Goal: Task Accomplishment & Management: Complete application form

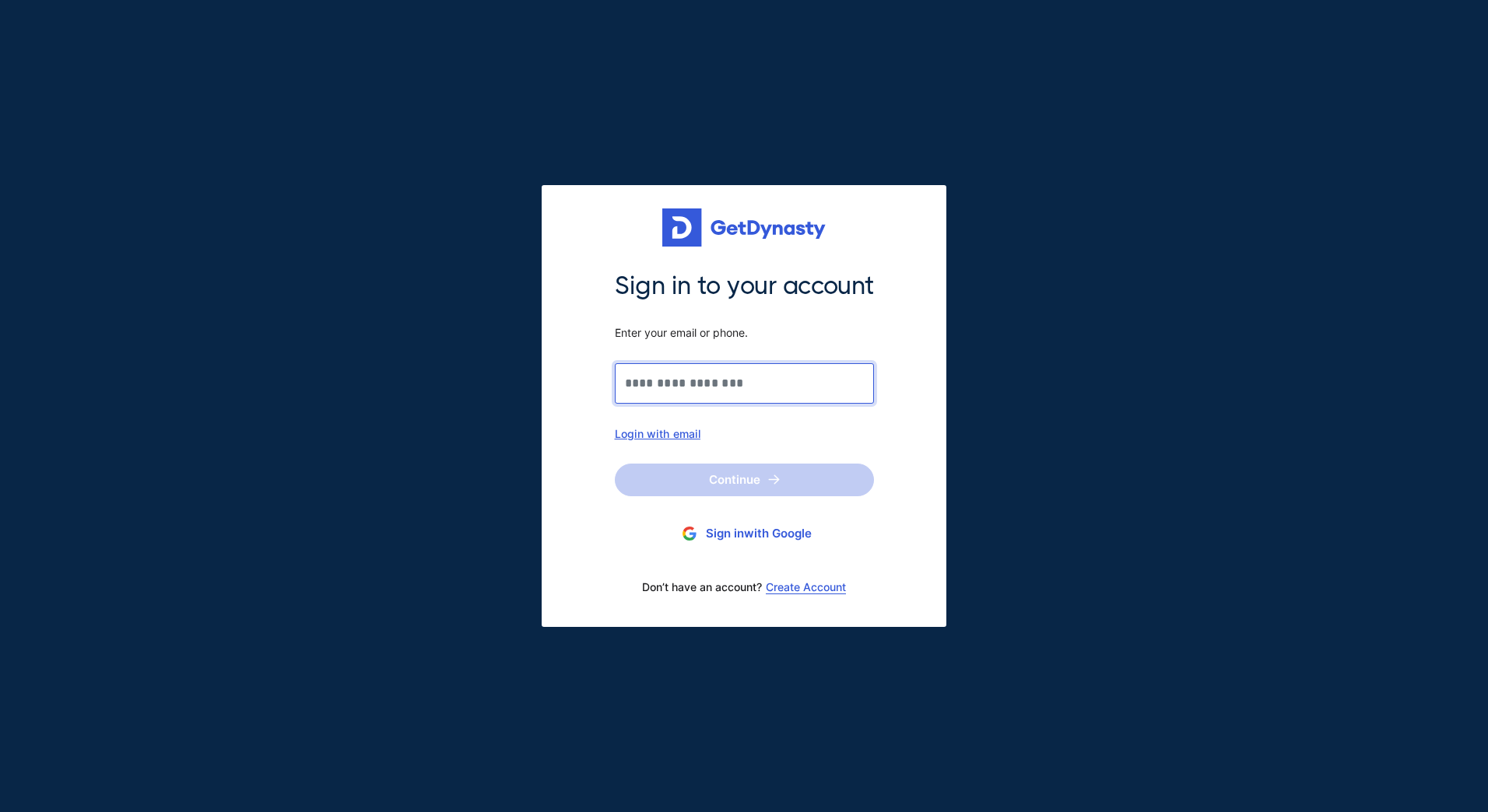
click at [717, 394] on input "Sign in to your account Enter your email or phone." at bounding box center [744, 384] width 259 height 40
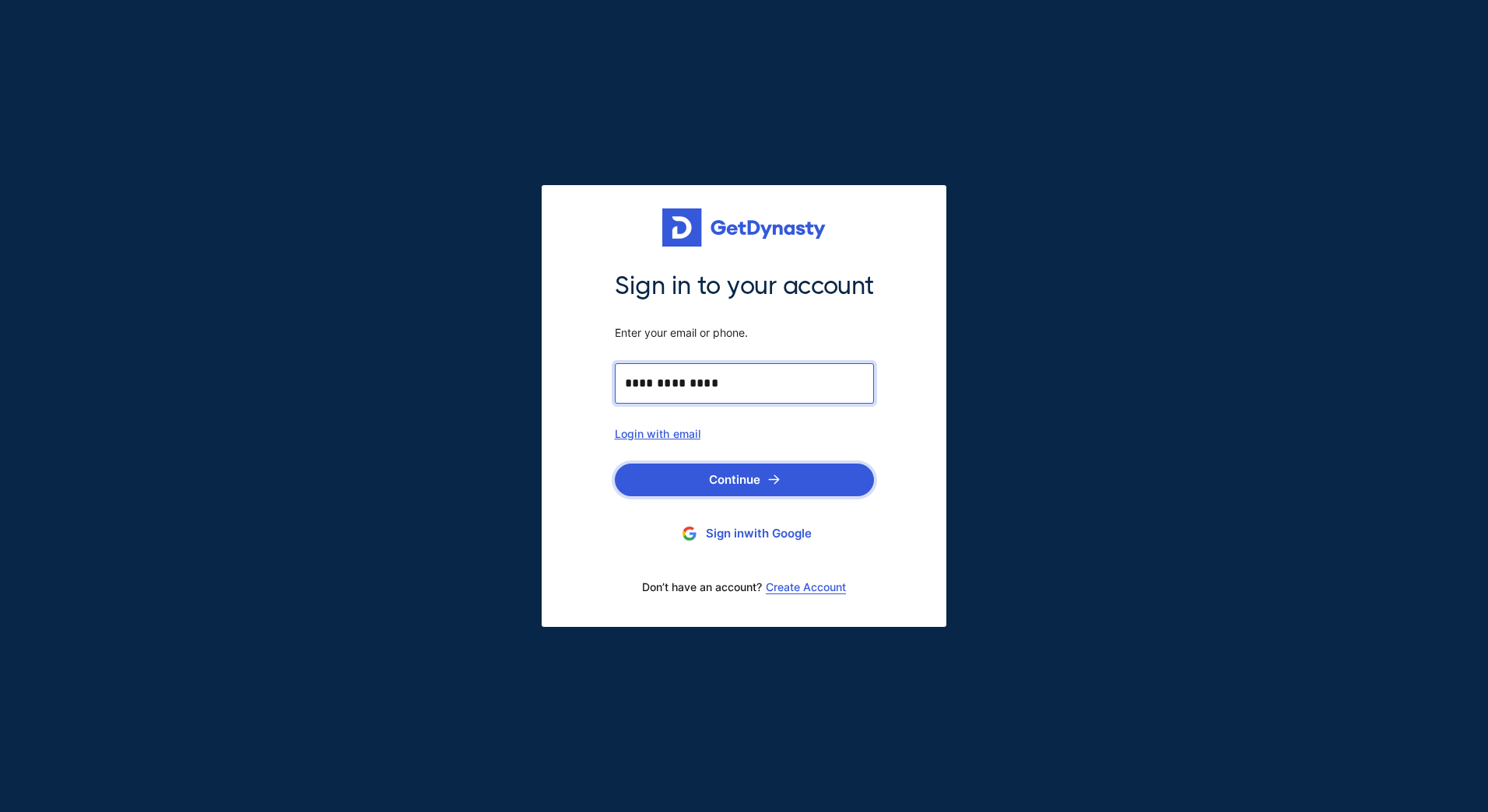
type input "**********"
click at [729, 468] on button "Continue" at bounding box center [744, 480] width 259 height 32
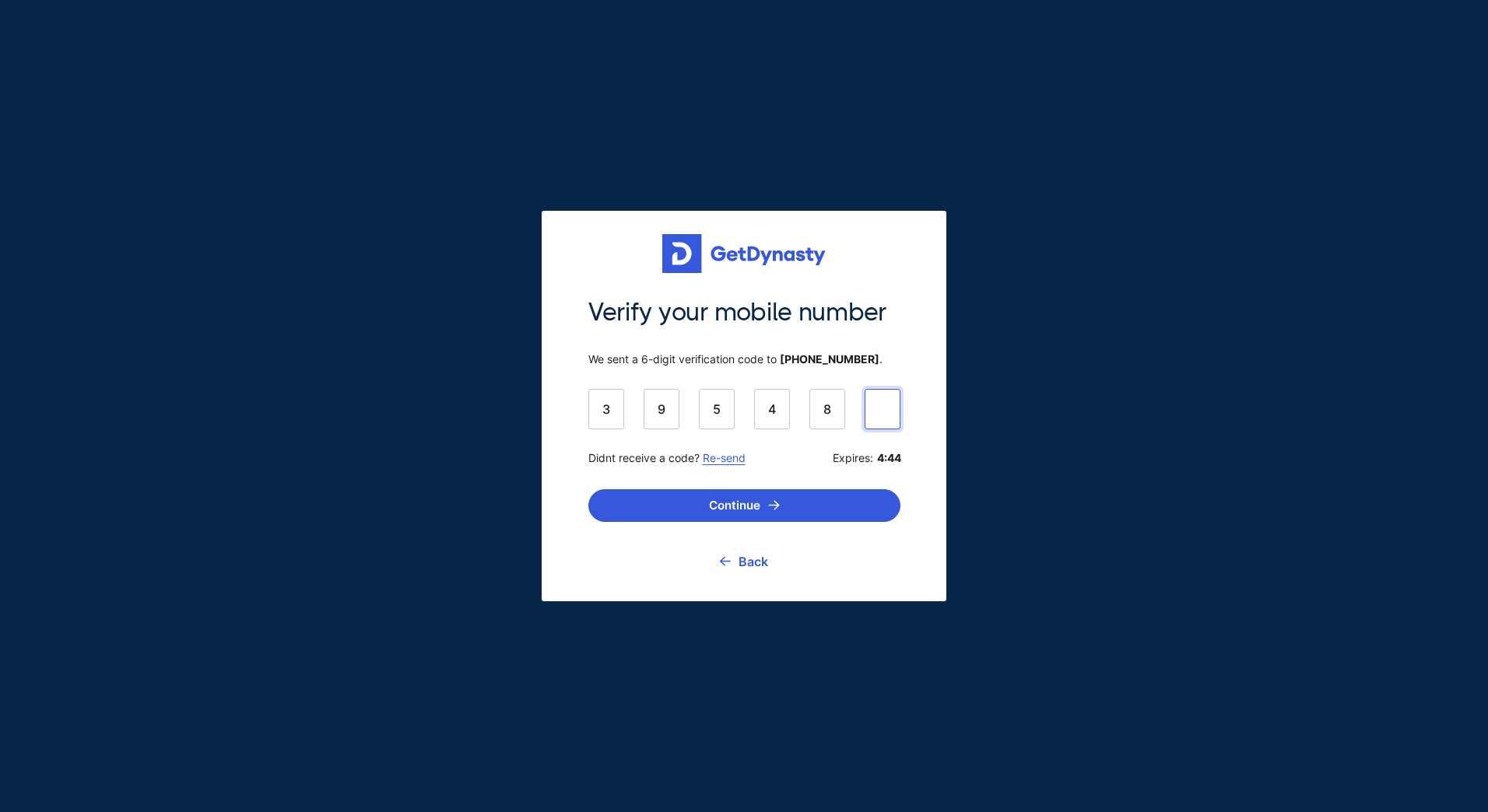
type input "******"
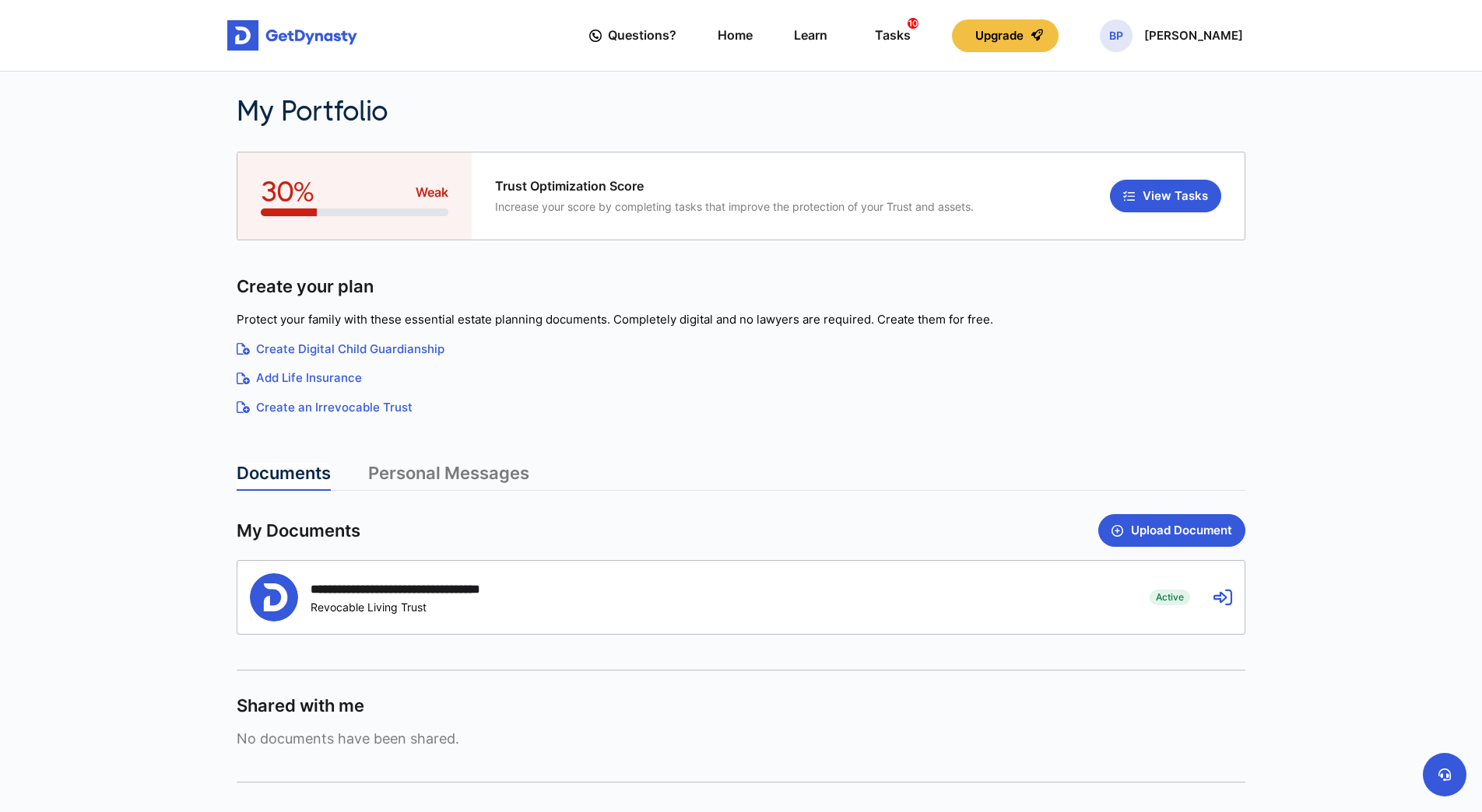
click at [435, 480] on link "Personal Messages" at bounding box center [448, 476] width 161 height 28
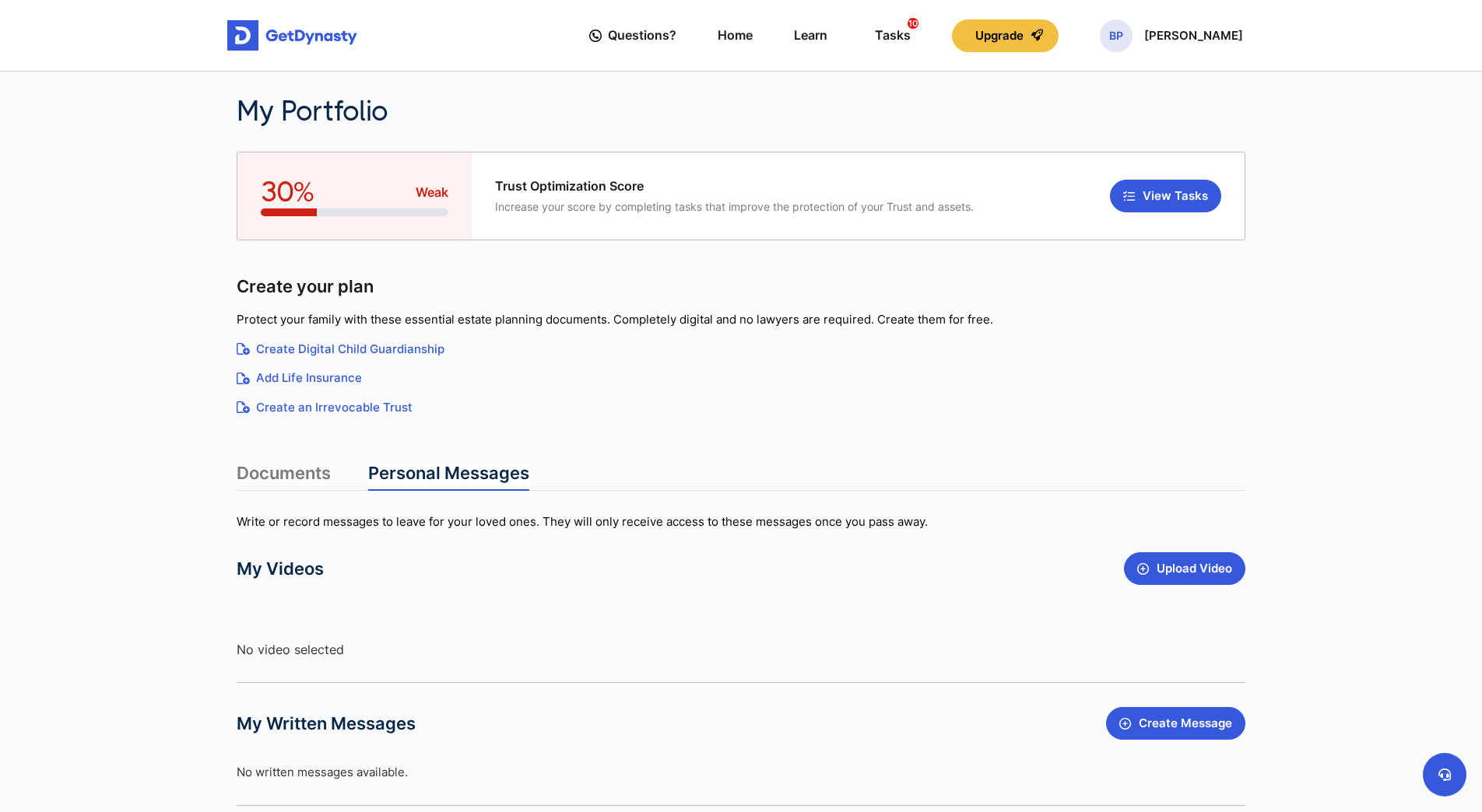
click at [276, 475] on link "Documents" at bounding box center [283, 476] width 94 height 28
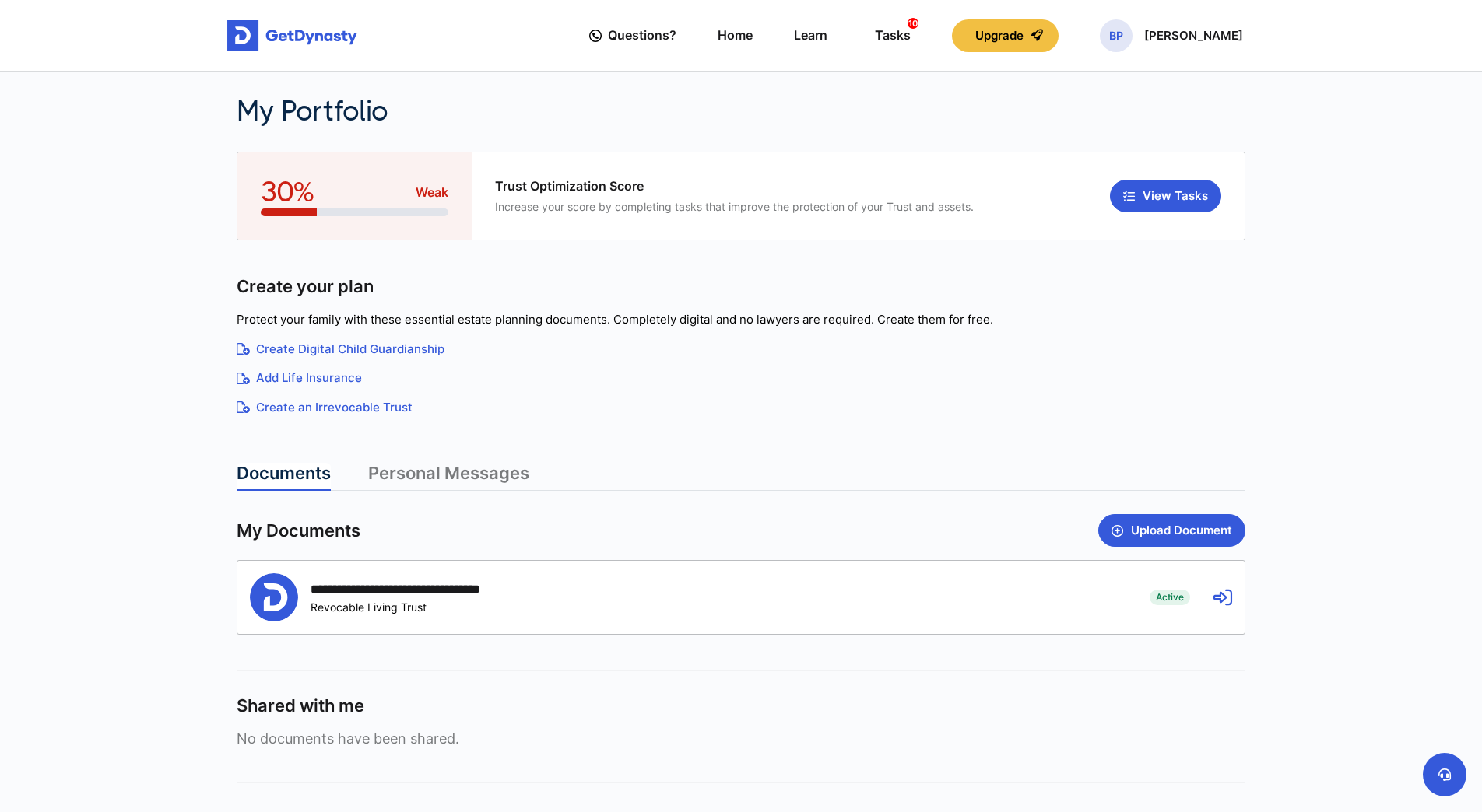
click at [515, 606] on div "Active Revocable Living Trust" at bounding box center [424, 607] width 226 height 13
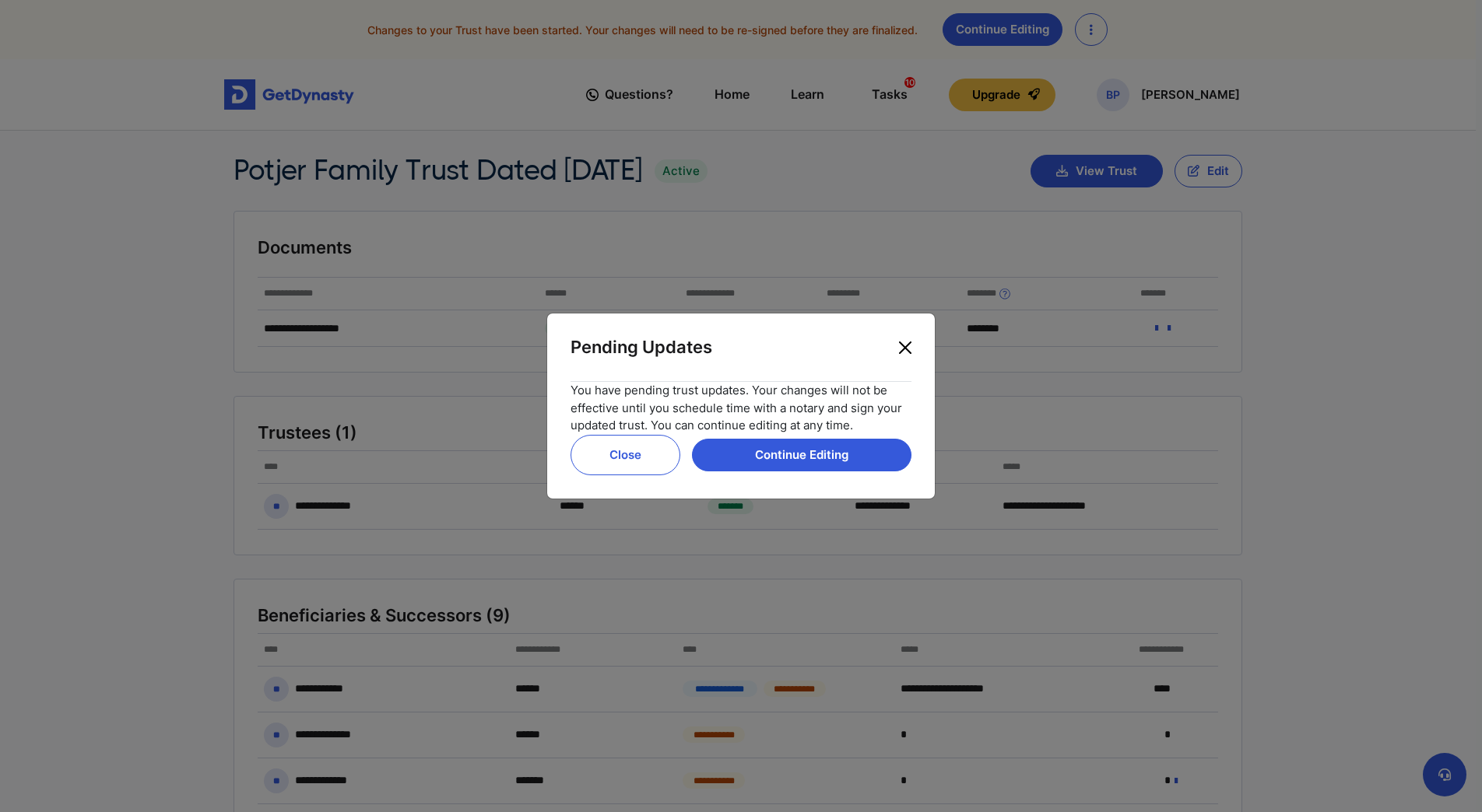
click at [904, 347] on button "Close" at bounding box center [906, 348] width 25 height 25
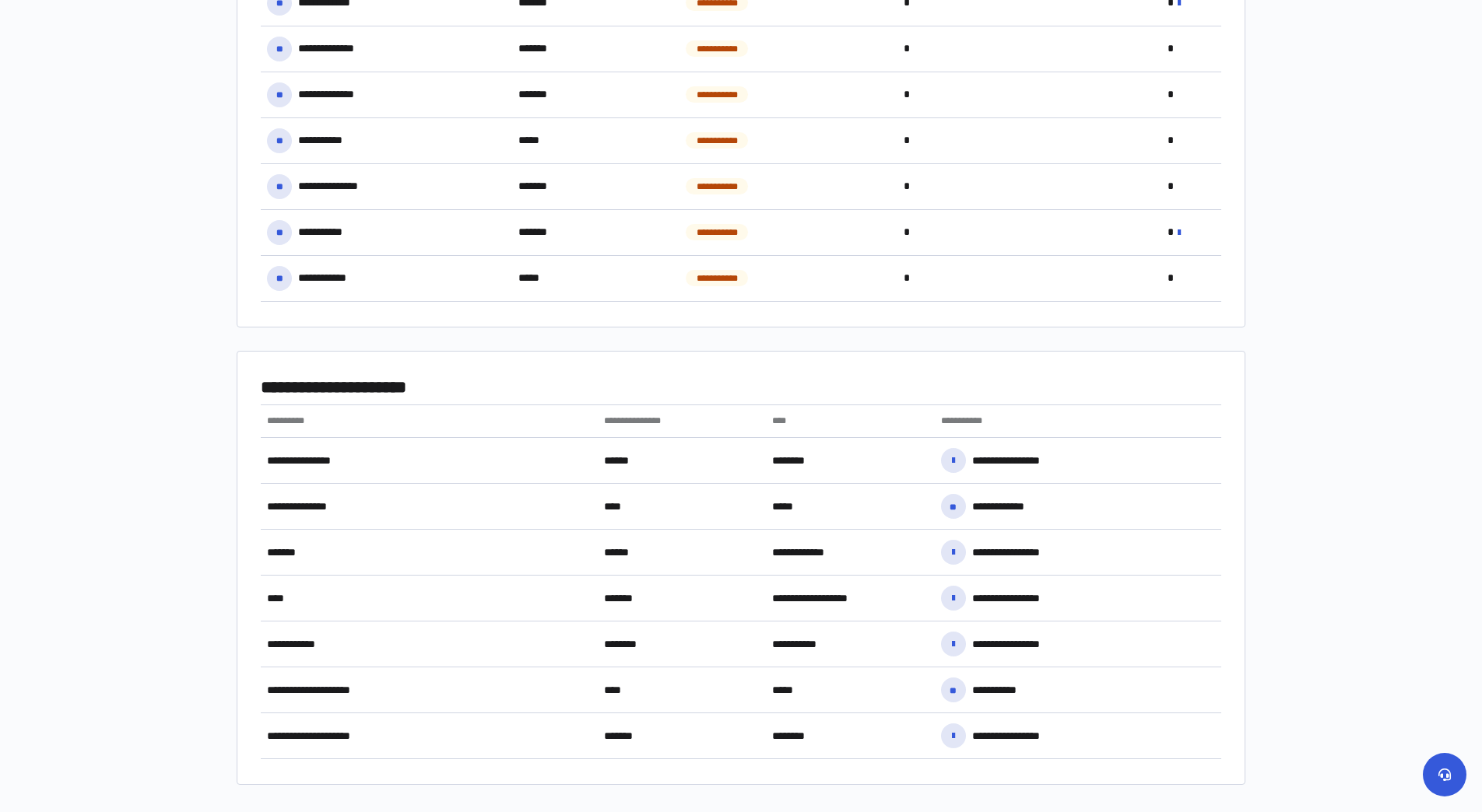
scroll to position [856, 0]
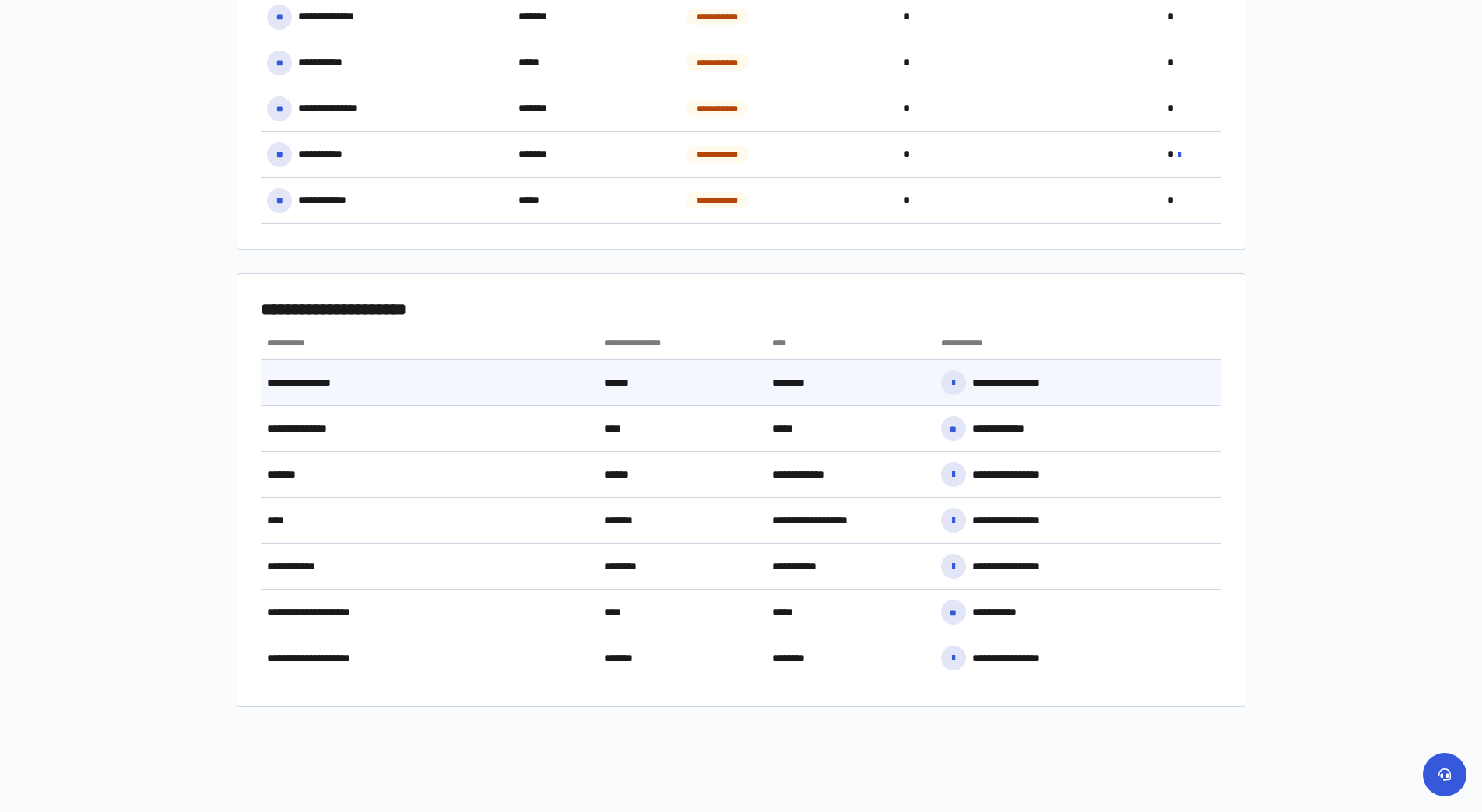
click at [469, 377] on div "**********" at bounding box center [429, 383] width 337 height 33
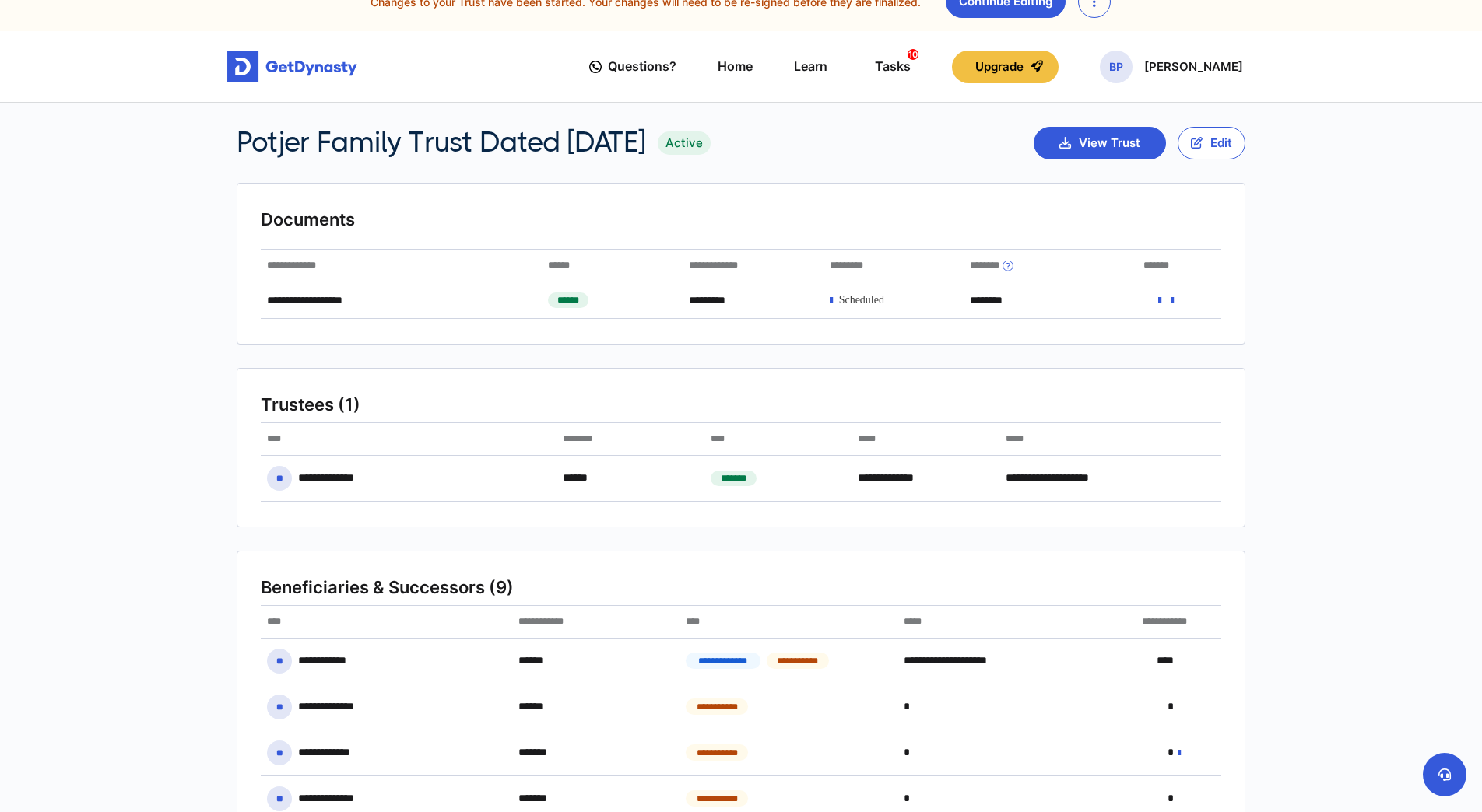
scroll to position [0, 0]
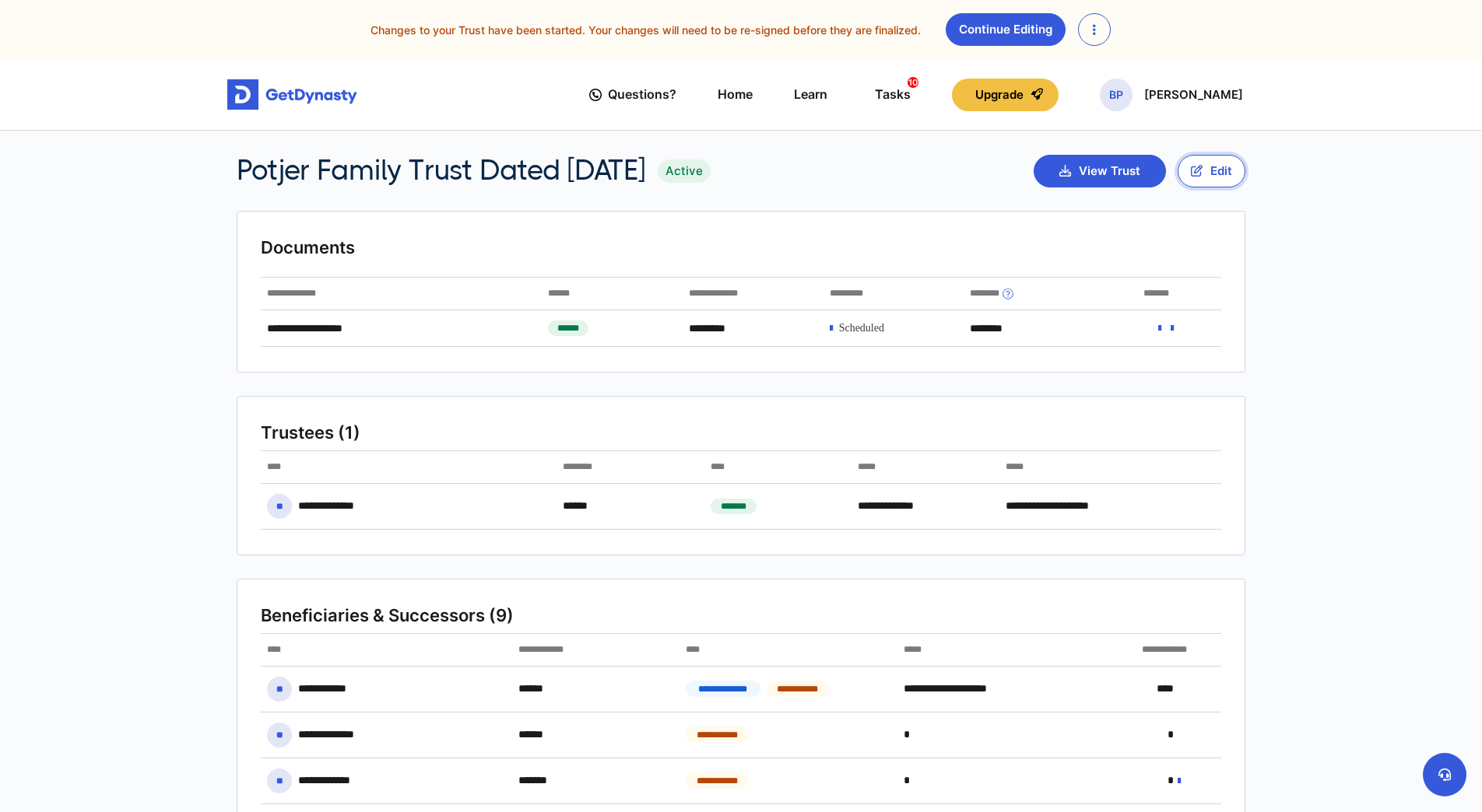
click at [1225, 163] on button "Edit" at bounding box center [1211, 171] width 67 height 32
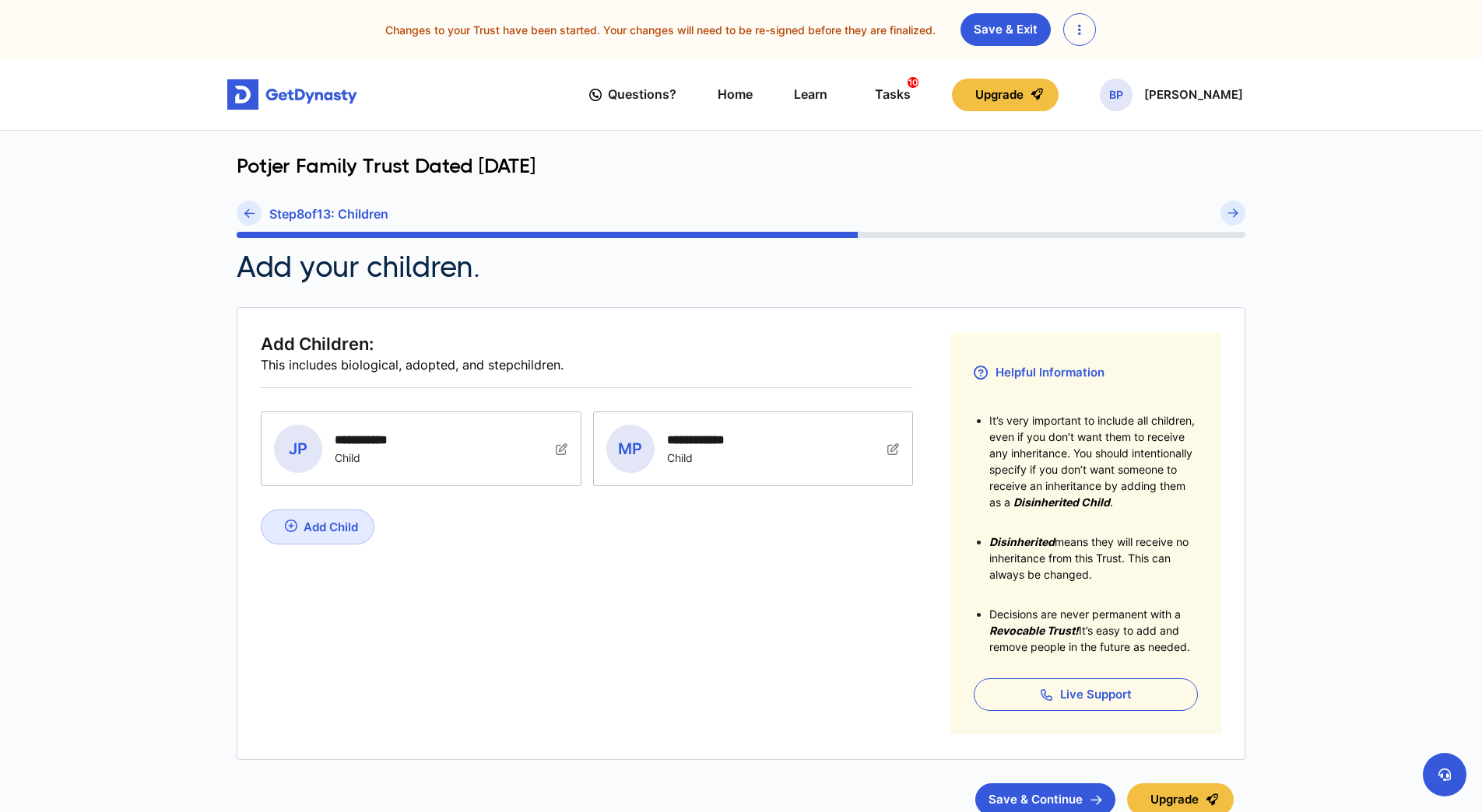
click at [306, 524] on div "Add Child" at bounding box center [331, 527] width 55 height 14
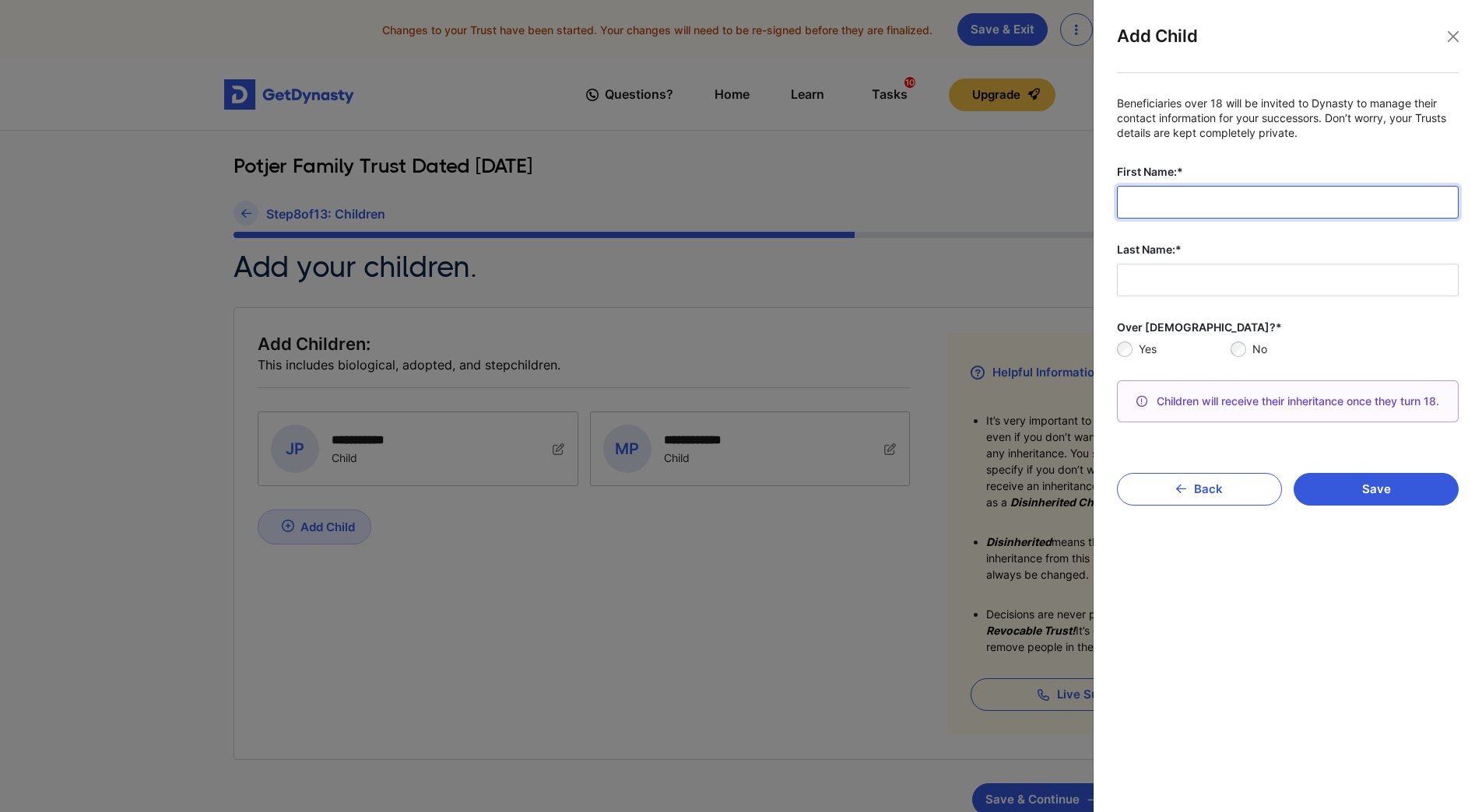
click at [1148, 208] on input "First Name:*" at bounding box center [1288, 202] width 342 height 32
type input "******"
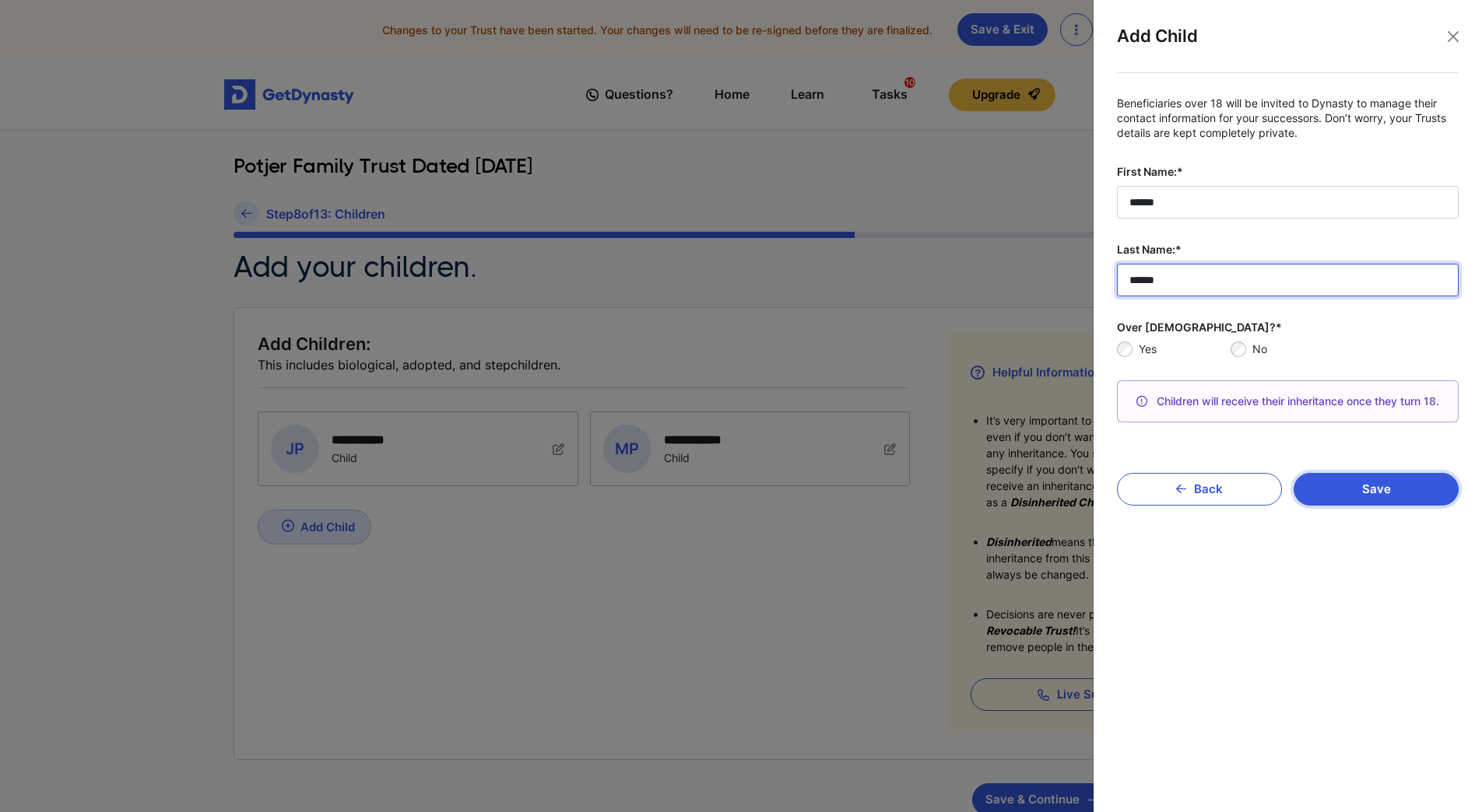
type input "******"
click at [1361, 494] on button "Save" at bounding box center [1377, 490] width 165 height 32
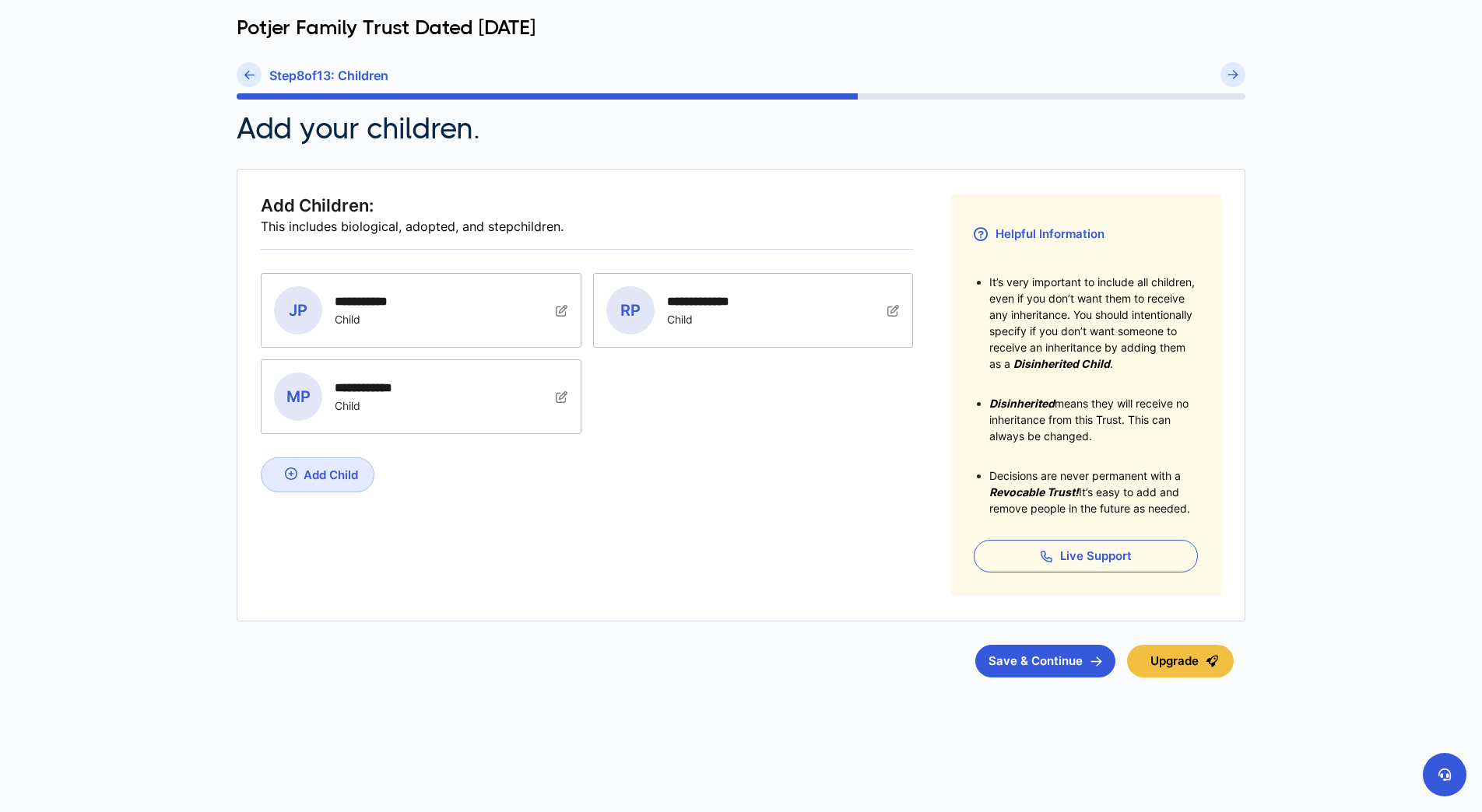
scroll to position [153, 0]
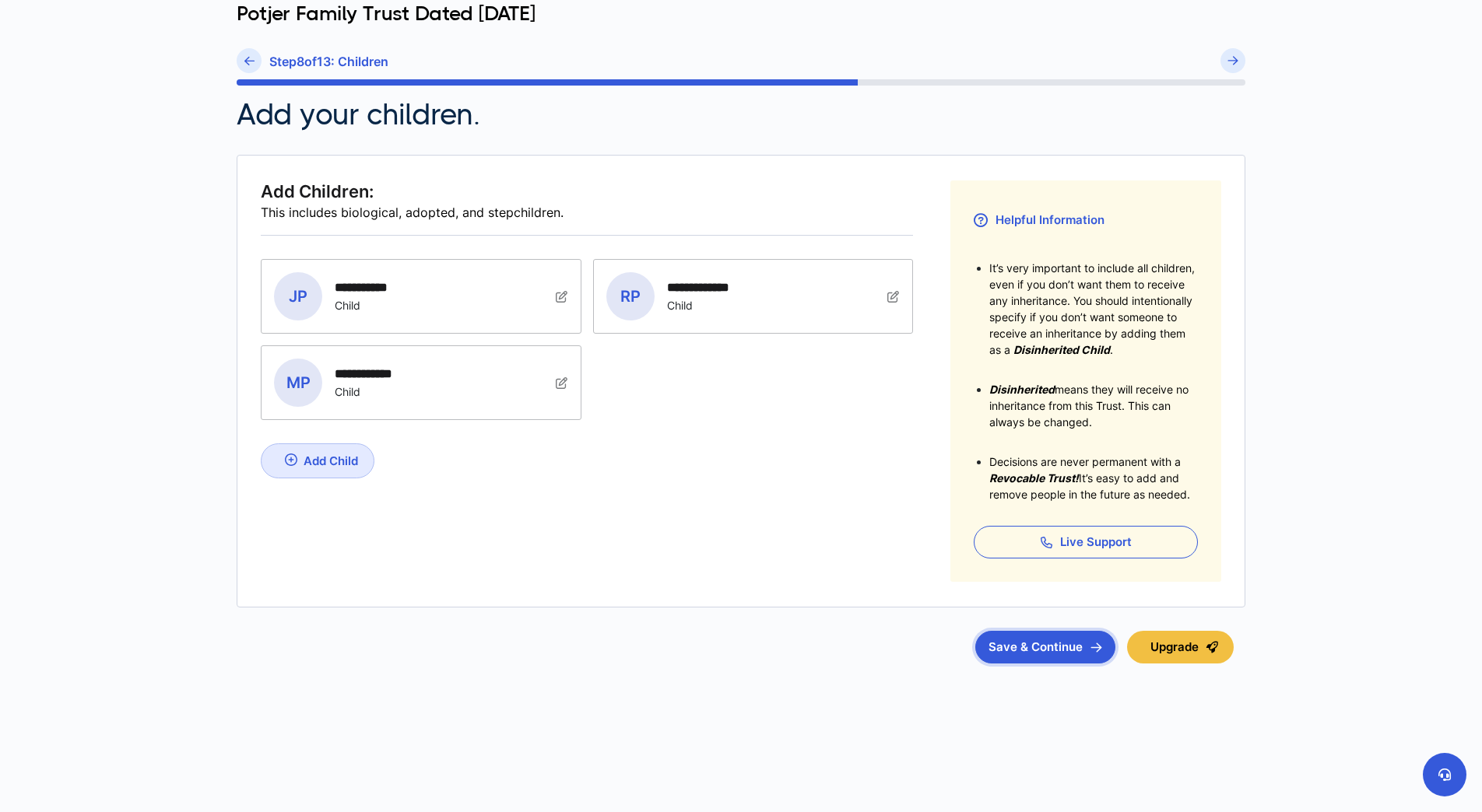
click at [1052, 649] on button "Save & Continue" at bounding box center [1045, 648] width 140 height 32
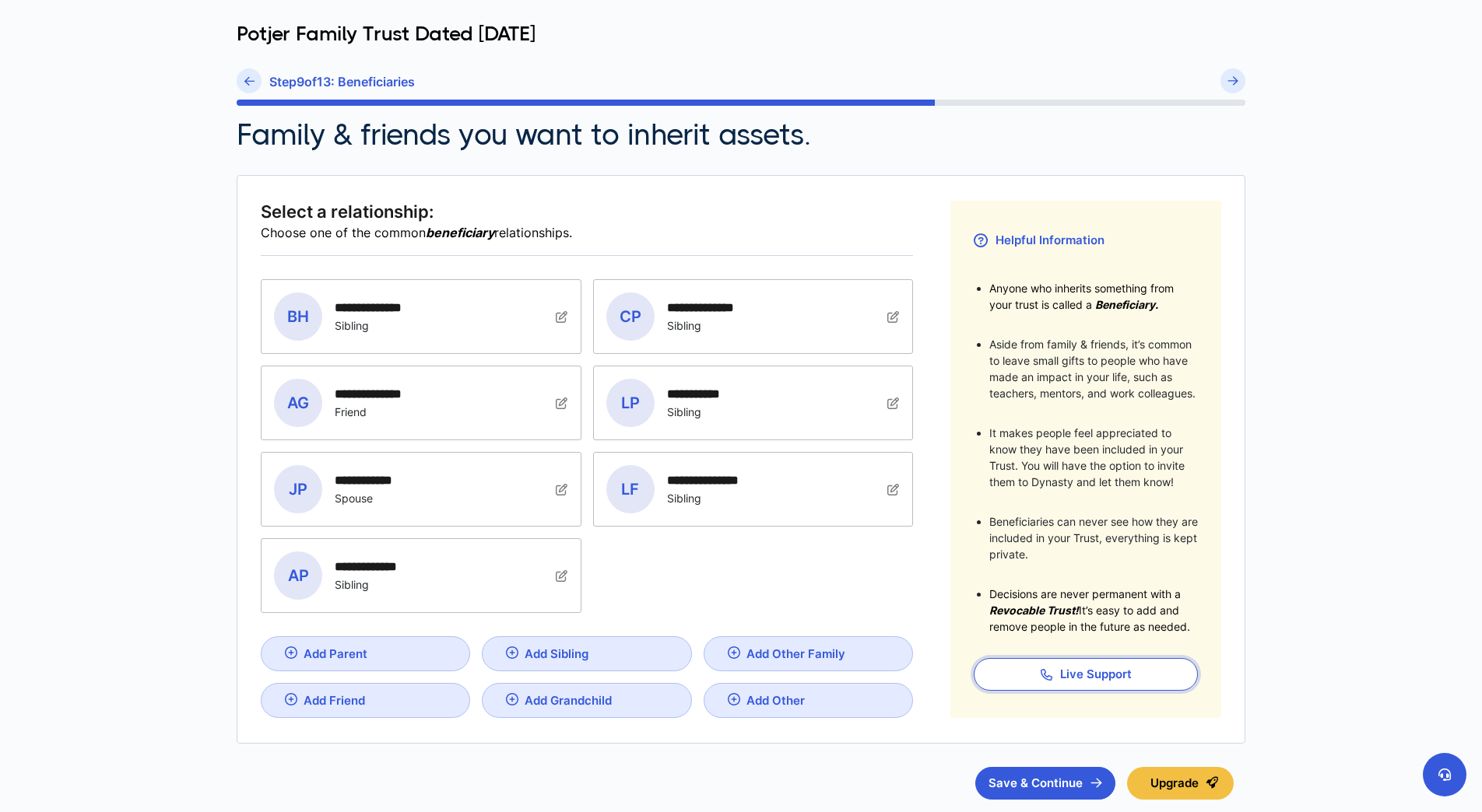
scroll to position [155, 0]
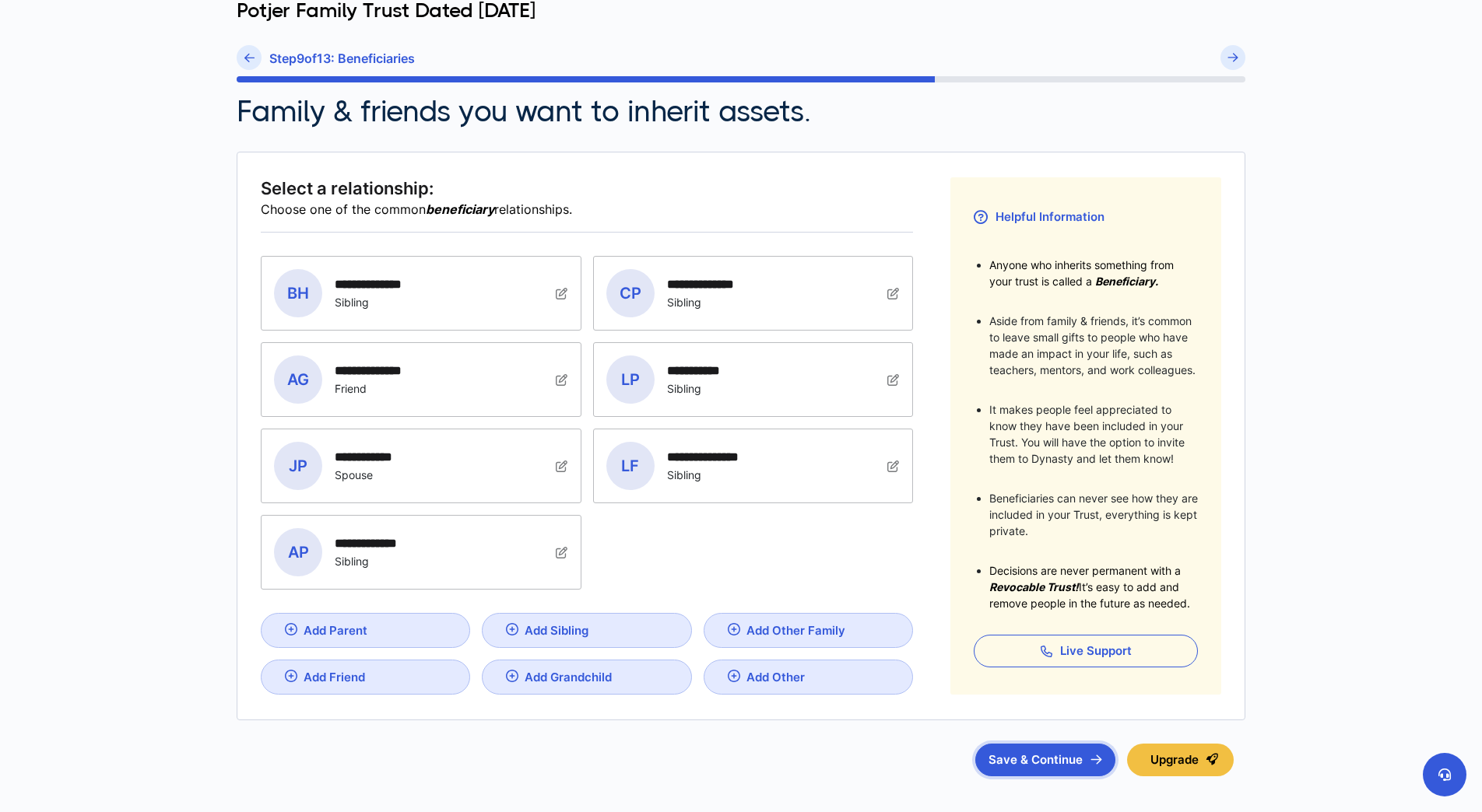
click at [1038, 755] on button "Save & Continue" at bounding box center [1045, 760] width 140 height 32
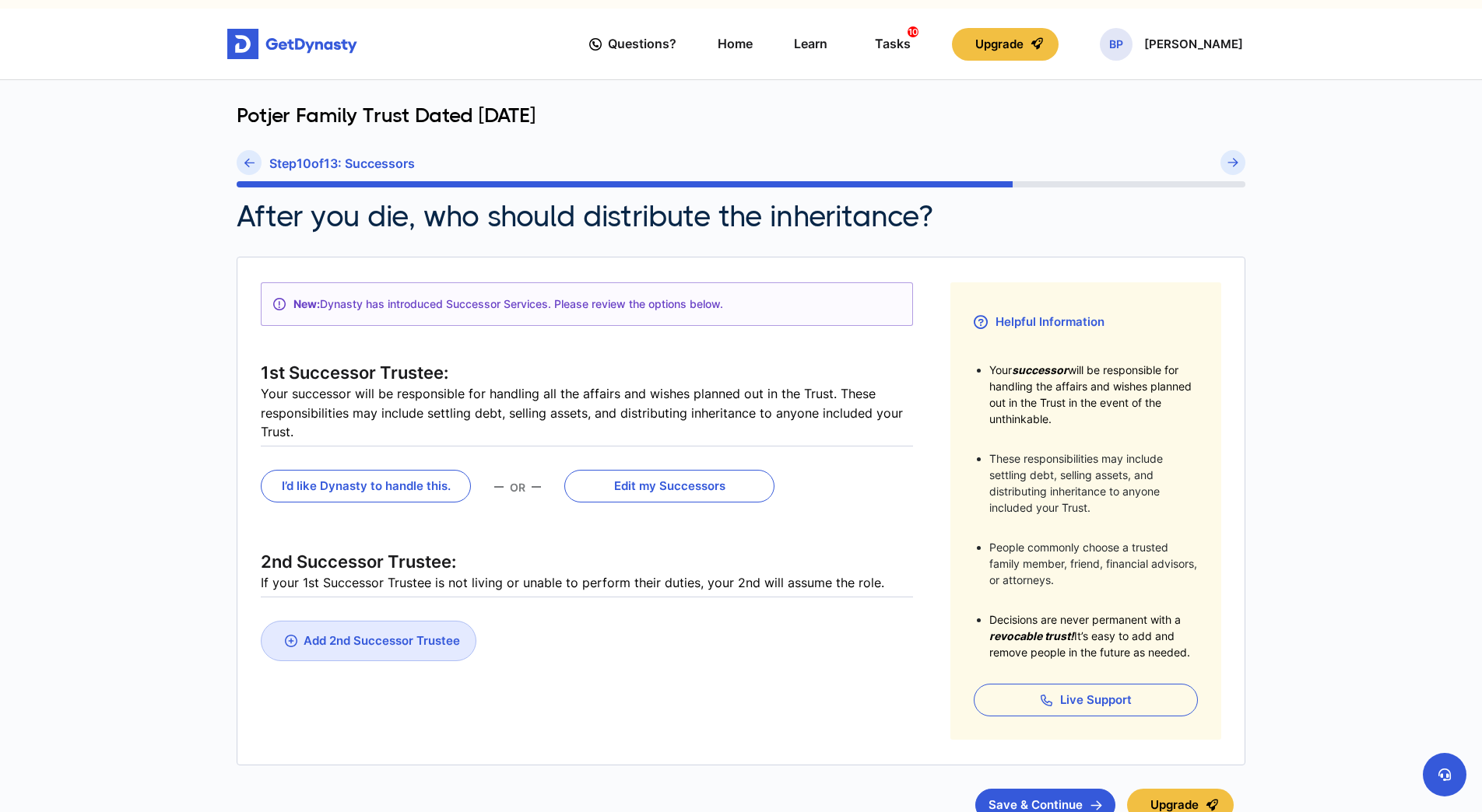
scroll to position [78, 0]
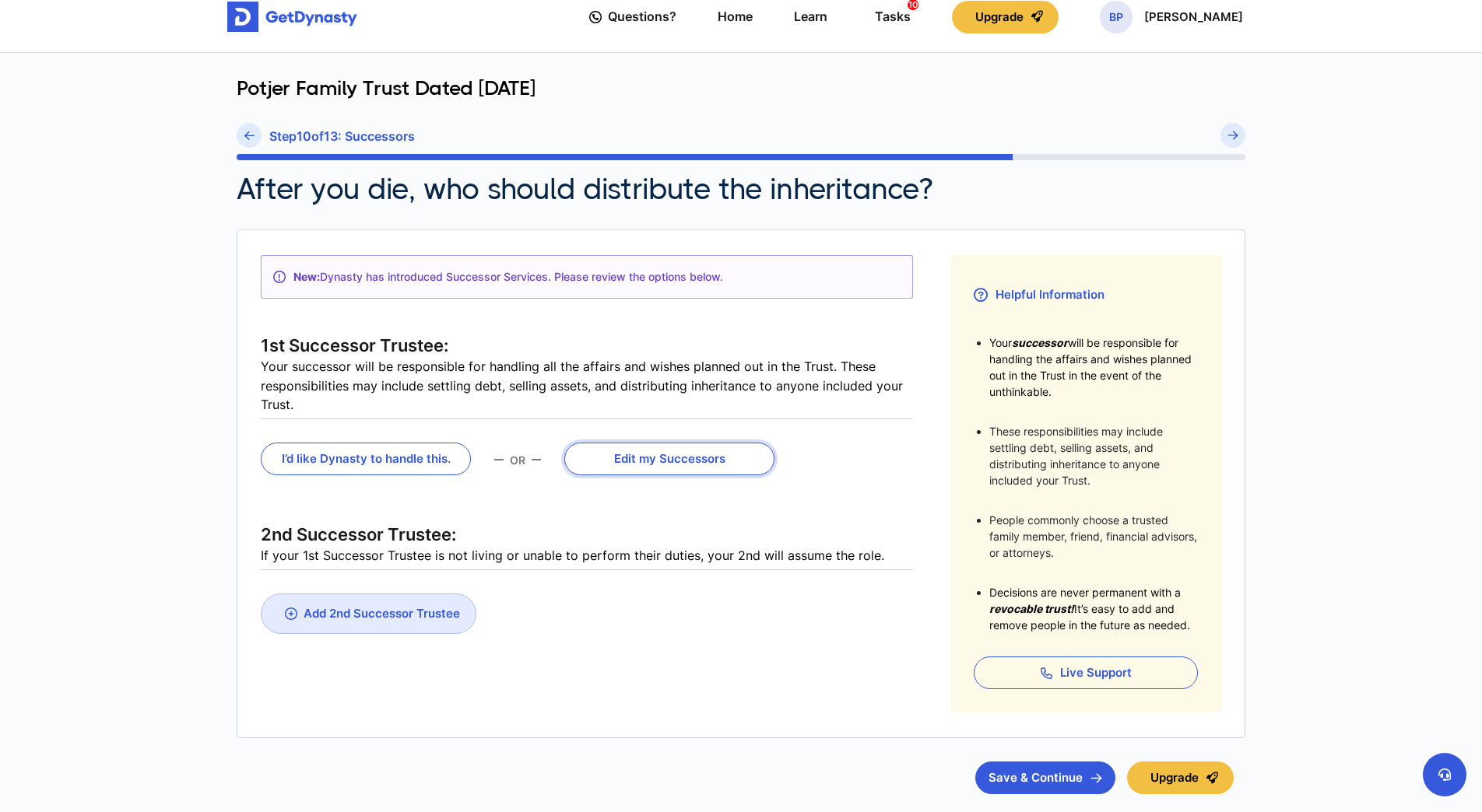
click at [667, 454] on button "Edit my Successors" at bounding box center [670, 459] width 210 height 32
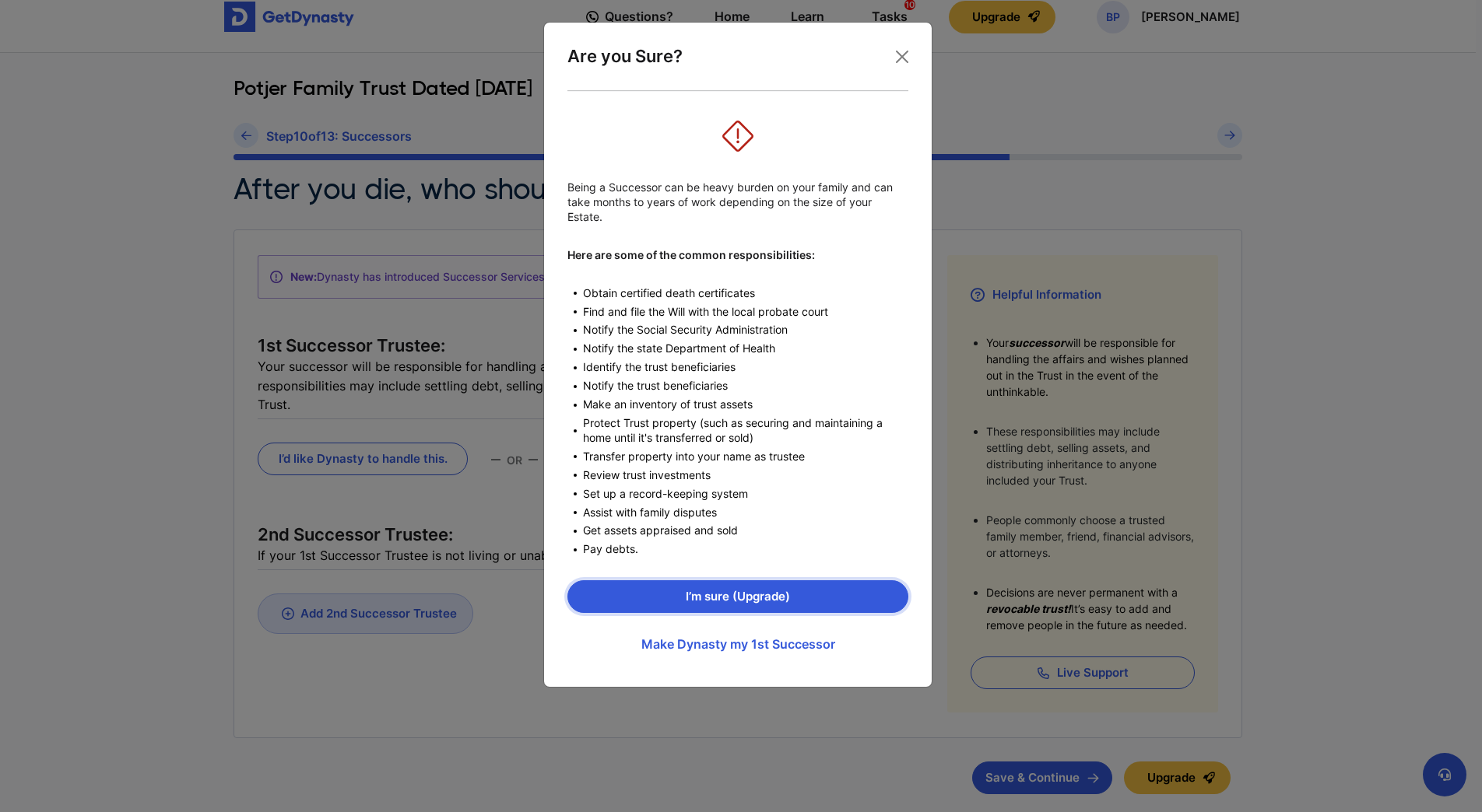
click at [834, 596] on button "I’m sure (Upgrade)" at bounding box center [737, 596] width 341 height 32
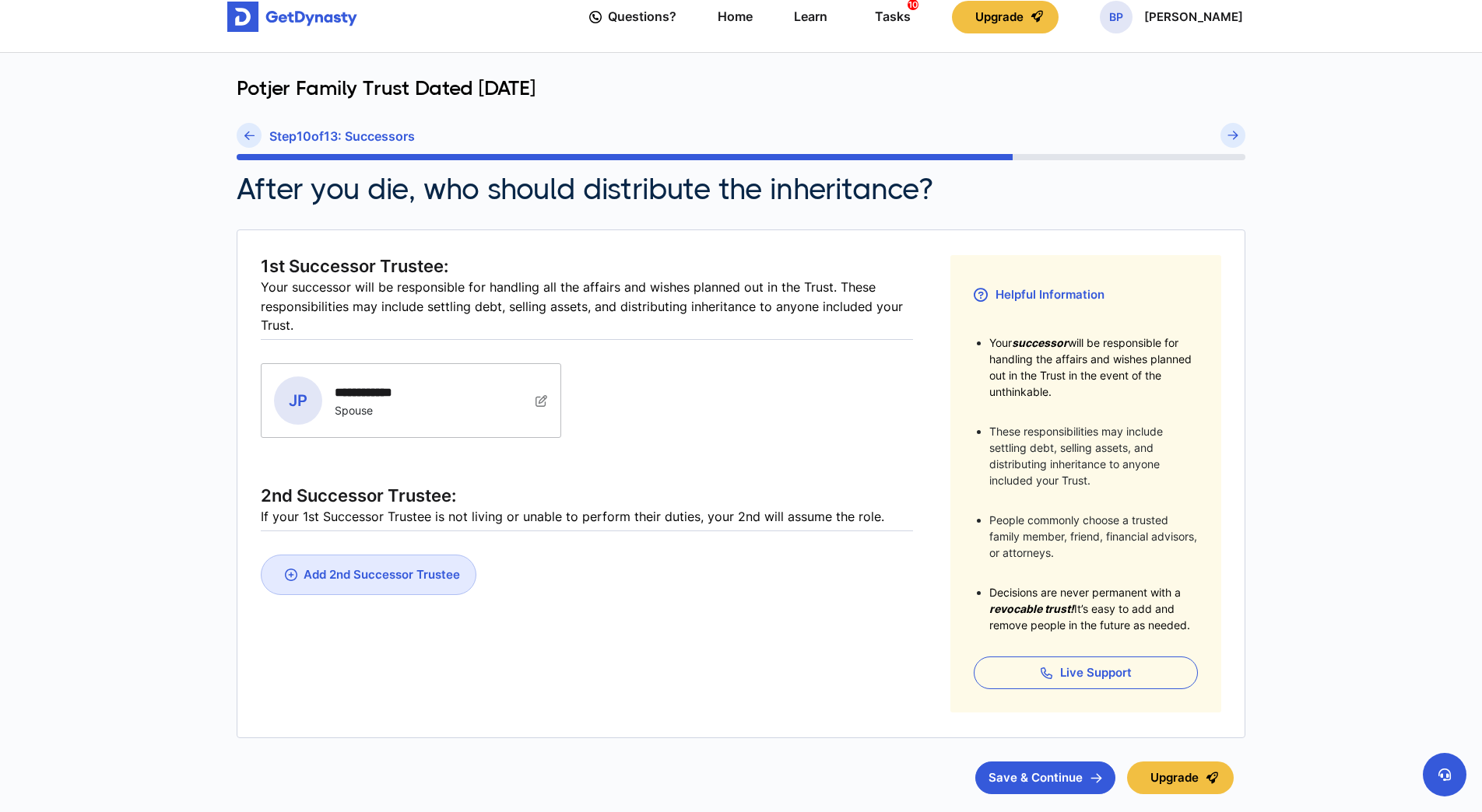
click at [392, 571] on div "Add 2nd Successor Trustee" at bounding box center [382, 574] width 156 height 14
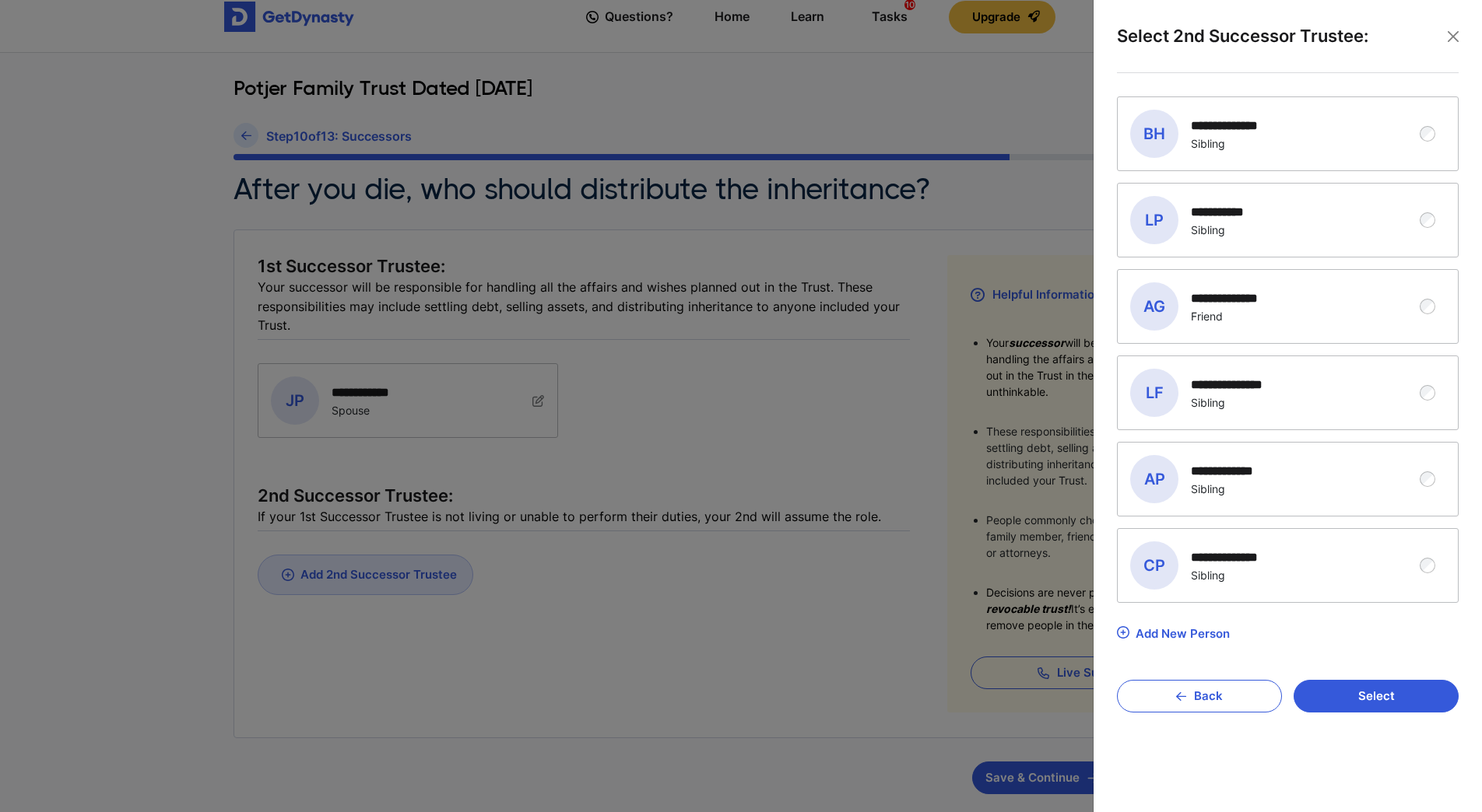
click at [1417, 307] on div "**********" at bounding box center [1276, 306] width 292 height 49
click at [1378, 699] on button "Select" at bounding box center [1377, 696] width 165 height 32
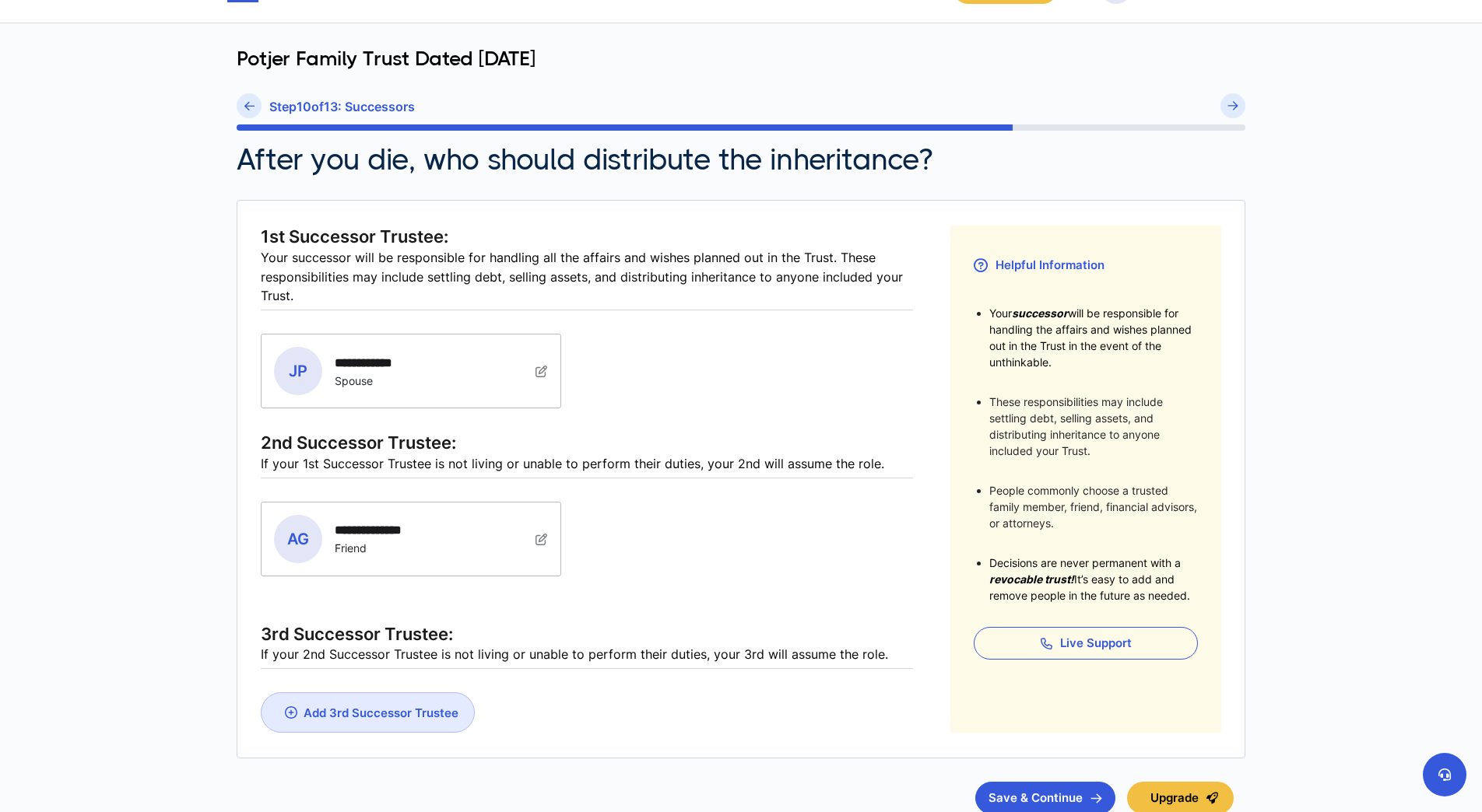
scroll to position [155, 0]
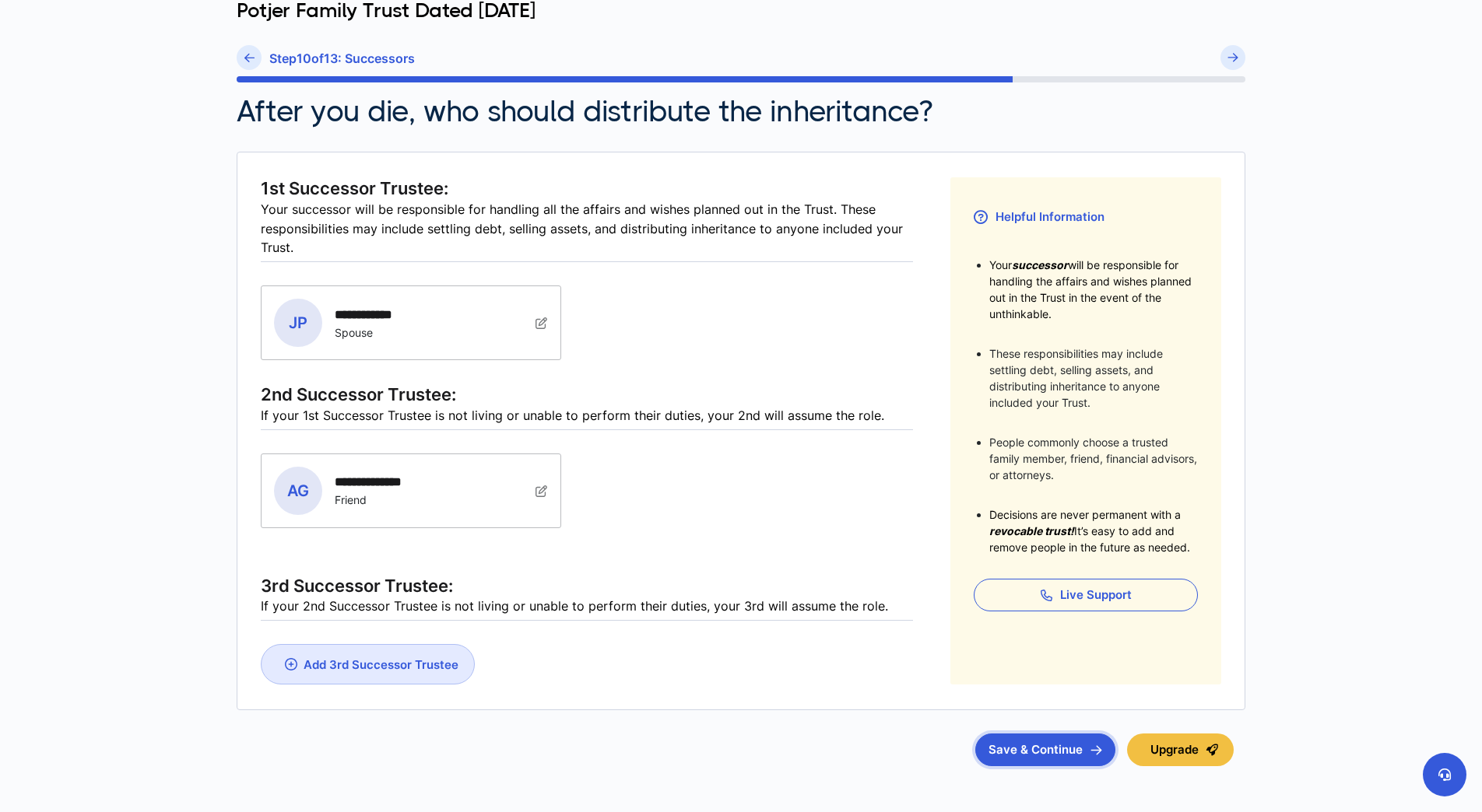
click at [1035, 742] on button "Save & Continue" at bounding box center [1045, 750] width 140 height 32
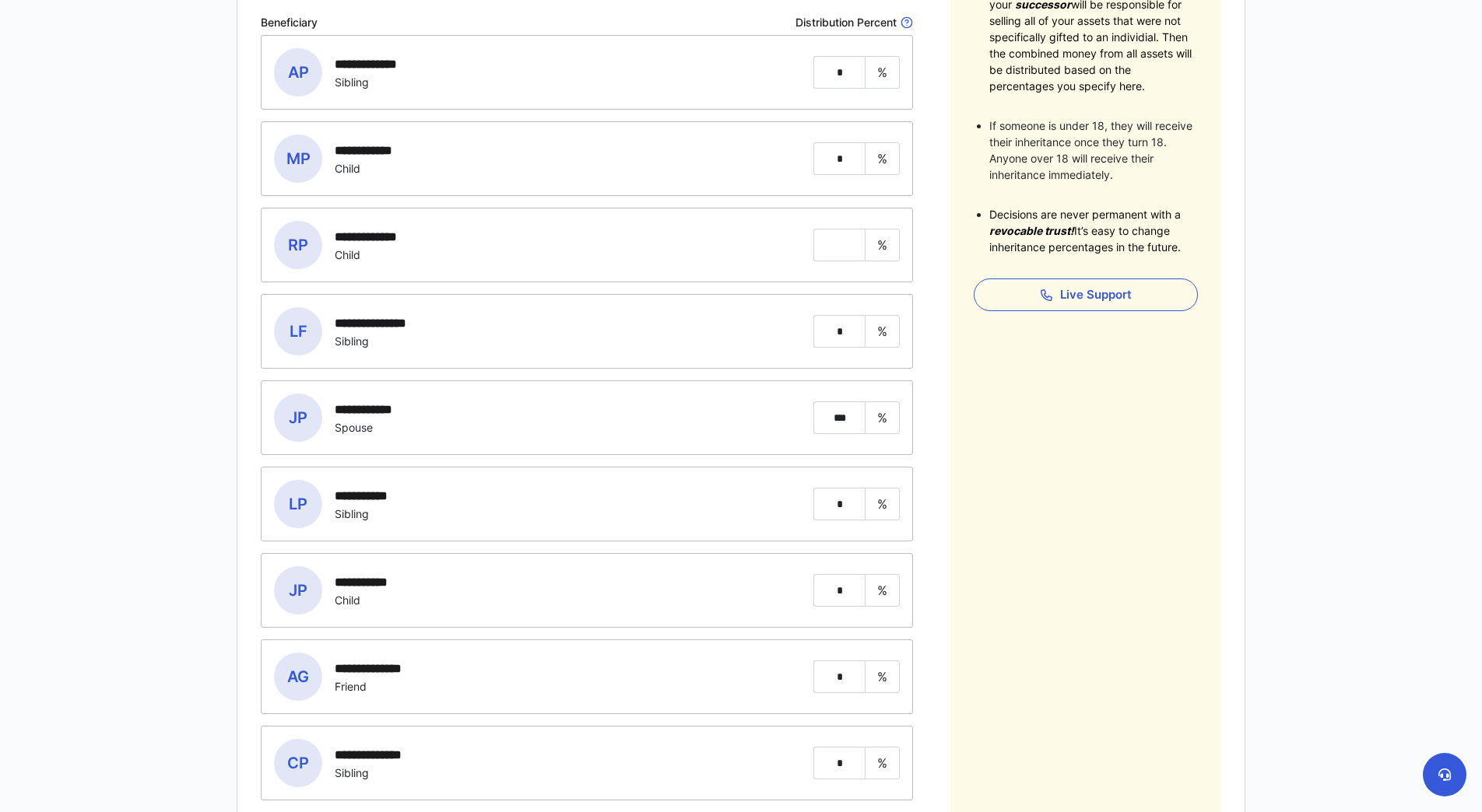
scroll to position [467, 0]
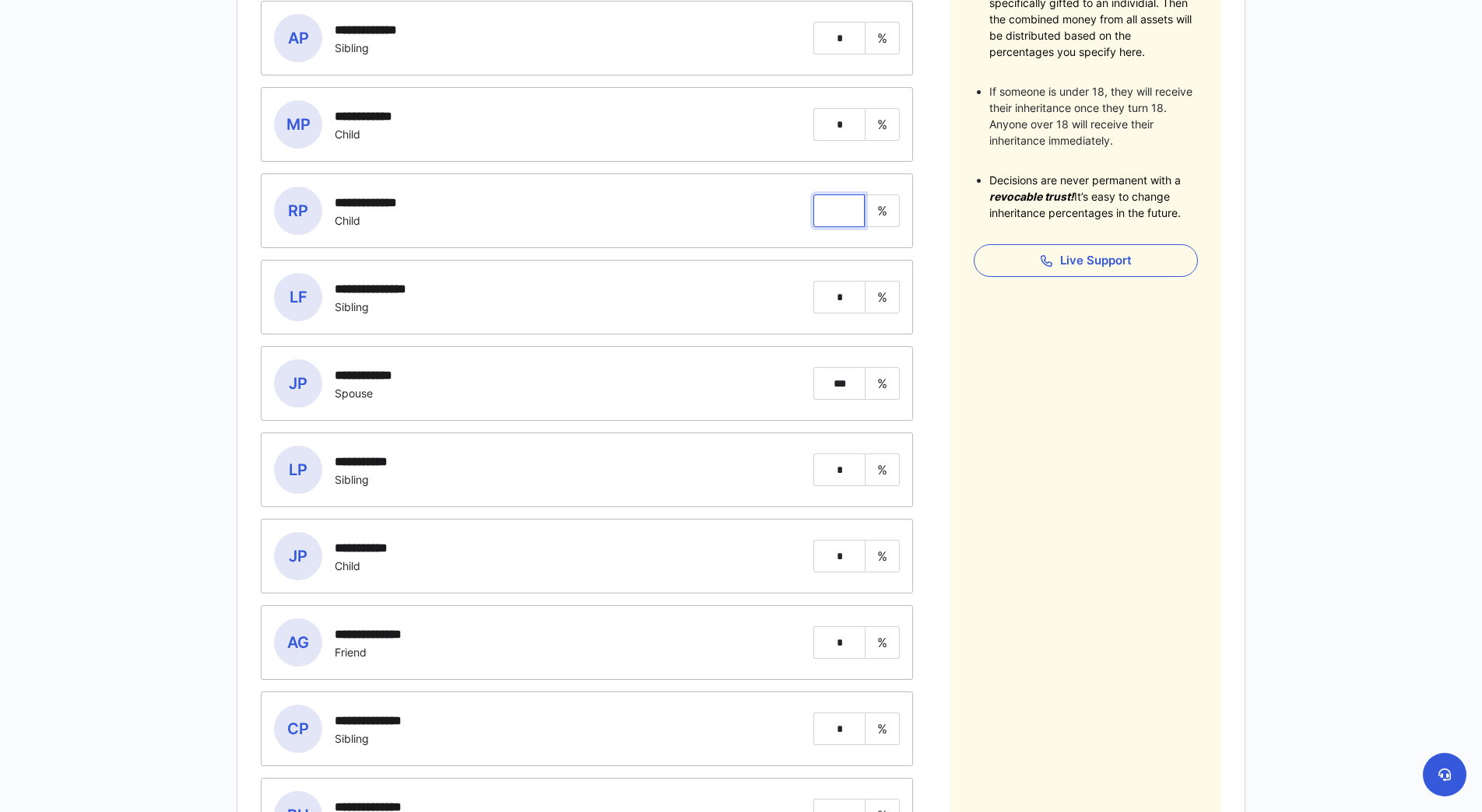
click at [839, 207] on input "tel" at bounding box center [839, 211] width 51 height 32
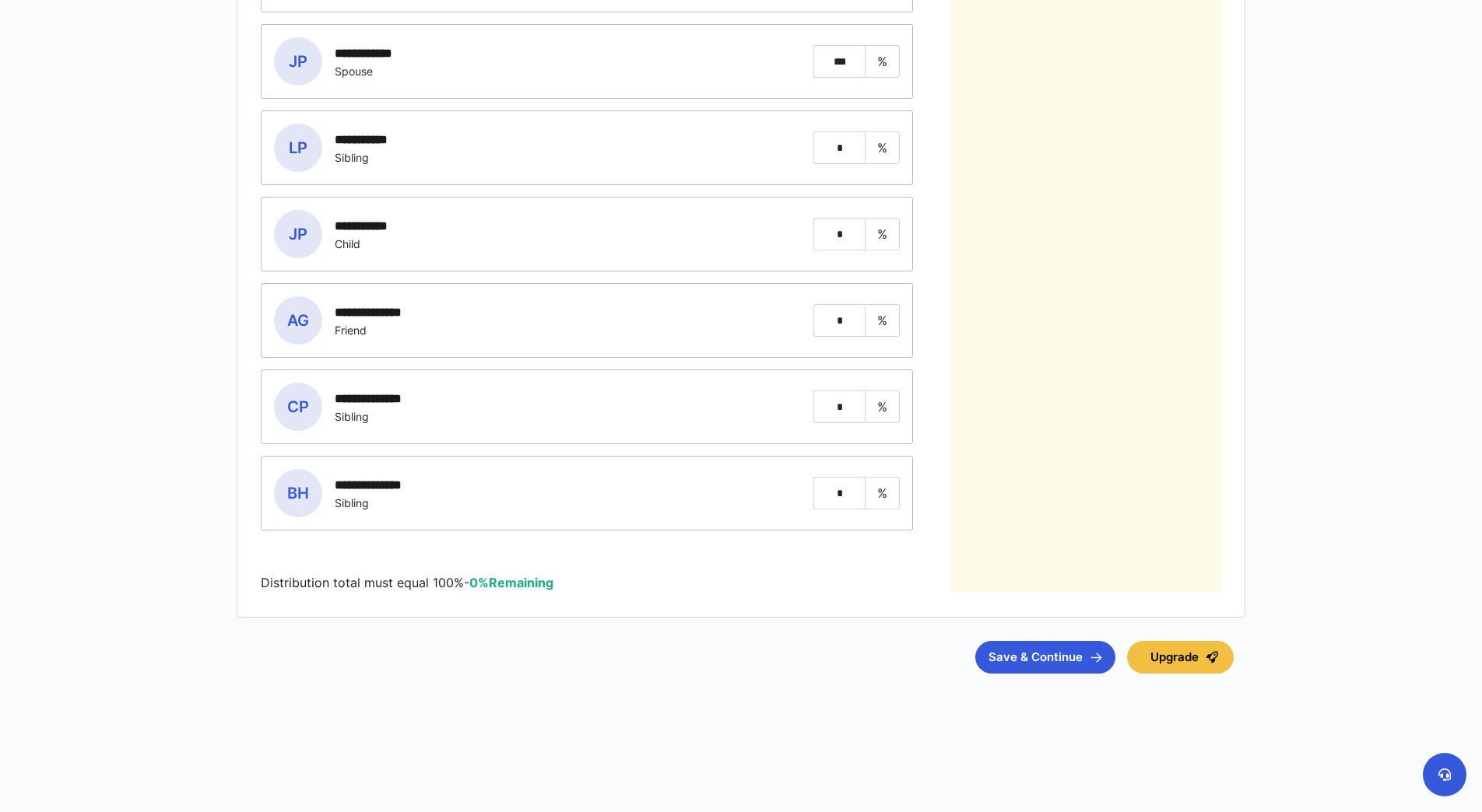
scroll to position [799, 0]
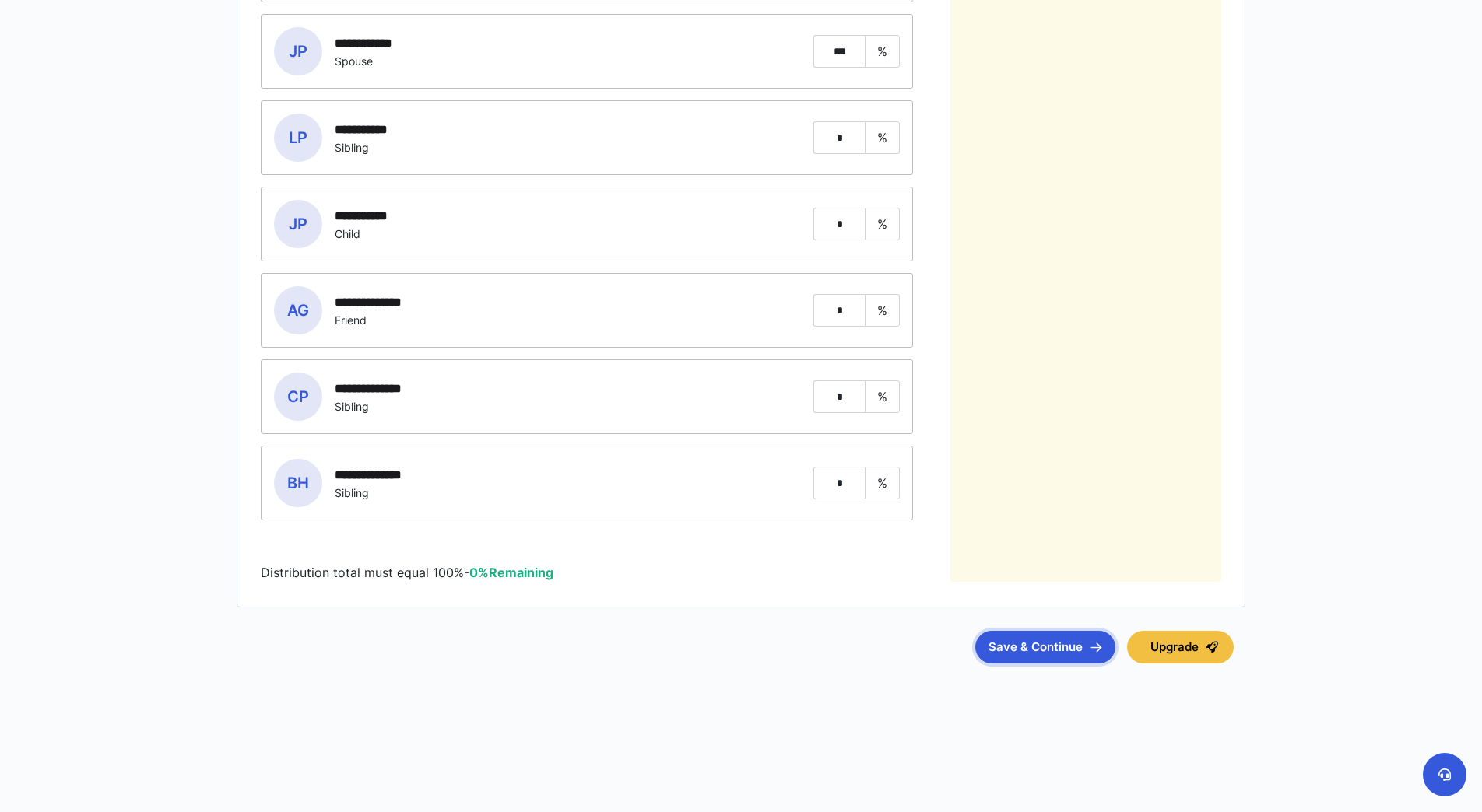
type input "*"
click at [1027, 644] on button "Save & Continue" at bounding box center [1045, 648] width 140 height 32
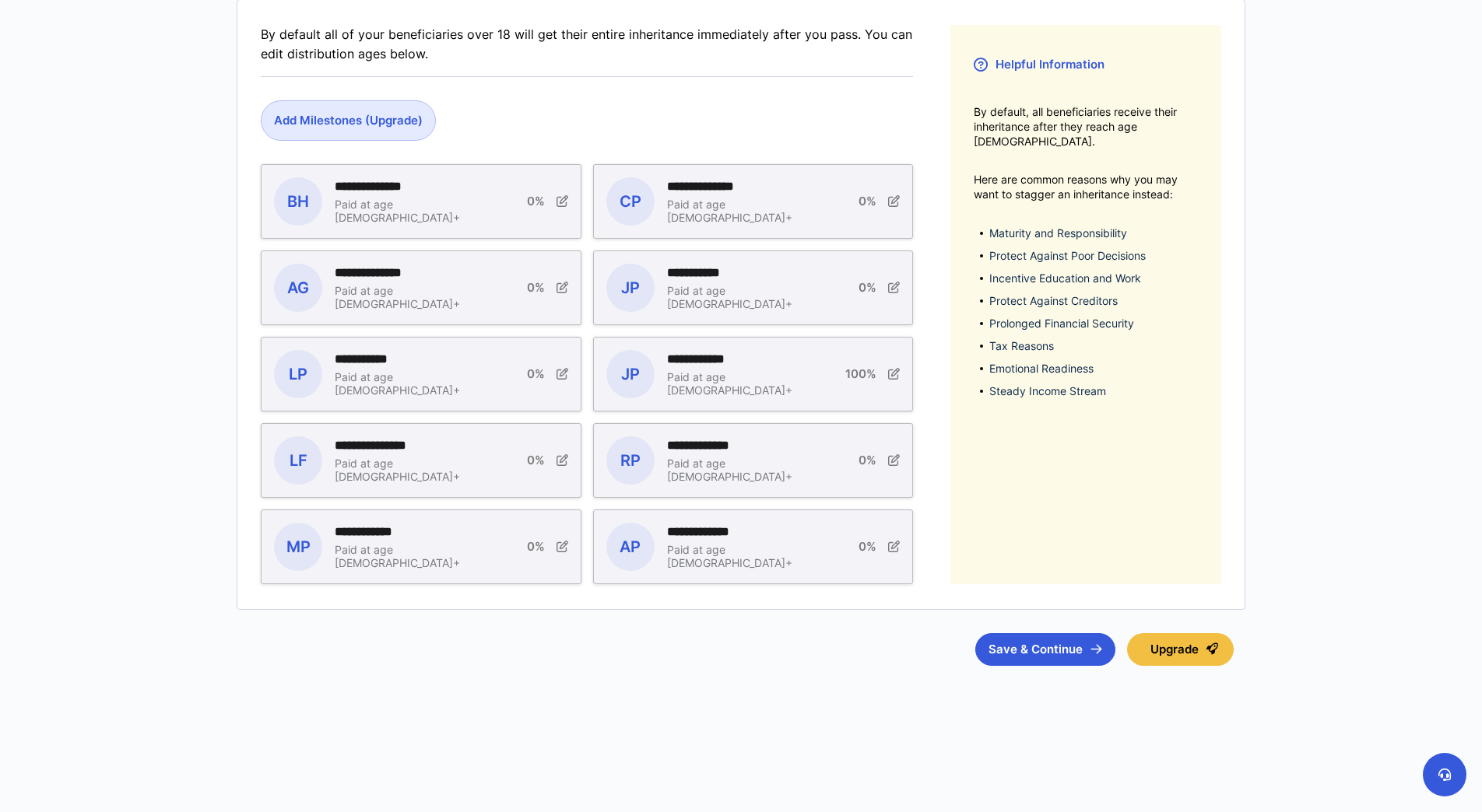
scroll to position [310, 0]
click at [1034, 644] on button "Save & Continue" at bounding box center [1045, 648] width 140 height 32
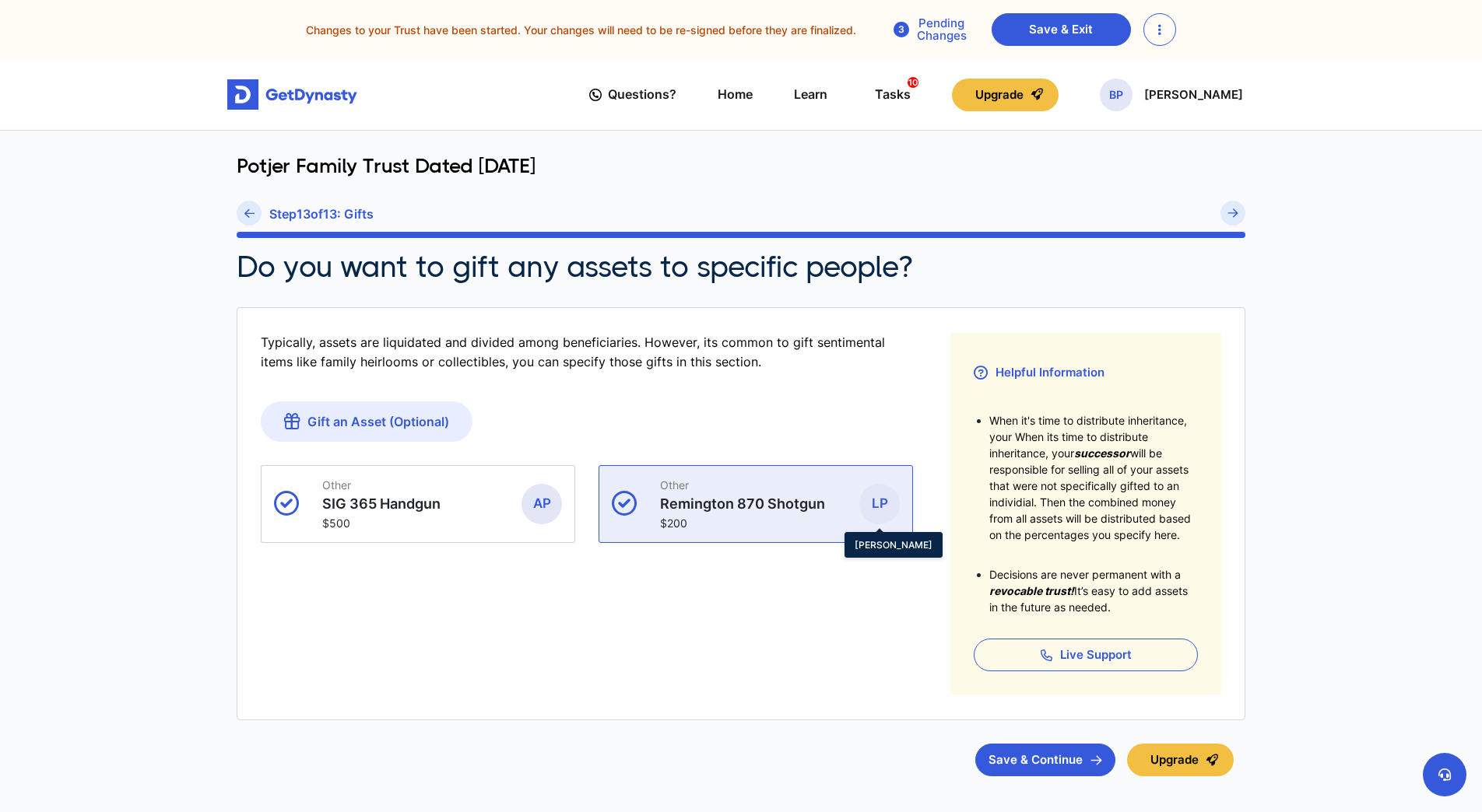
click at [876, 505] on span "LP" at bounding box center [879, 504] width 40 height 40
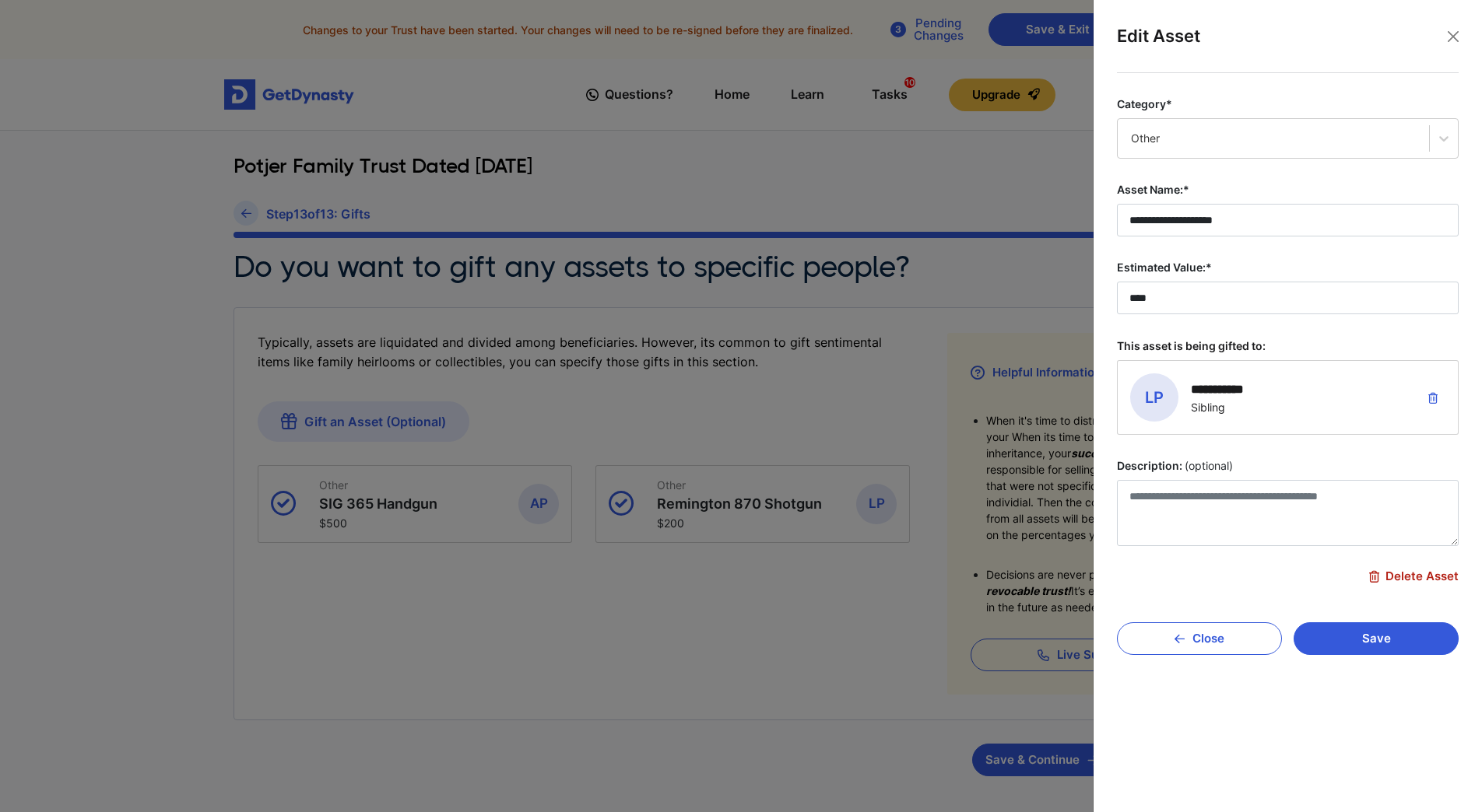
click at [1412, 573] on span "Delete Asset" at bounding box center [1415, 577] width 90 height 14
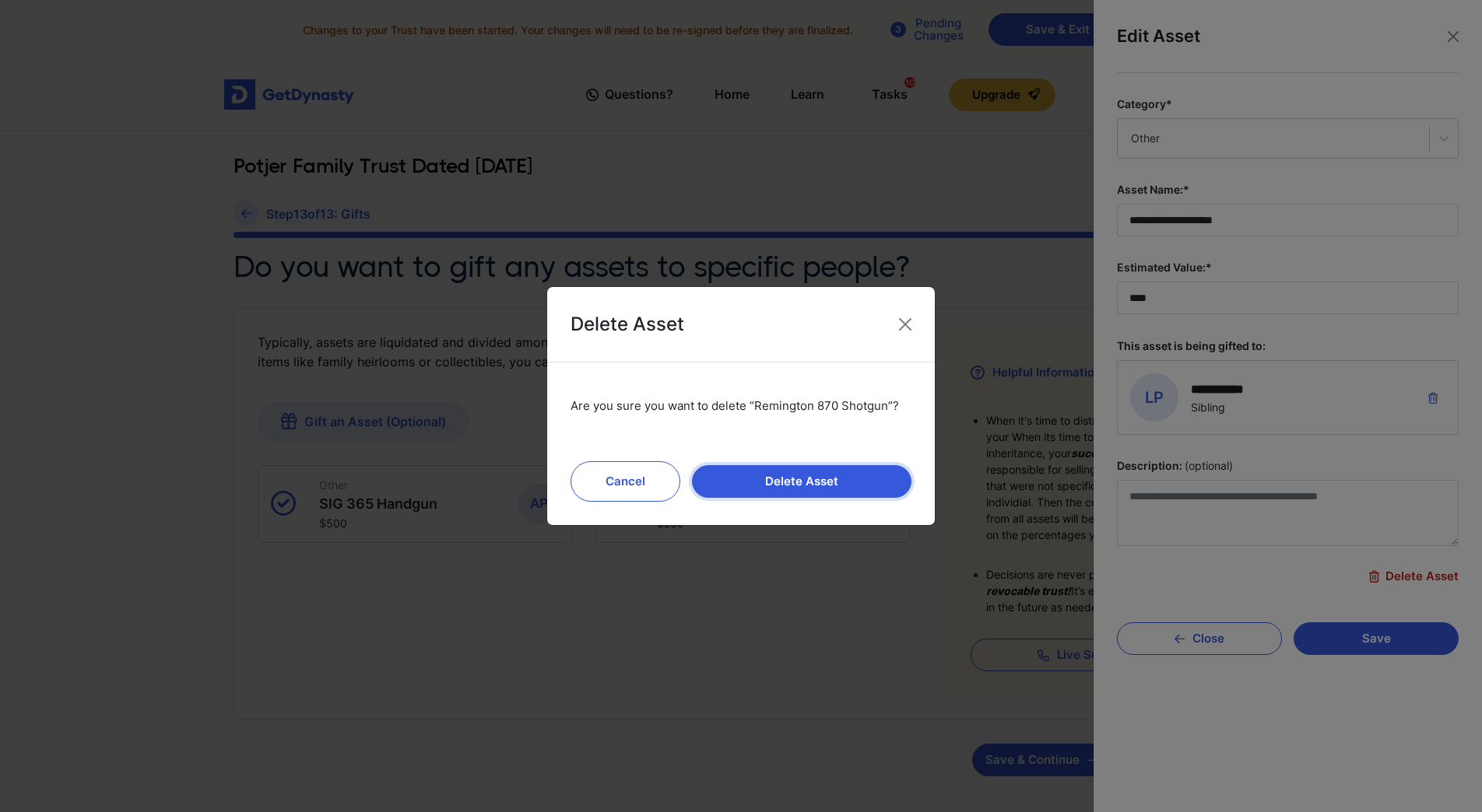
click at [850, 484] on button "Delete Asset" at bounding box center [802, 481] width 219 height 32
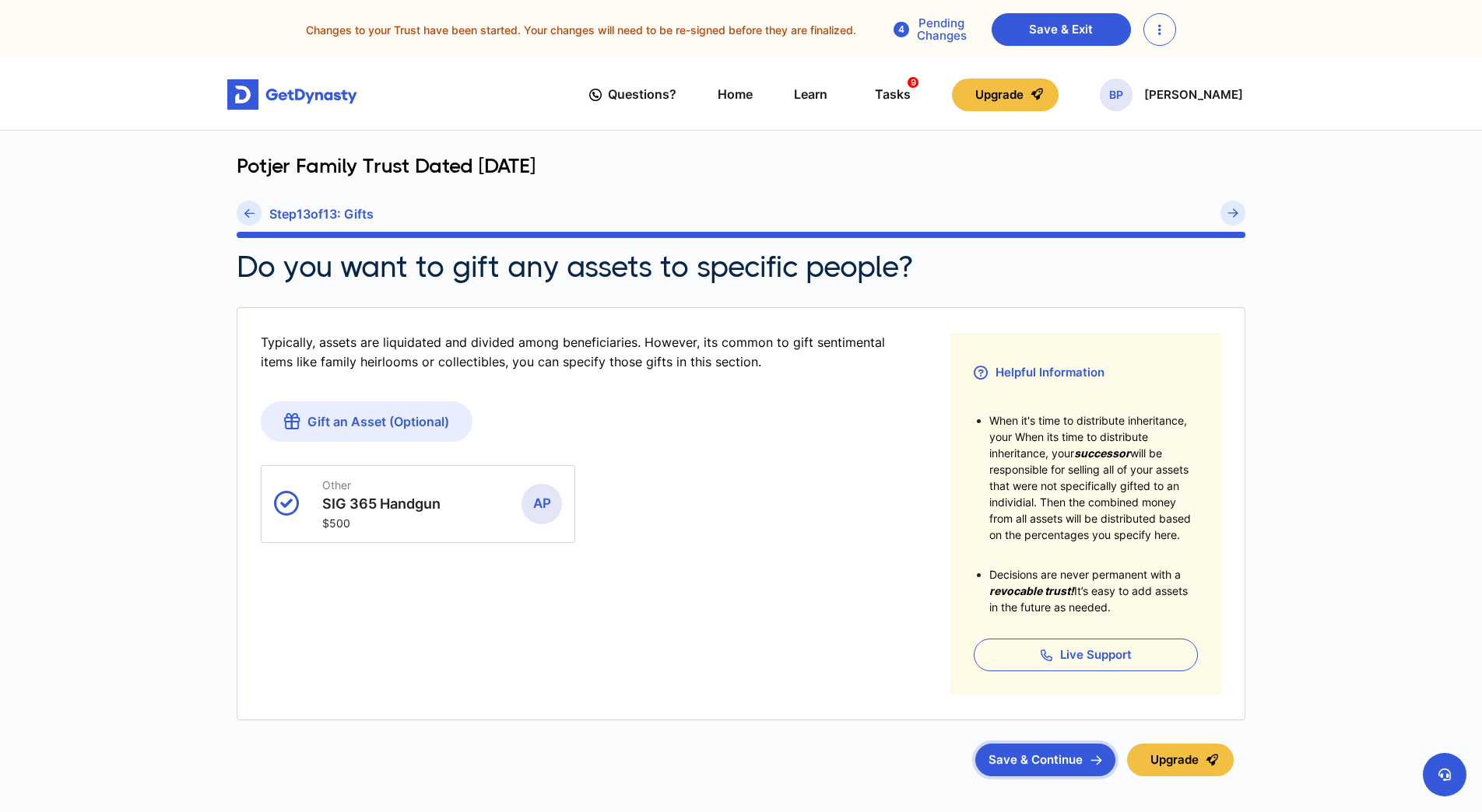
click at [1027, 755] on button "Save & Continue" at bounding box center [1045, 760] width 140 height 32
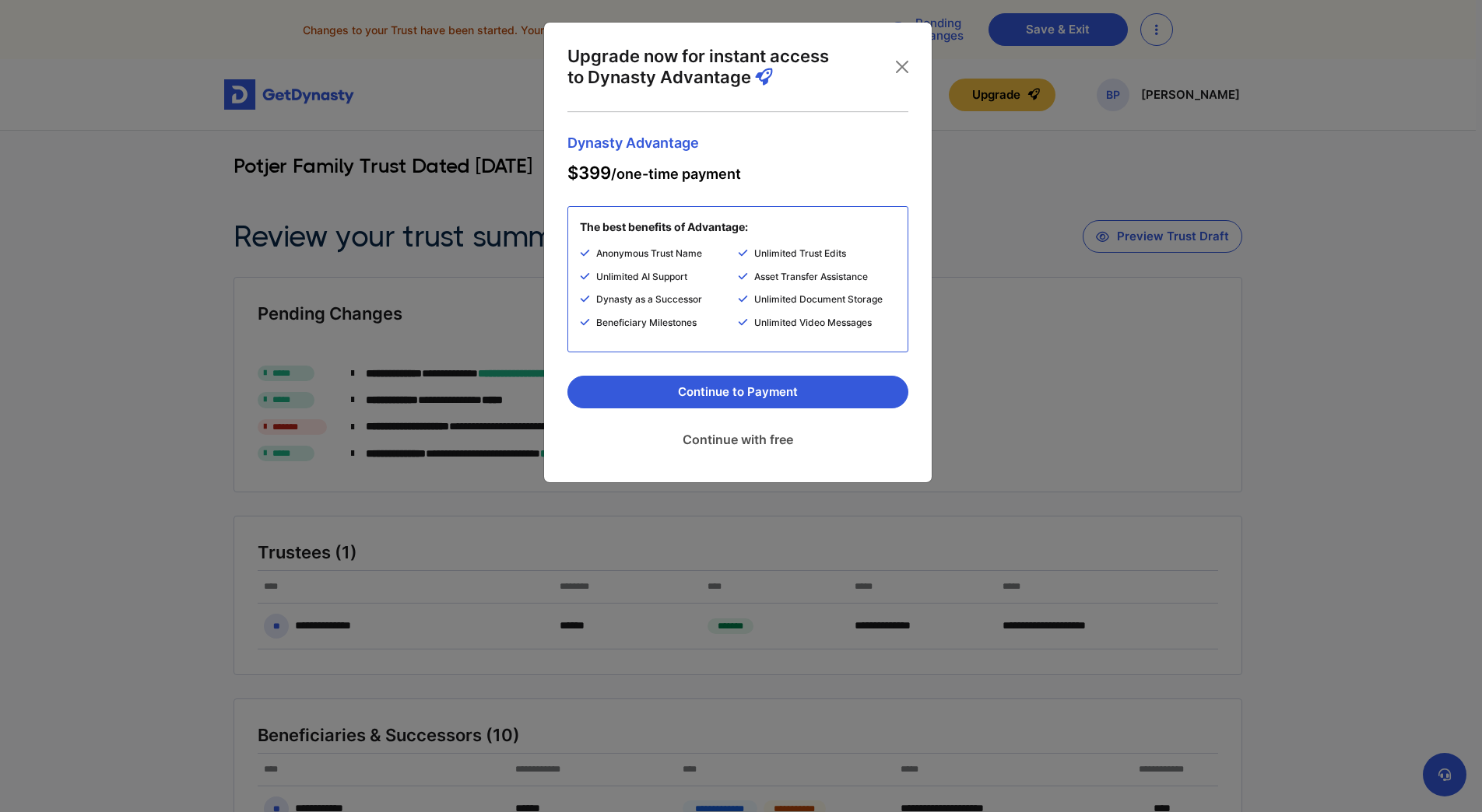
click at [748, 439] on link "Continue with free" at bounding box center [737, 439] width 341 height 39
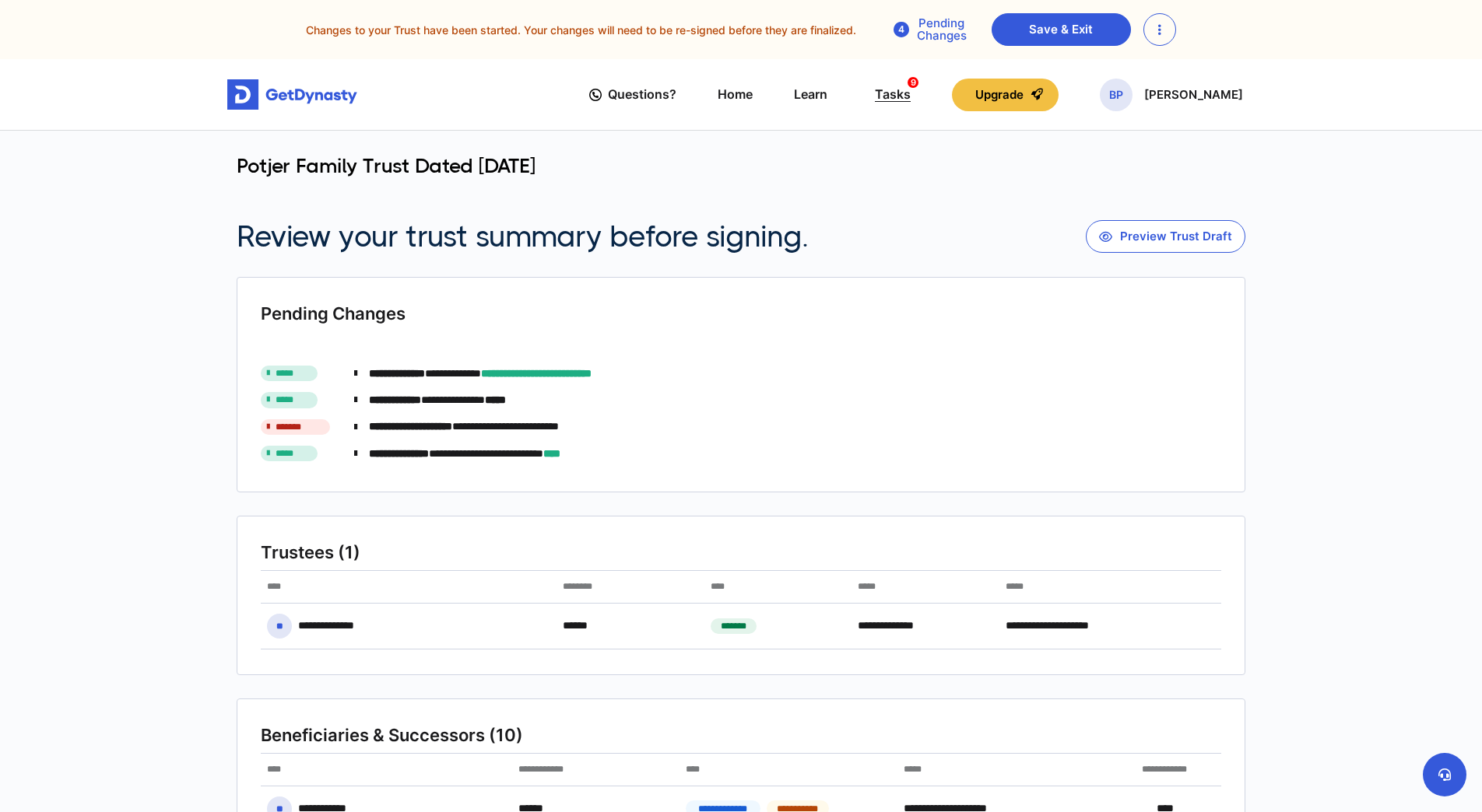
click at [910, 93] on div "Tasks 9" at bounding box center [893, 94] width 36 height 29
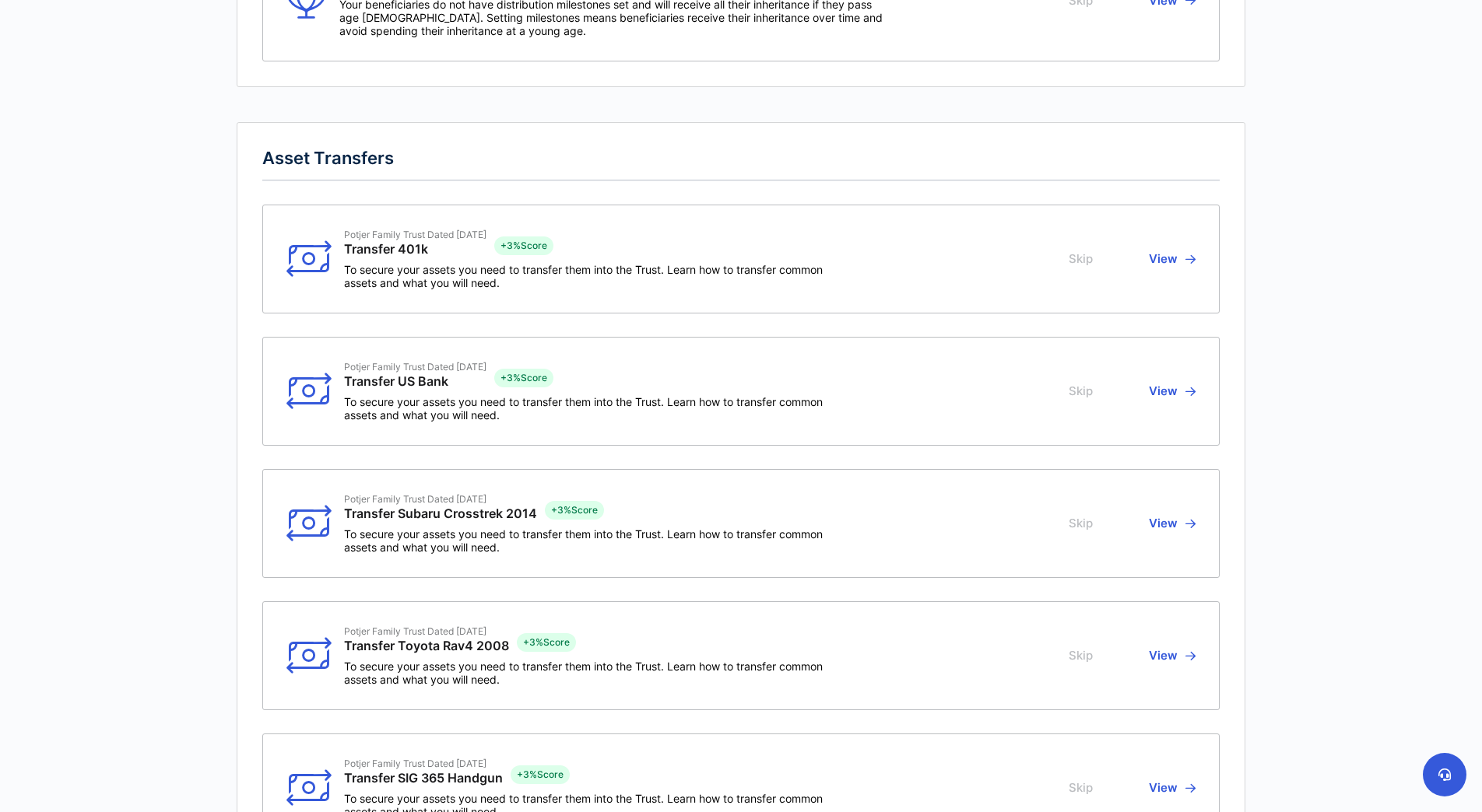
scroll to position [389, 0]
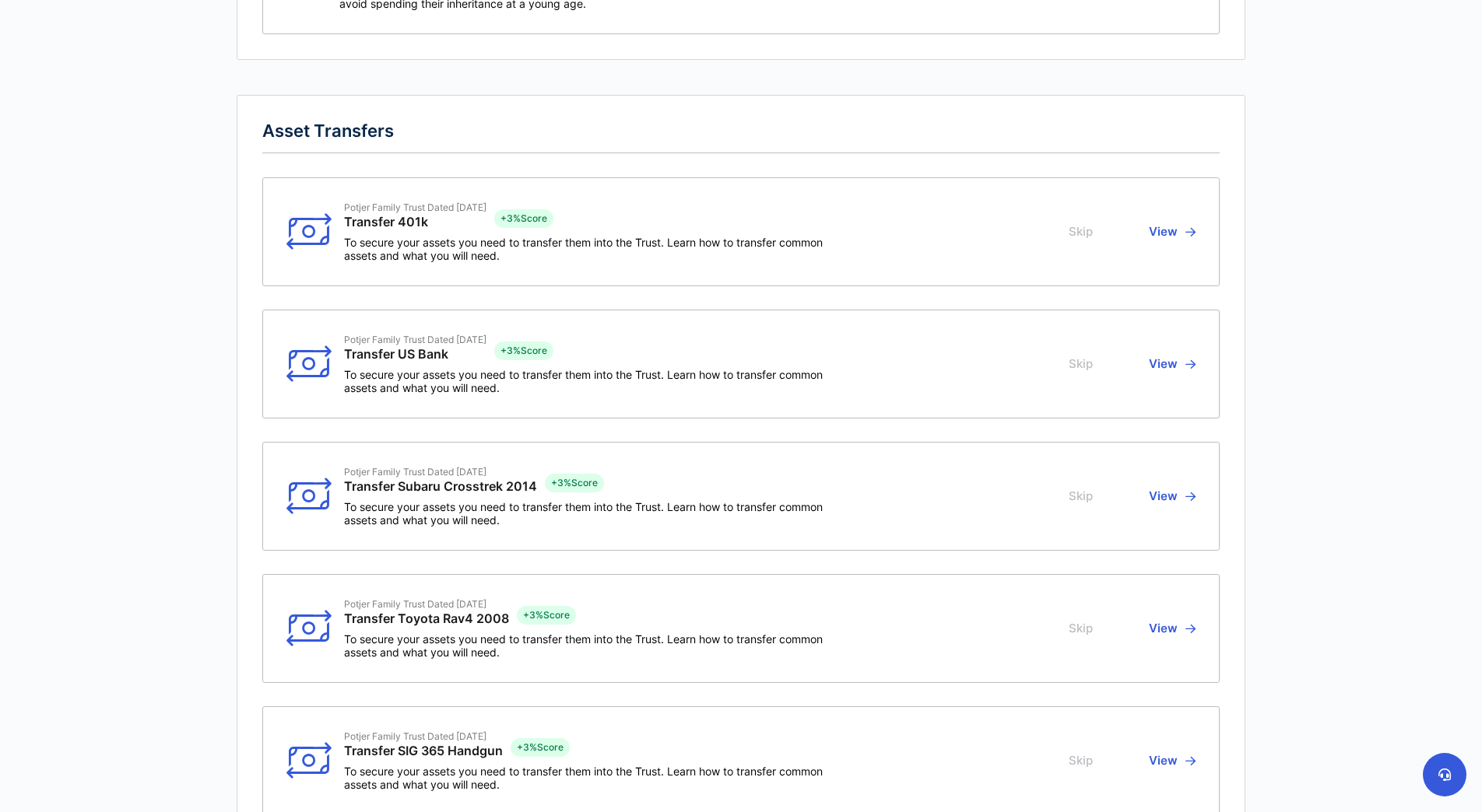
click at [1177, 630] on button "View" at bounding box center [1169, 629] width 51 height 61
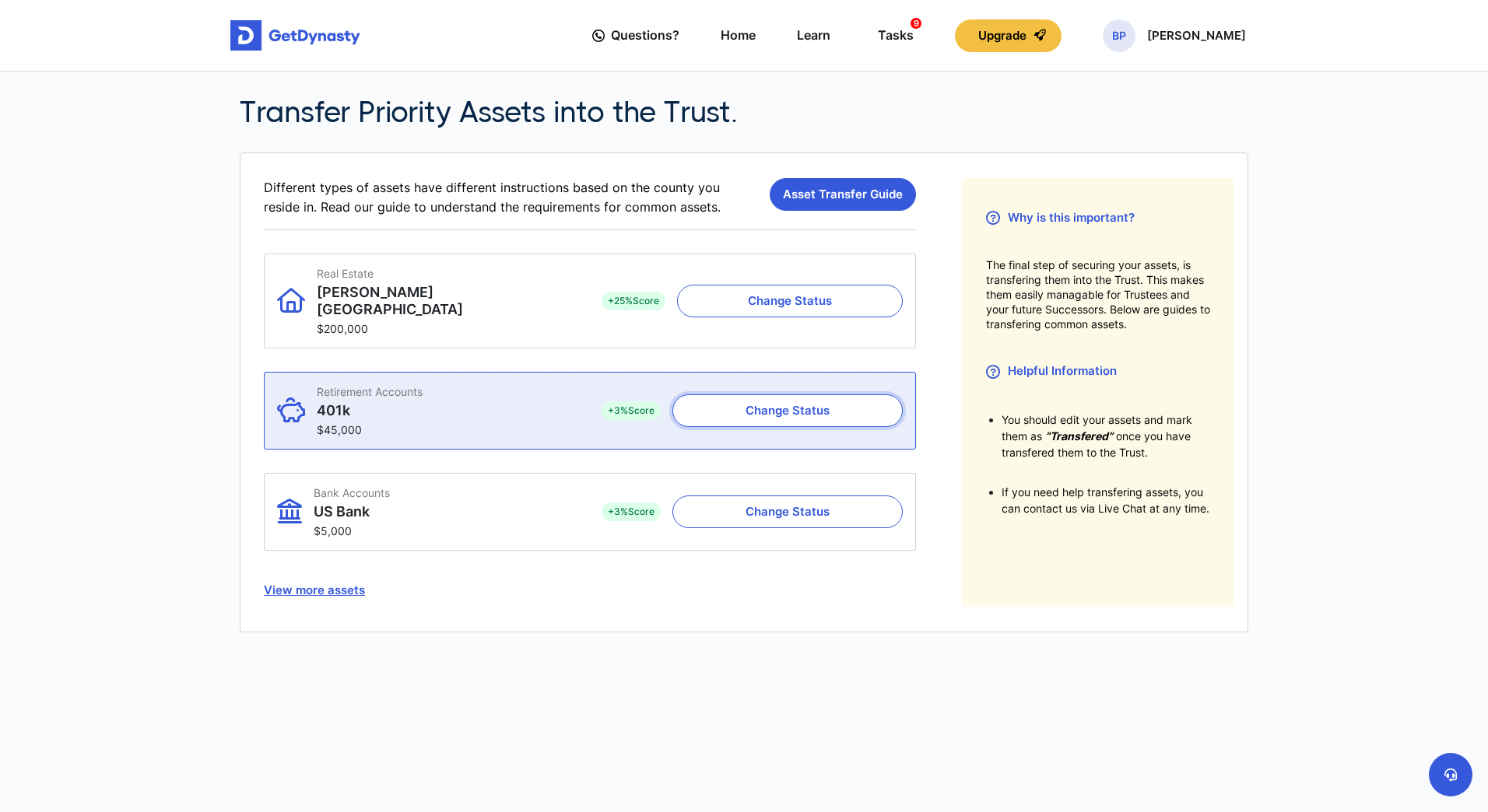
click at [753, 394] on button "Change Status" at bounding box center [787, 410] width 230 height 32
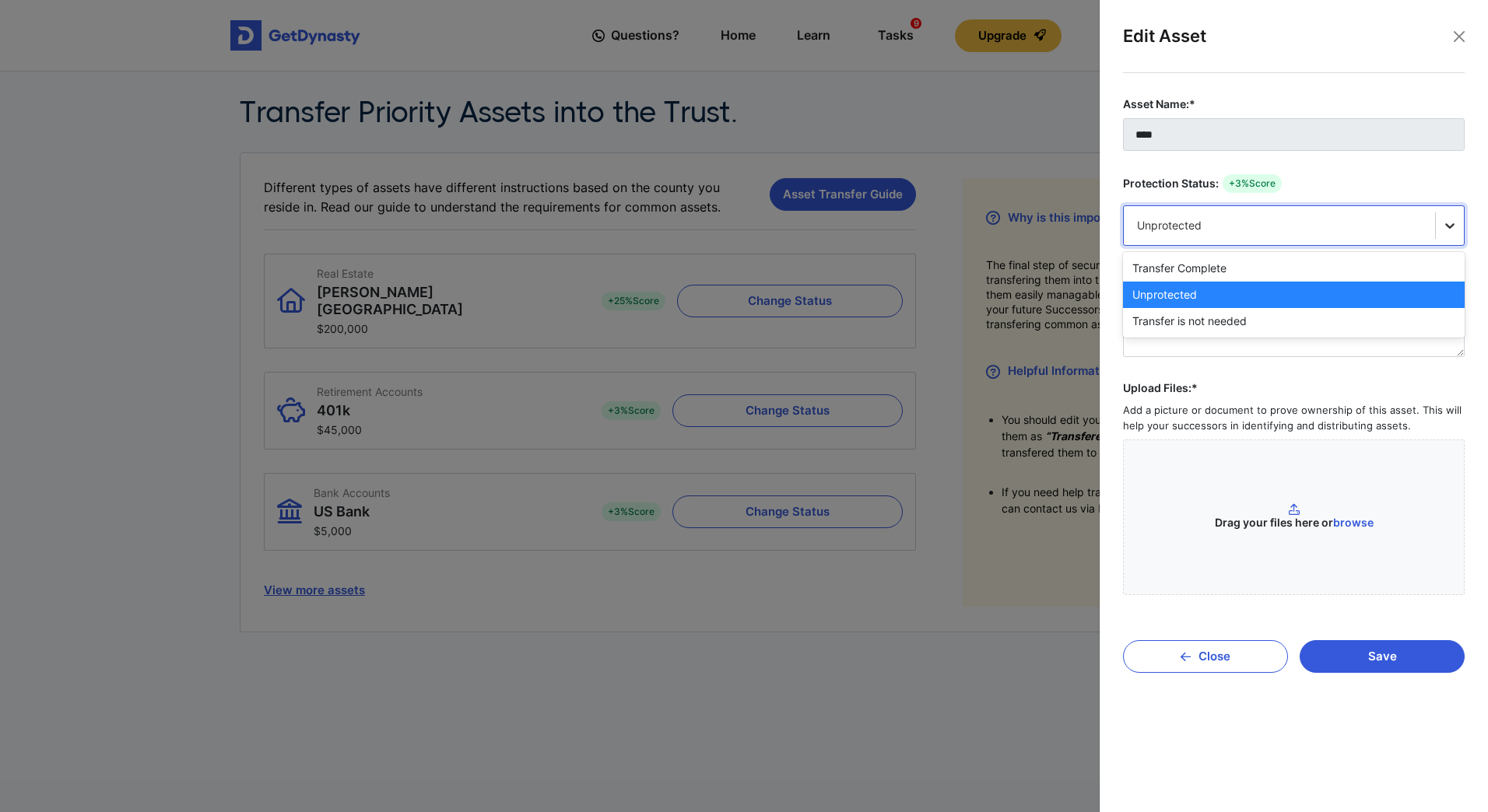
click at [1453, 225] on icon at bounding box center [1450, 226] width 9 height 5
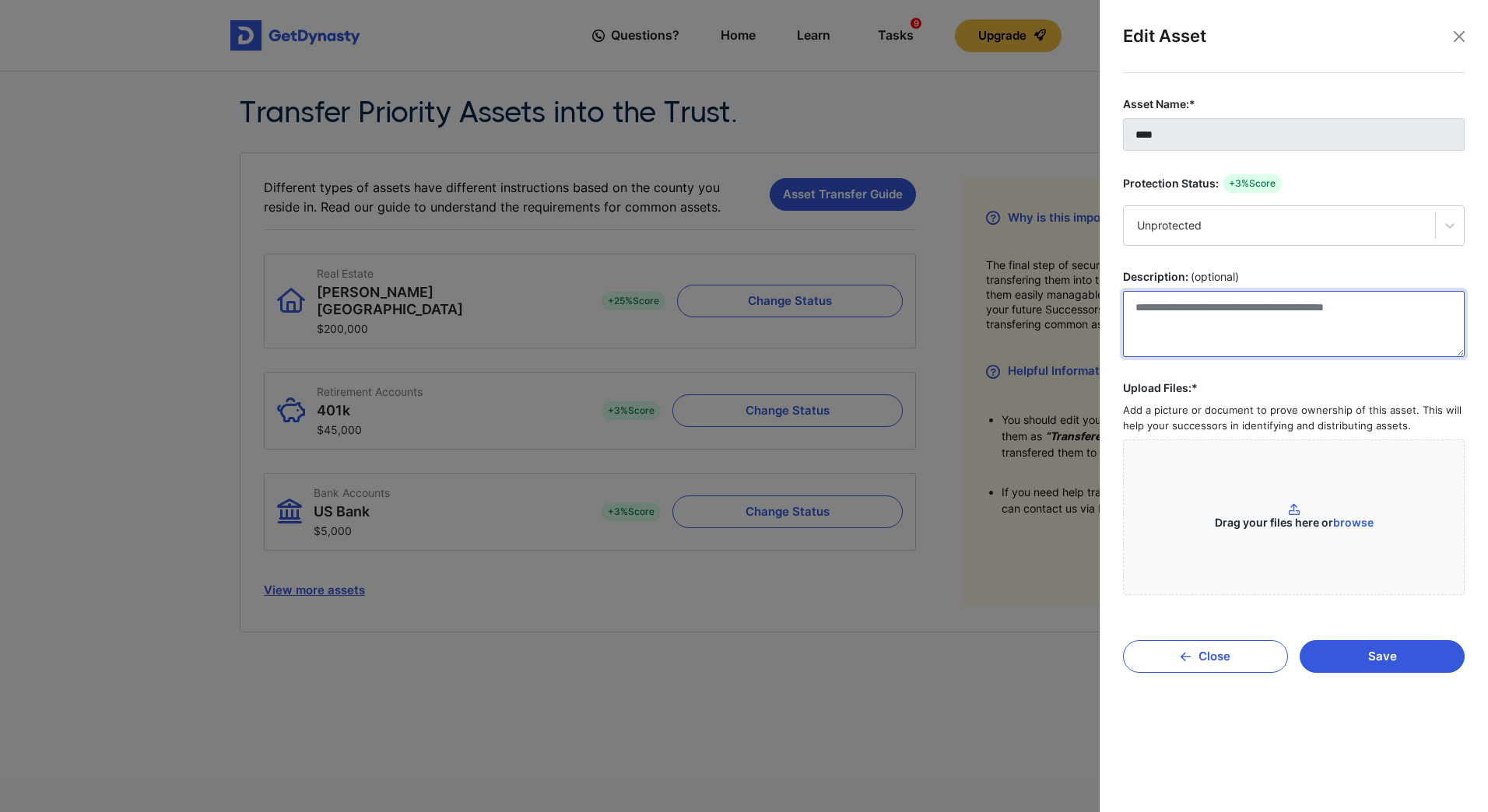
click at [1176, 316] on textarea "Description: (optional)" at bounding box center [1294, 324] width 341 height 66
click at [1182, 311] on textarea "Description: (optional)" at bounding box center [1294, 324] width 341 height 66
type textarea "**********"
click at [1396, 653] on button "Save" at bounding box center [1383, 657] width 165 height 32
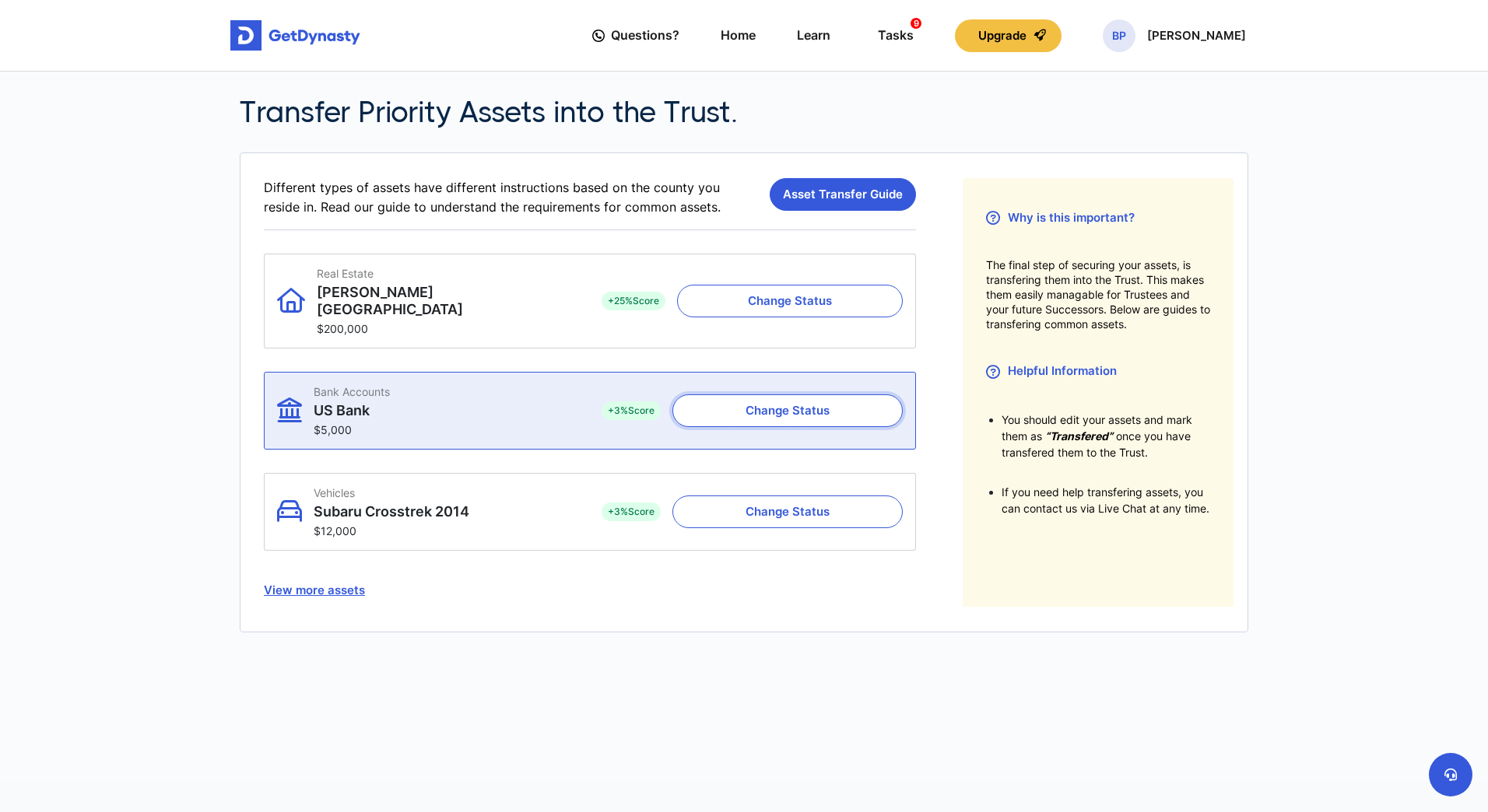
click at [784, 394] on button "Change Status" at bounding box center [787, 410] width 230 height 32
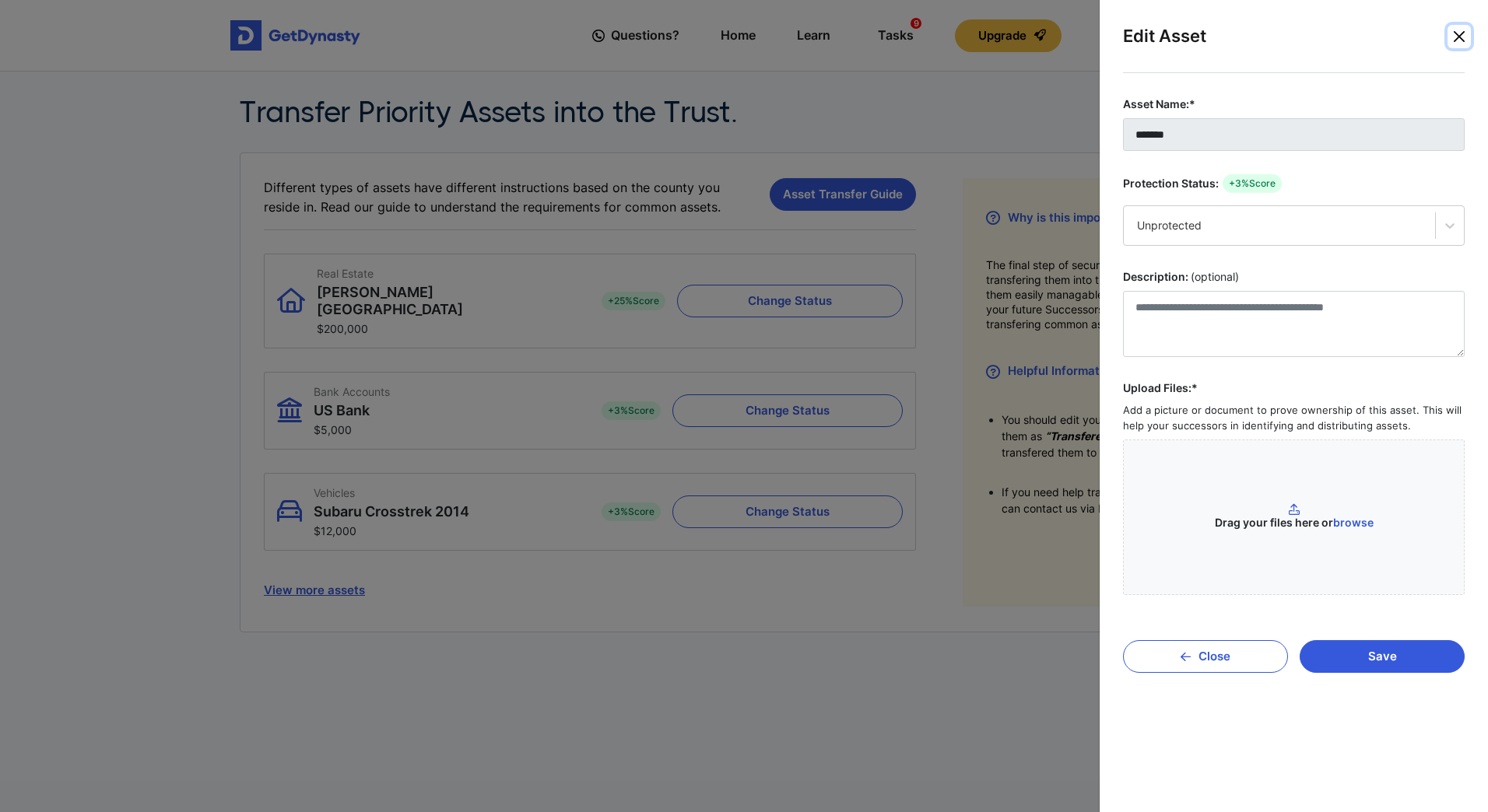
click at [1465, 32] on button "Close" at bounding box center [1459, 37] width 23 height 23
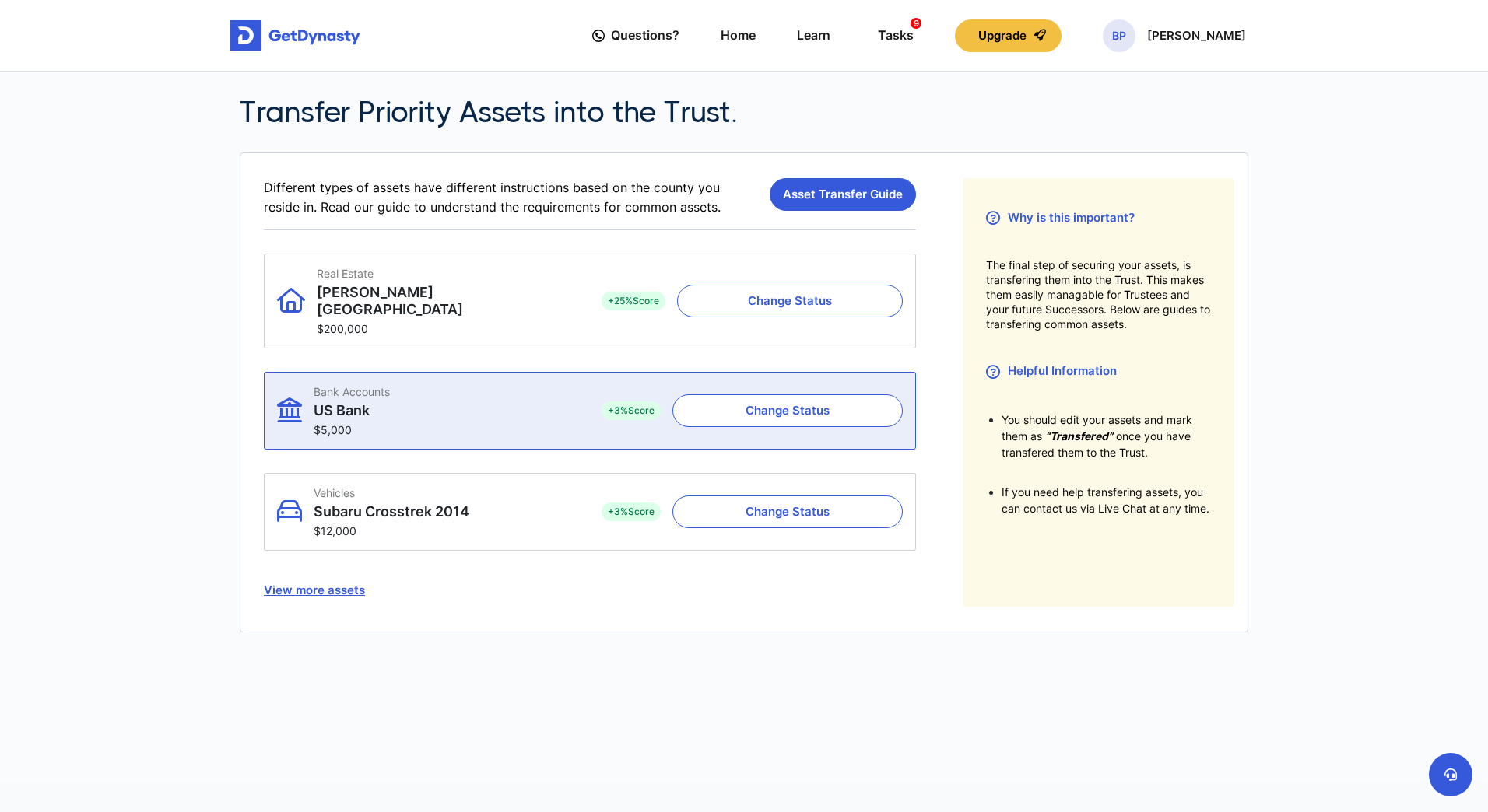
click at [376, 402] on p "US Bank" at bounding box center [351, 410] width 76 height 17
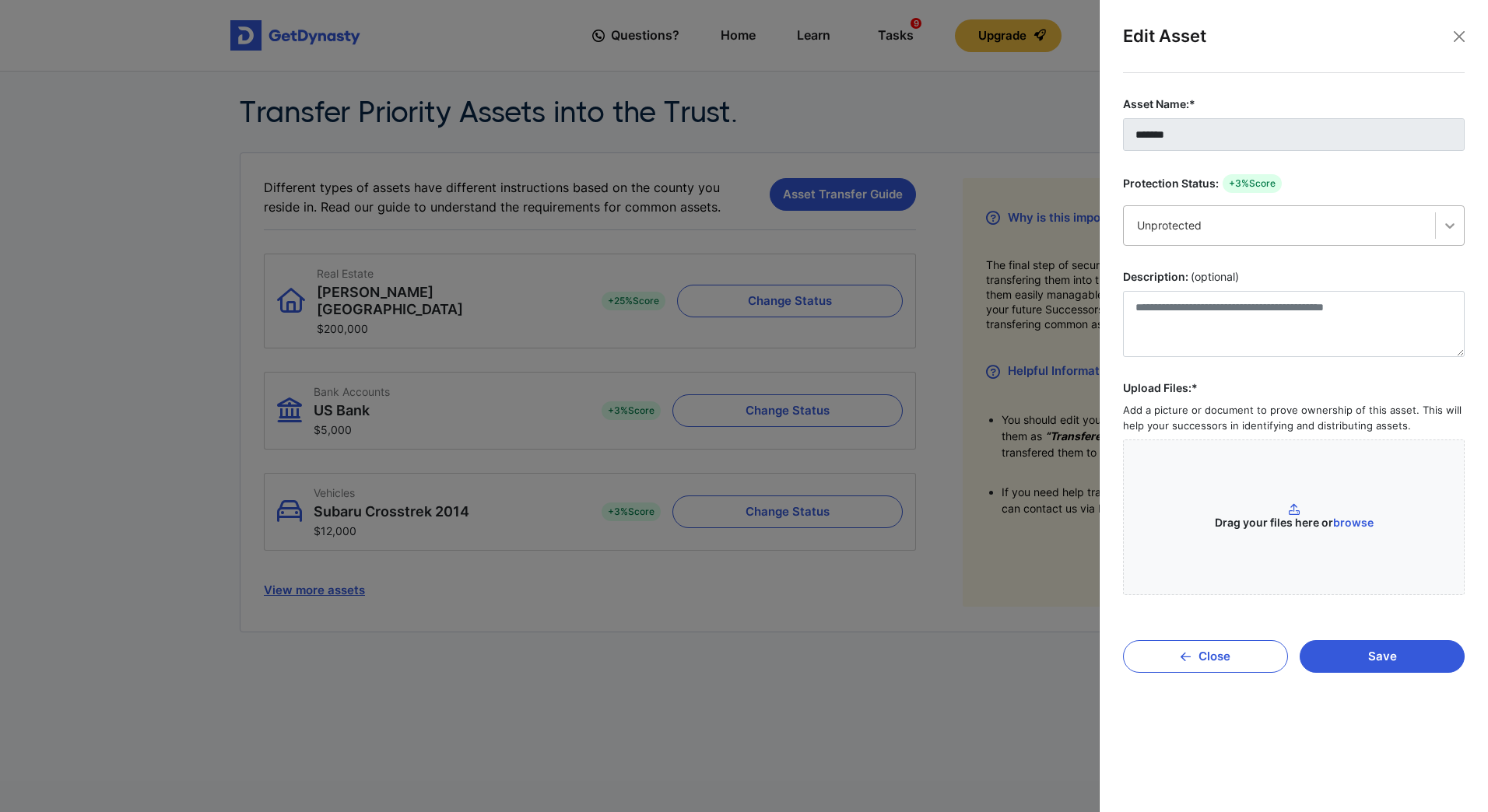
click at [1443, 222] on icon at bounding box center [1449, 225] width 15 height 15
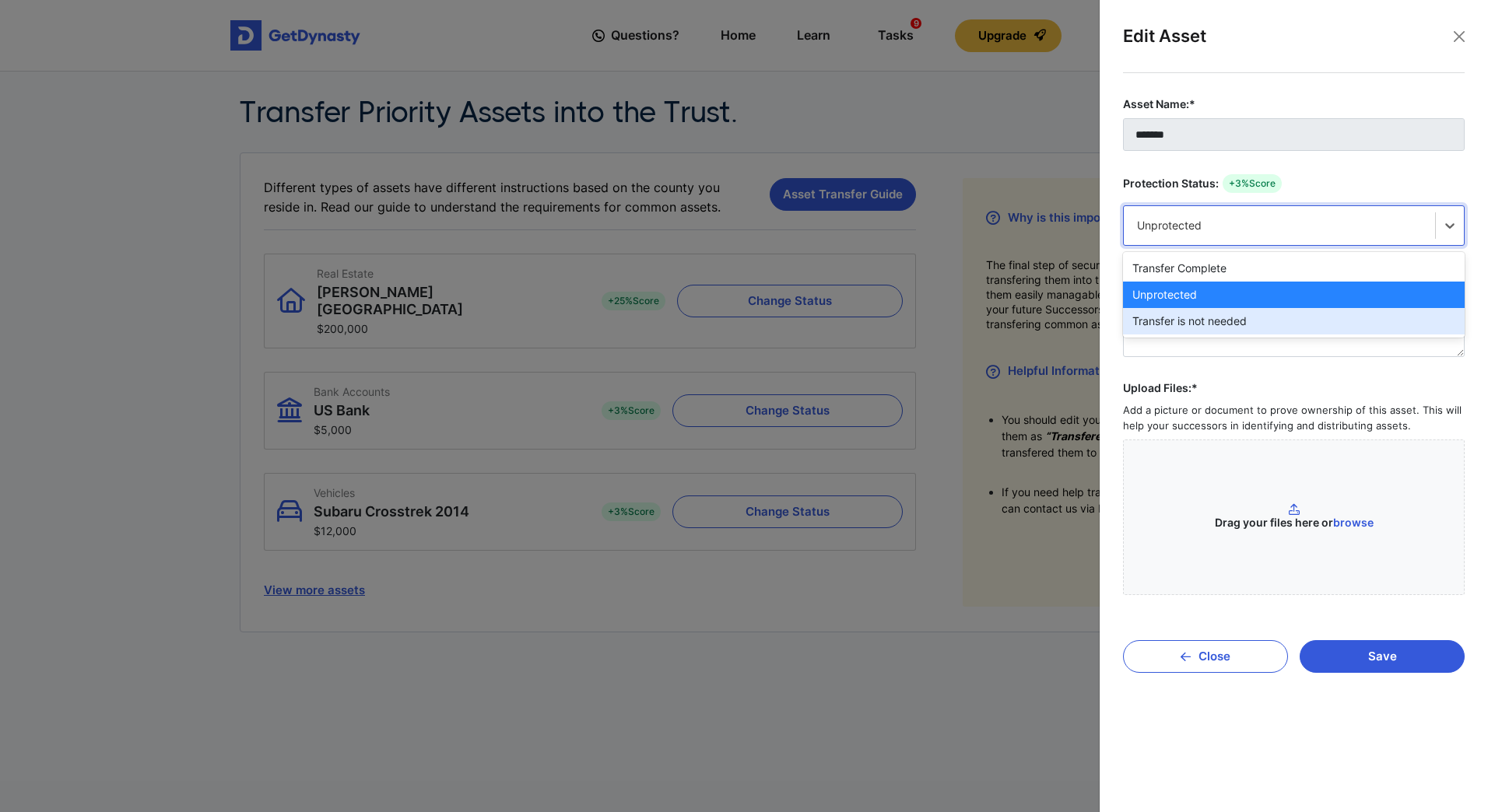
click at [1209, 321] on div "Transfer is not needed" at bounding box center [1294, 321] width 341 height 26
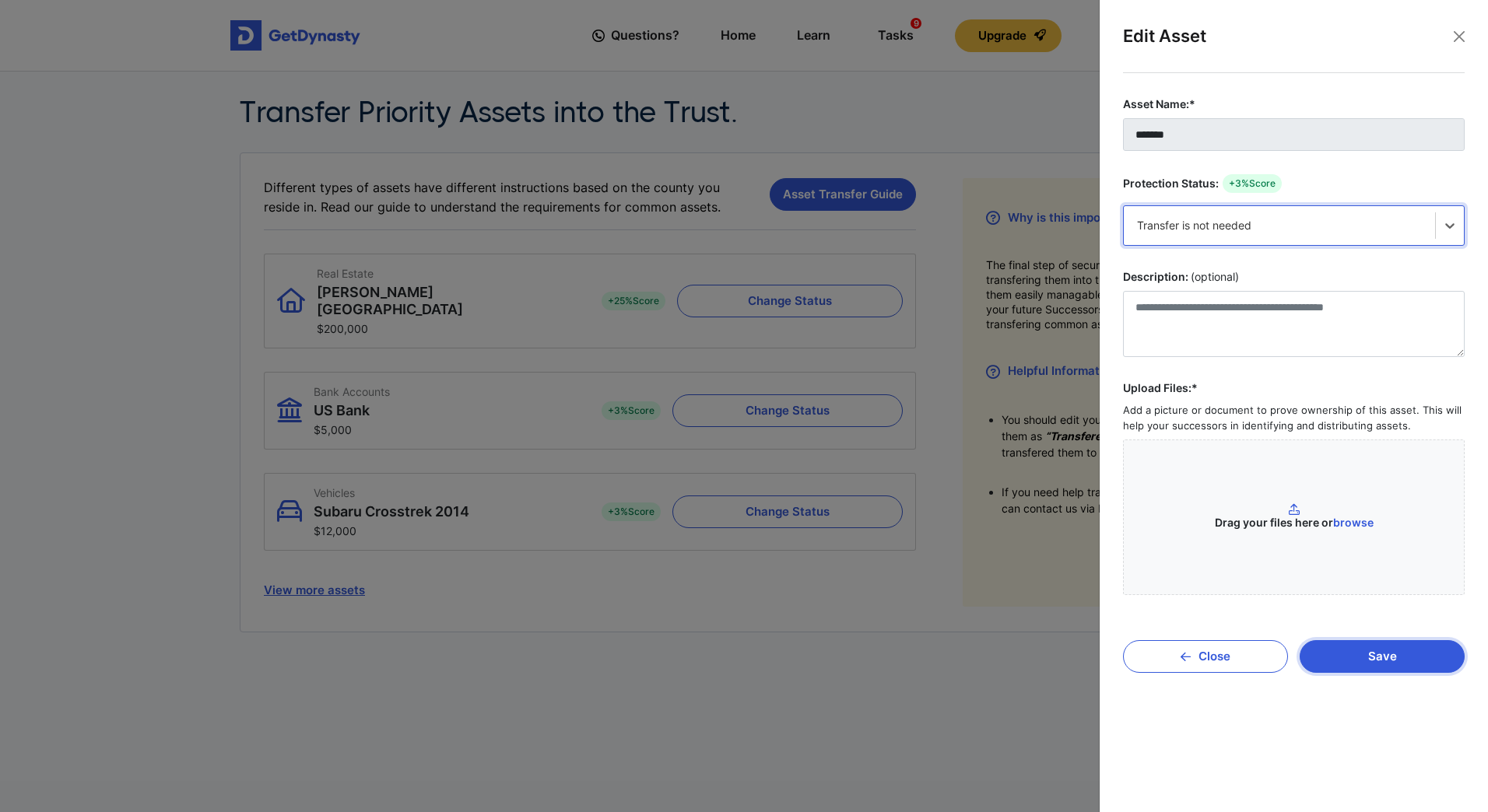
click at [1370, 662] on button "Save" at bounding box center [1383, 657] width 165 height 32
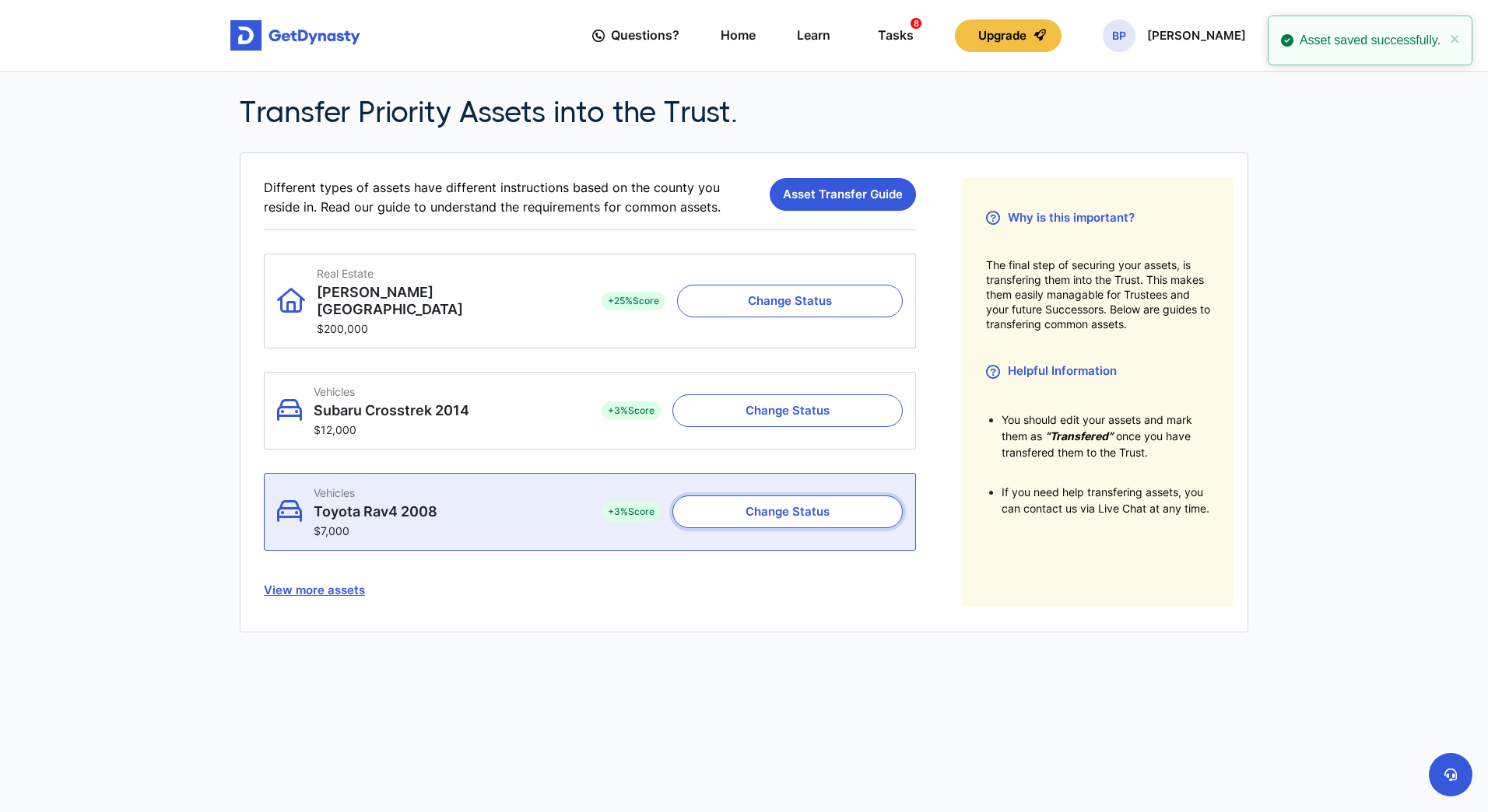
click at [732, 496] on button "Change Status" at bounding box center [787, 512] width 230 height 32
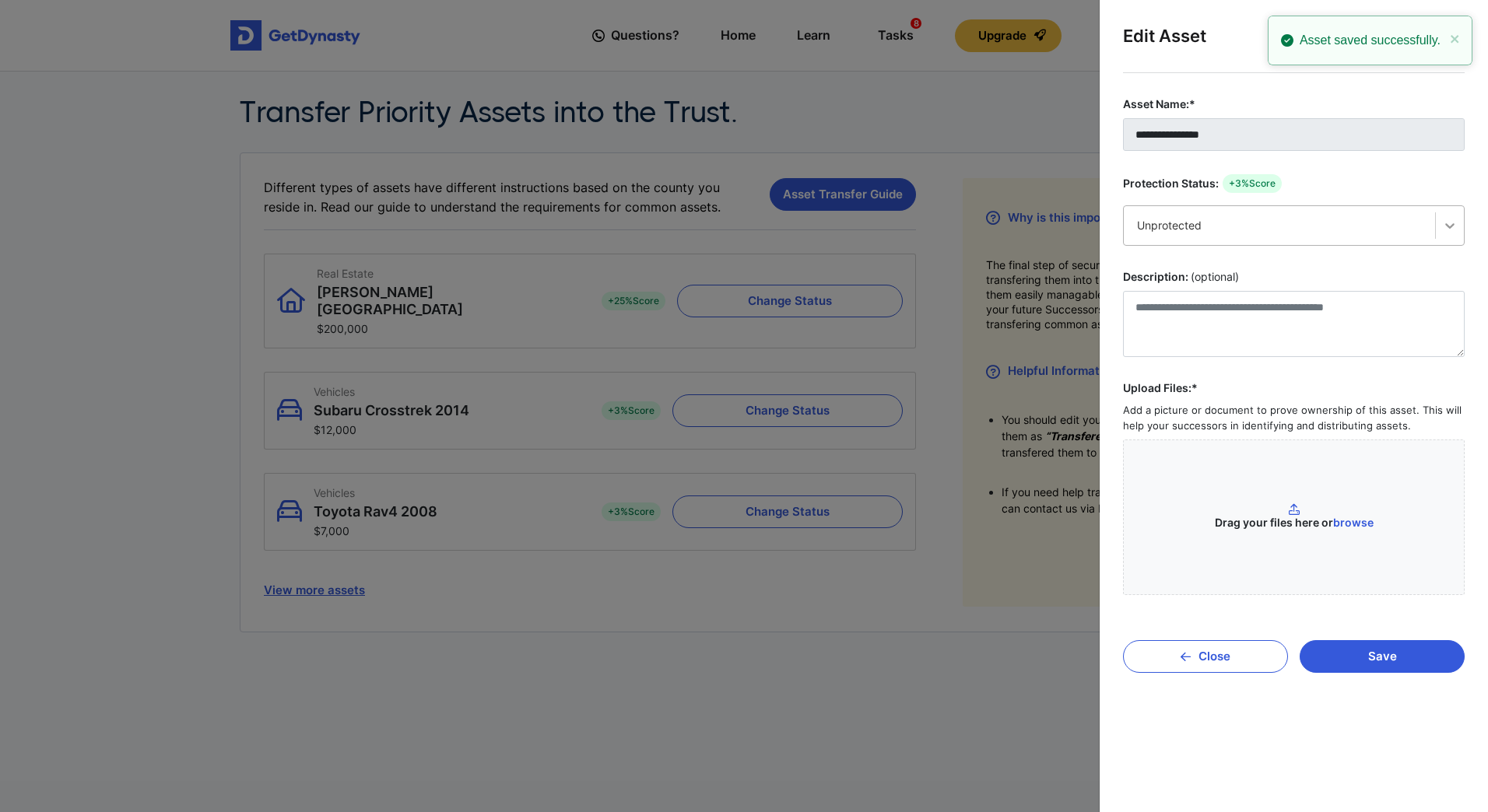
click at [1448, 224] on icon at bounding box center [1449, 225] width 15 height 15
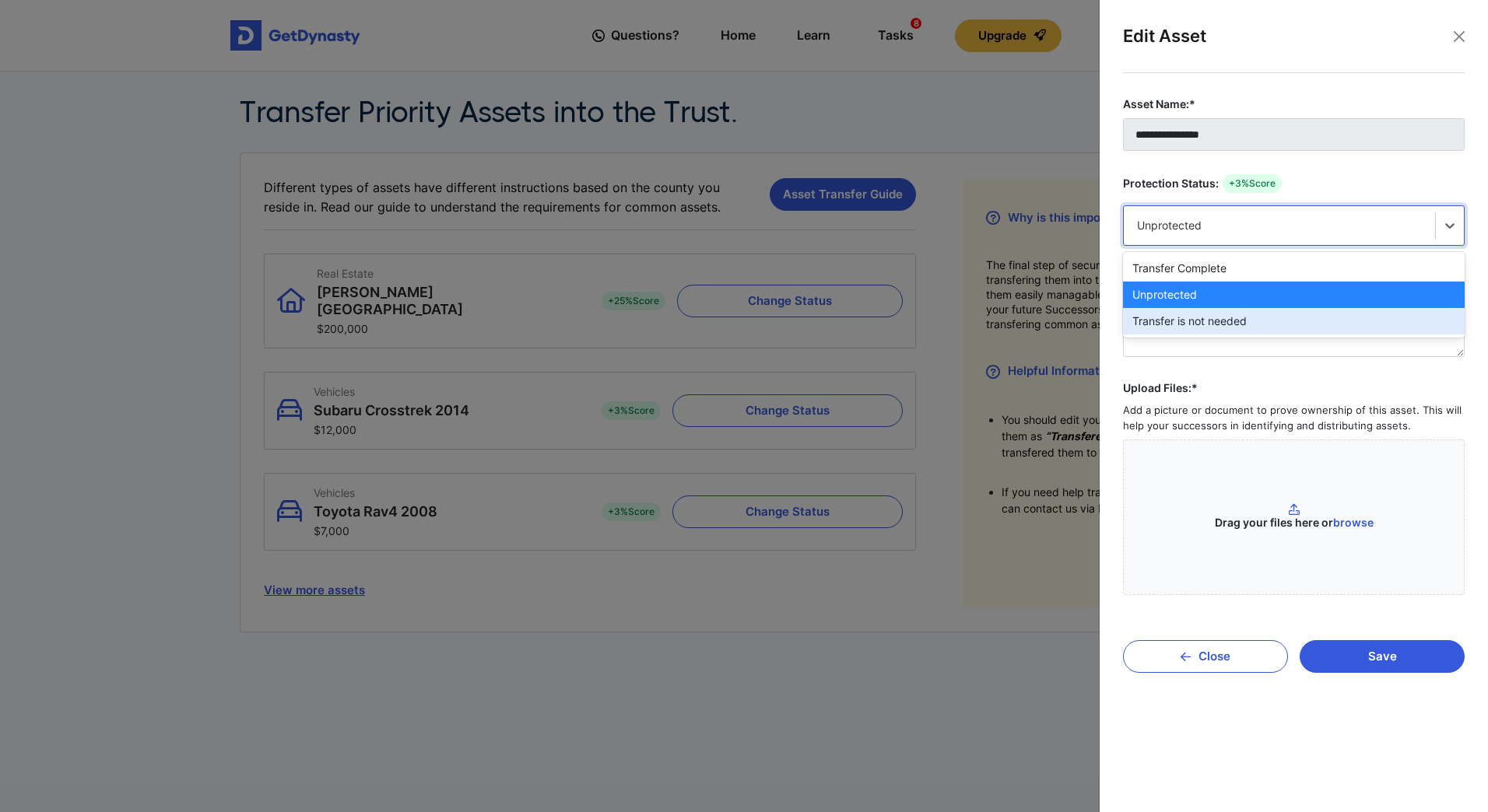
click at [1247, 317] on div "Transfer is not needed" at bounding box center [1294, 321] width 341 height 26
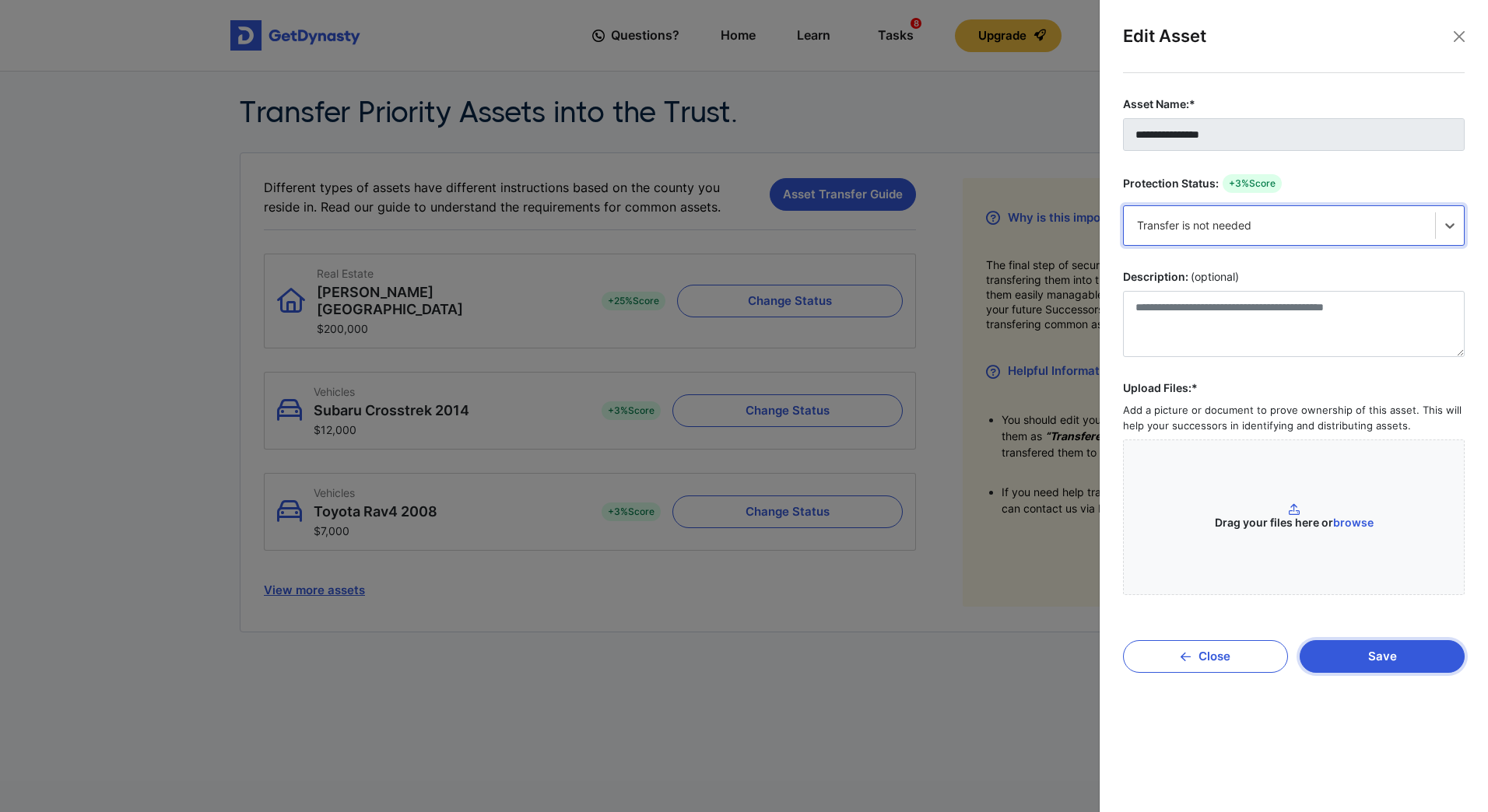
click at [1370, 663] on button "Save" at bounding box center [1383, 657] width 165 height 32
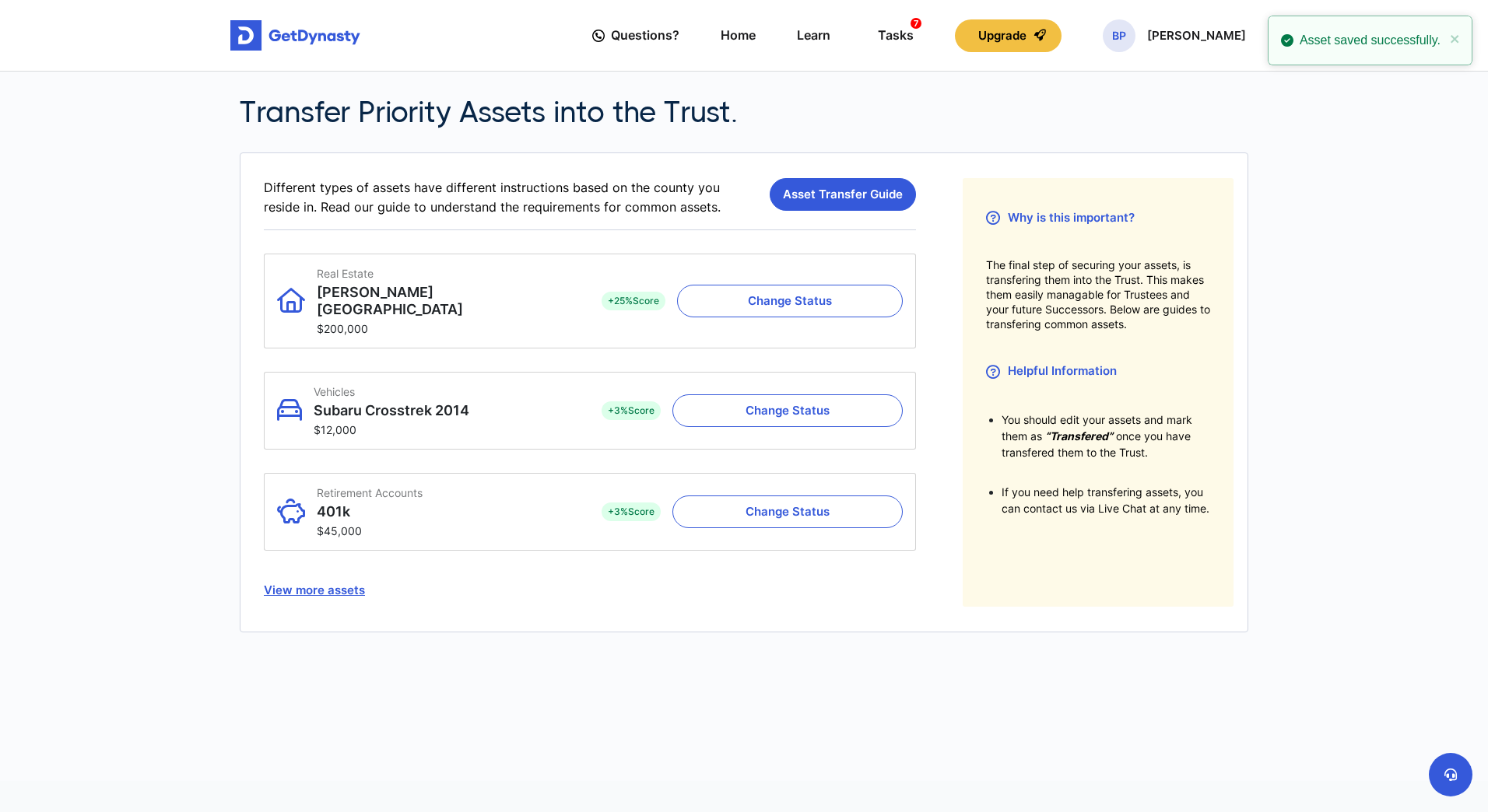
click at [325, 576] on button "View more assets" at bounding box center [590, 590] width 652 height 32
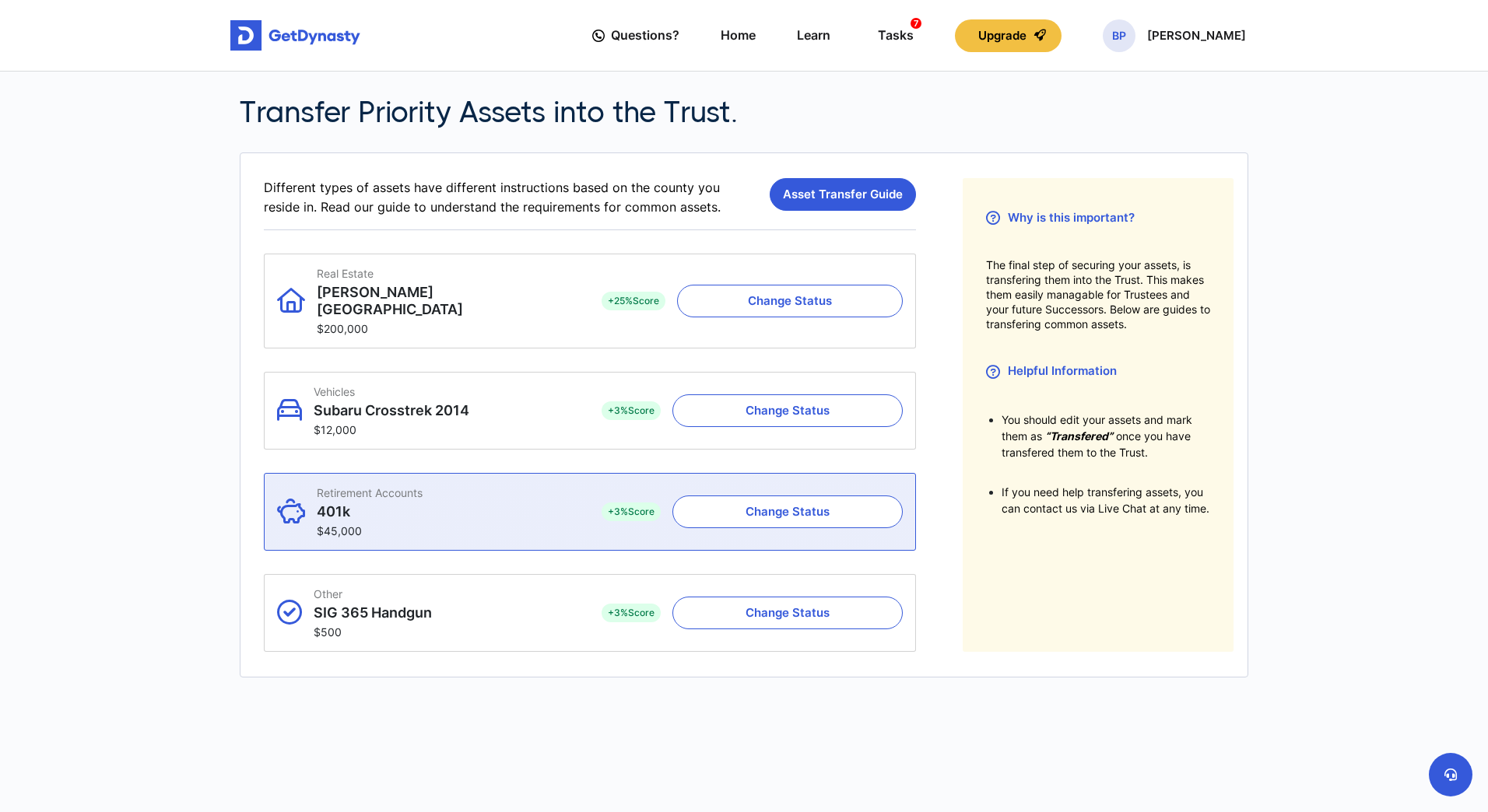
click at [491, 487] on div "Retirement Accounts 401k $45,000" at bounding box center [427, 511] width 301 height 51
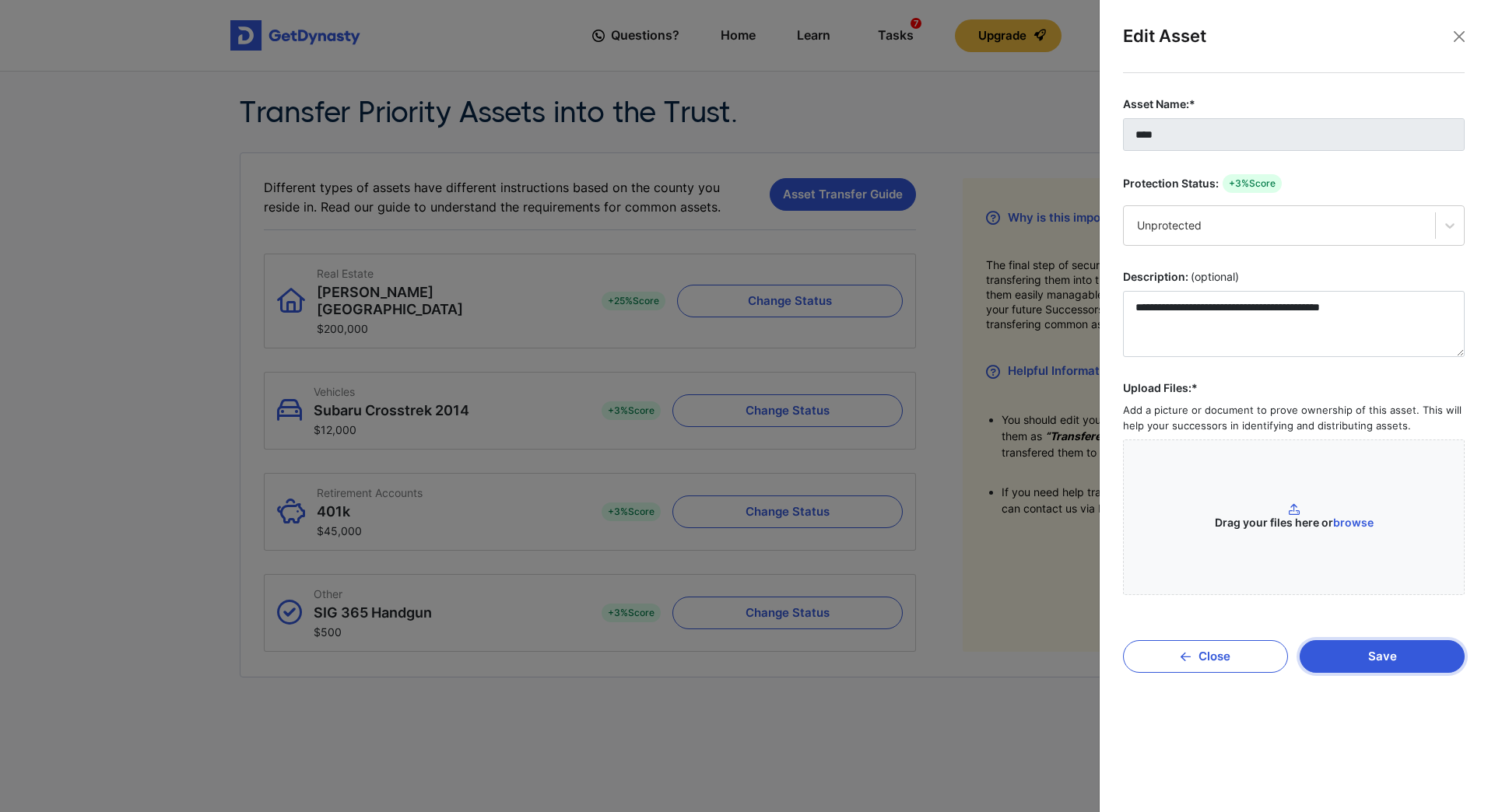
click at [1379, 646] on button "Save" at bounding box center [1383, 657] width 165 height 32
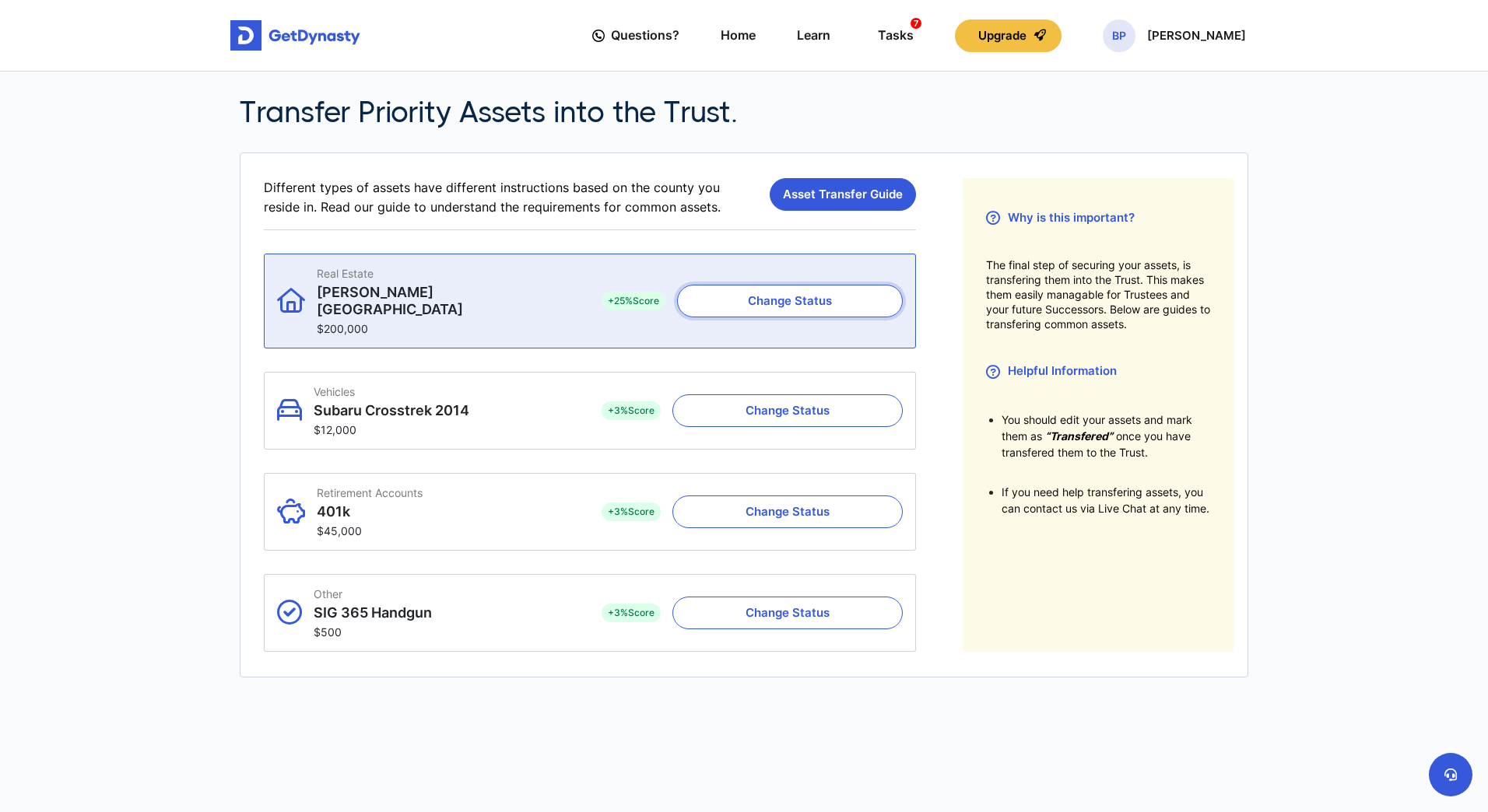
click at [825, 303] on button "Change Status" at bounding box center [790, 301] width 226 height 32
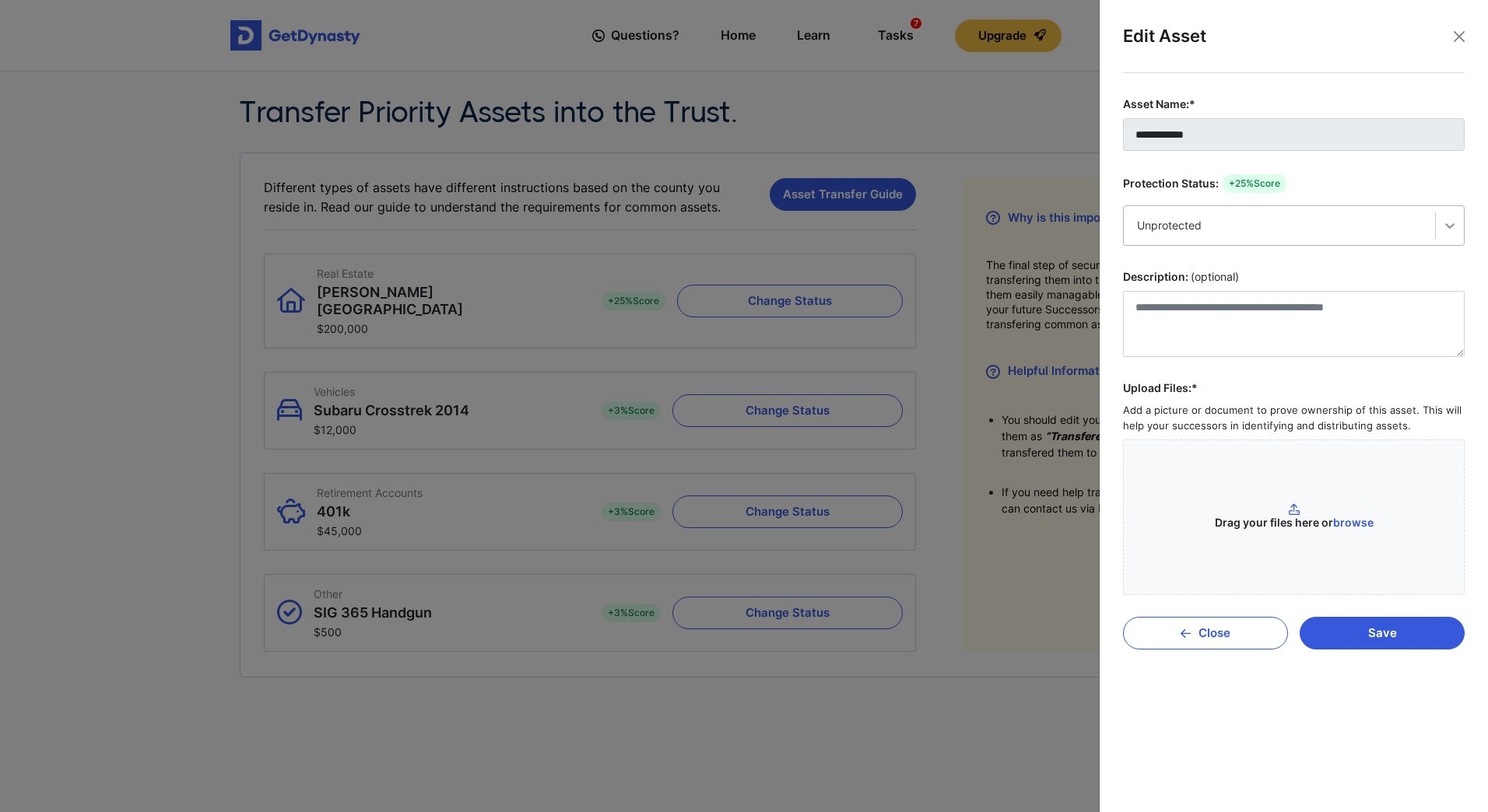
click at [1456, 224] on icon at bounding box center [1449, 225] width 15 height 15
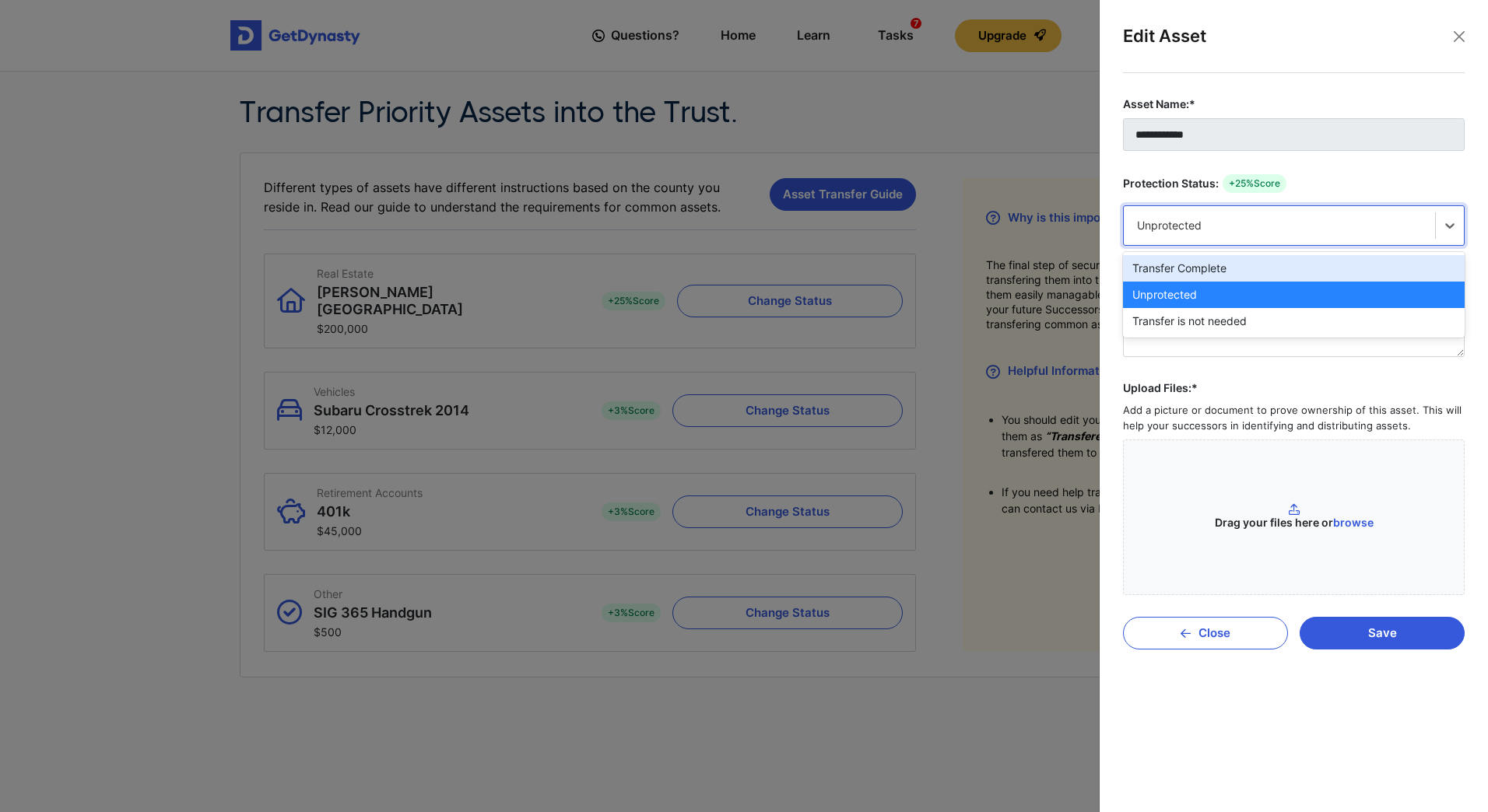
click at [1277, 269] on div "Transfer Complete" at bounding box center [1294, 268] width 341 height 26
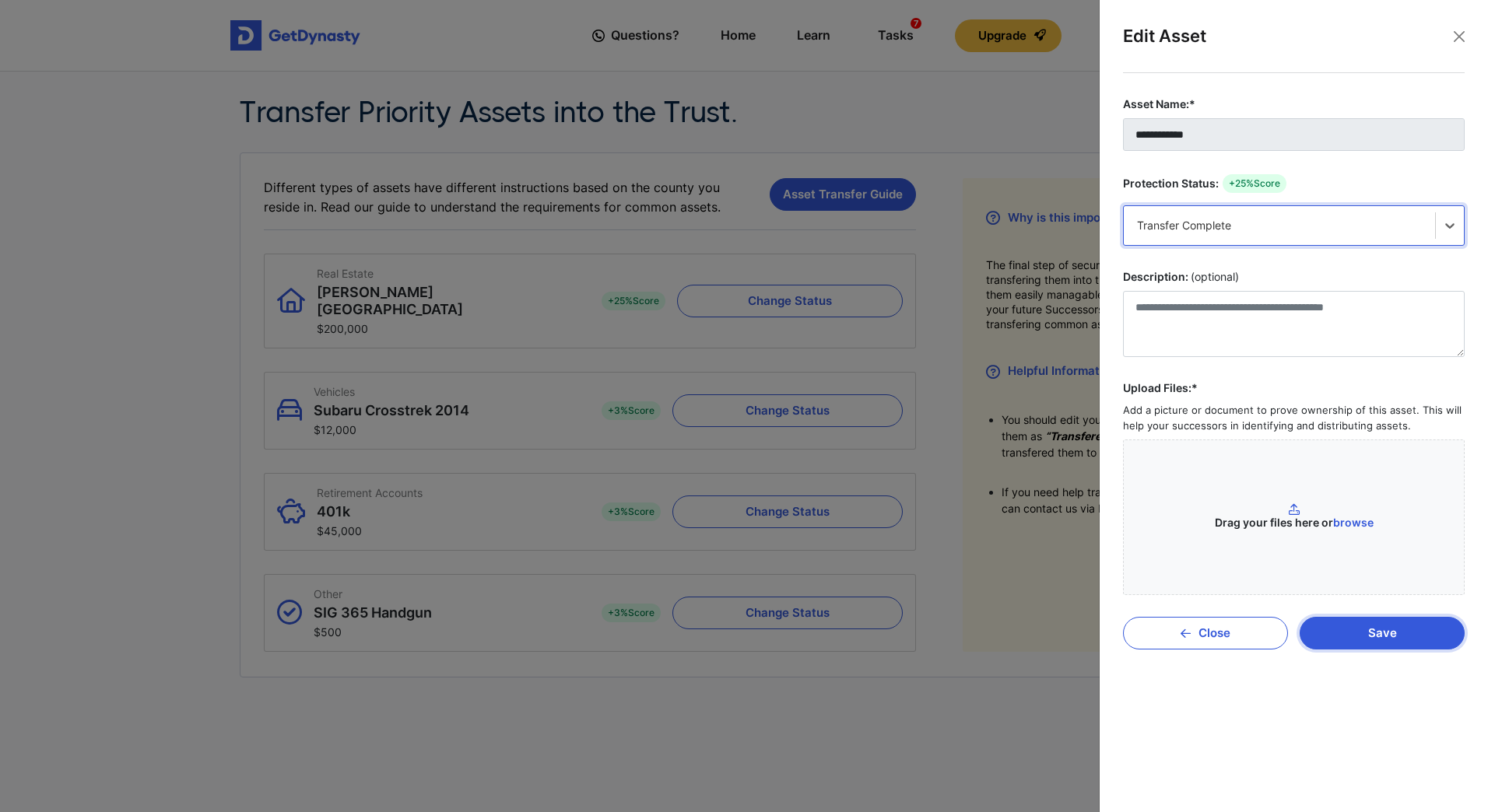
click at [1408, 637] on button "Save" at bounding box center [1383, 633] width 165 height 32
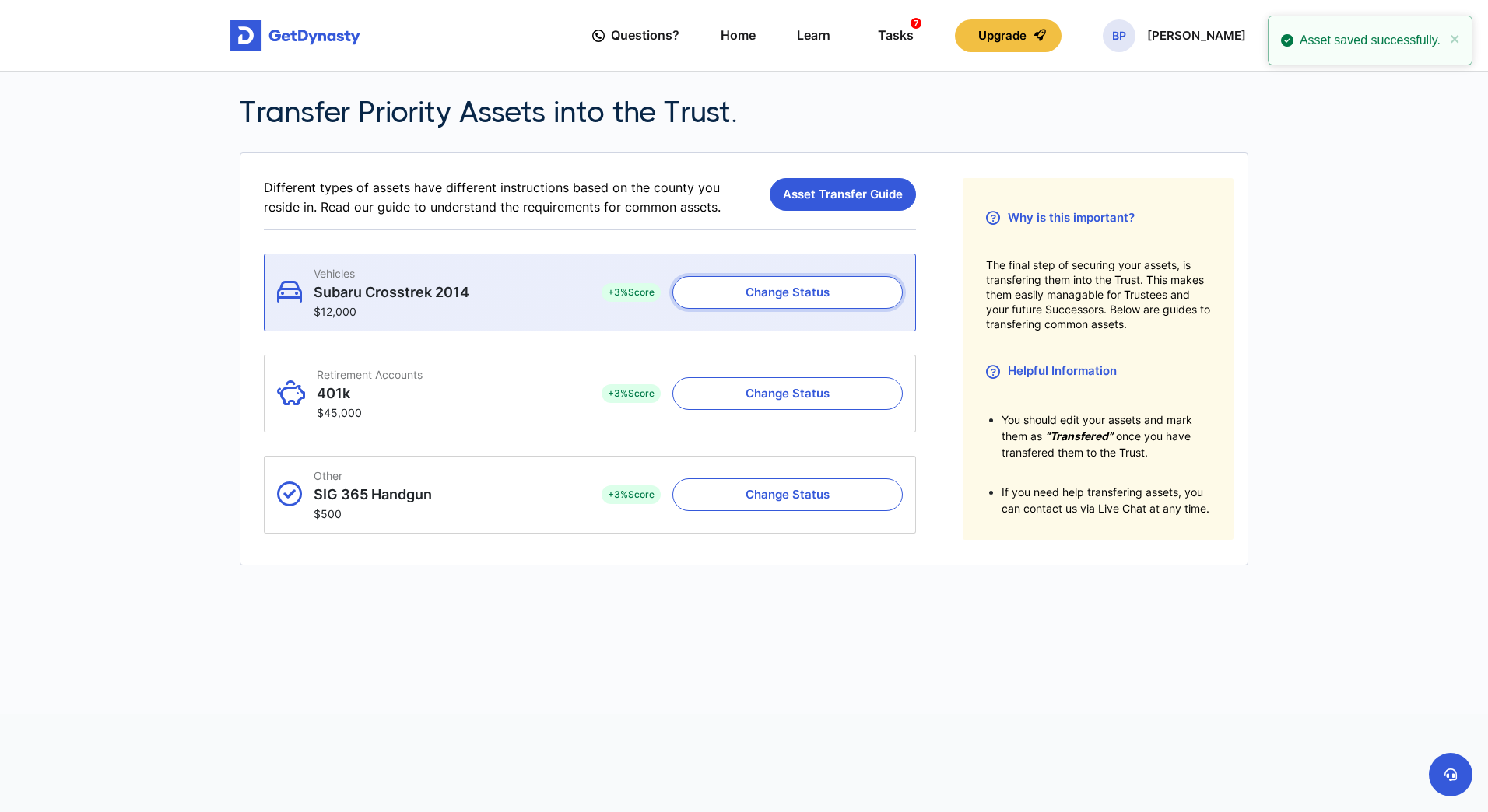
click at [833, 296] on button "Change Status" at bounding box center [787, 293] width 230 height 32
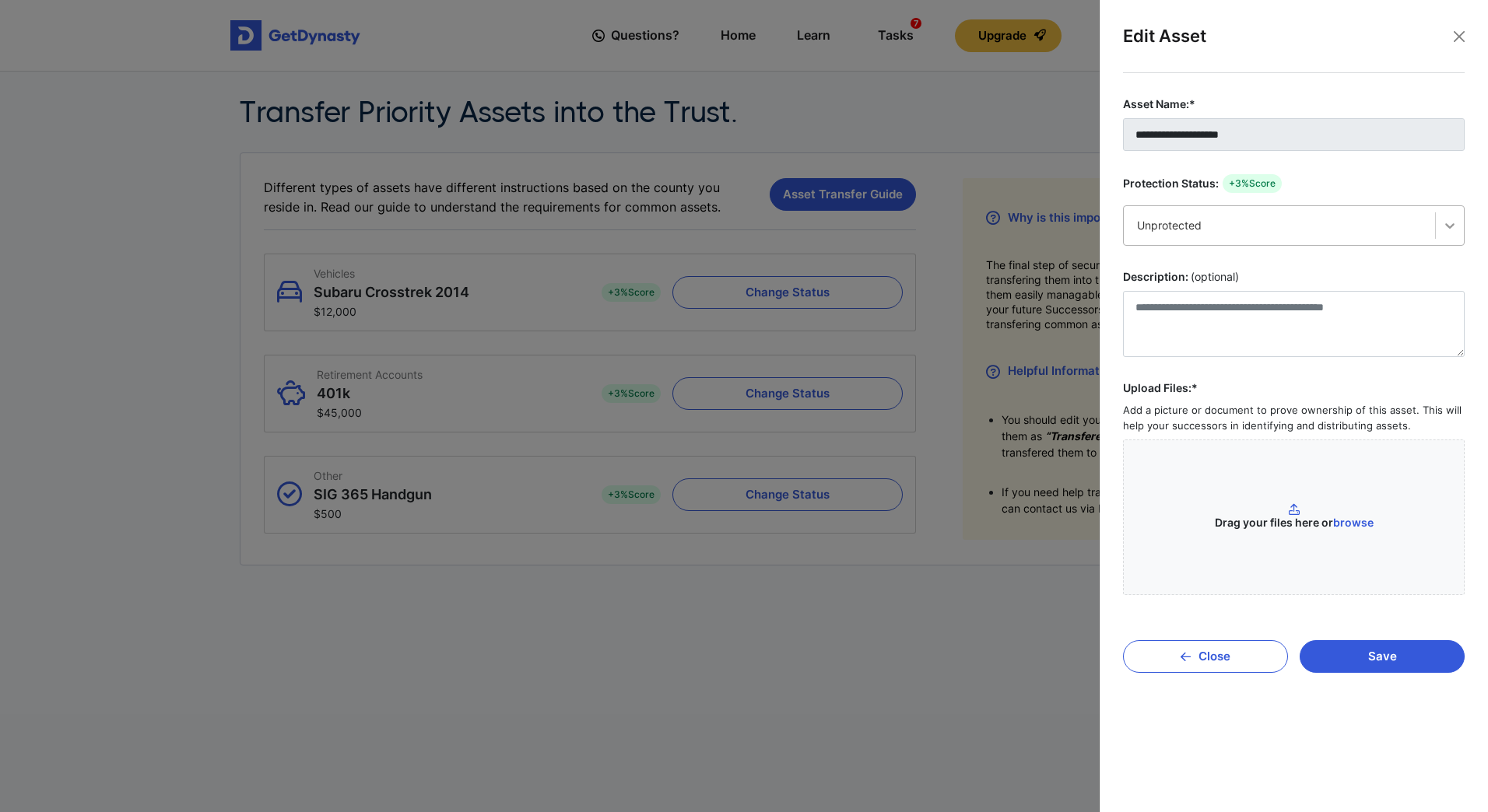
click at [1441, 234] on div at bounding box center [1449, 225] width 28 height 28
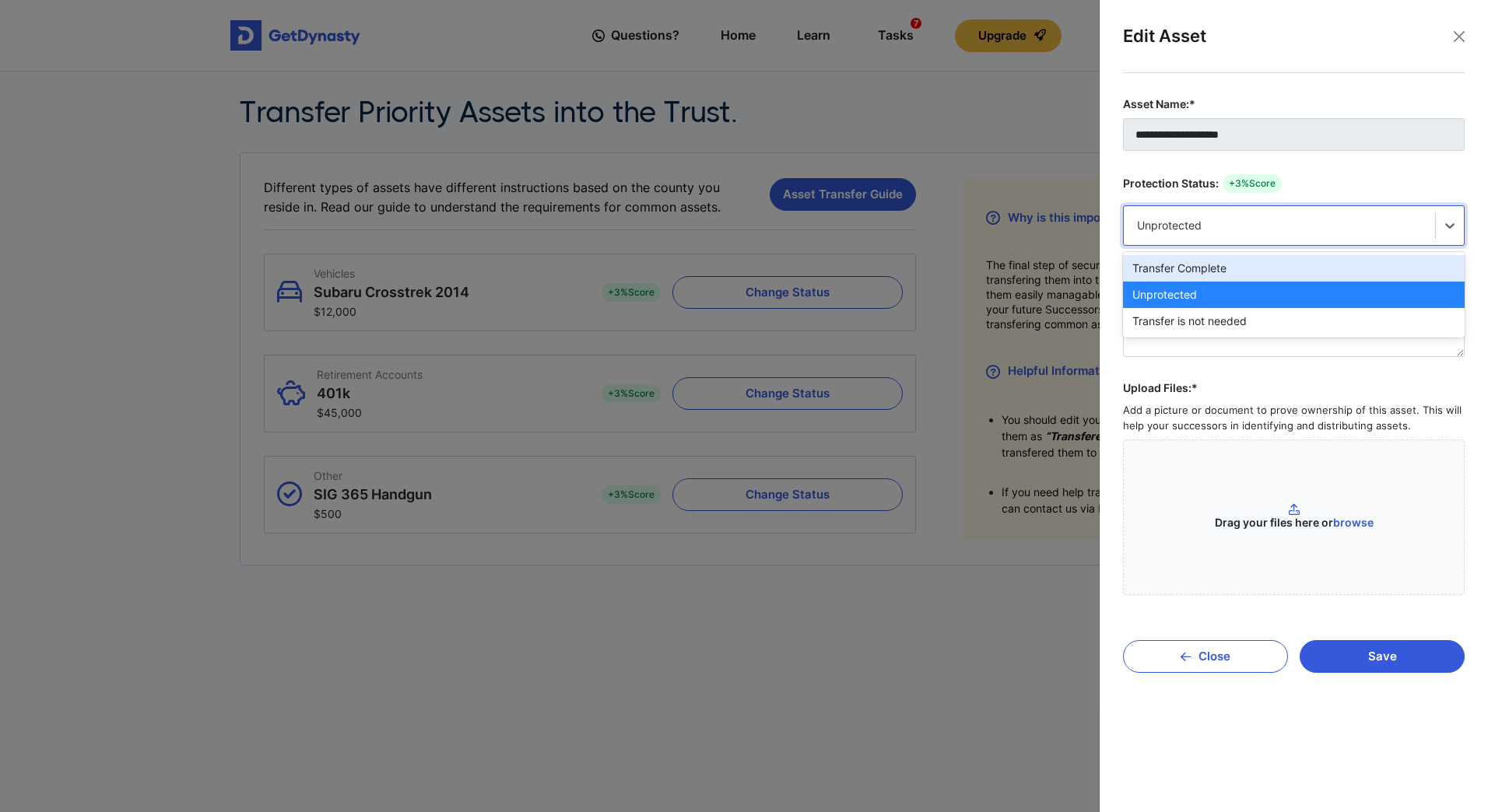
click at [1313, 274] on div "Transfer Complete" at bounding box center [1294, 268] width 341 height 26
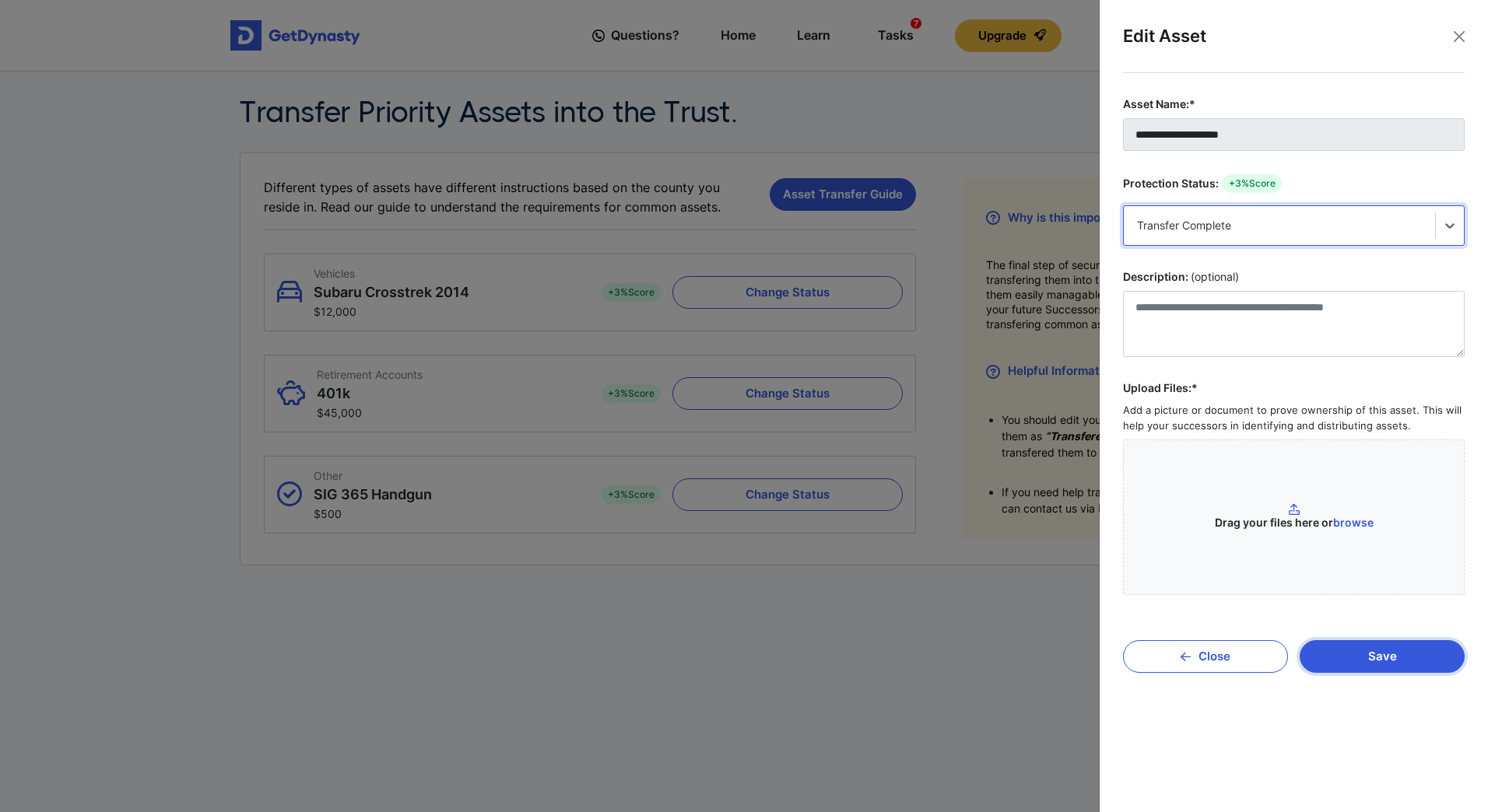
click at [1372, 661] on button "Save" at bounding box center [1383, 657] width 165 height 32
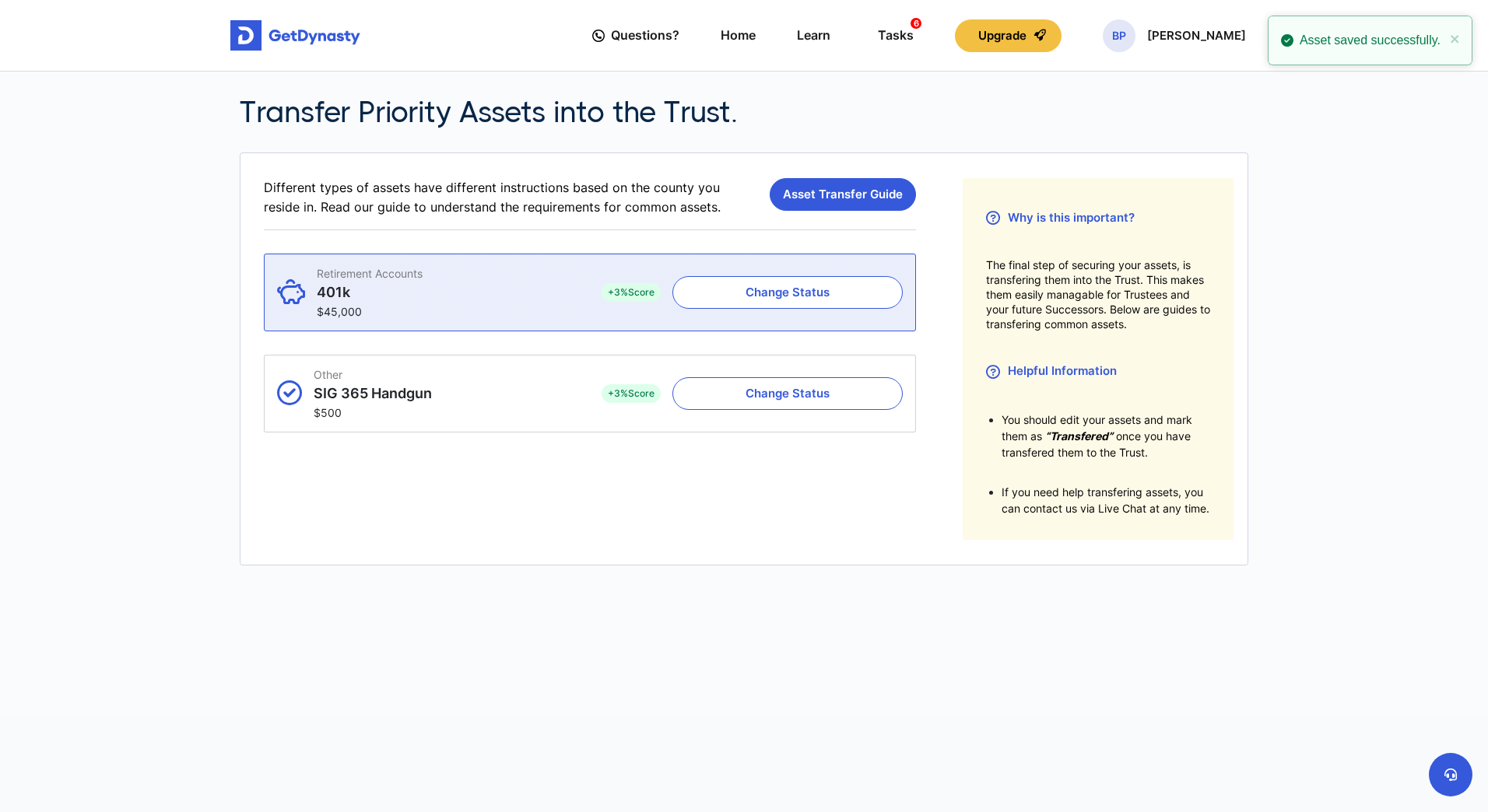
click at [324, 304] on div "Retirement Accounts 401k $45,000" at bounding box center [370, 292] width 106 height 51
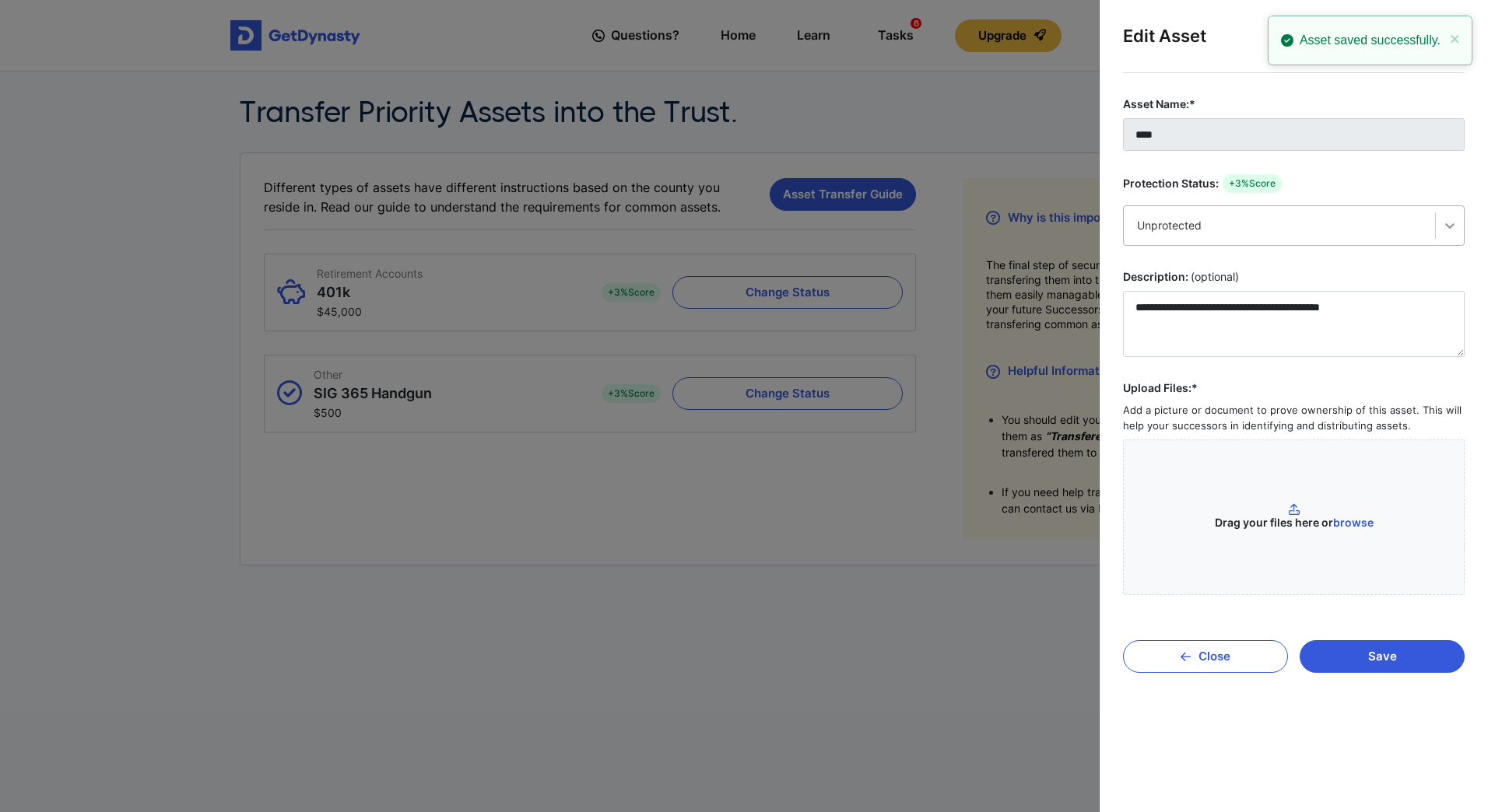
click at [1451, 233] on icon at bounding box center [1449, 225] width 15 height 15
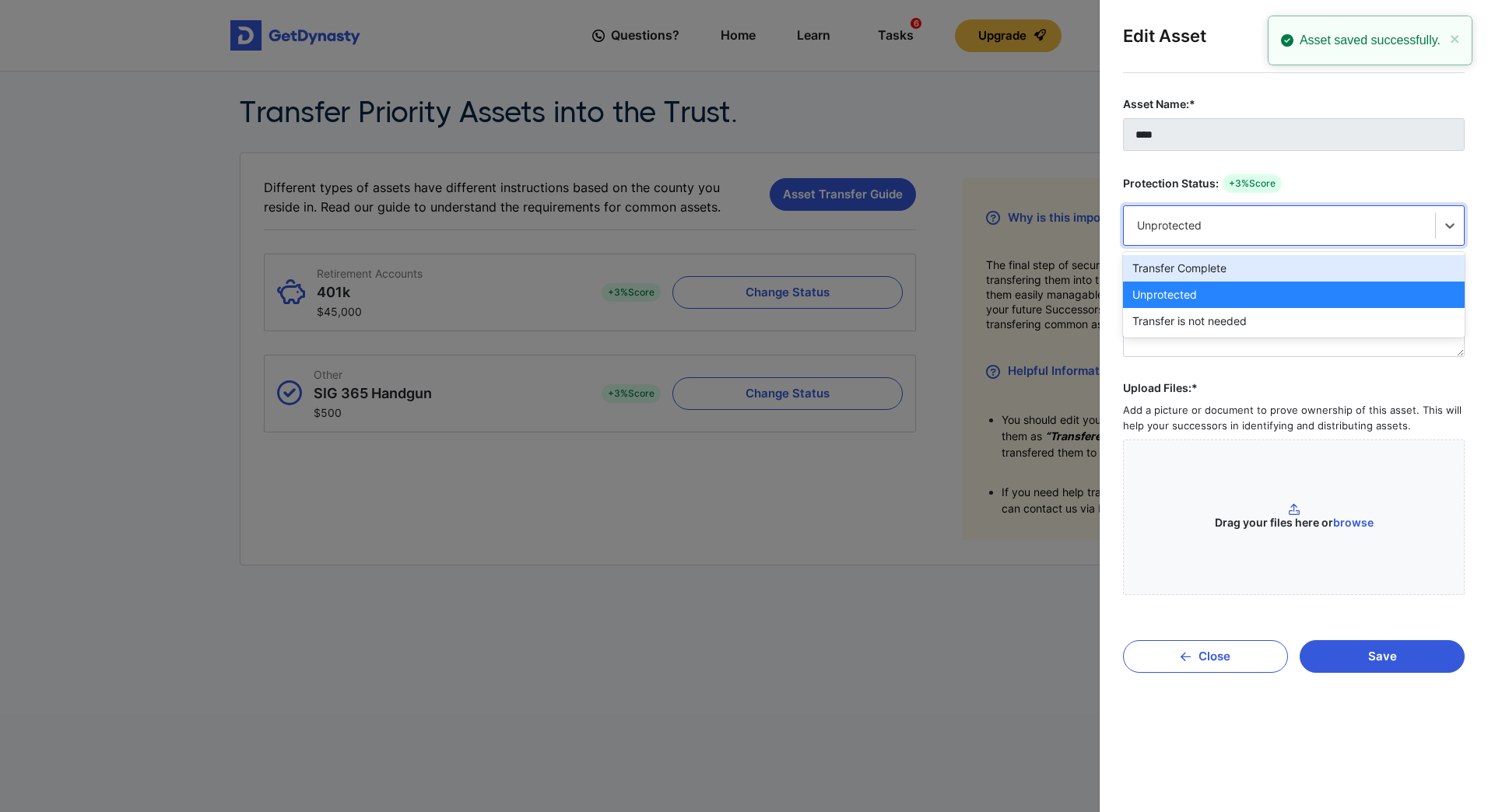
click at [1331, 270] on div "Transfer Complete" at bounding box center [1294, 268] width 341 height 26
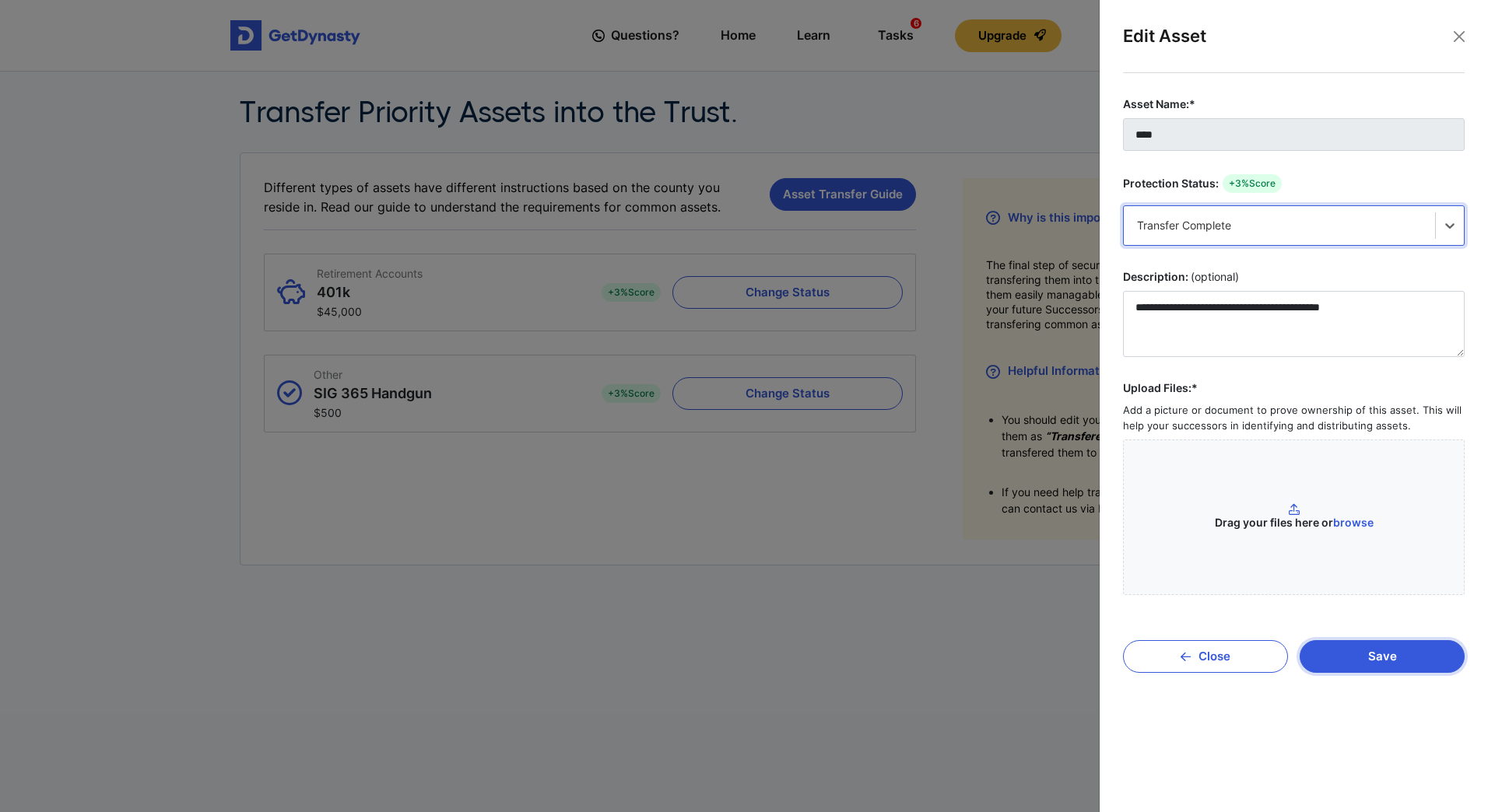
click at [1380, 660] on button "Save" at bounding box center [1383, 657] width 165 height 32
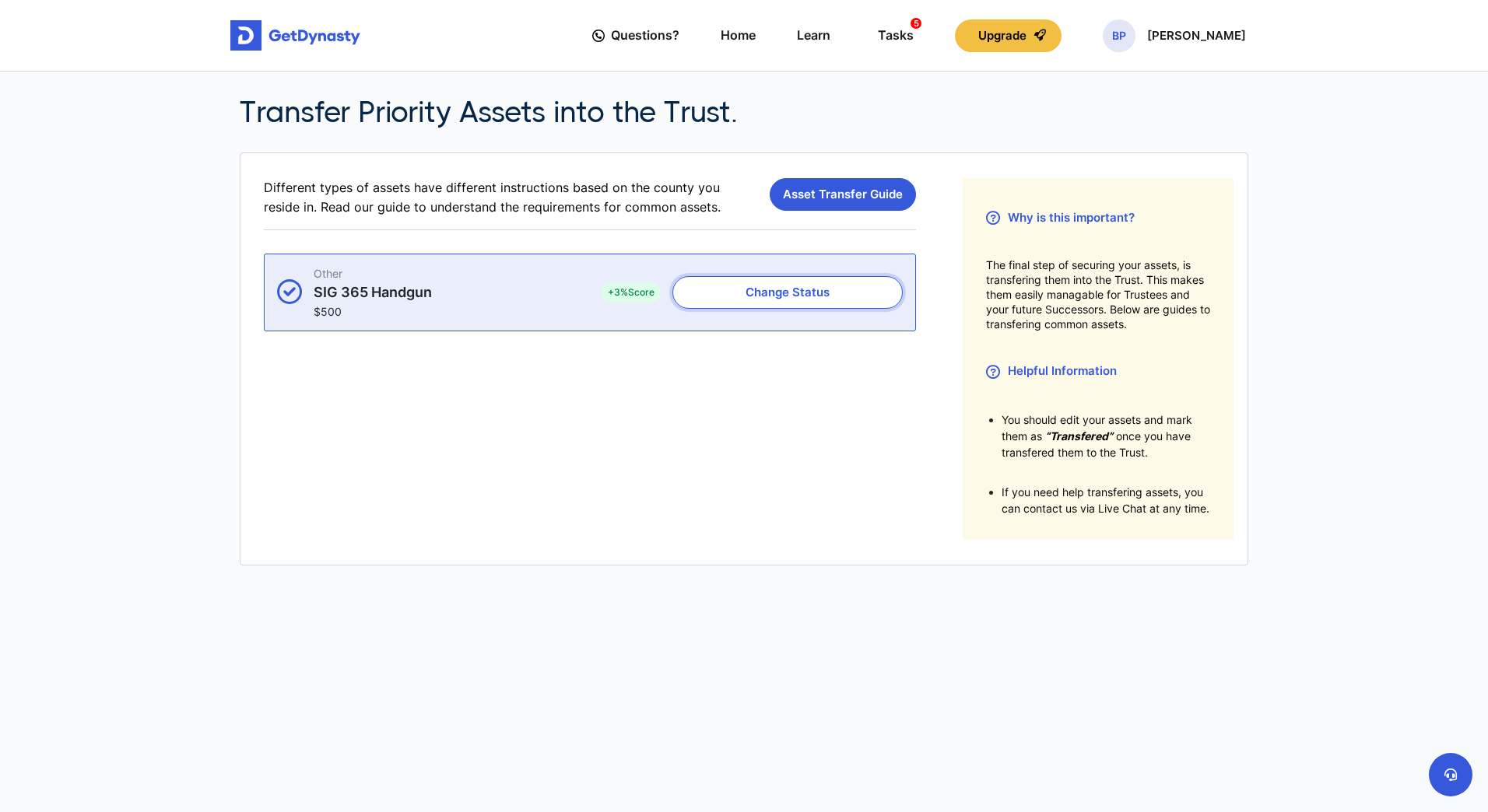
click at [811, 296] on button "Change Status" at bounding box center [787, 293] width 230 height 32
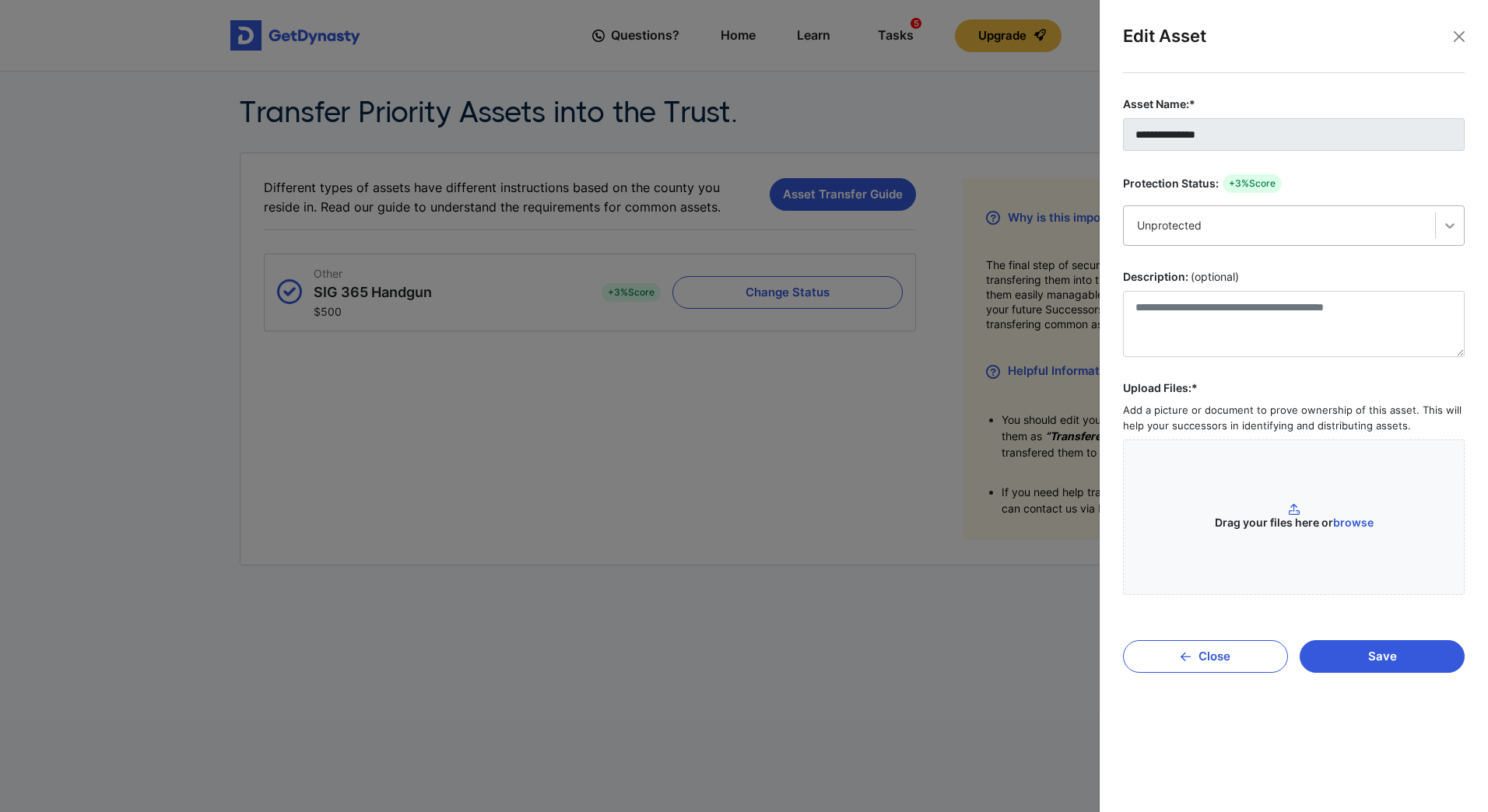
click at [1449, 225] on icon at bounding box center [1449, 225] width 15 height 15
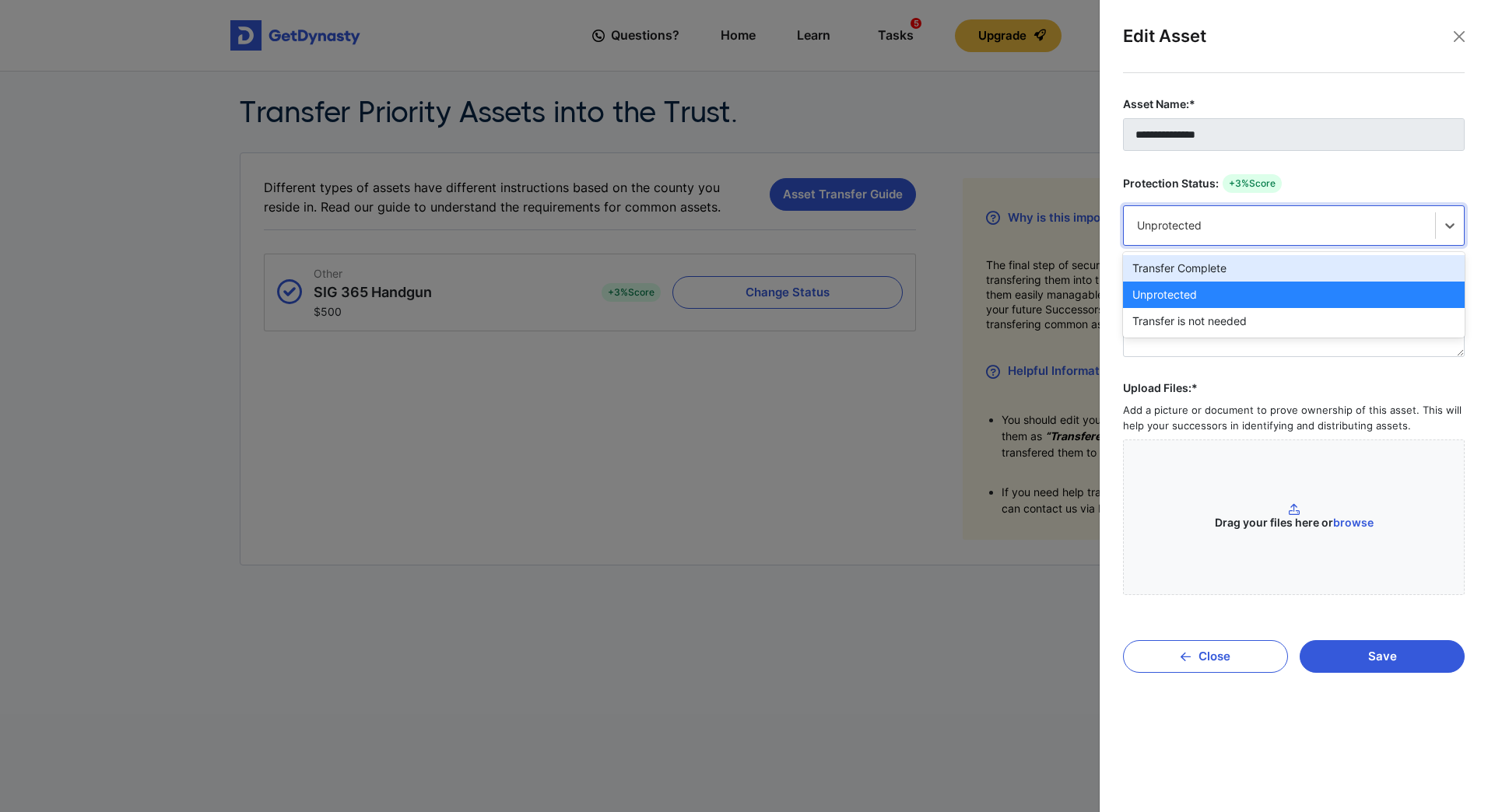
click at [1277, 269] on div "Transfer Complete" at bounding box center [1294, 268] width 341 height 26
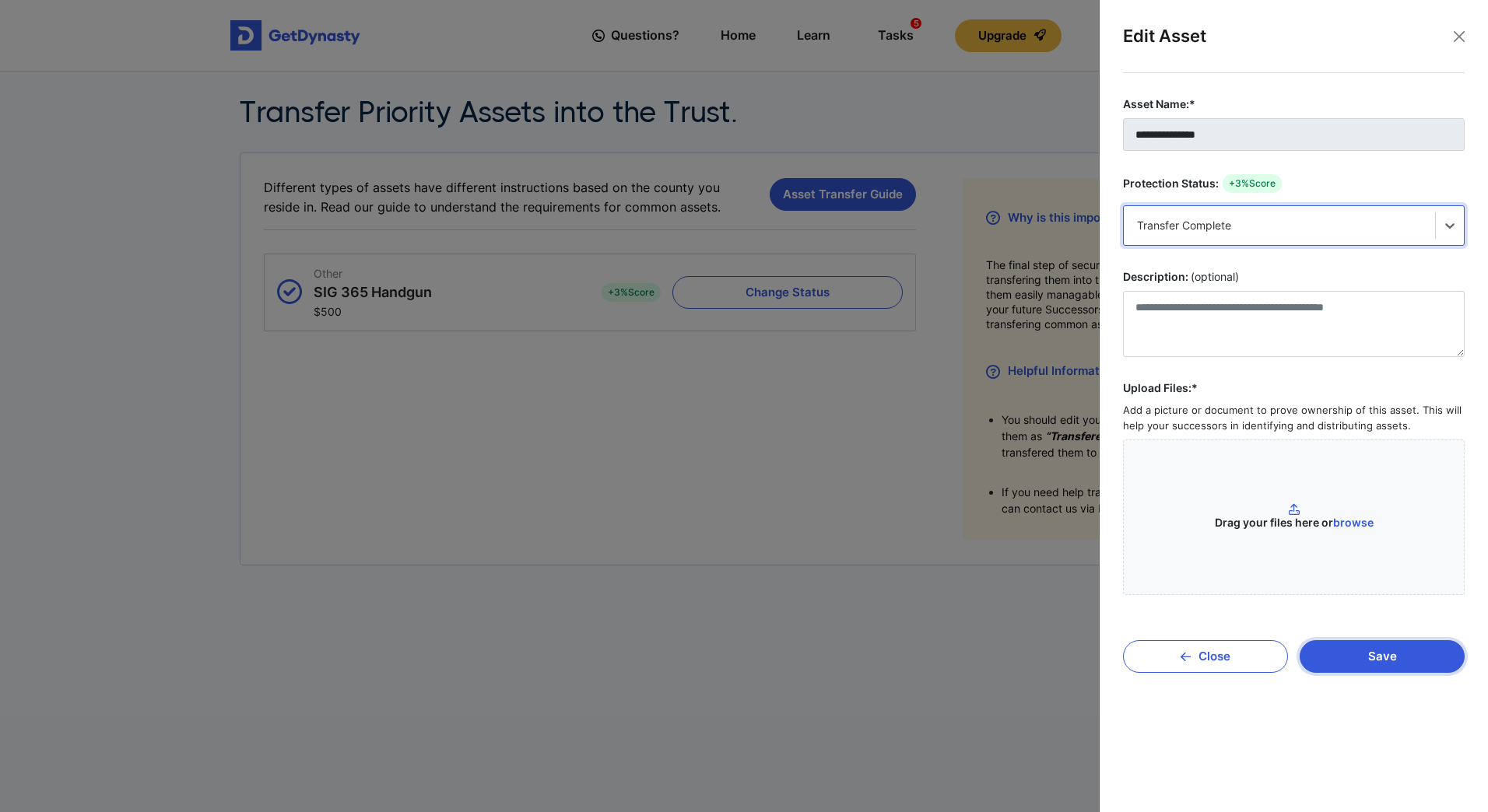
click at [1388, 656] on button "Save" at bounding box center [1383, 657] width 165 height 32
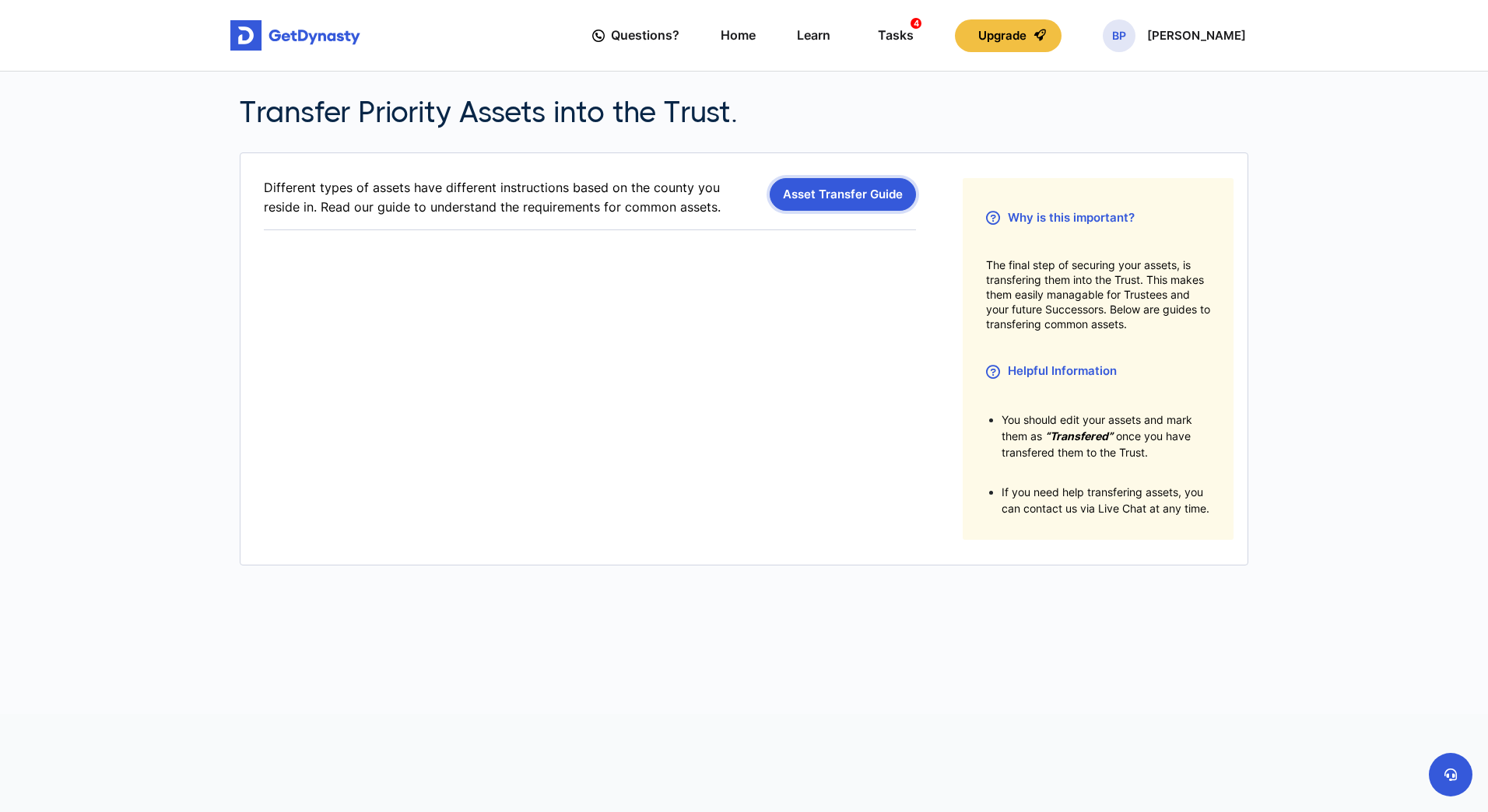
click at [889, 192] on link "Asset Transfer Guide" at bounding box center [843, 194] width 146 height 32
click at [914, 28] on div "Tasks 4" at bounding box center [896, 35] width 36 height 29
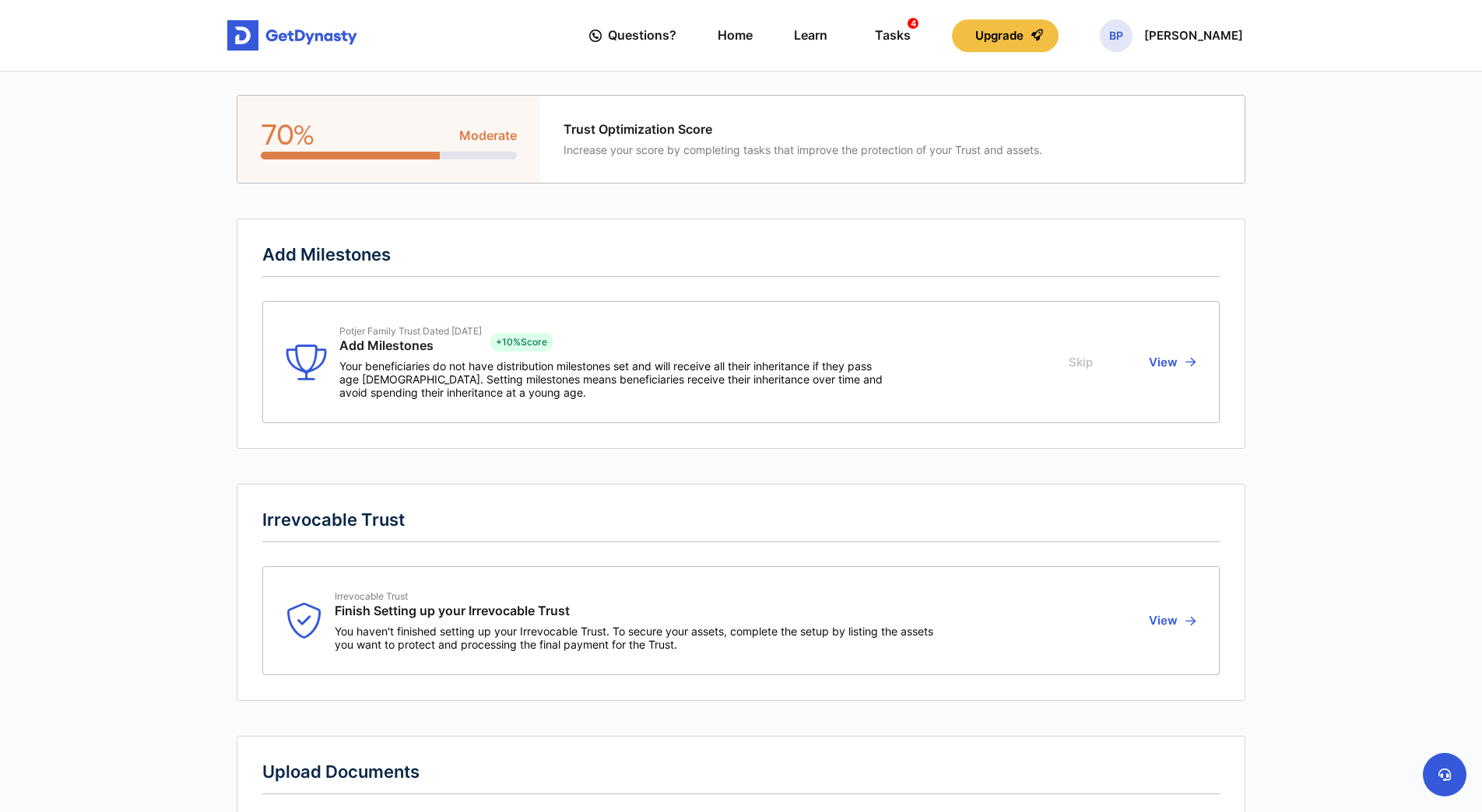
click at [1082, 366] on button "Skip" at bounding box center [1083, 362] width 29 height 74
click at [1175, 361] on button "View" at bounding box center [1169, 362] width 51 height 74
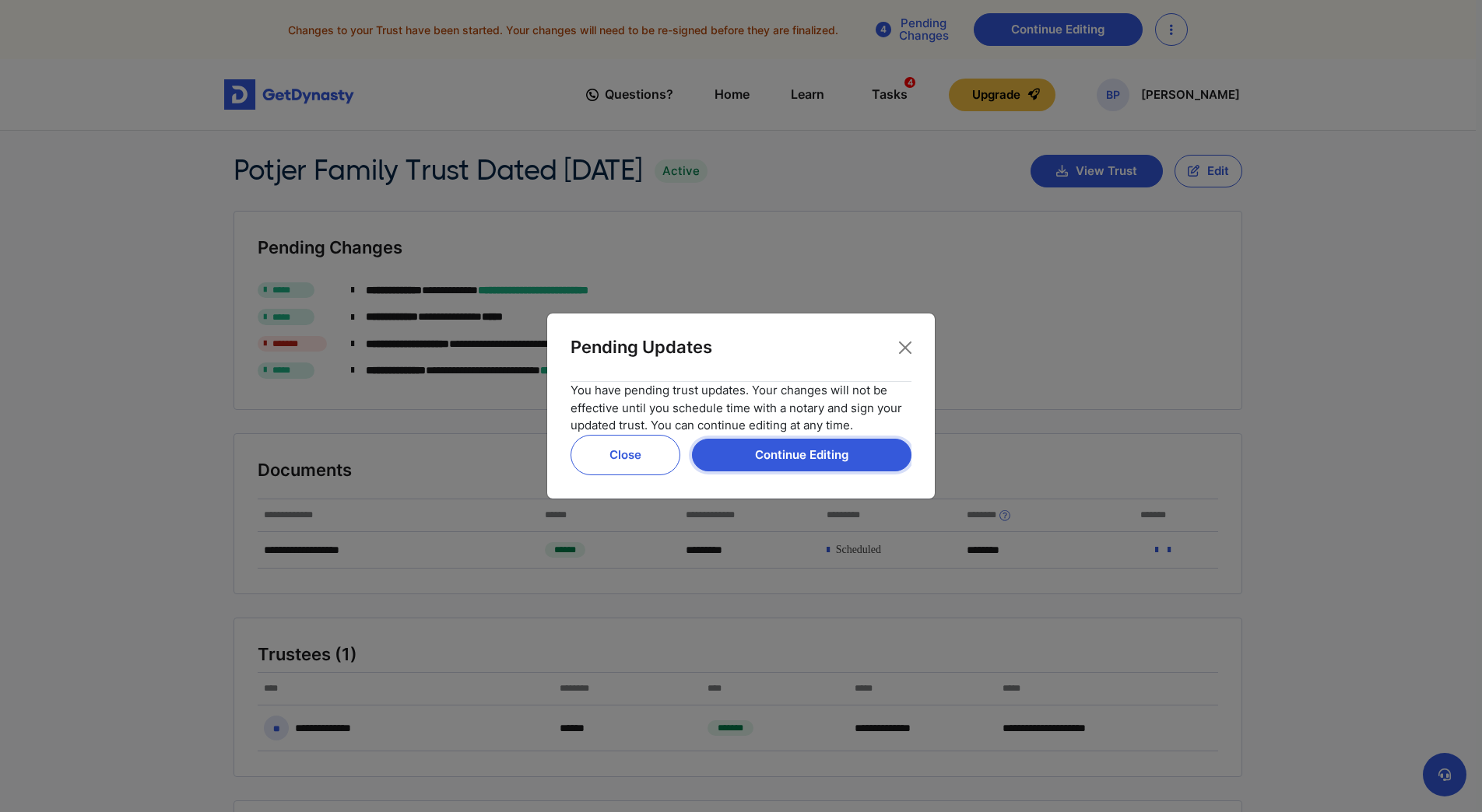
click at [869, 445] on button "Continue Editing" at bounding box center [802, 455] width 219 height 32
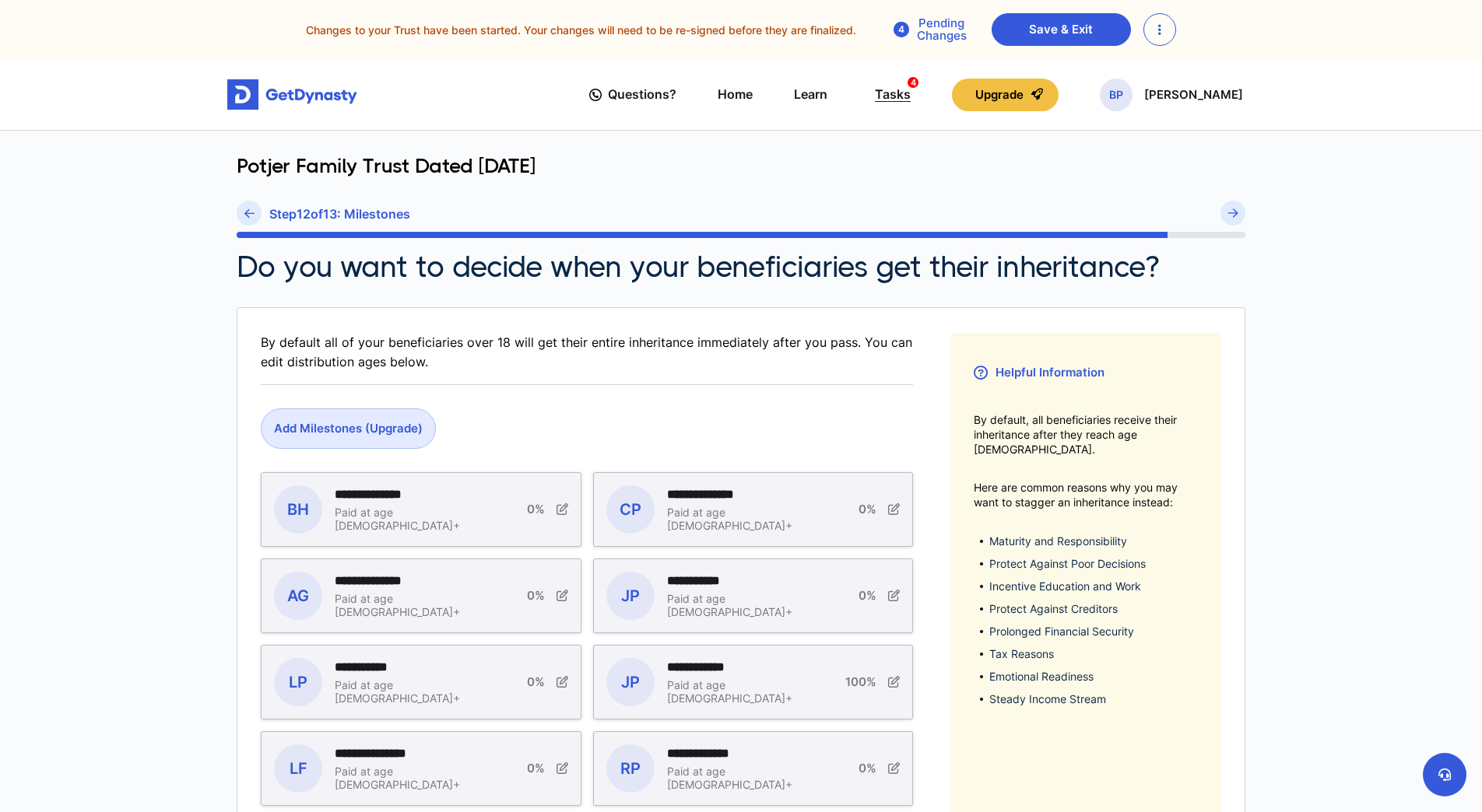
click at [910, 87] on div "Tasks 4" at bounding box center [893, 94] width 36 height 29
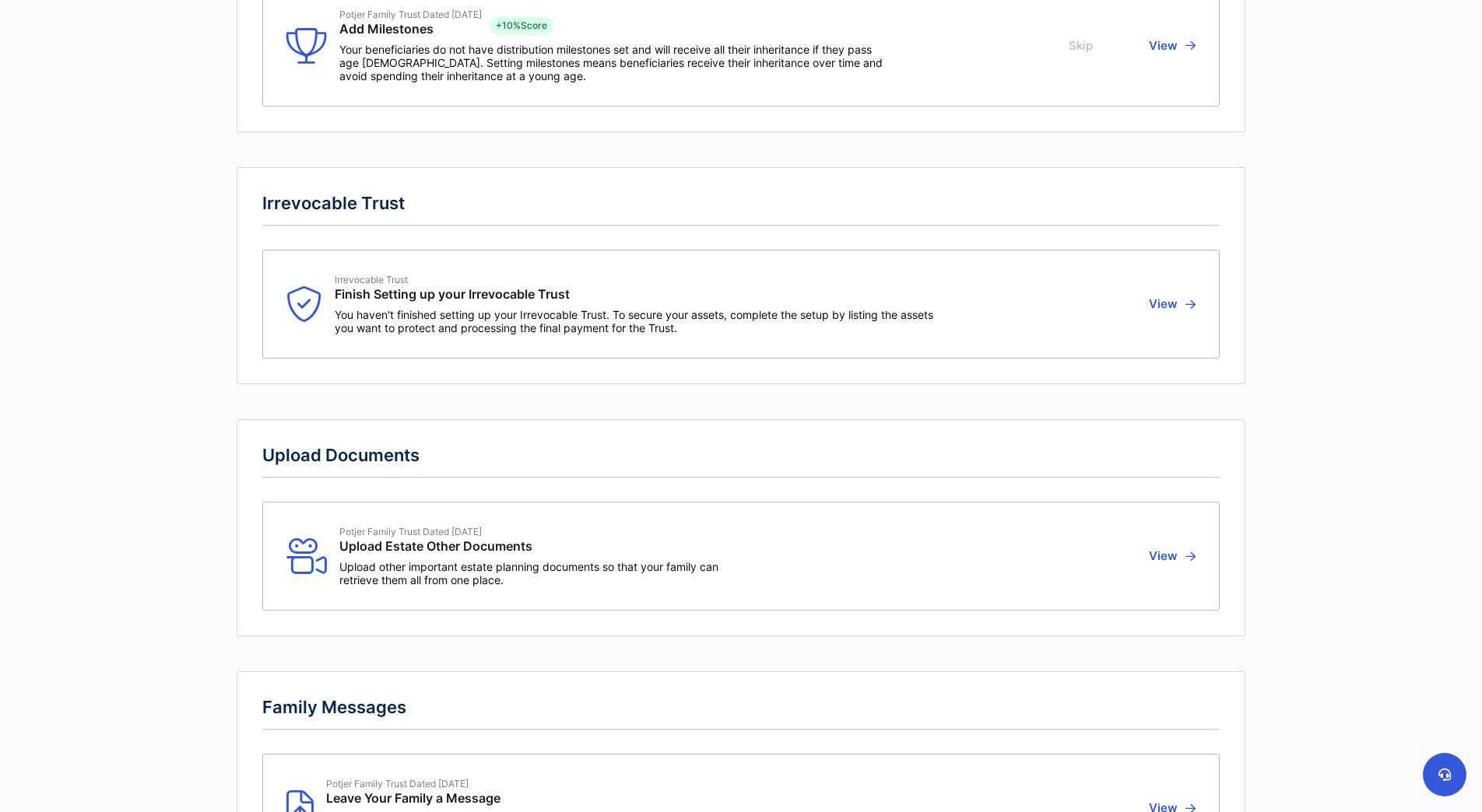
scroll to position [311, 0]
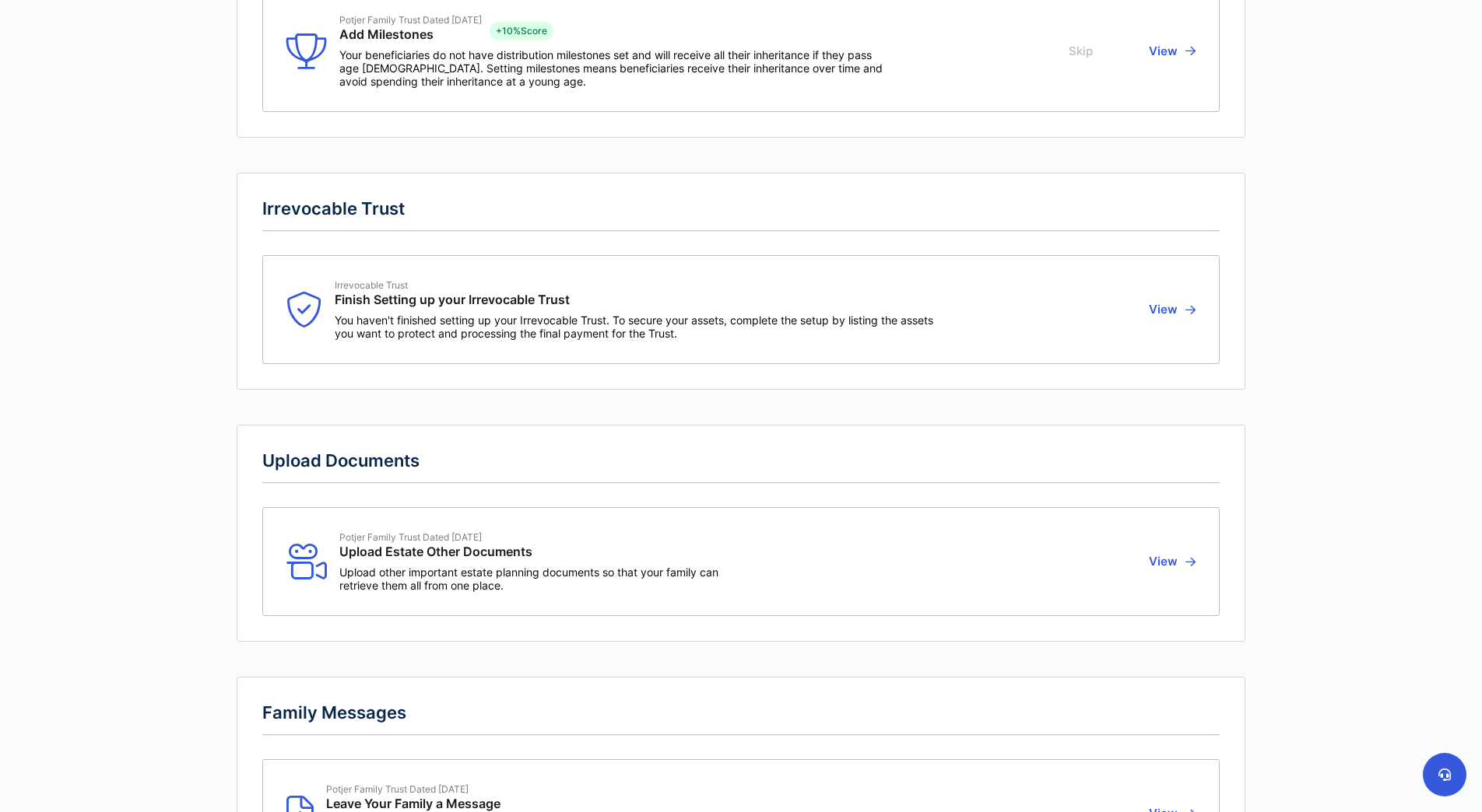
click at [1174, 308] on button "View" at bounding box center [1169, 310] width 51 height 61
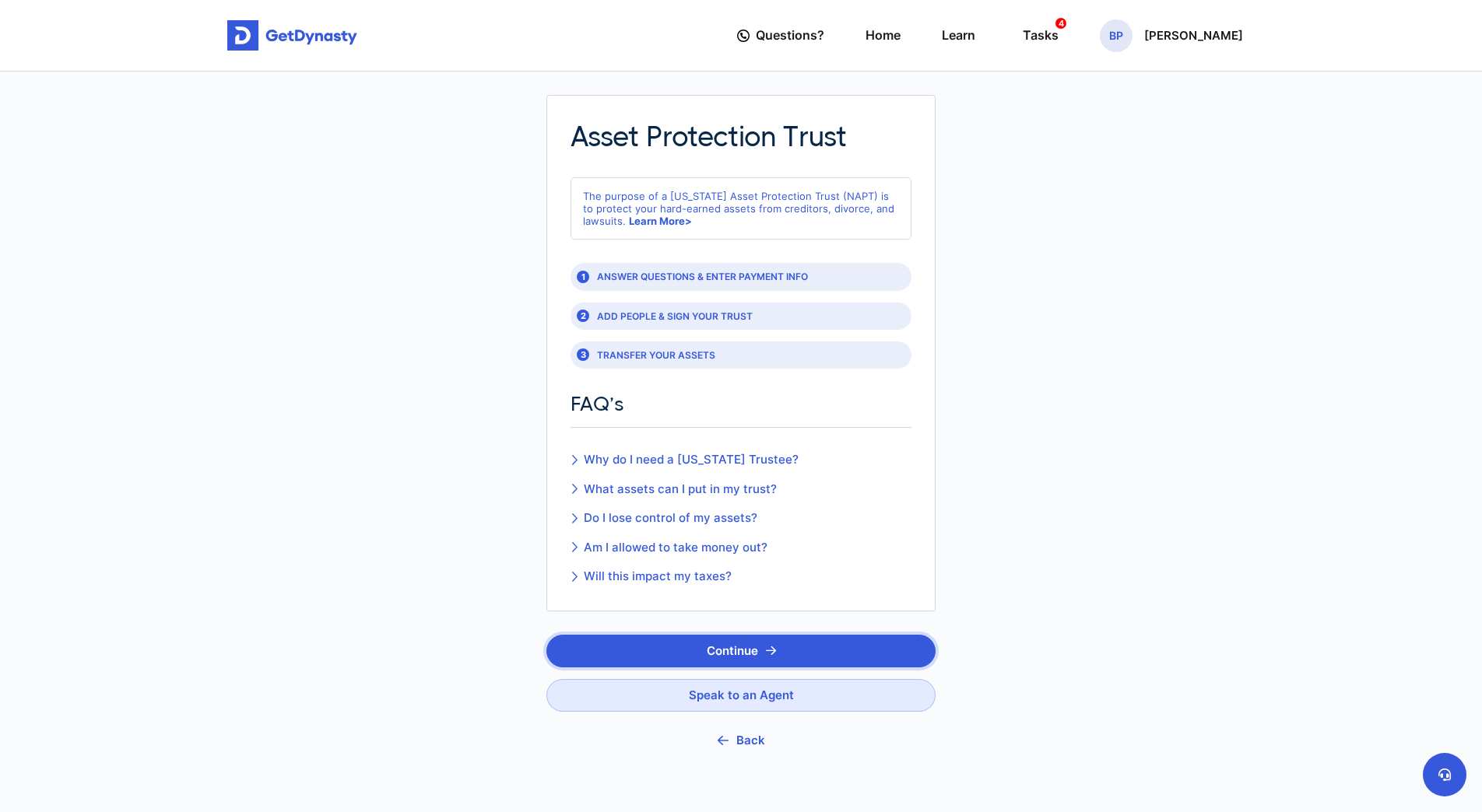
click at [865, 649] on button "Continue" at bounding box center [741, 651] width 389 height 32
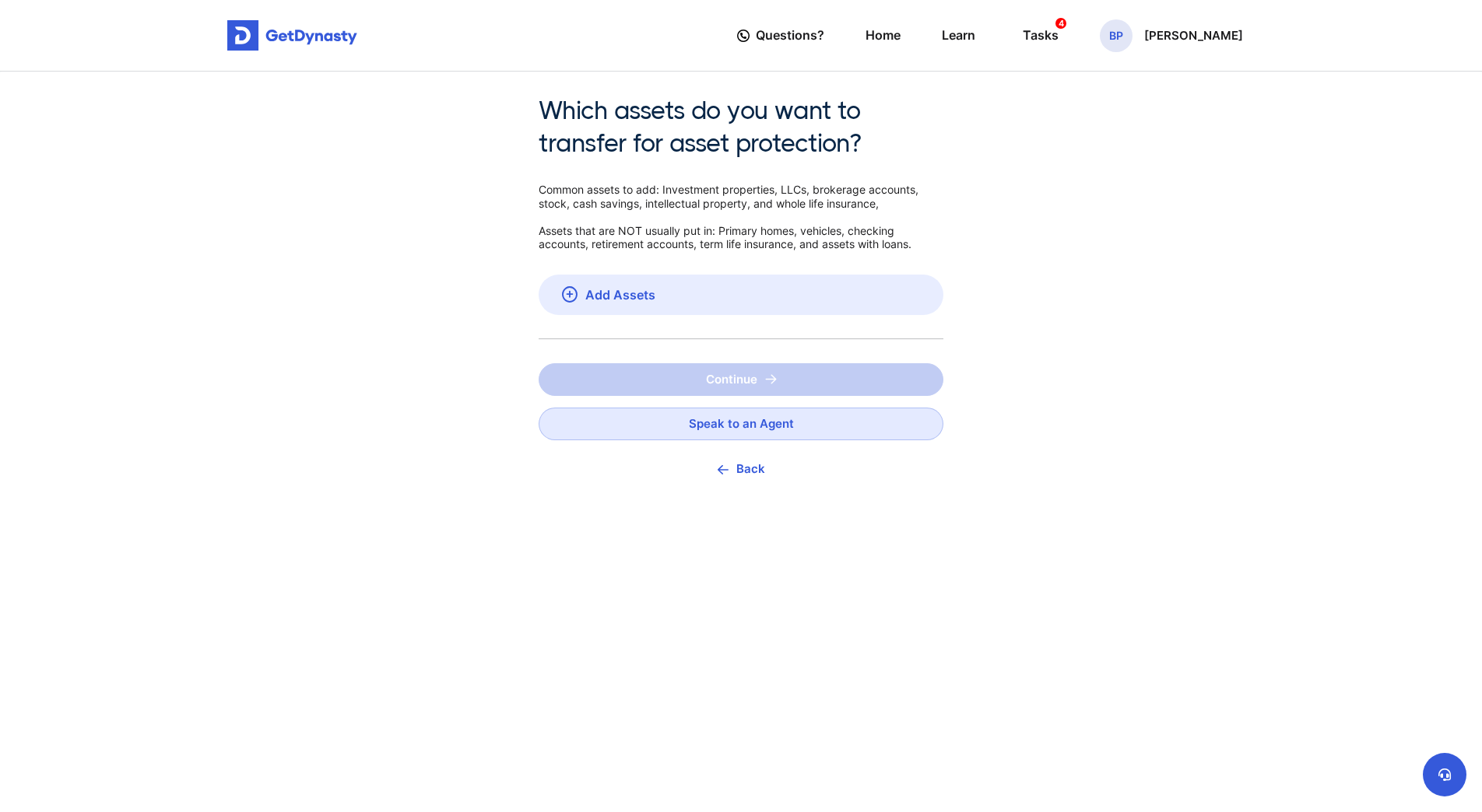
click at [738, 470] on button "Back" at bounding box center [741, 469] width 404 height 34
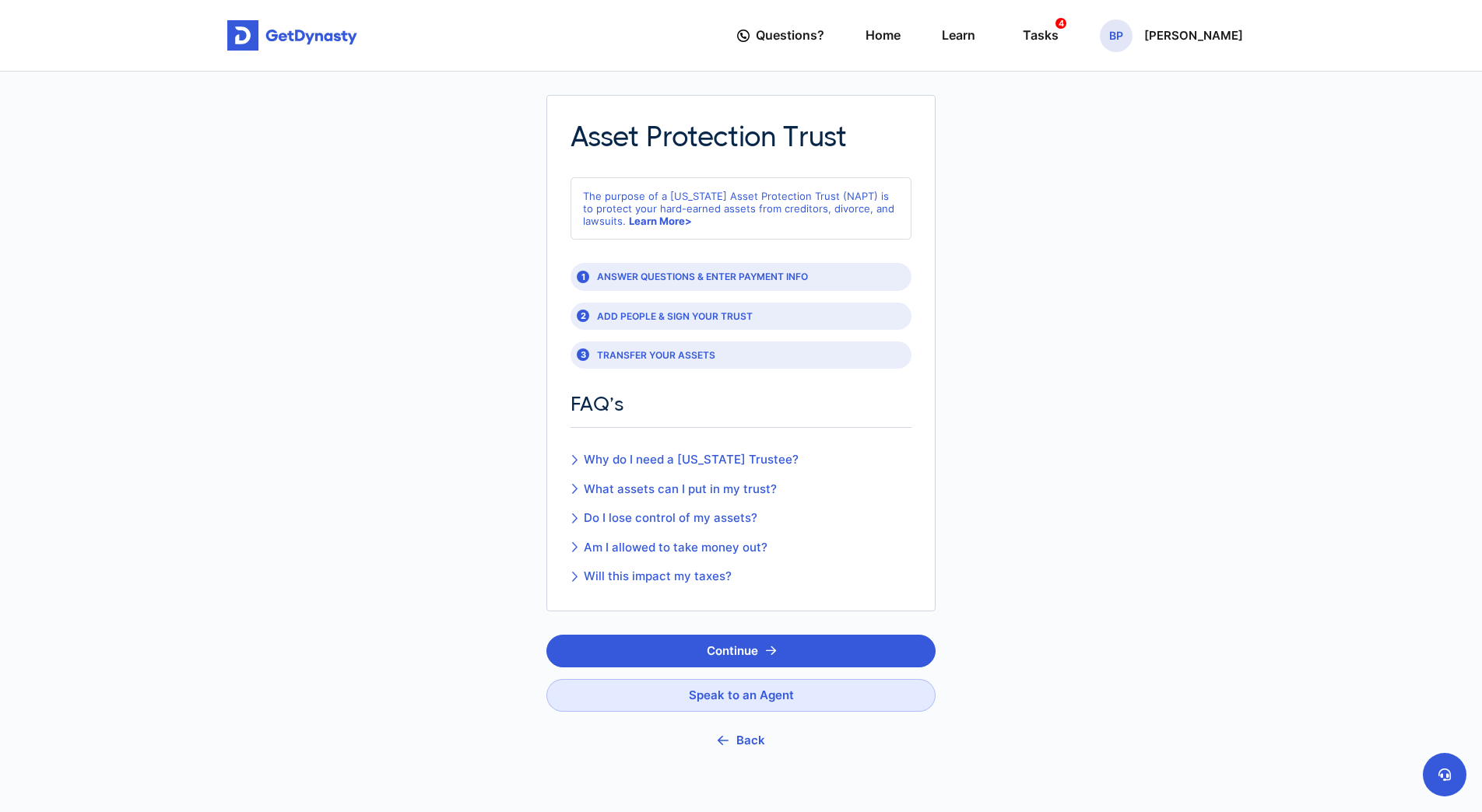
click at [735, 743] on button "Back" at bounding box center [741, 741] width 389 height 34
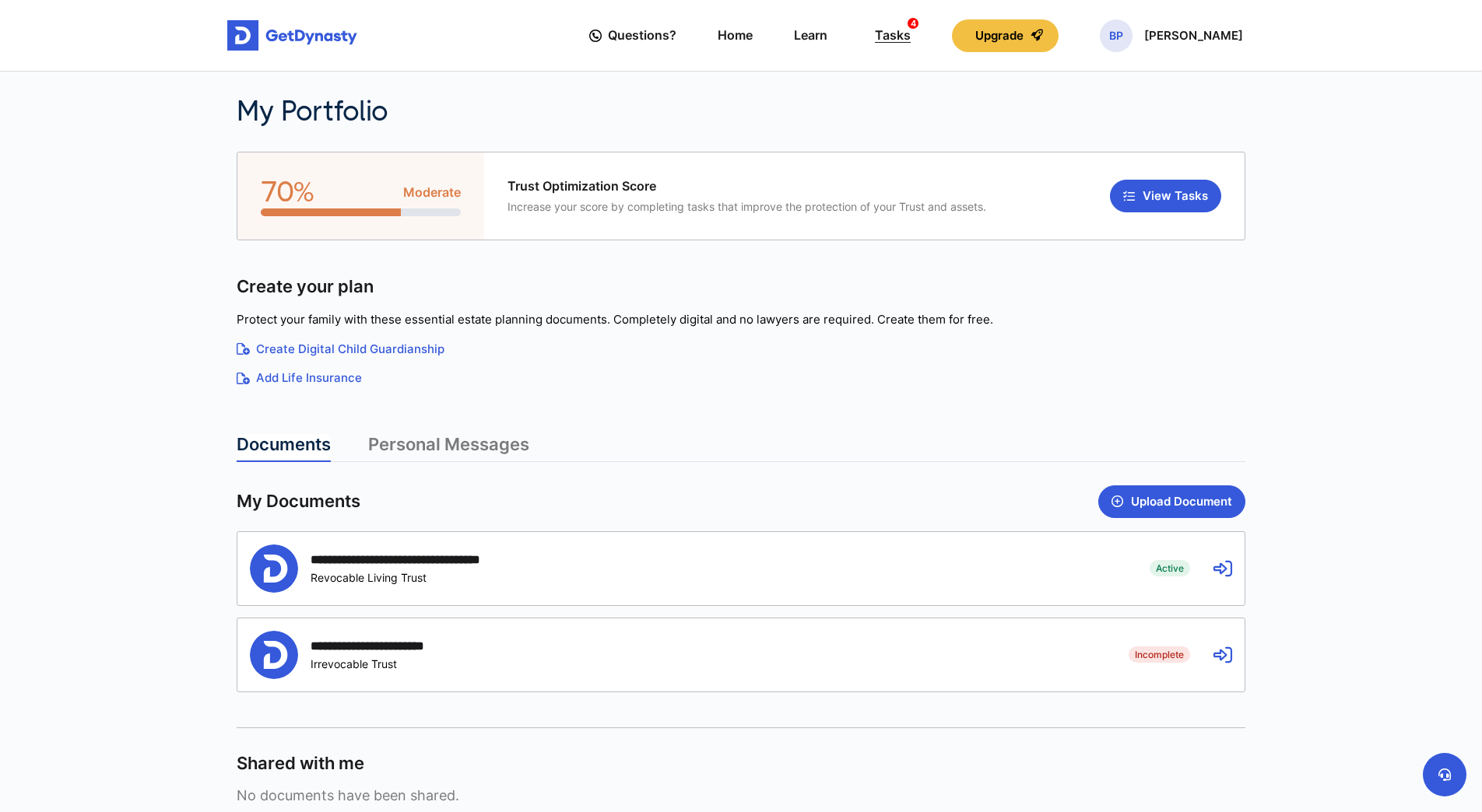
click at [910, 35] on div "Tasks 4" at bounding box center [893, 35] width 36 height 29
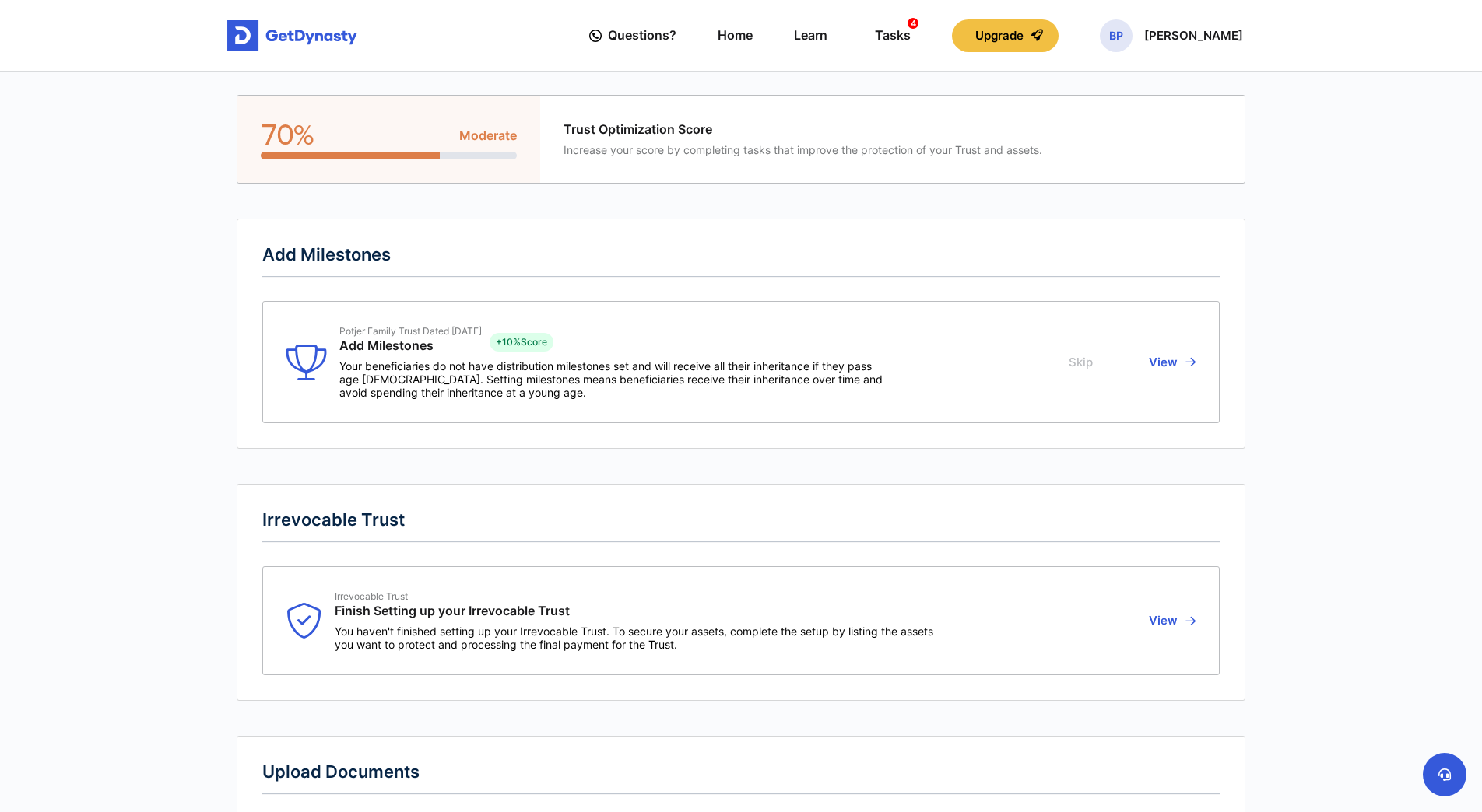
click at [1167, 365] on button "View" at bounding box center [1169, 362] width 51 height 74
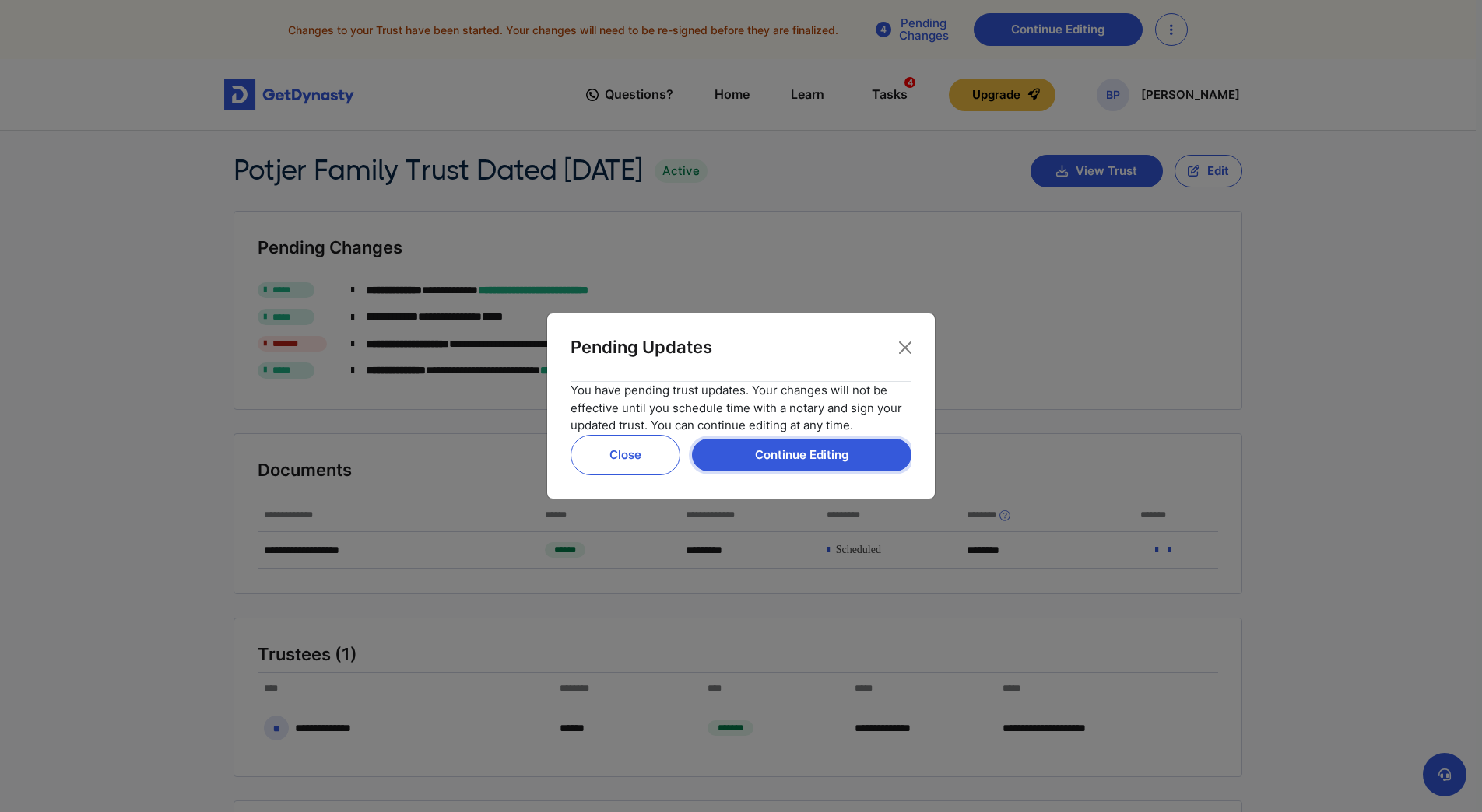
click at [856, 454] on button "Continue Editing" at bounding box center [802, 455] width 219 height 32
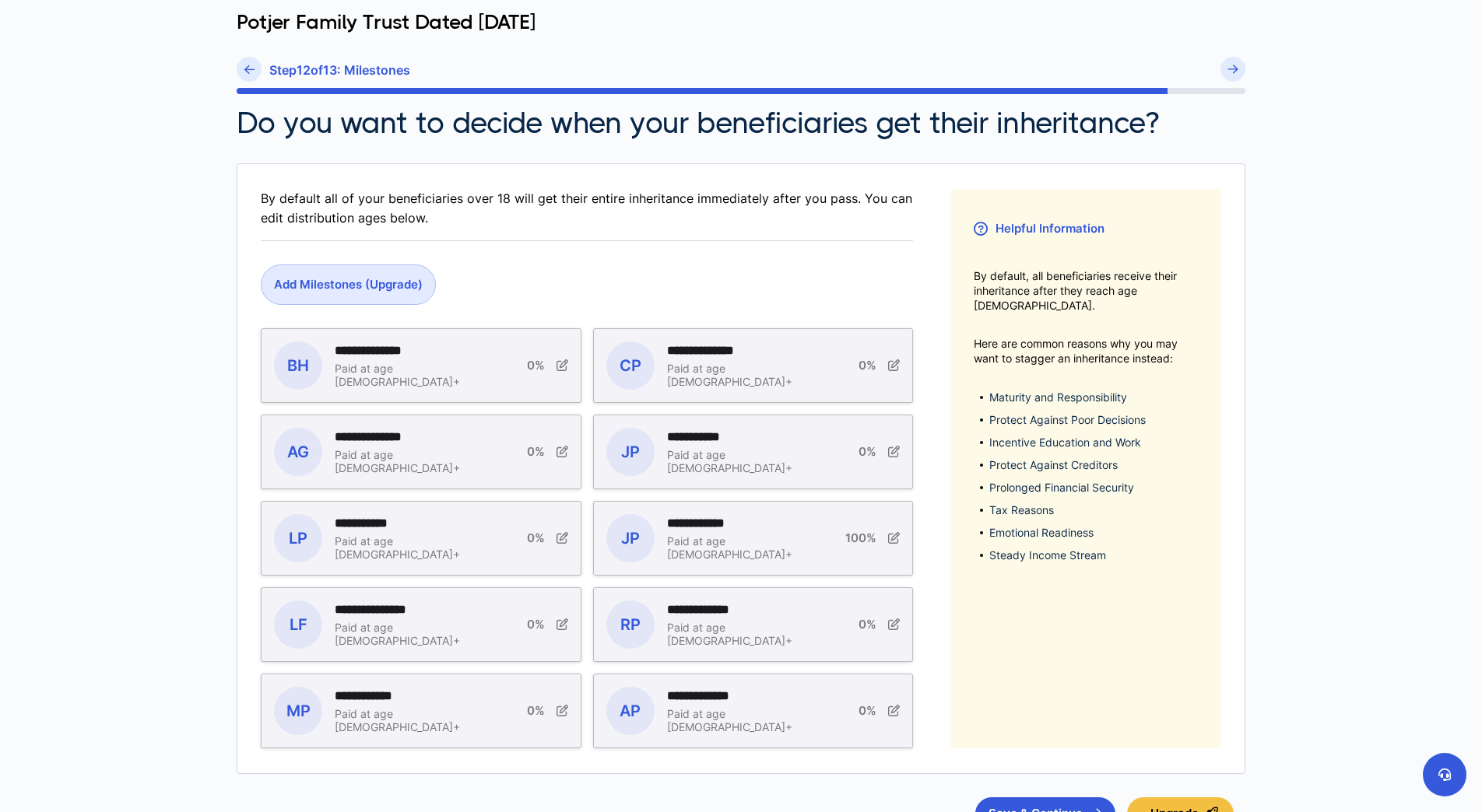
scroll to position [232, 0]
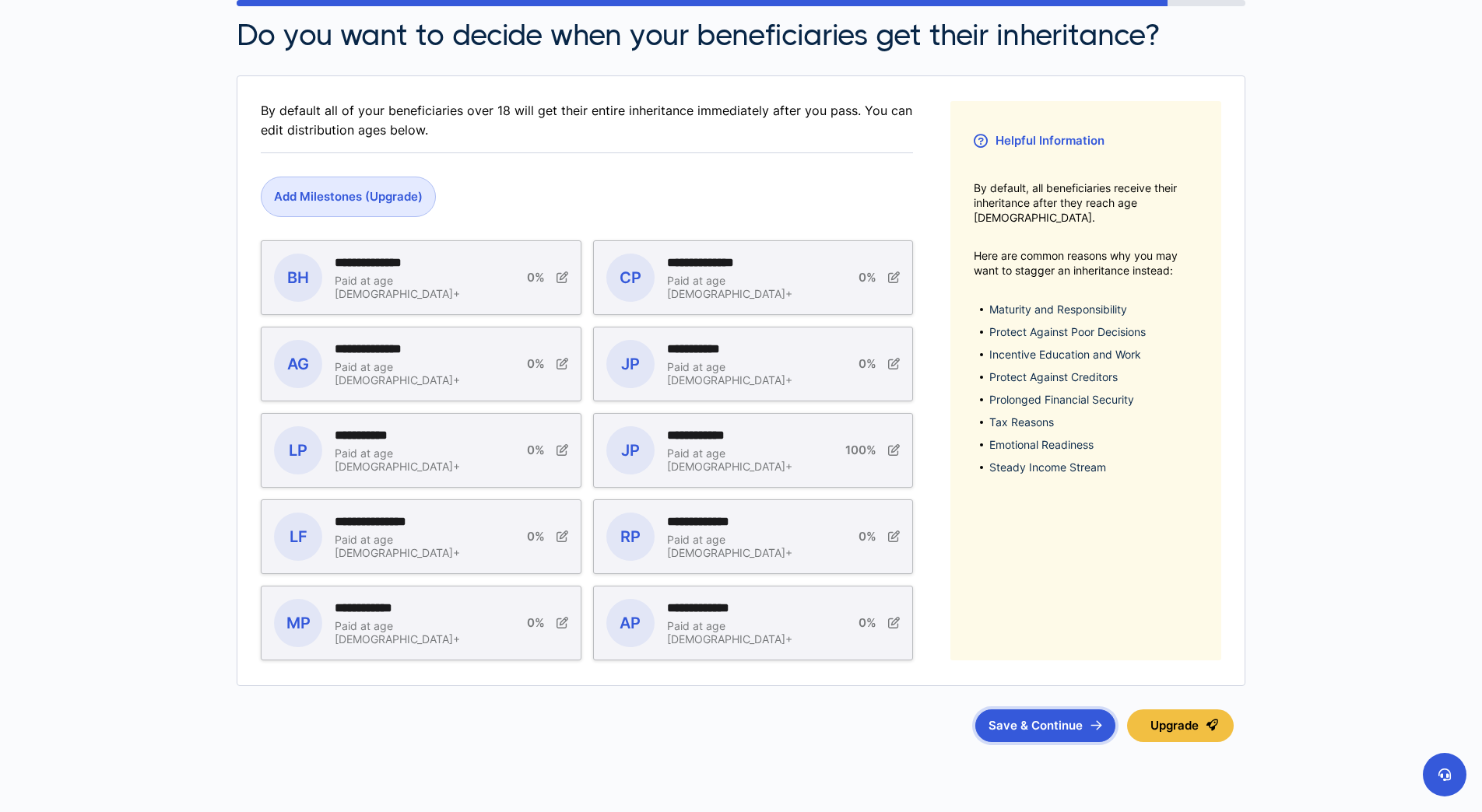
click at [1040, 722] on button "Save & Continue" at bounding box center [1045, 726] width 140 height 32
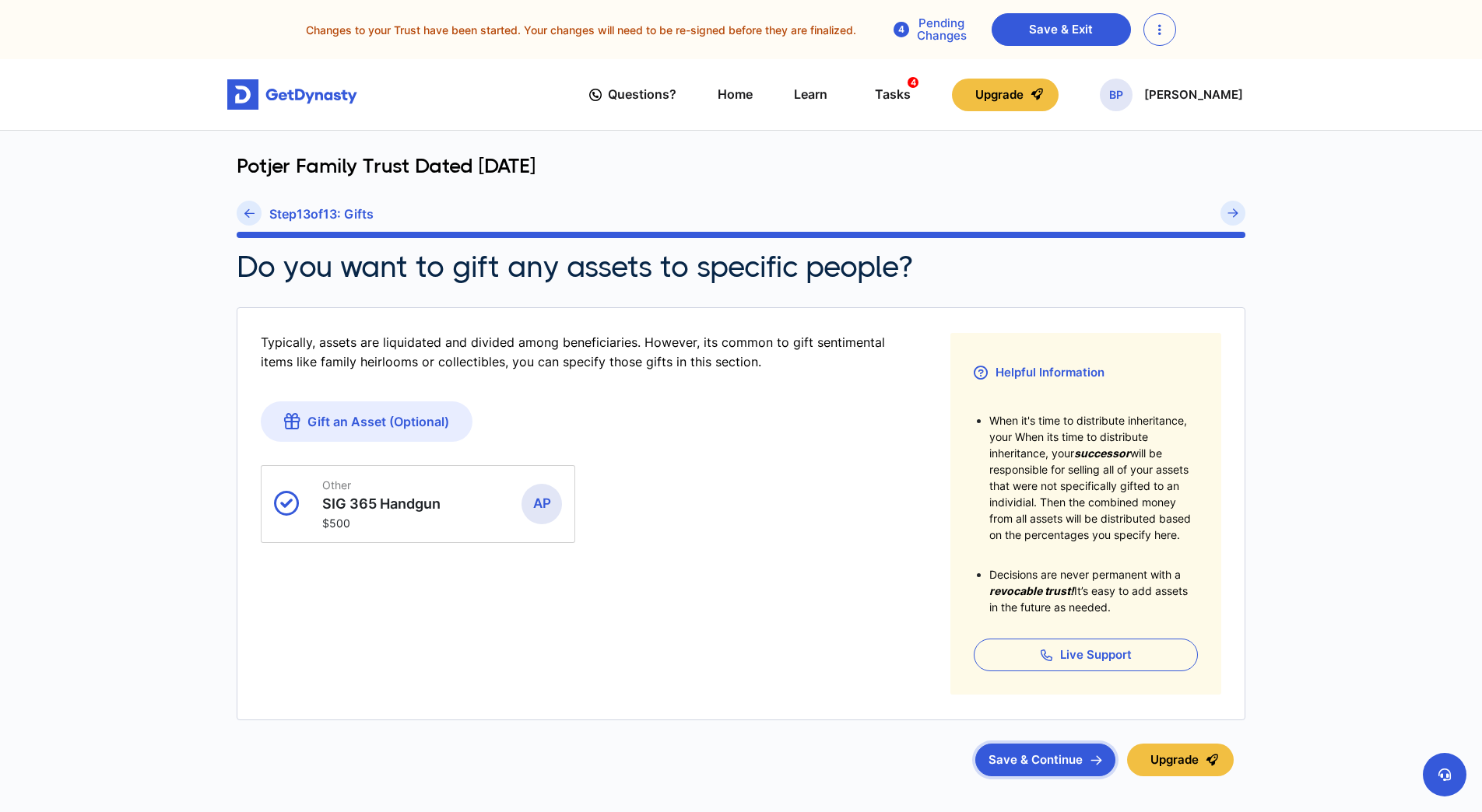
click at [1040, 759] on button "Save & Continue" at bounding box center [1045, 760] width 140 height 32
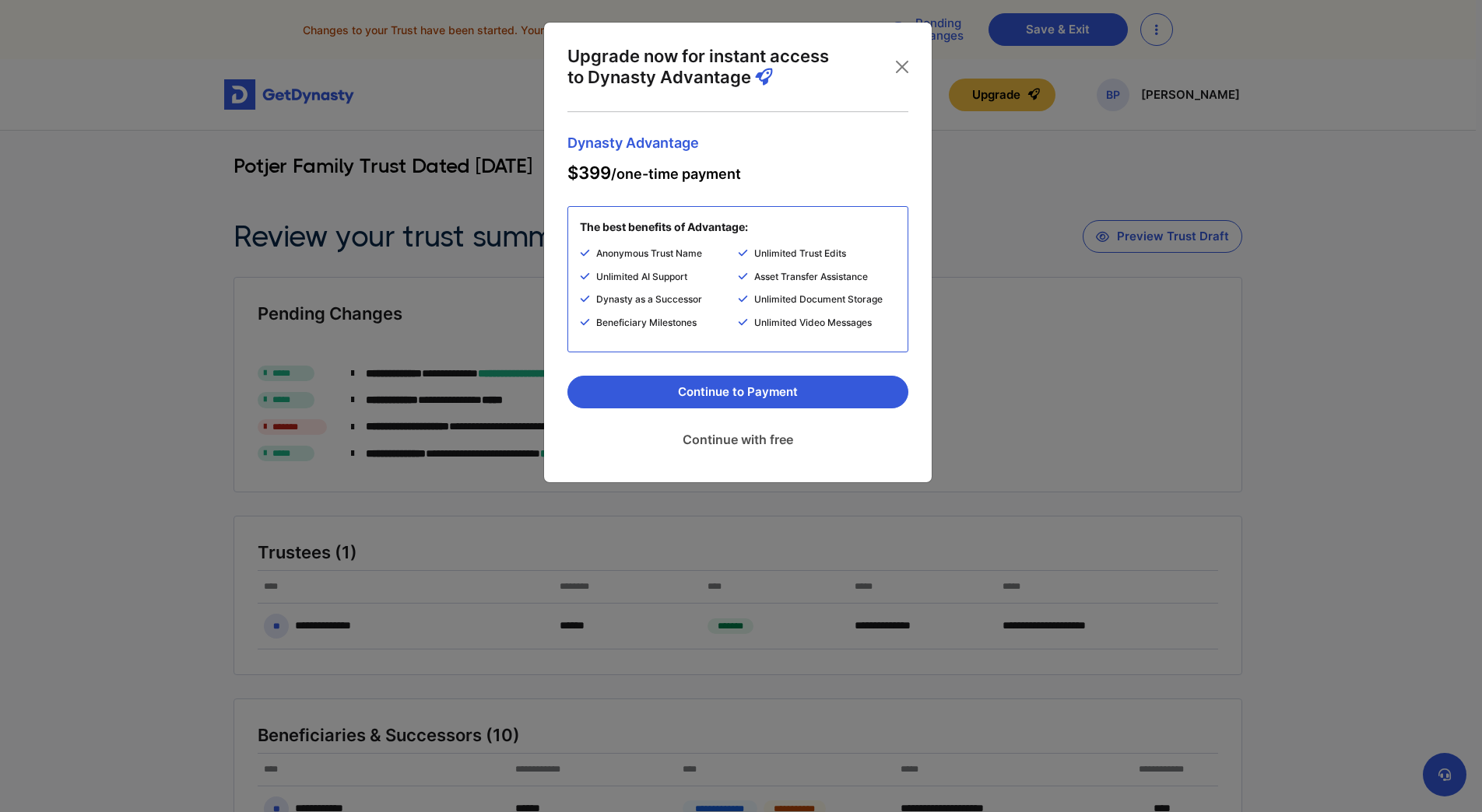
click at [710, 437] on link "Continue with free" at bounding box center [737, 439] width 341 height 39
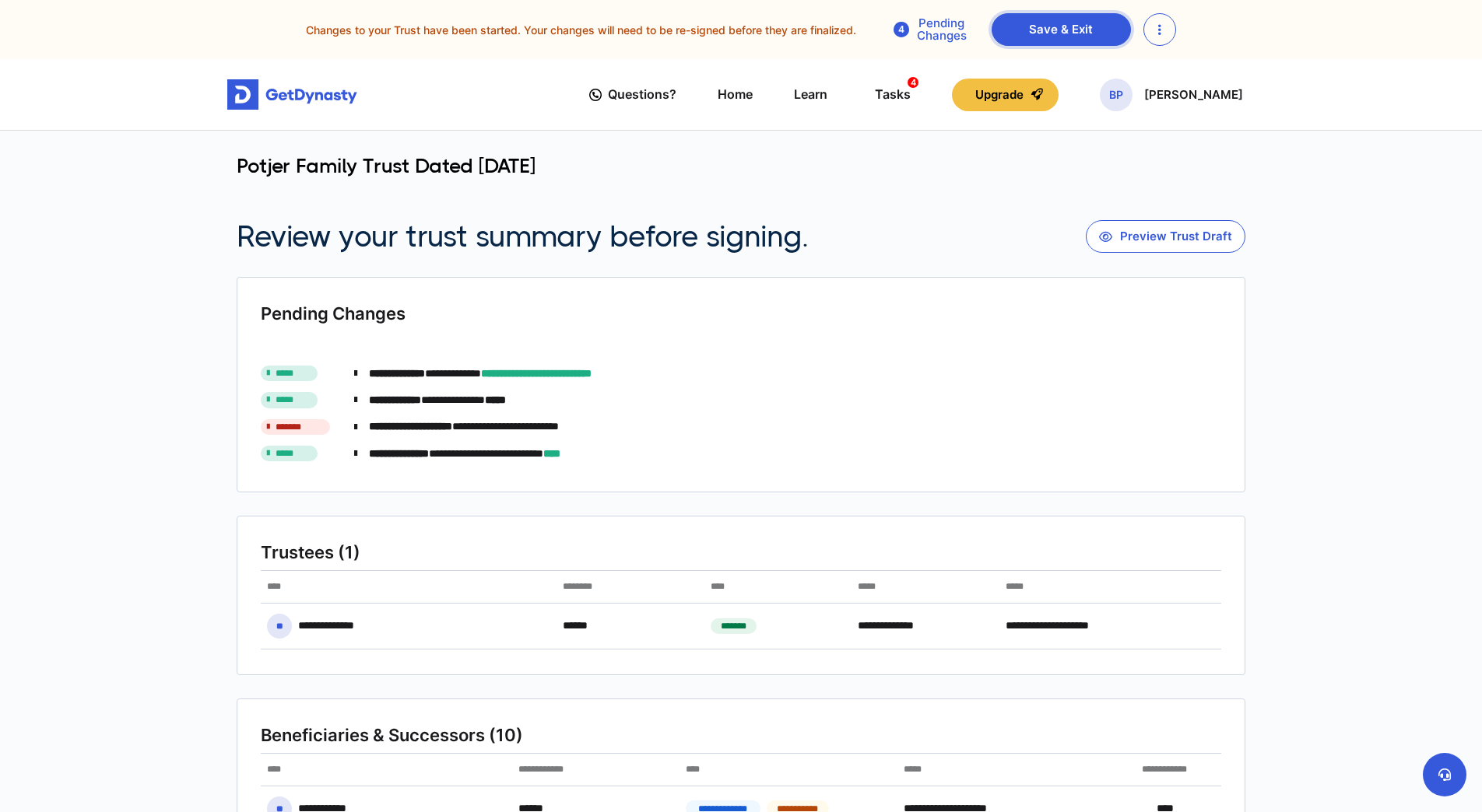
click at [1057, 26] on link "Save & Exit" at bounding box center [1061, 30] width 139 height 32
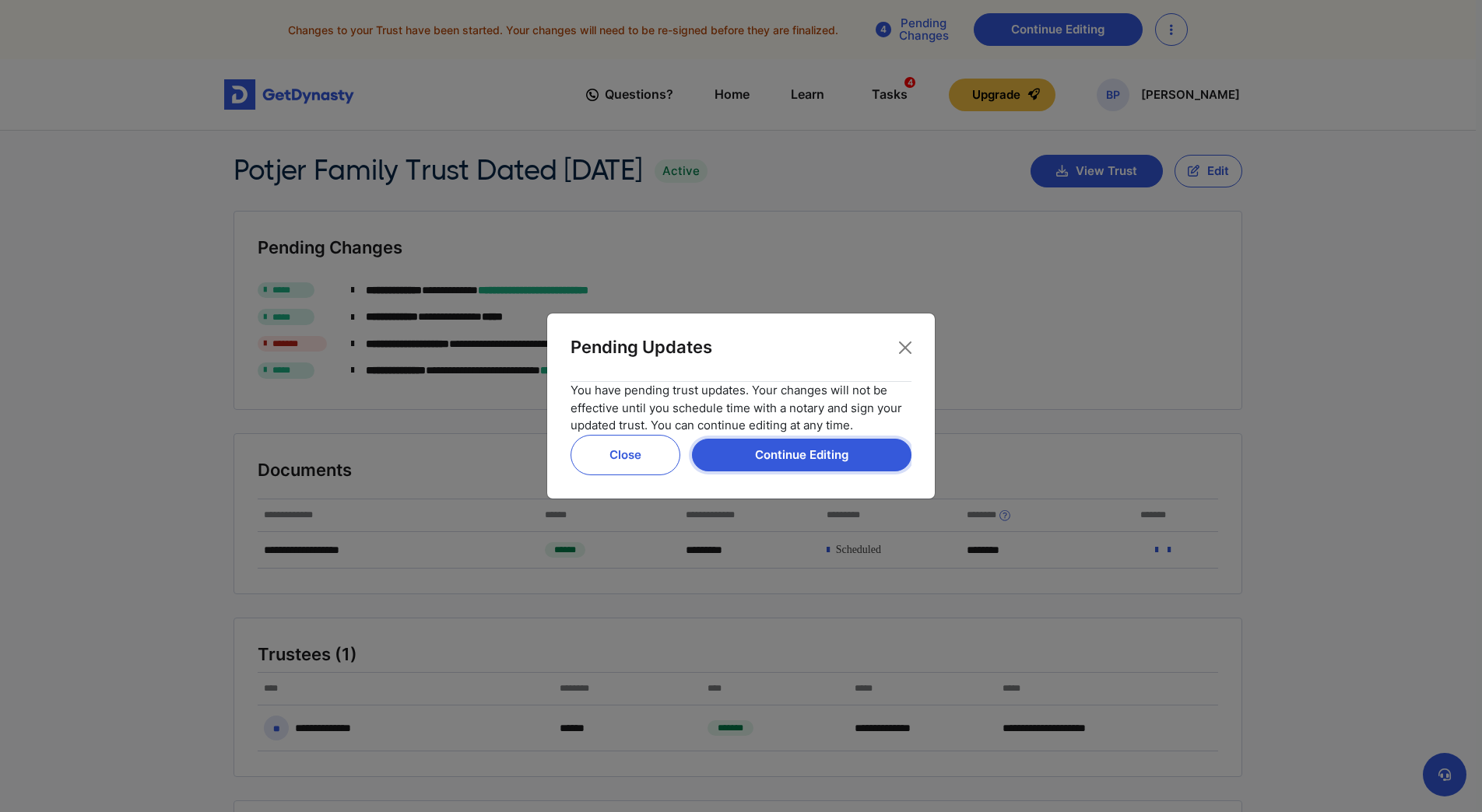
click at [847, 451] on button "Continue Editing" at bounding box center [802, 455] width 219 height 32
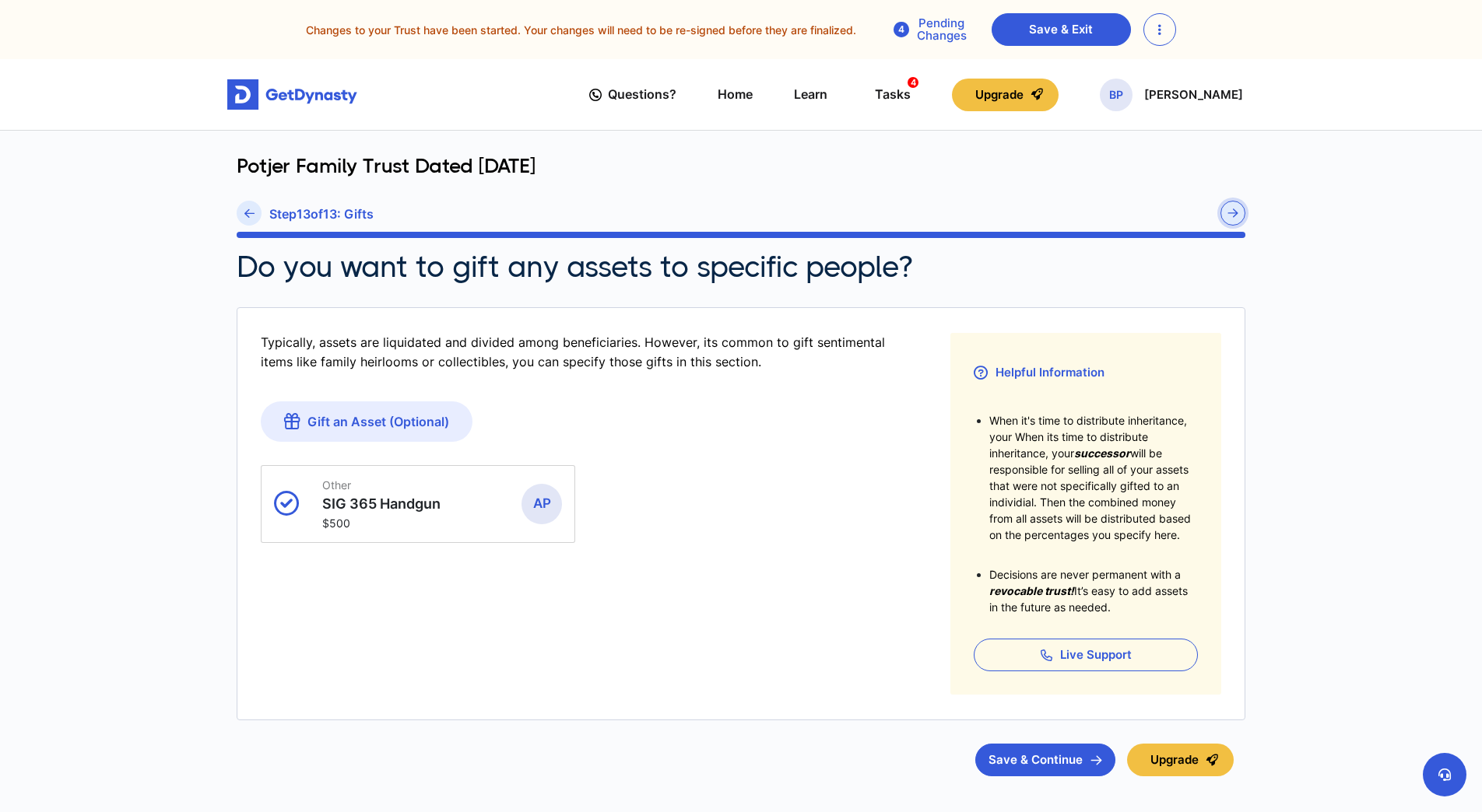
click at [1226, 212] on button "submit" at bounding box center [1233, 213] width 25 height 25
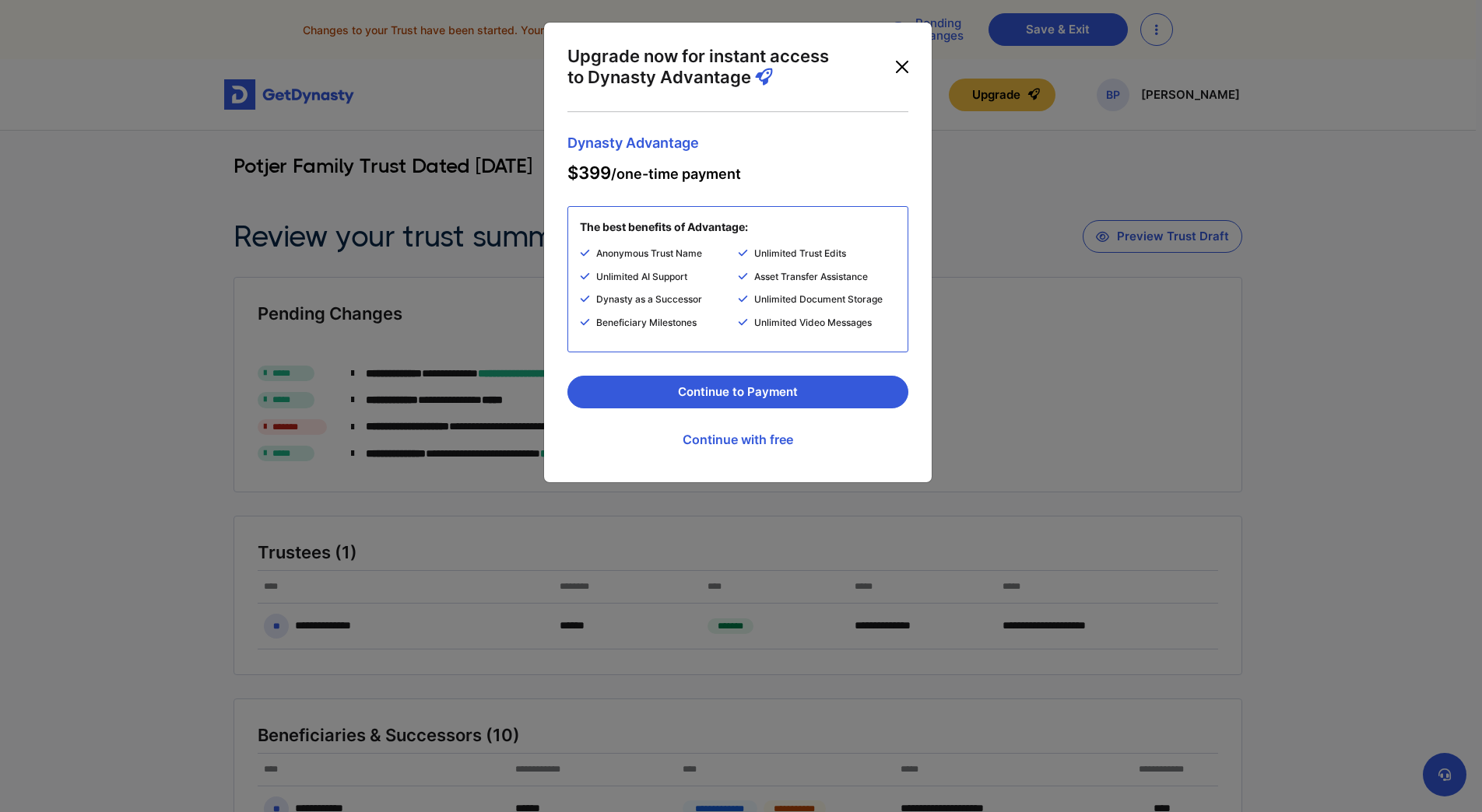
click at [898, 65] on button "Close" at bounding box center [902, 67] width 25 height 25
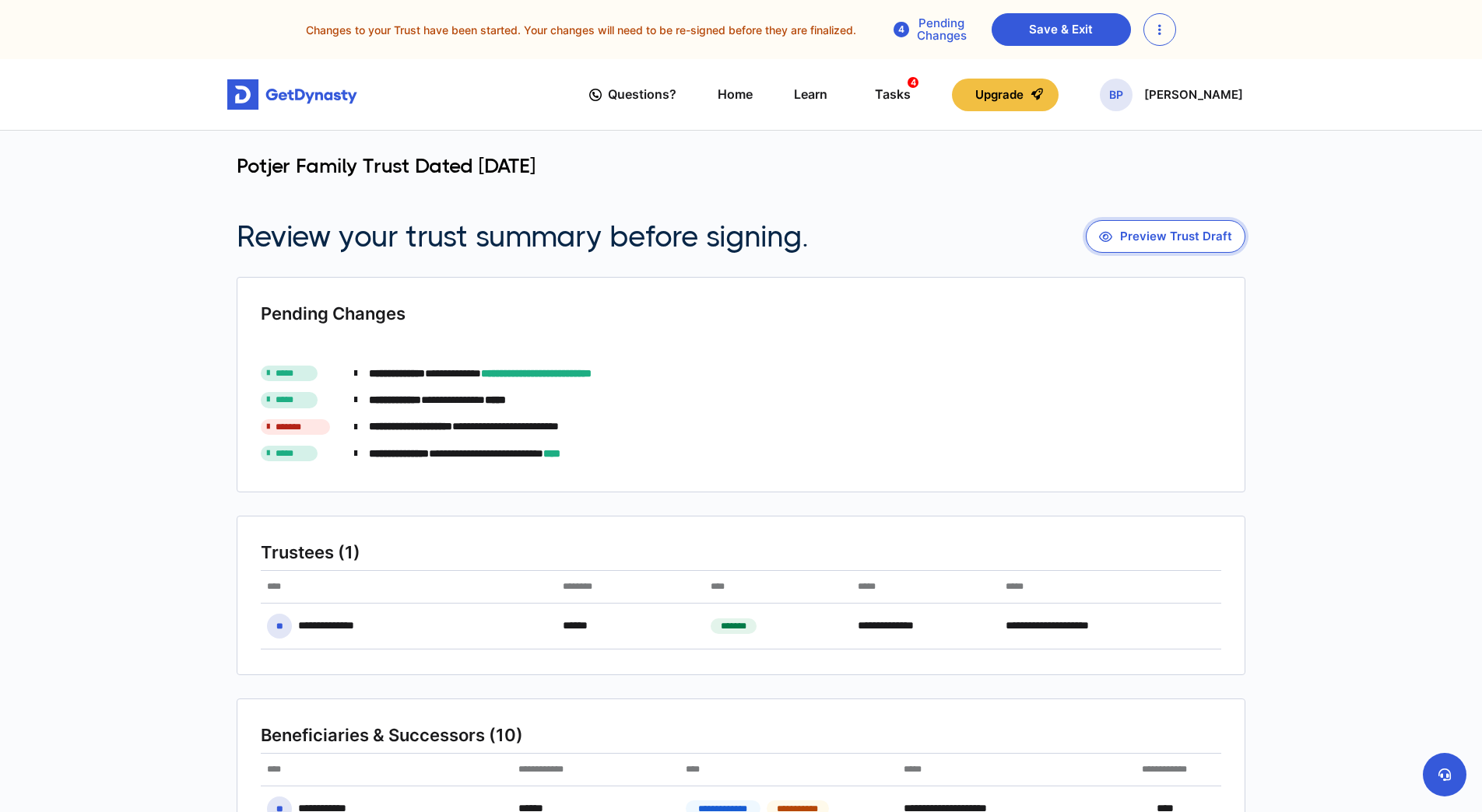
click at [1167, 242] on button "Preview Trust Draft" at bounding box center [1166, 236] width 160 height 32
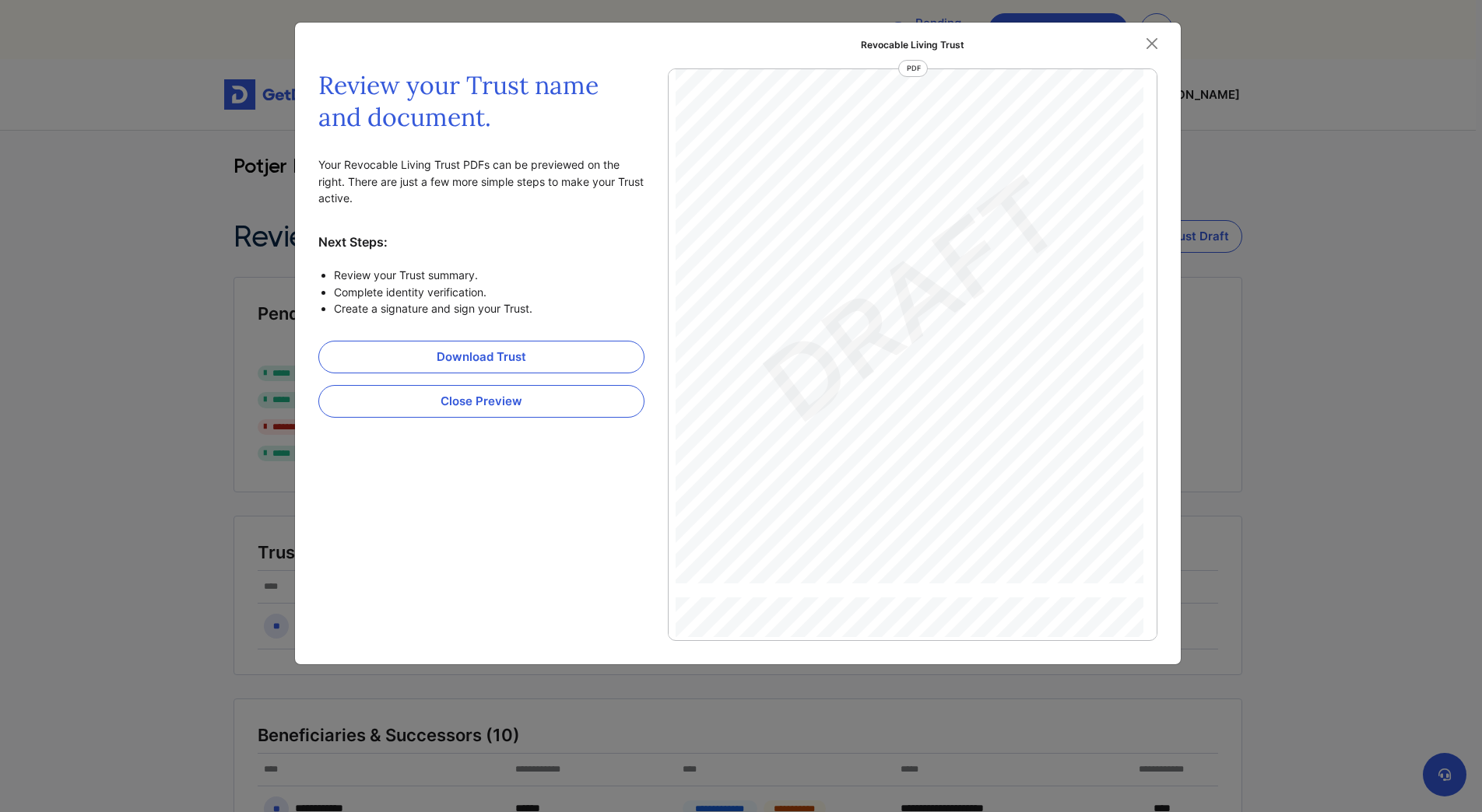
scroll to position [16191, 0]
click at [615, 408] on button "Close Preview" at bounding box center [481, 402] width 326 height 32
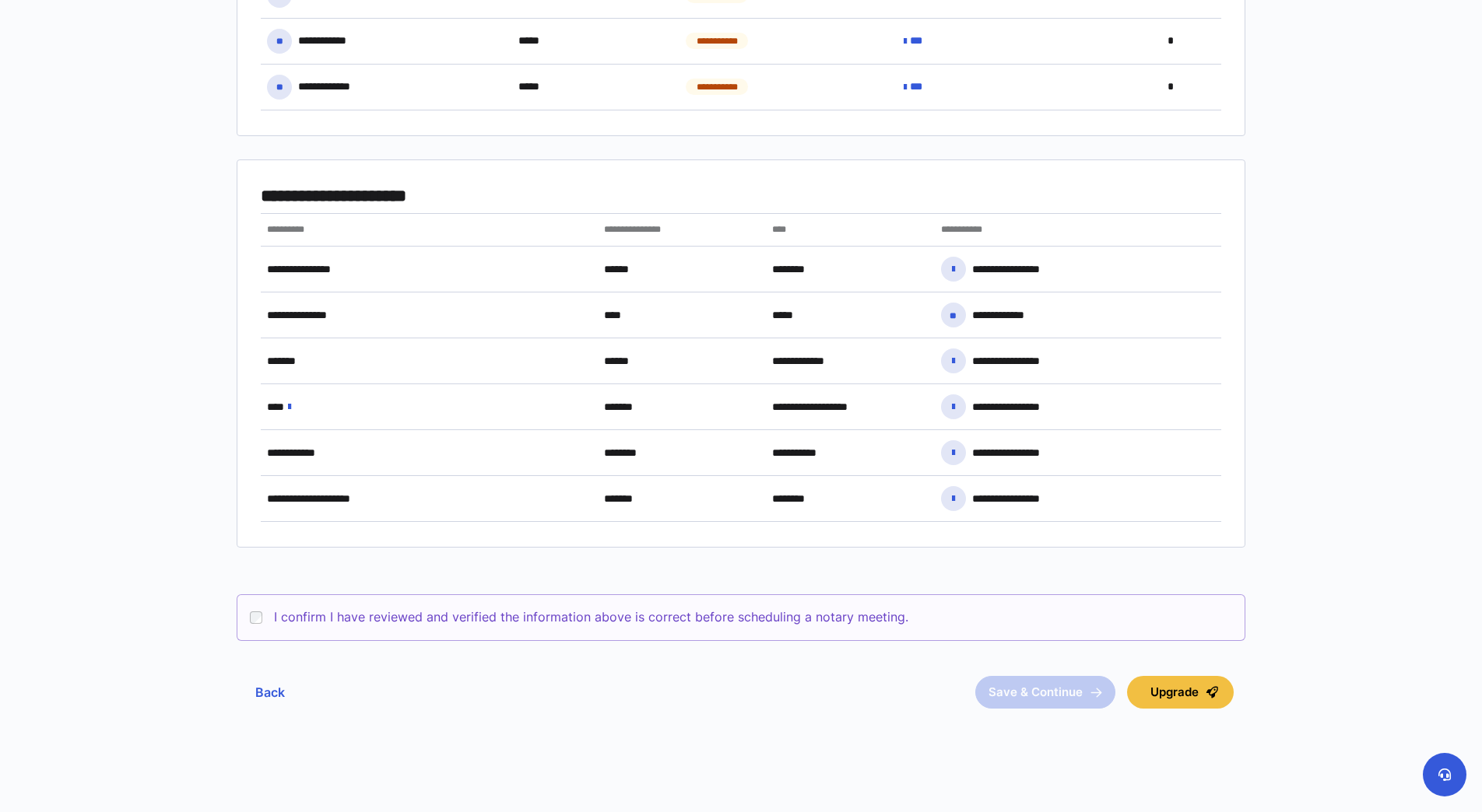
scroll to position [1180, 0]
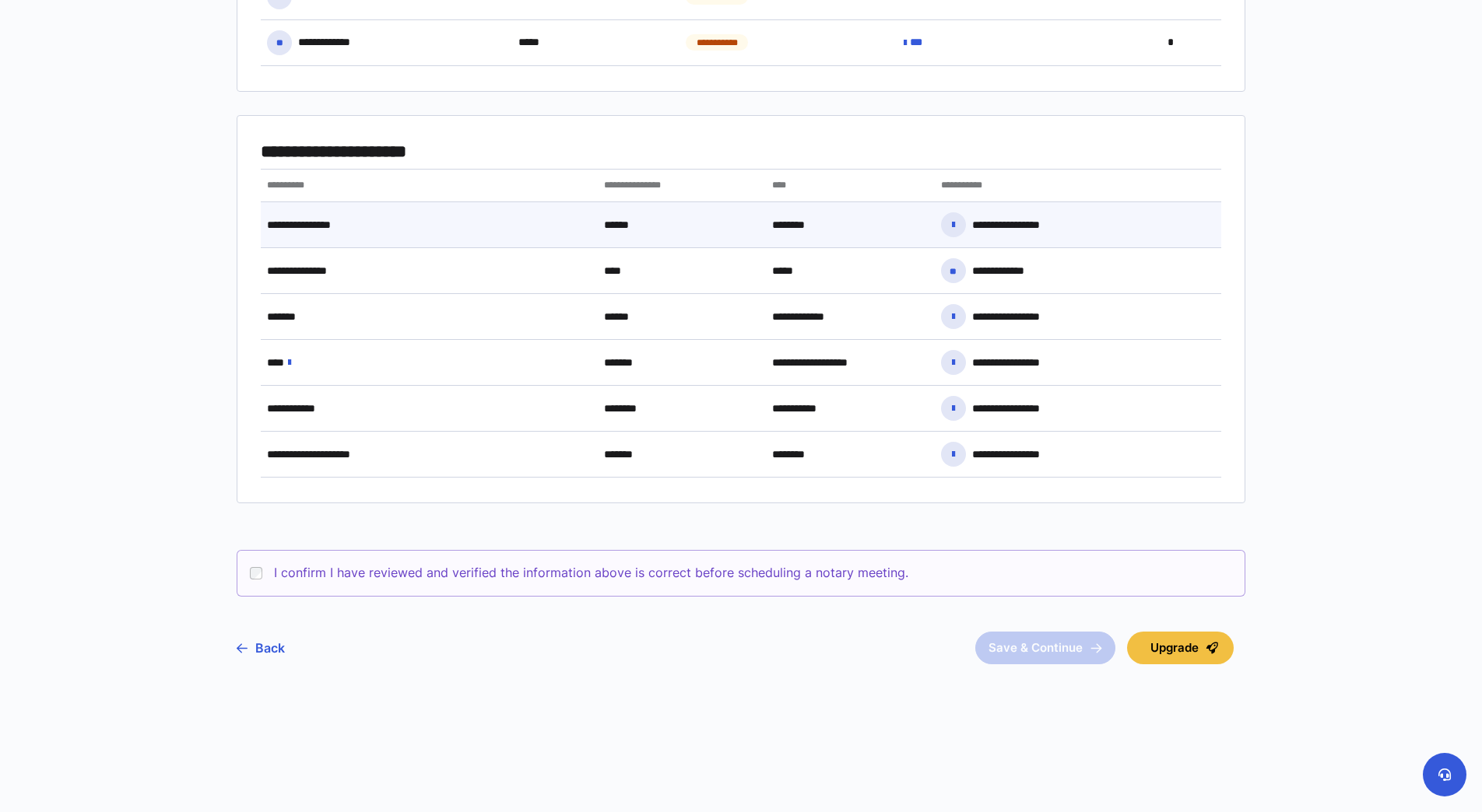
click at [298, 224] on span "**********" at bounding box center [321, 225] width 109 height 13
click at [952, 224] on icon at bounding box center [953, 225] width 3 height 11
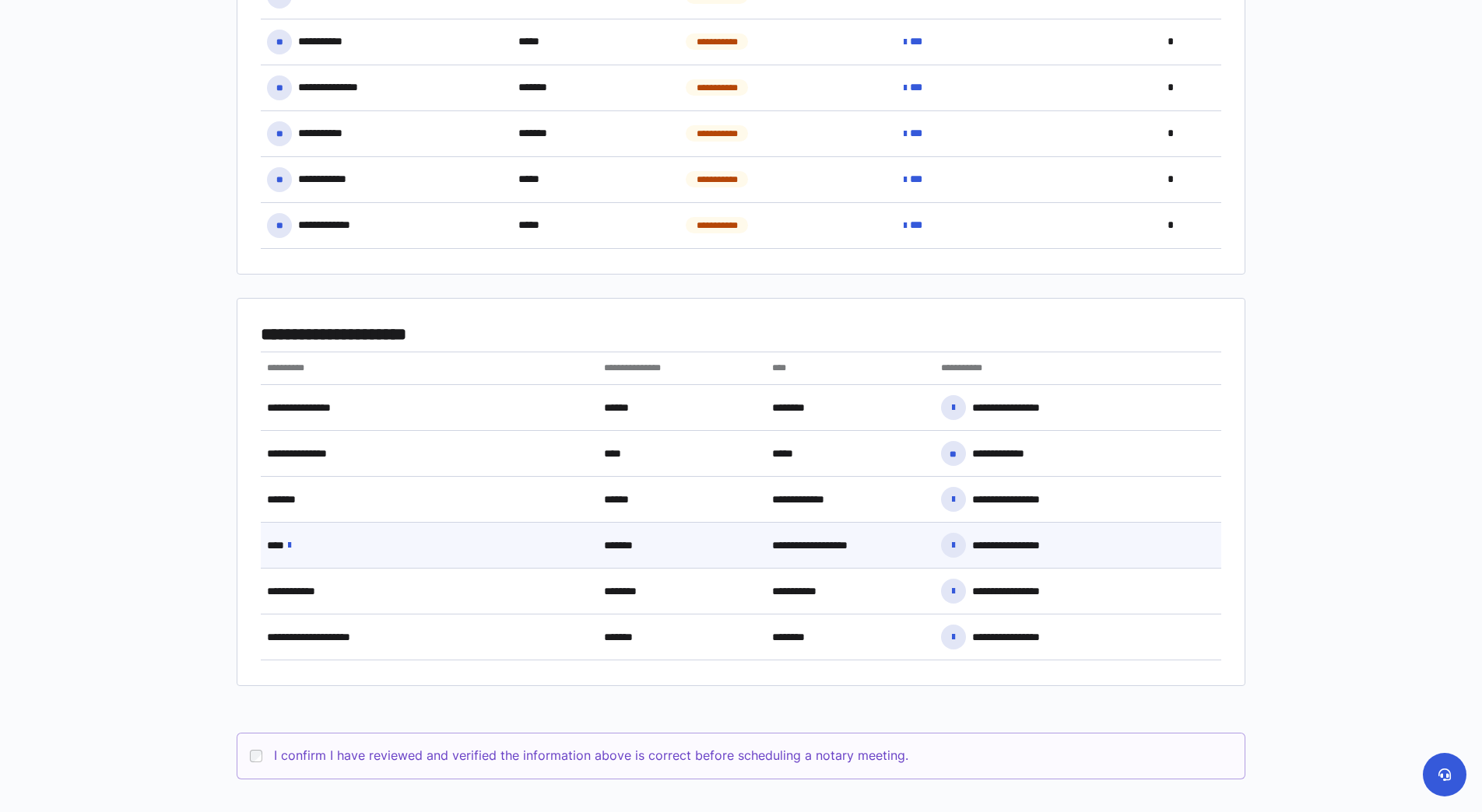
scroll to position [1011, 0]
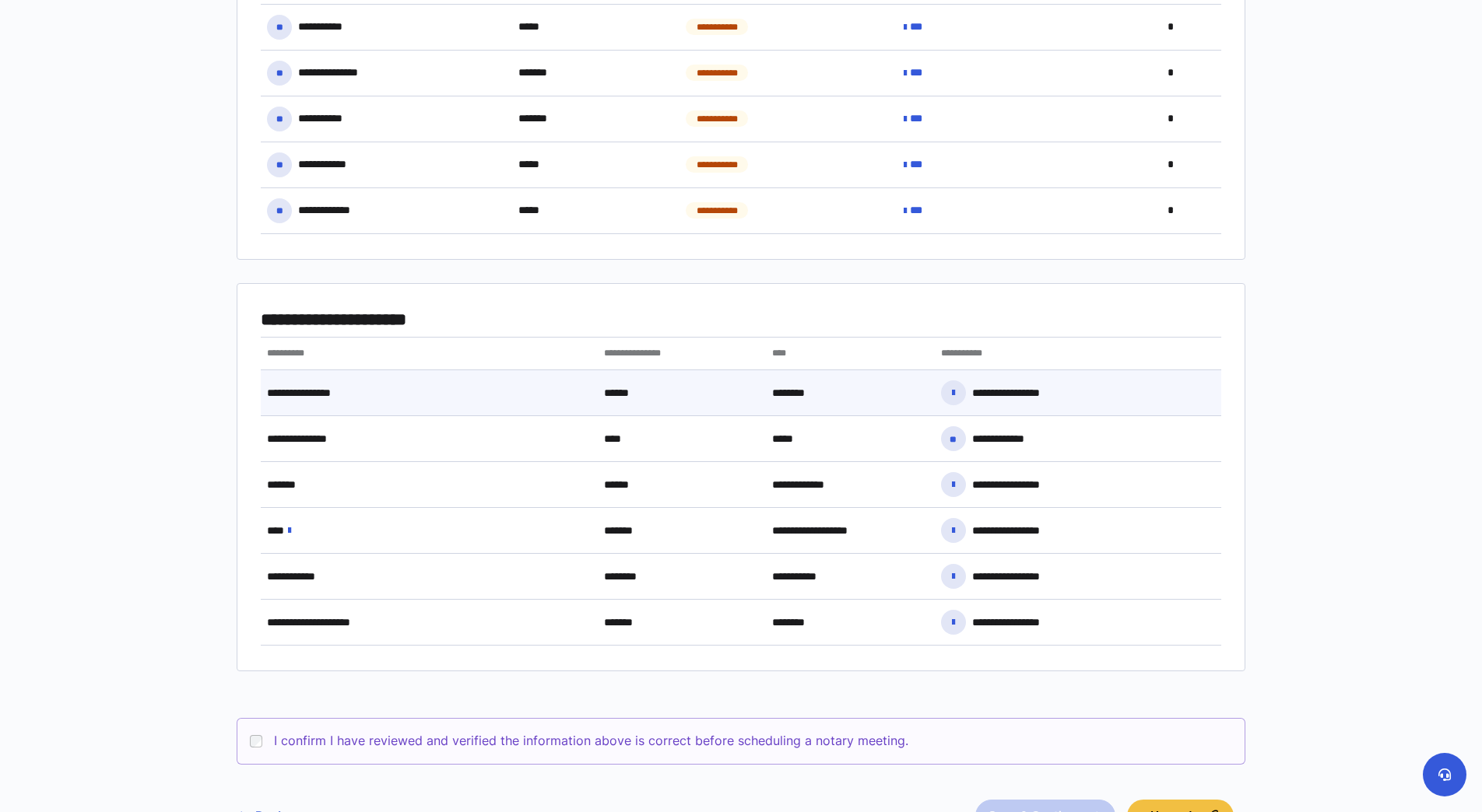
drag, startPoint x: 441, startPoint y: 393, endPoint x: 406, endPoint y: 401, distance: 35.9
click at [406, 400] on div "**********" at bounding box center [429, 393] width 337 height 33
click at [334, 396] on span "**********" at bounding box center [321, 393] width 109 height 13
click at [955, 392] on icon at bounding box center [953, 393] width 3 height 11
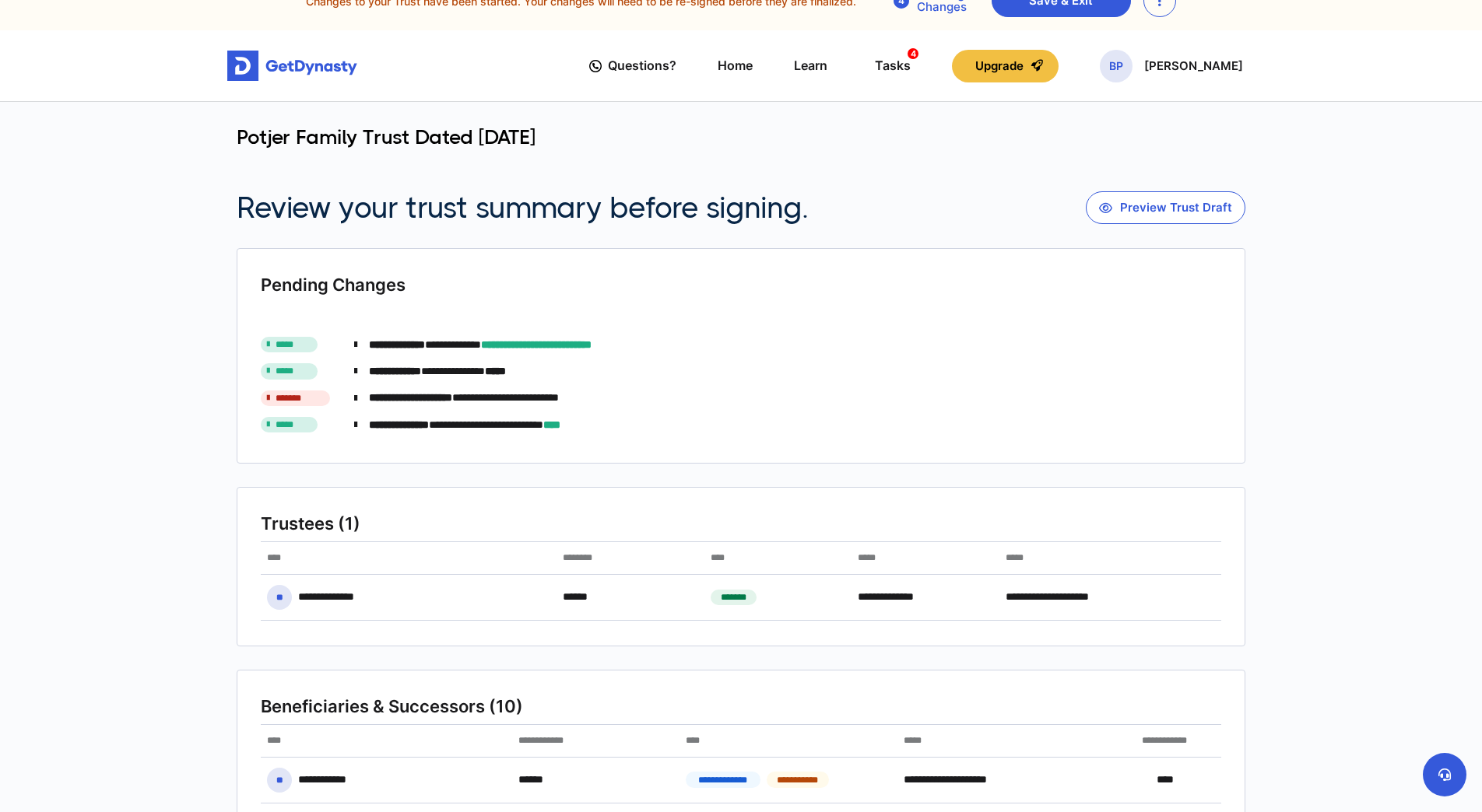
scroll to position [0, 0]
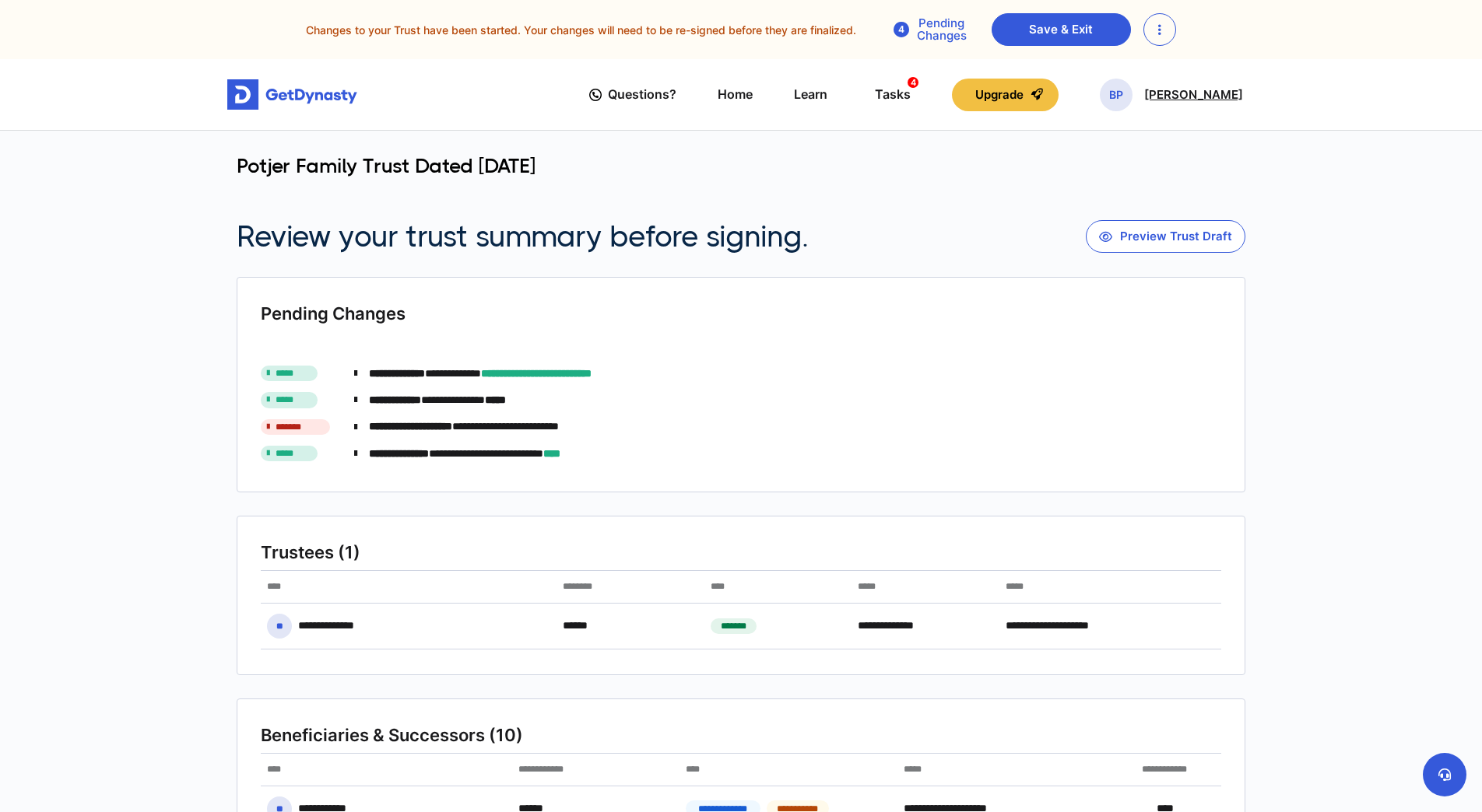
click at [1195, 97] on p "[PERSON_NAME]" at bounding box center [1194, 95] width 99 height 13
click at [1157, 191] on link "My Portfolio" at bounding box center [1117, 190] width 123 height 41
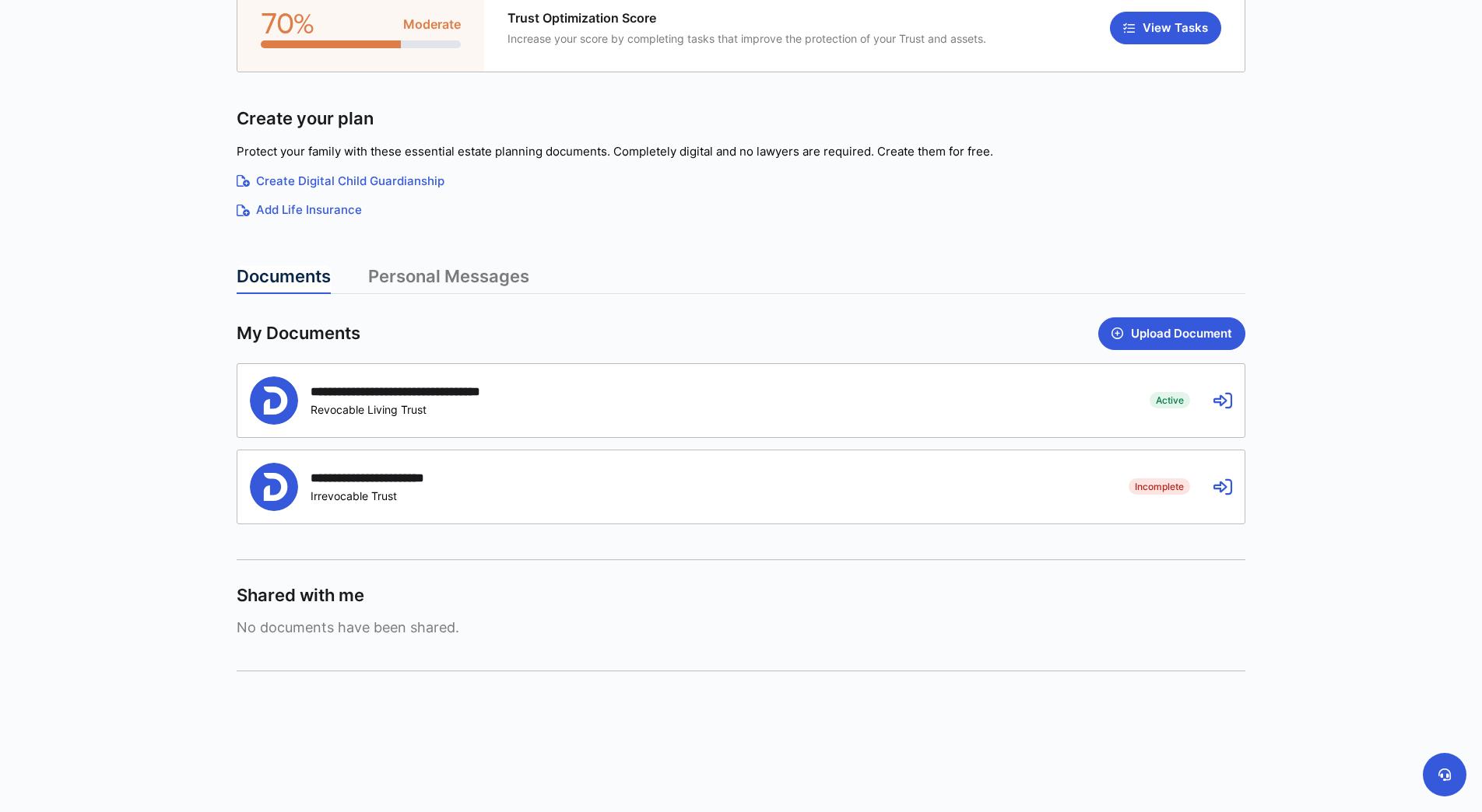
scroll to position [177, 0]
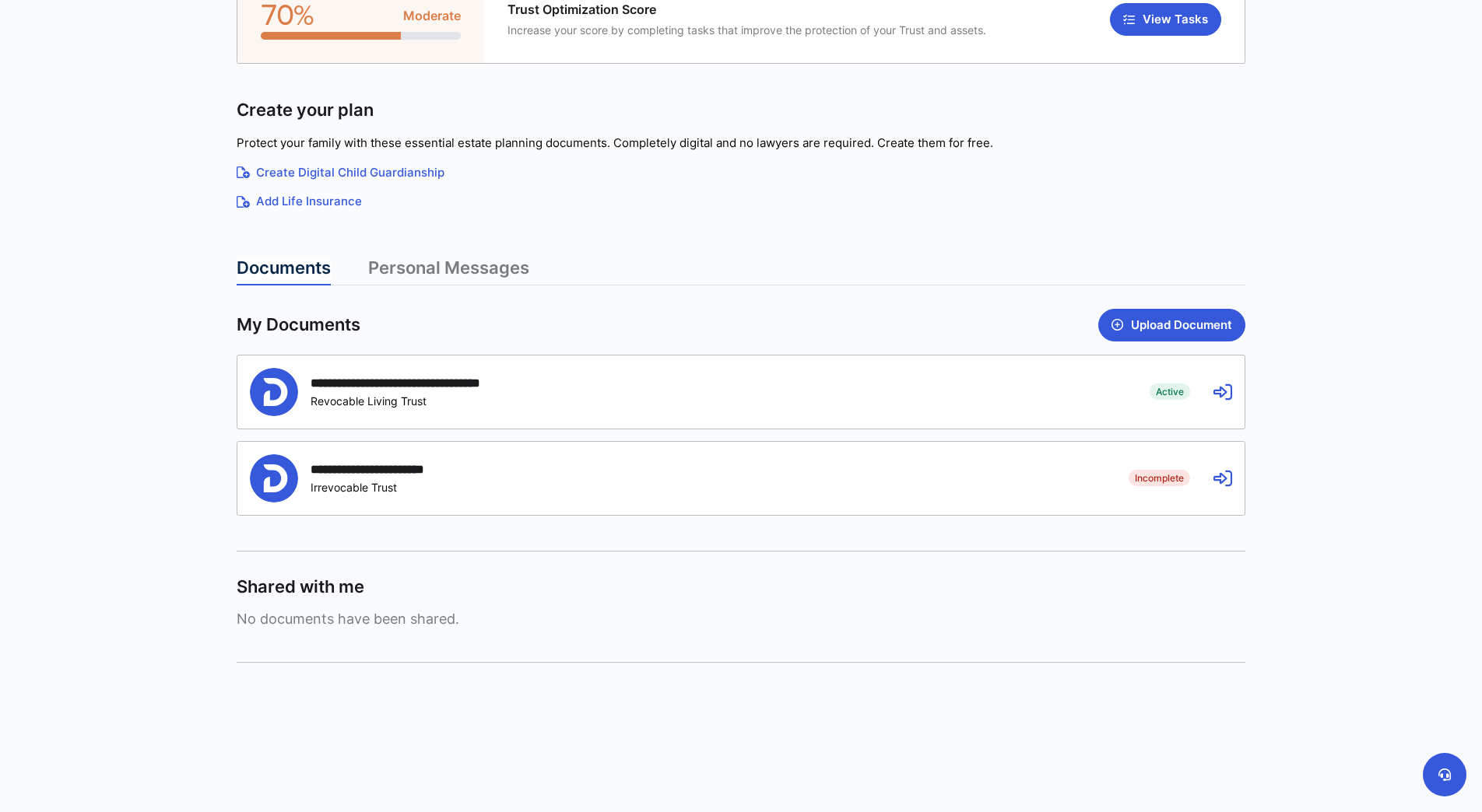
click at [443, 381] on div "**********" at bounding box center [424, 383] width 226 height 14
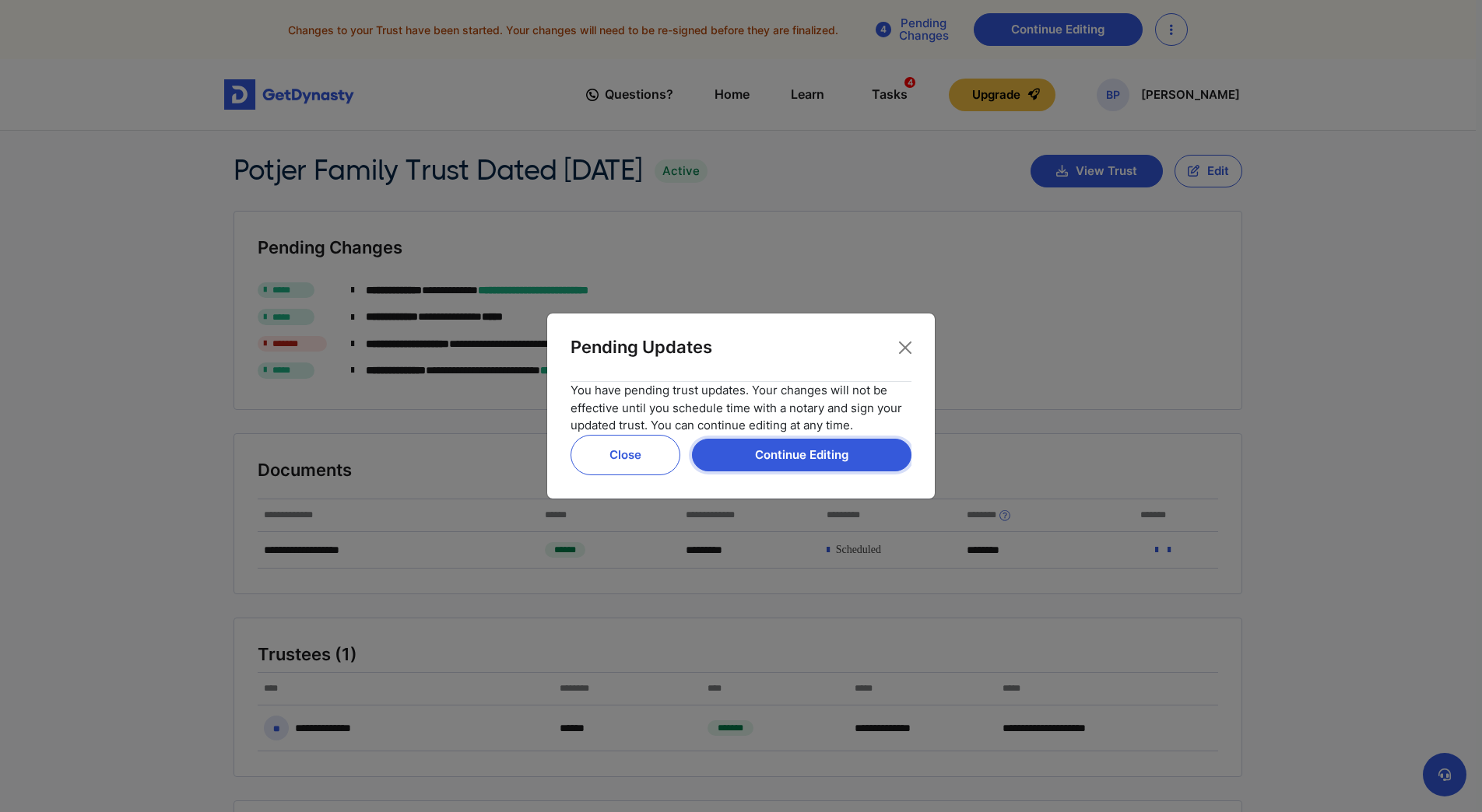
click at [818, 457] on button "Continue Editing" at bounding box center [802, 455] width 219 height 32
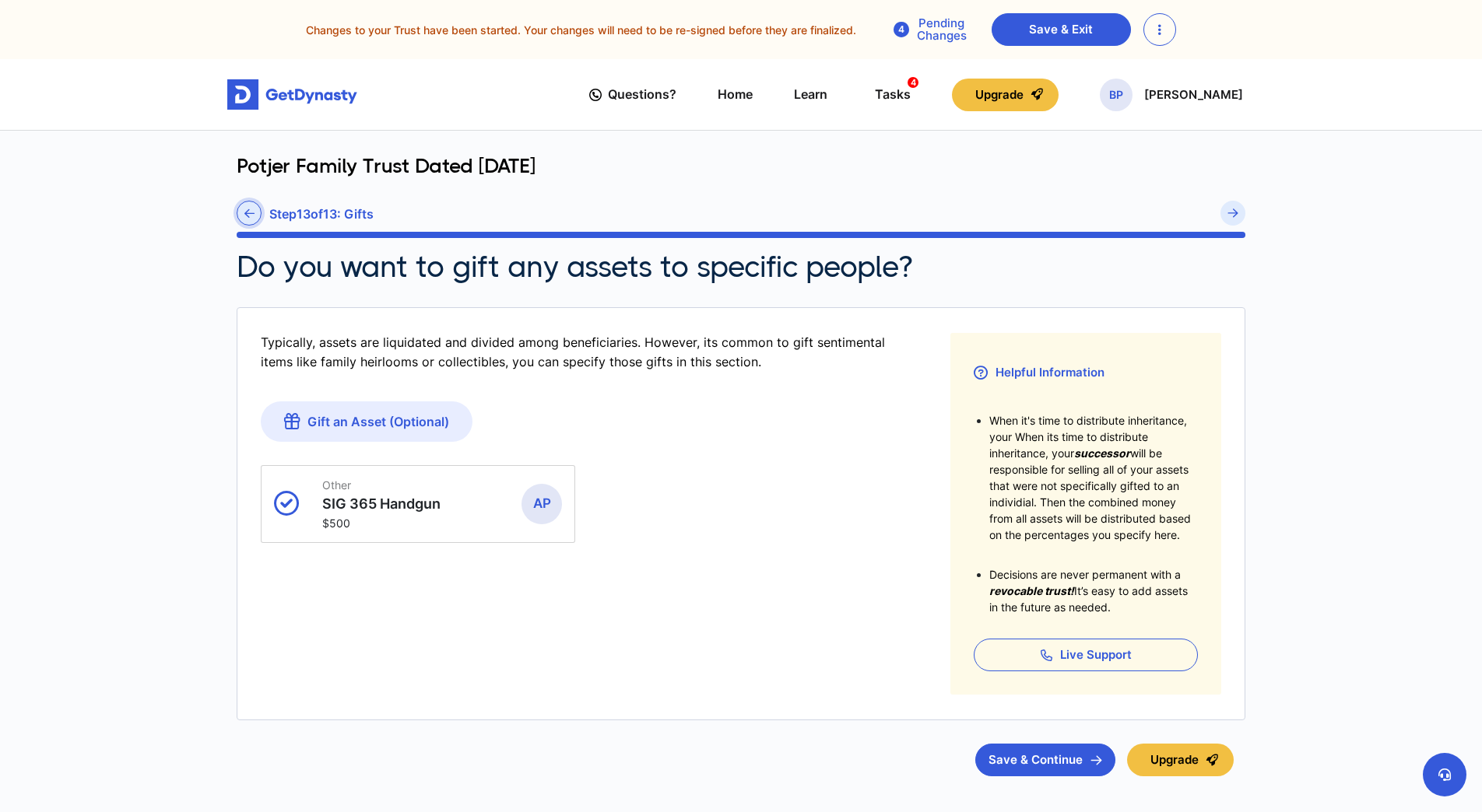
click at [249, 213] on icon at bounding box center [249, 213] width 10 height 12
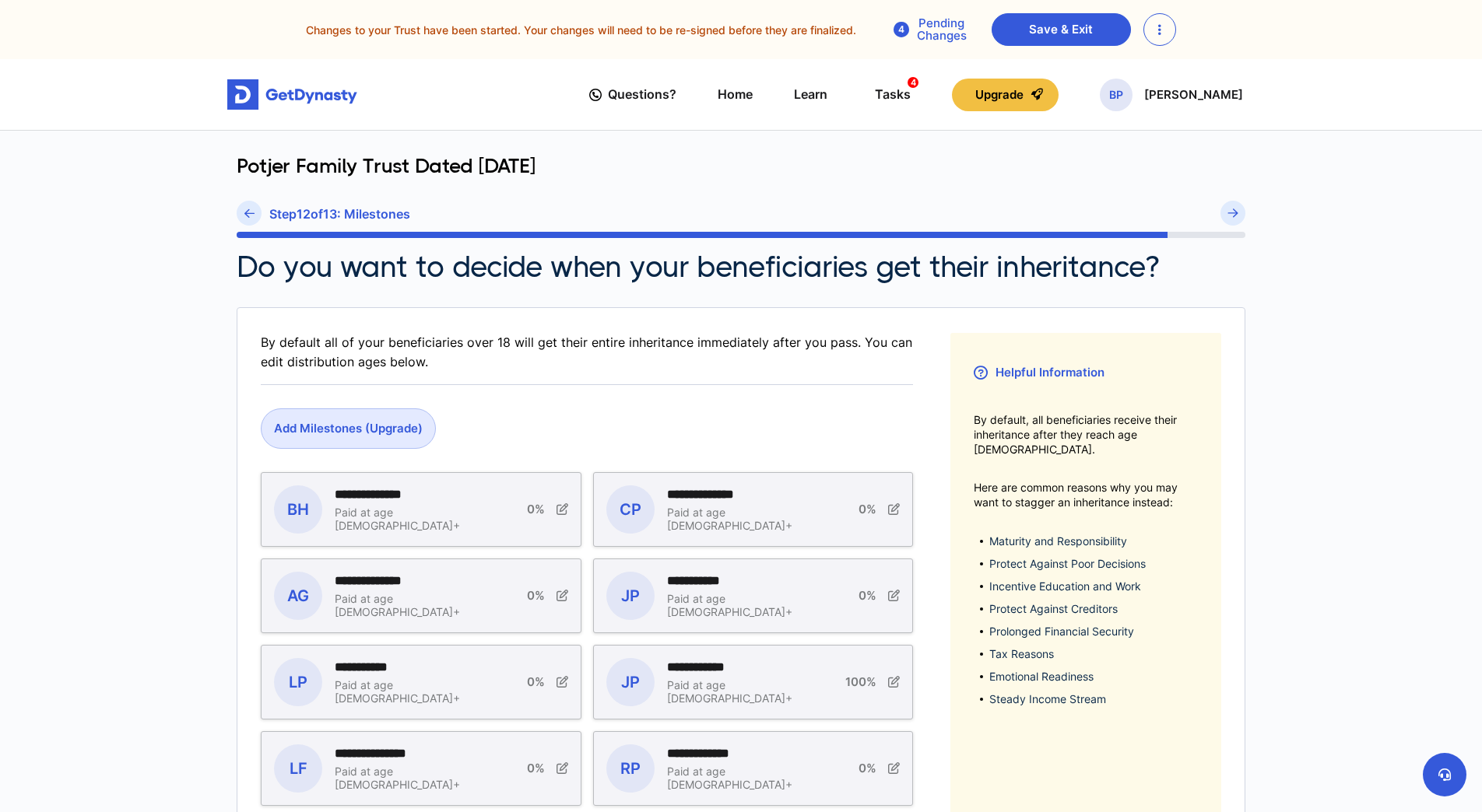
click at [249, 213] on icon at bounding box center [249, 213] width 10 height 12
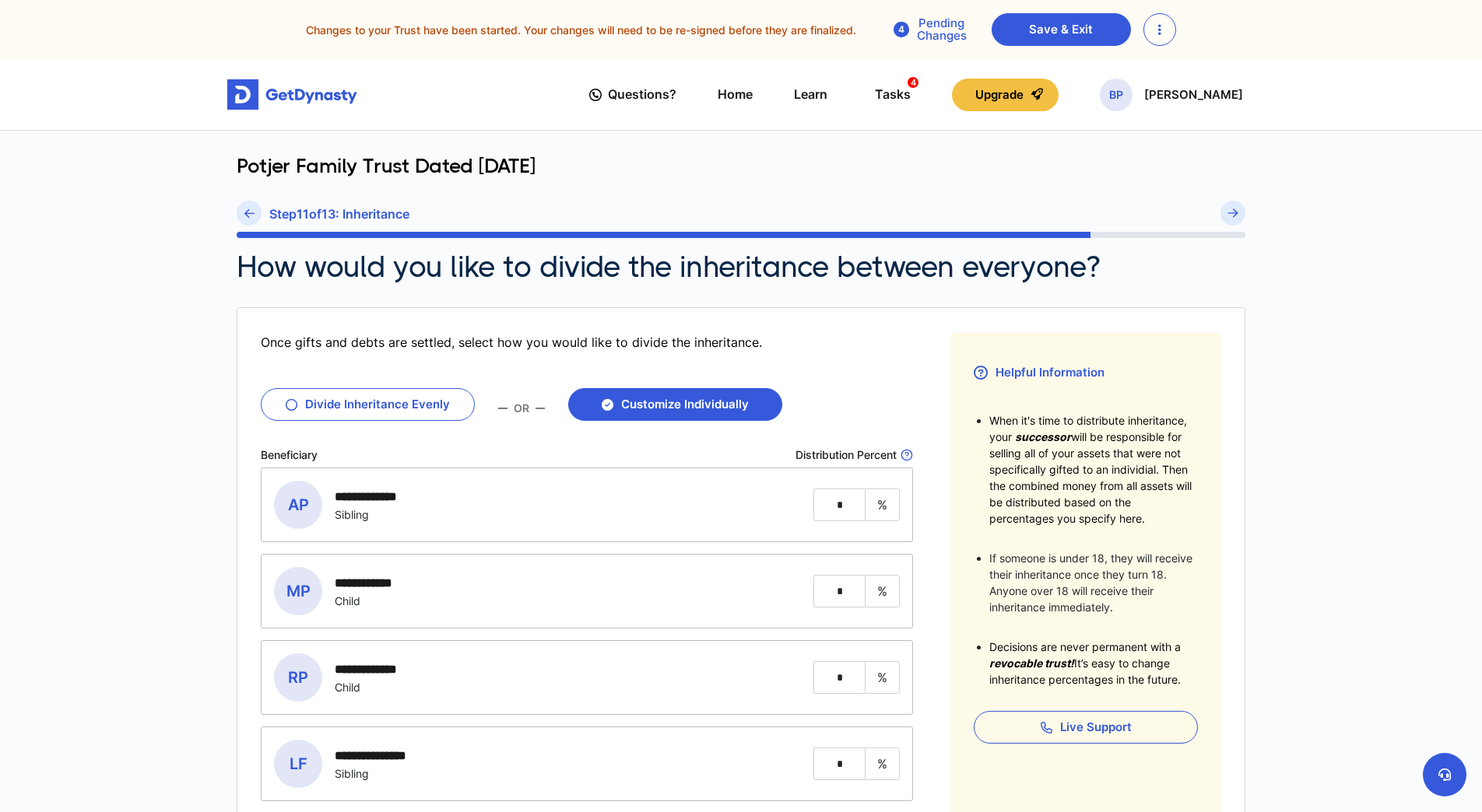
click at [249, 213] on icon at bounding box center [249, 213] width 10 height 12
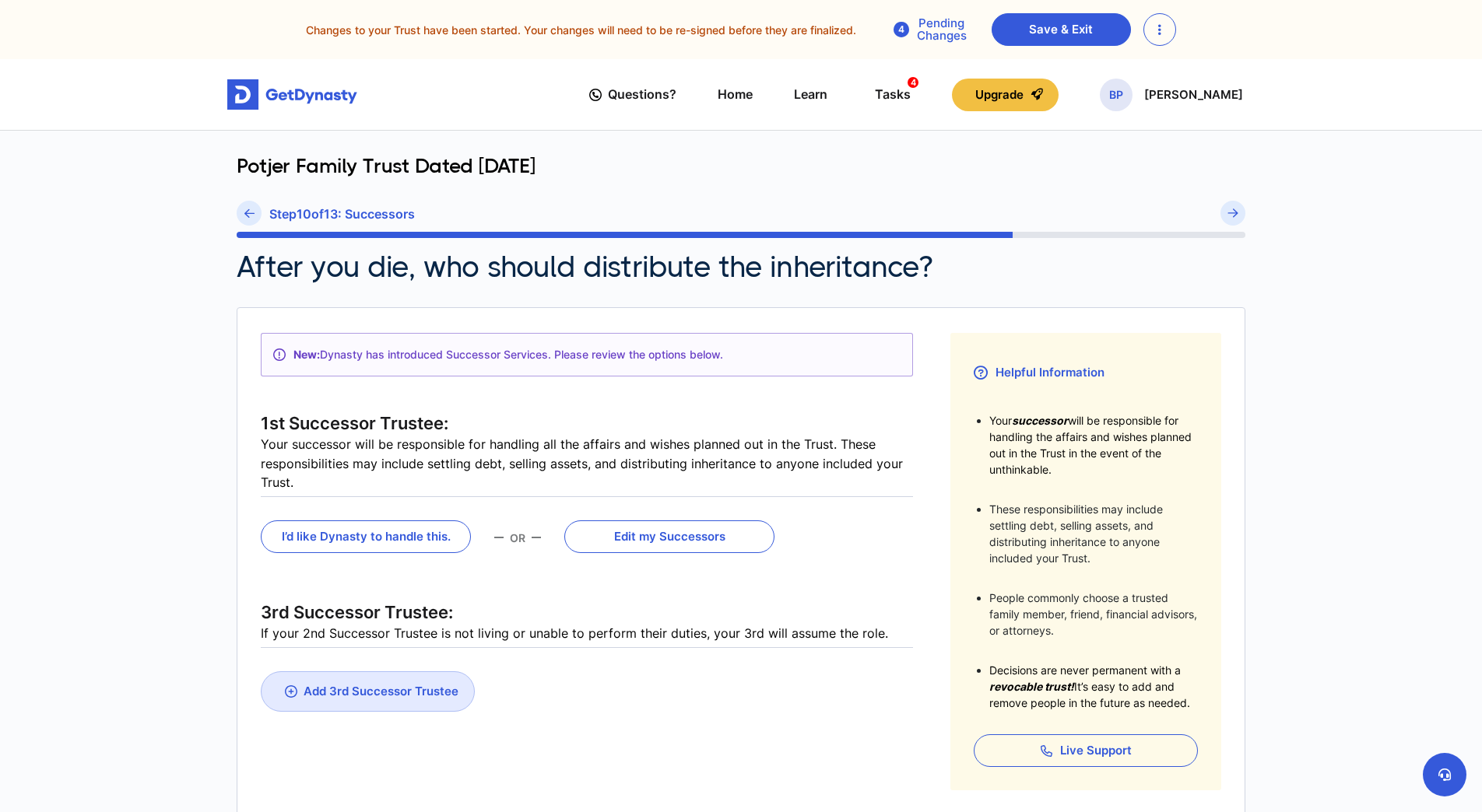
click at [249, 213] on icon at bounding box center [249, 213] width 10 height 12
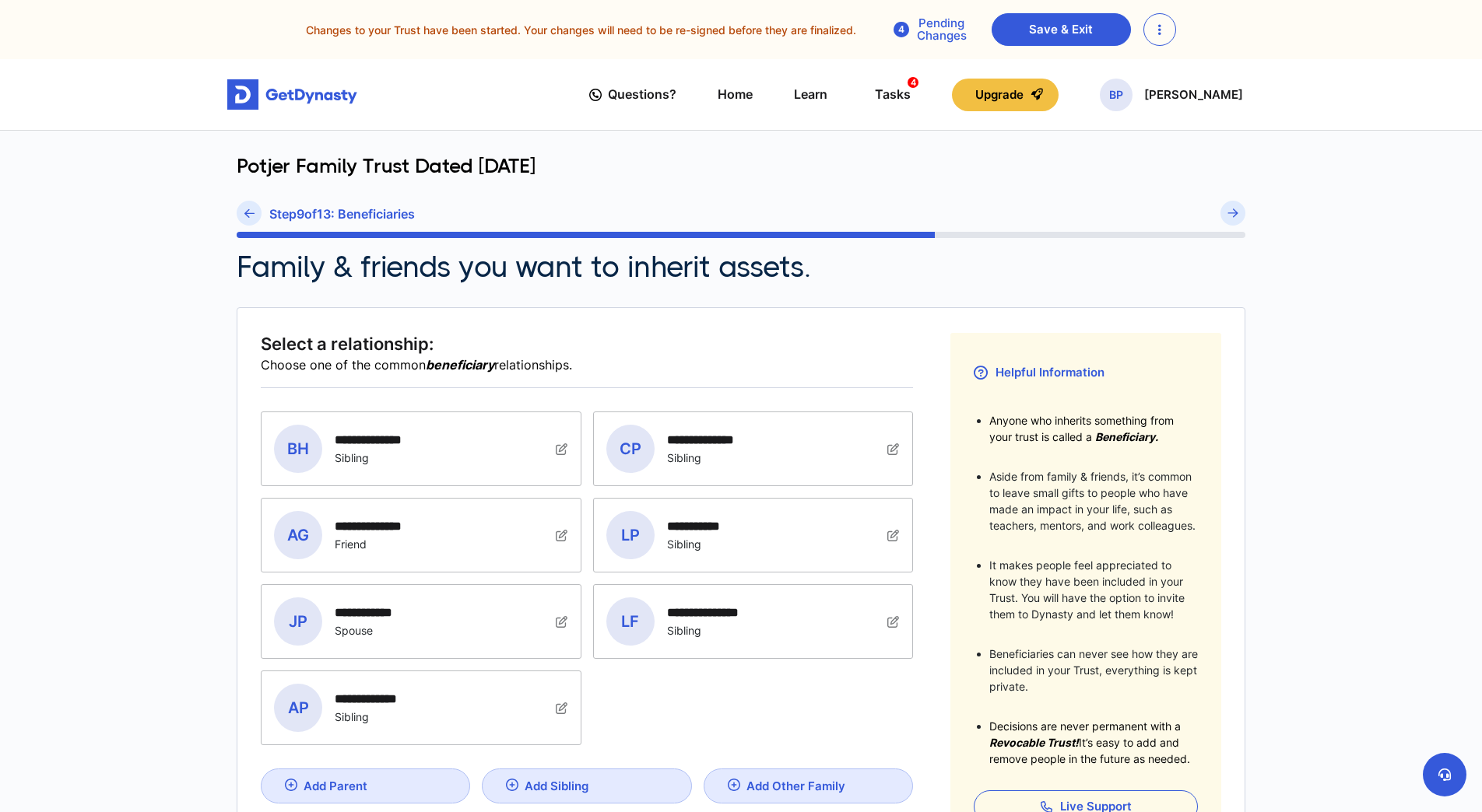
click at [249, 213] on icon at bounding box center [249, 213] width 10 height 12
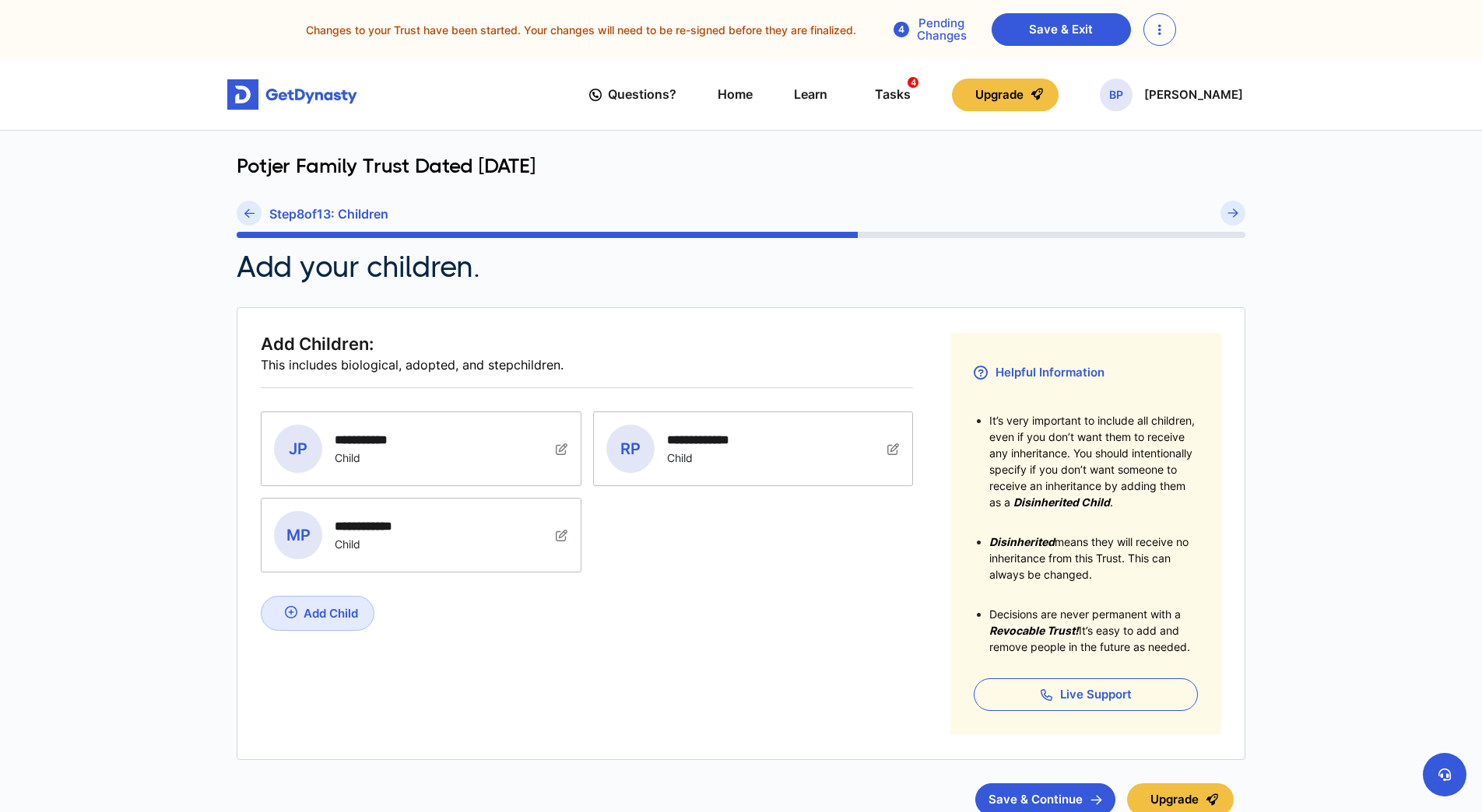
click at [249, 213] on icon at bounding box center [249, 213] width 10 height 12
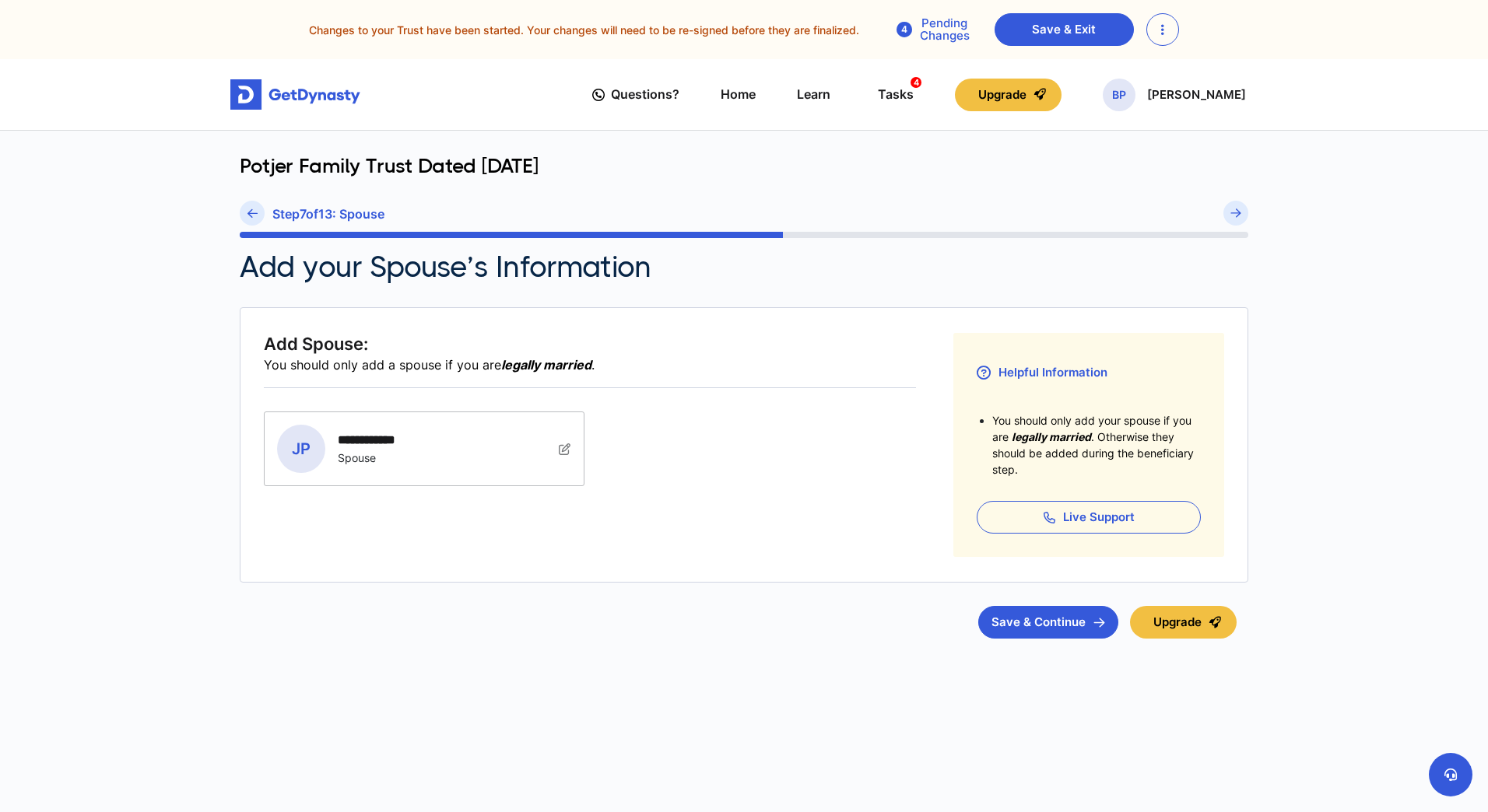
click at [249, 213] on icon at bounding box center [252, 213] width 10 height 12
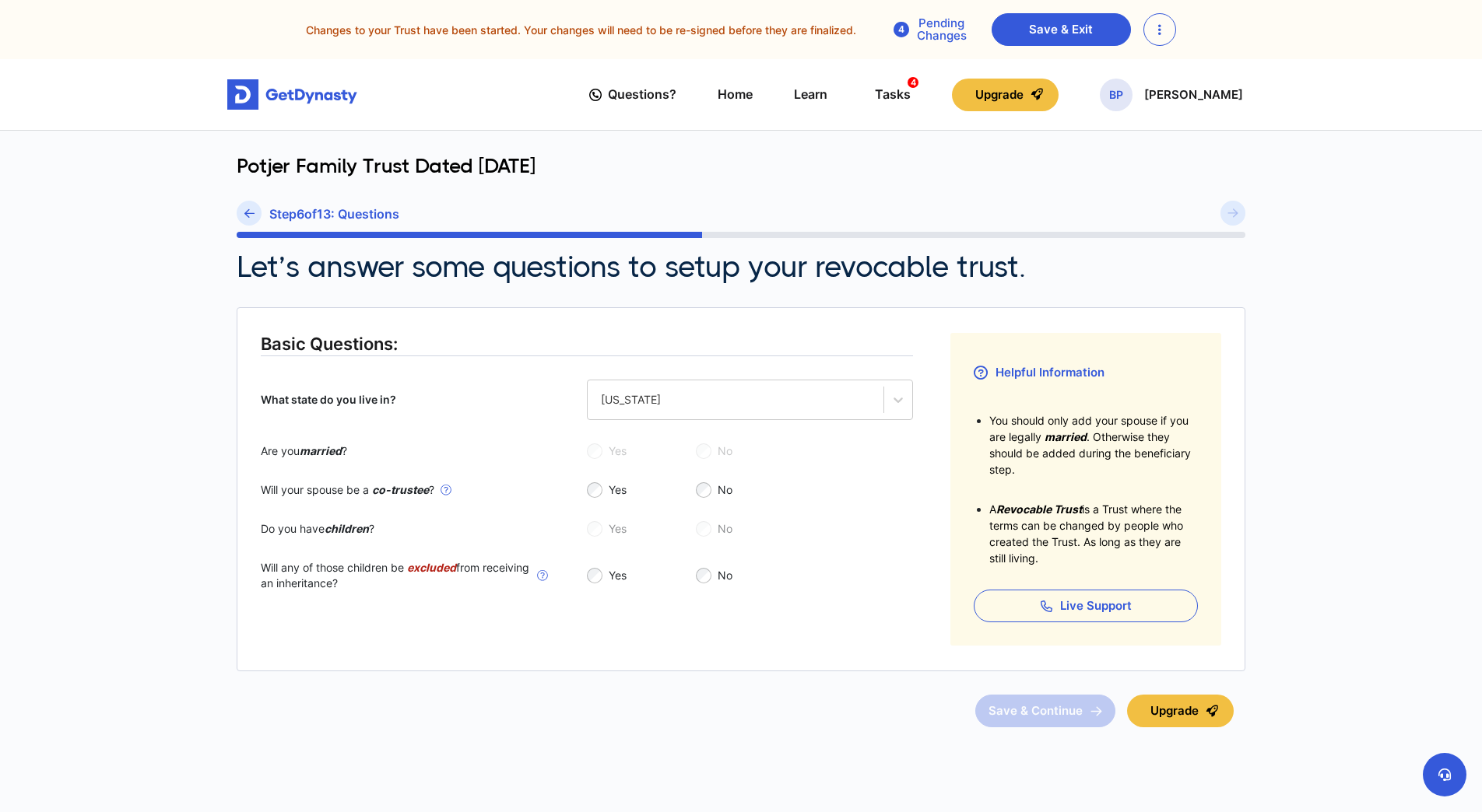
click at [249, 213] on icon at bounding box center [249, 213] width 10 height 12
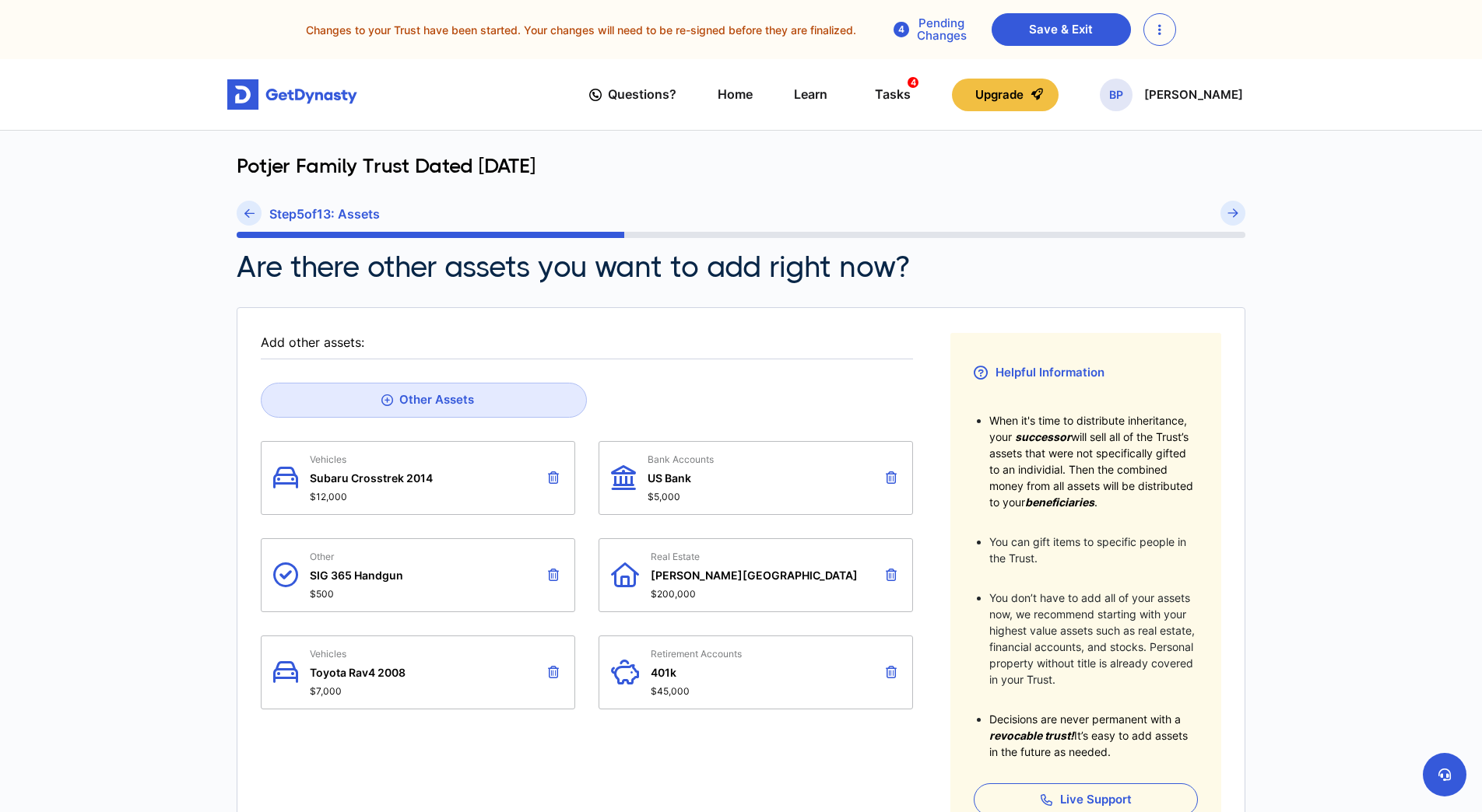
click at [890, 479] on icon at bounding box center [892, 478] width 11 height 13
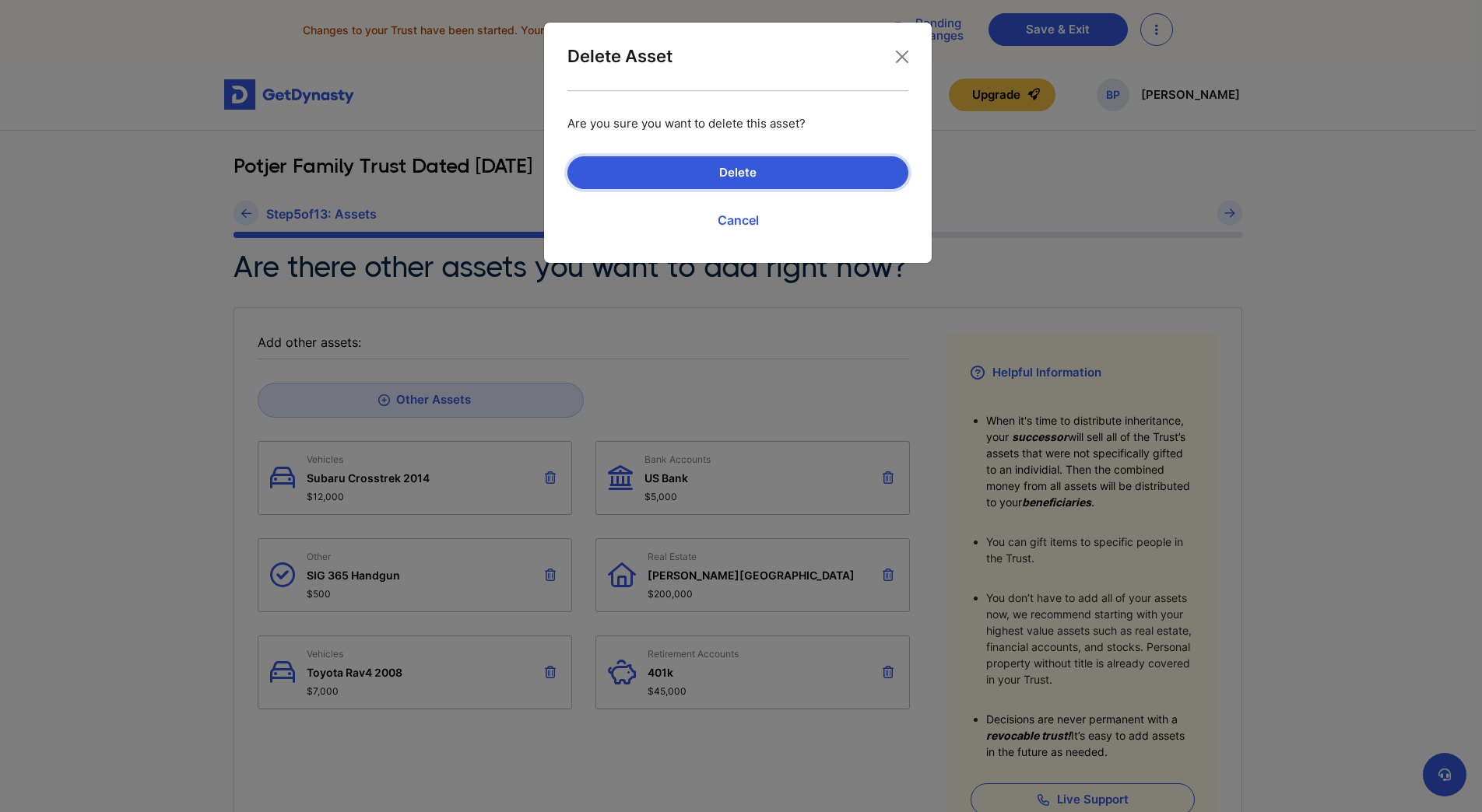
click at [750, 169] on button "Delete" at bounding box center [737, 172] width 341 height 32
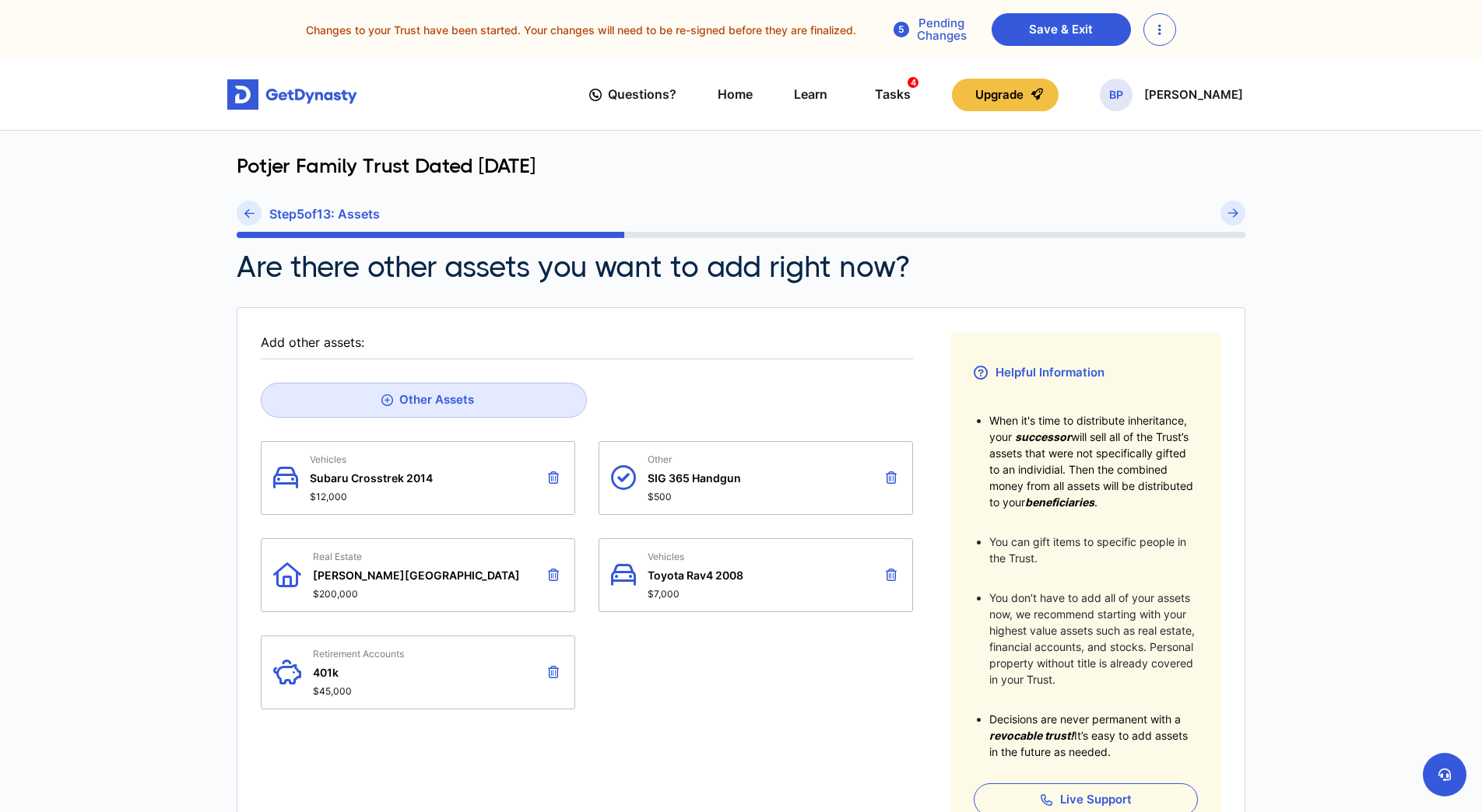
click at [895, 573] on icon at bounding box center [892, 575] width 11 height 13
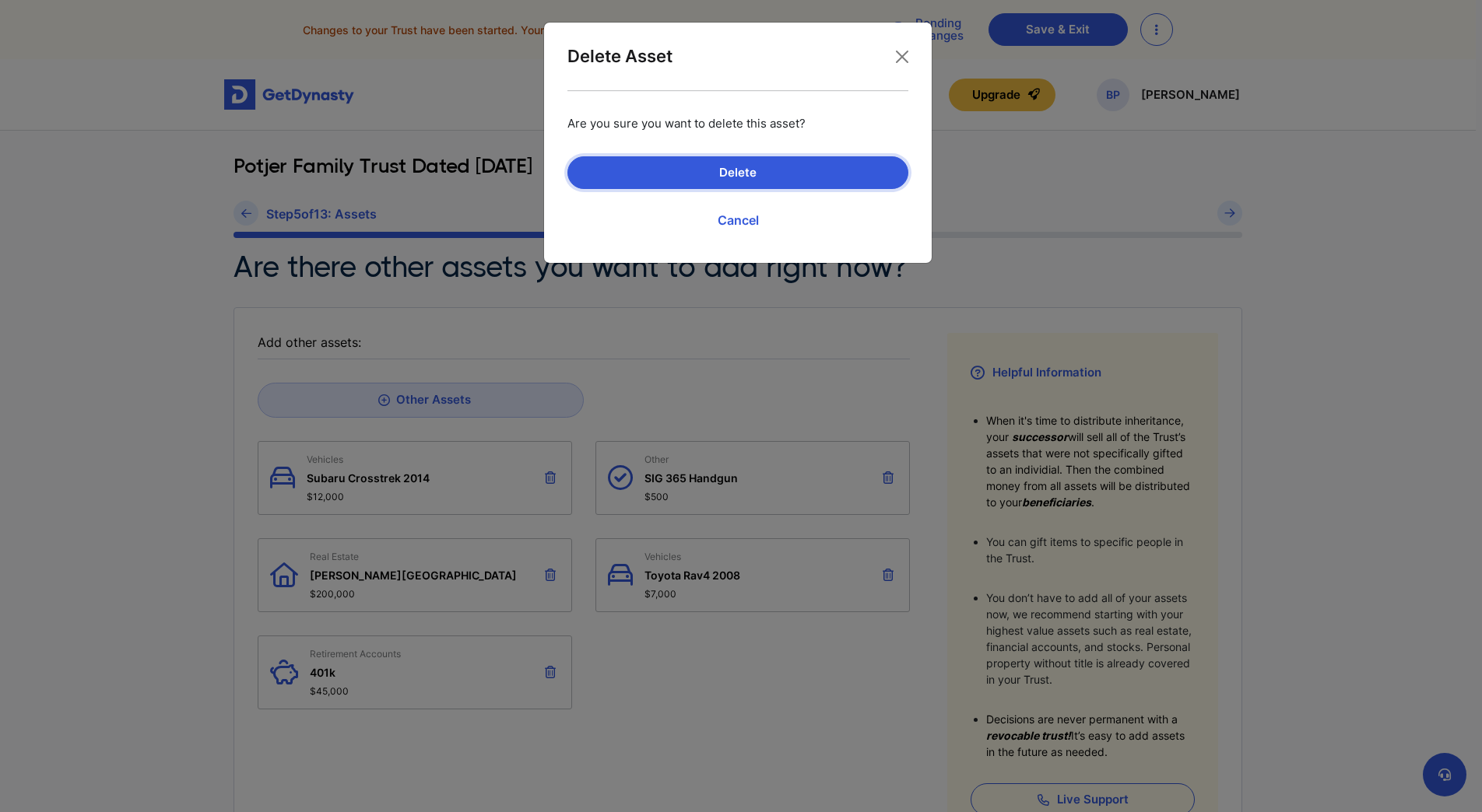
click at [657, 175] on button "Delete" at bounding box center [737, 172] width 341 height 32
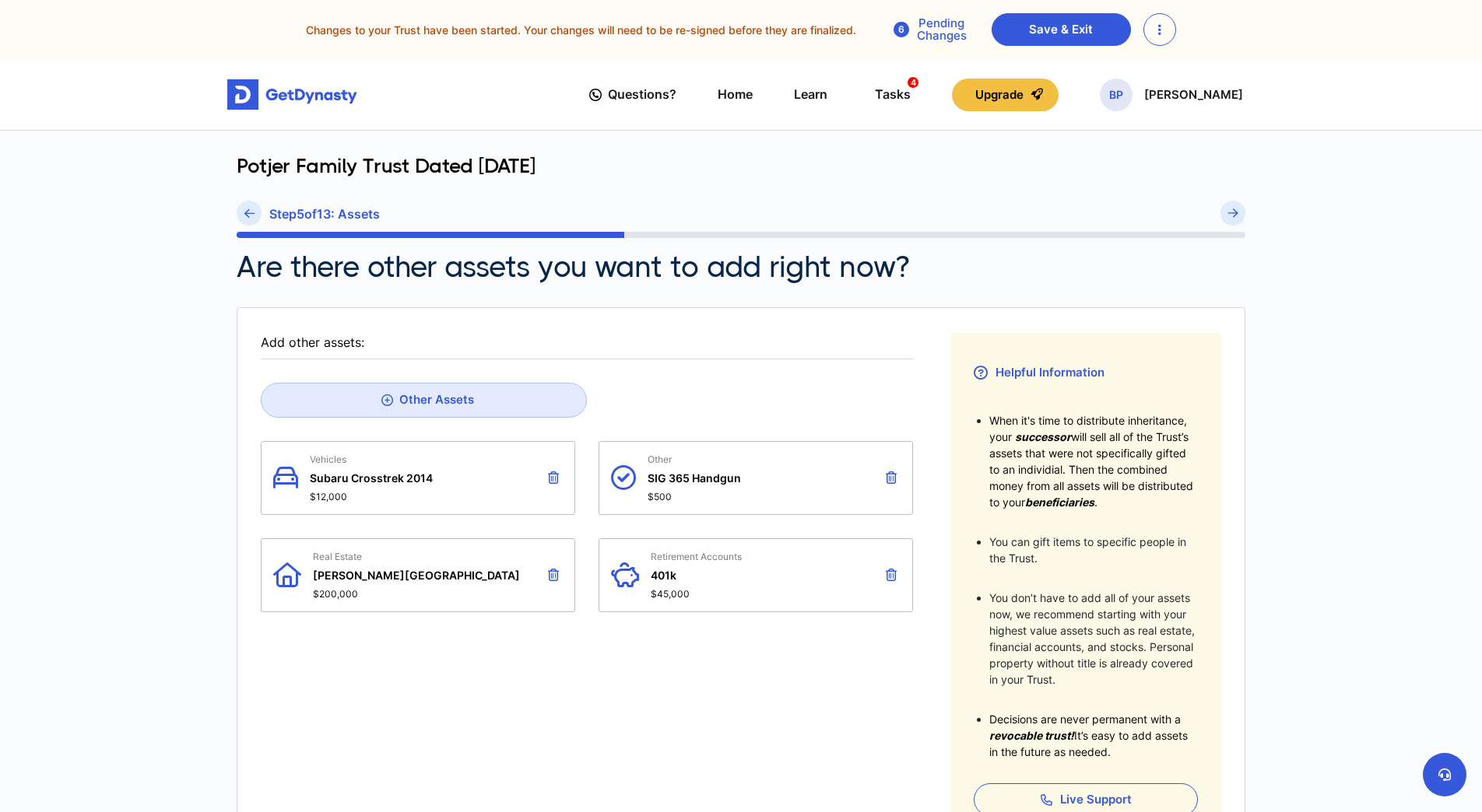
click at [734, 569] on span "401k" at bounding box center [696, 575] width 91 height 13
click at [245, 210] on icon at bounding box center [249, 213] width 10 height 12
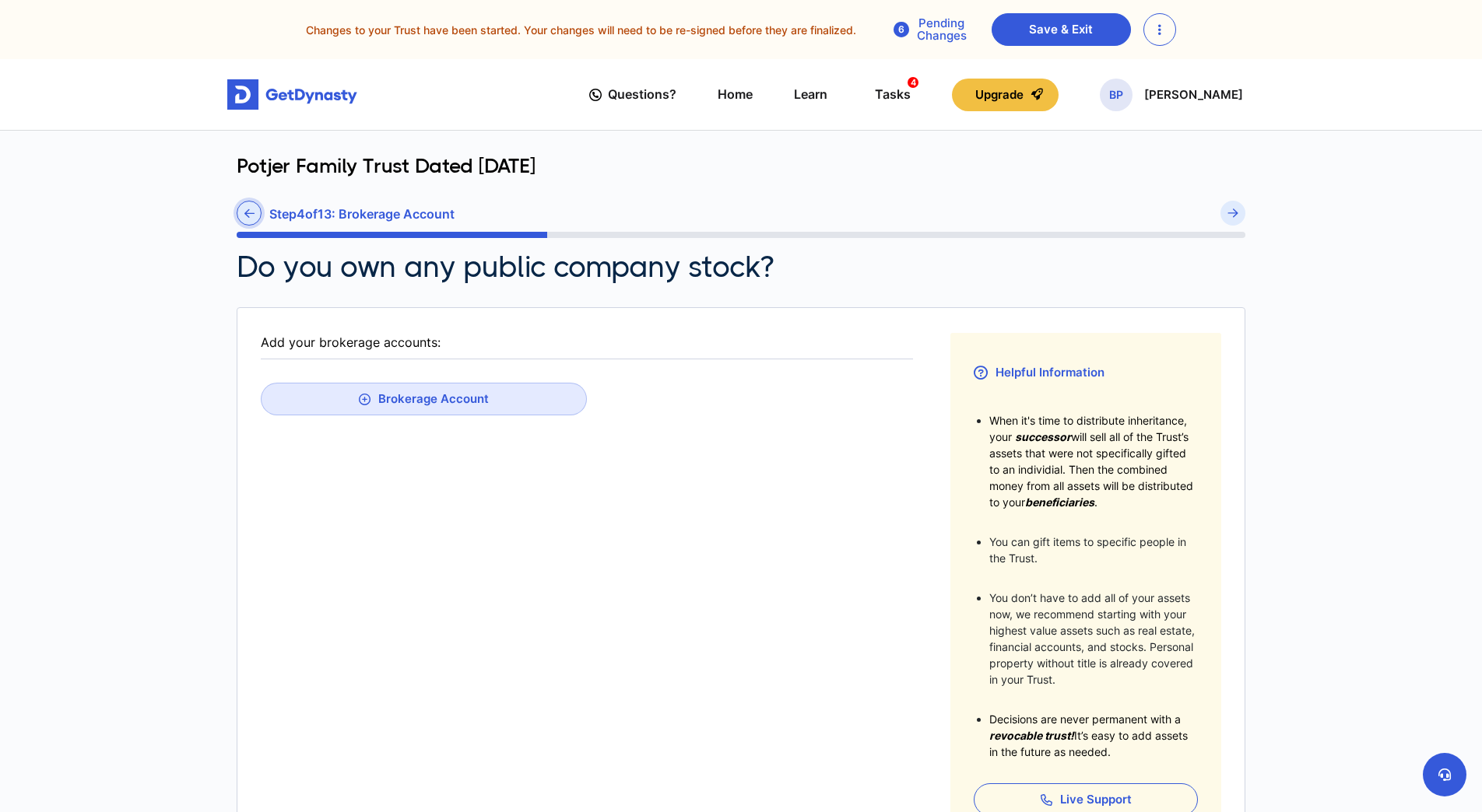
click at [249, 209] on icon at bounding box center [249, 213] width 10 height 12
click at [251, 210] on icon at bounding box center [249, 213] width 10 height 12
click at [252, 211] on icon at bounding box center [249, 213] width 10 height 12
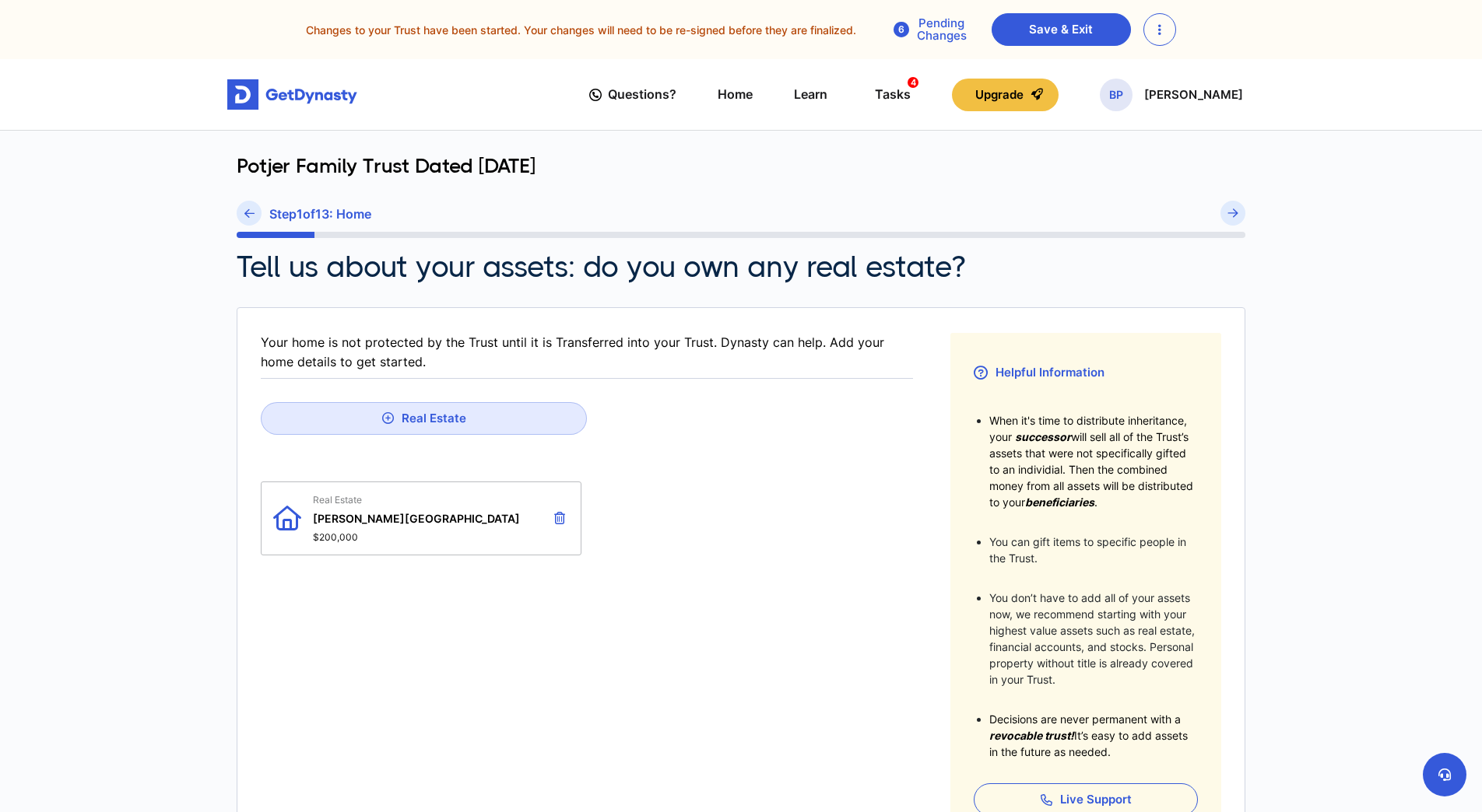
click at [252, 211] on icon at bounding box center [249, 213] width 10 height 12
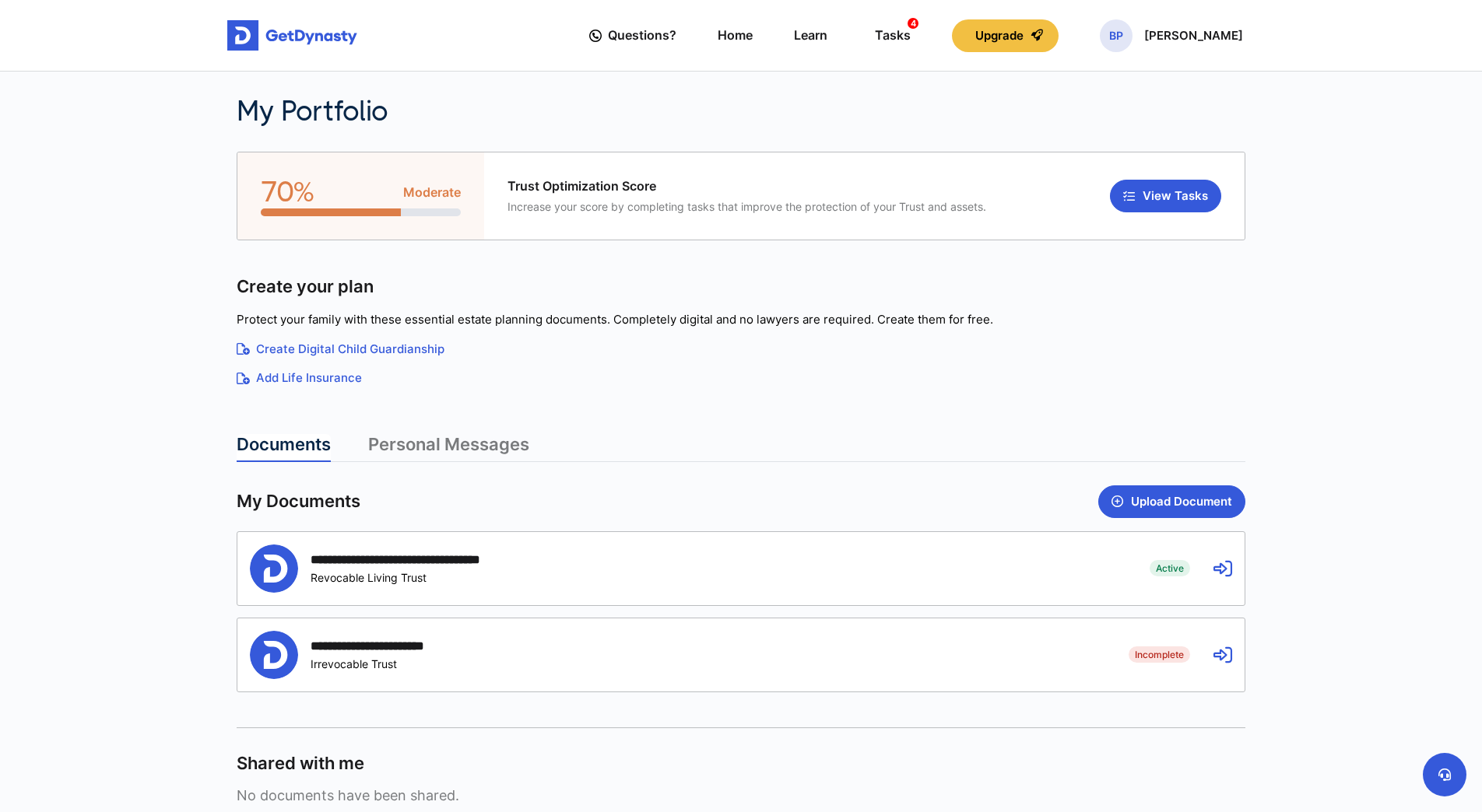
click at [528, 569] on div "**********" at bounding box center [424, 569] width 226 height 32
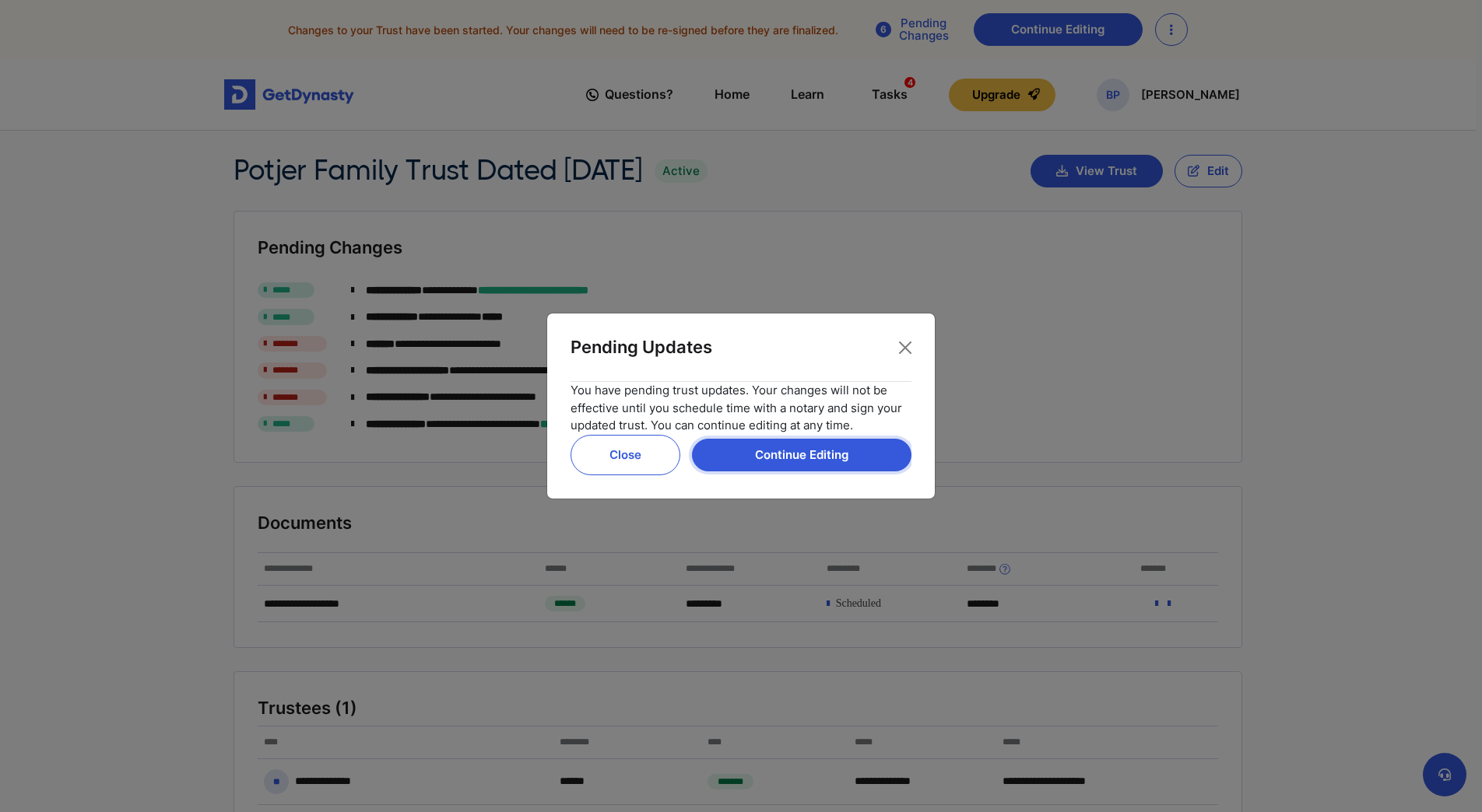
click at [812, 457] on button "Continue Editing" at bounding box center [802, 455] width 219 height 32
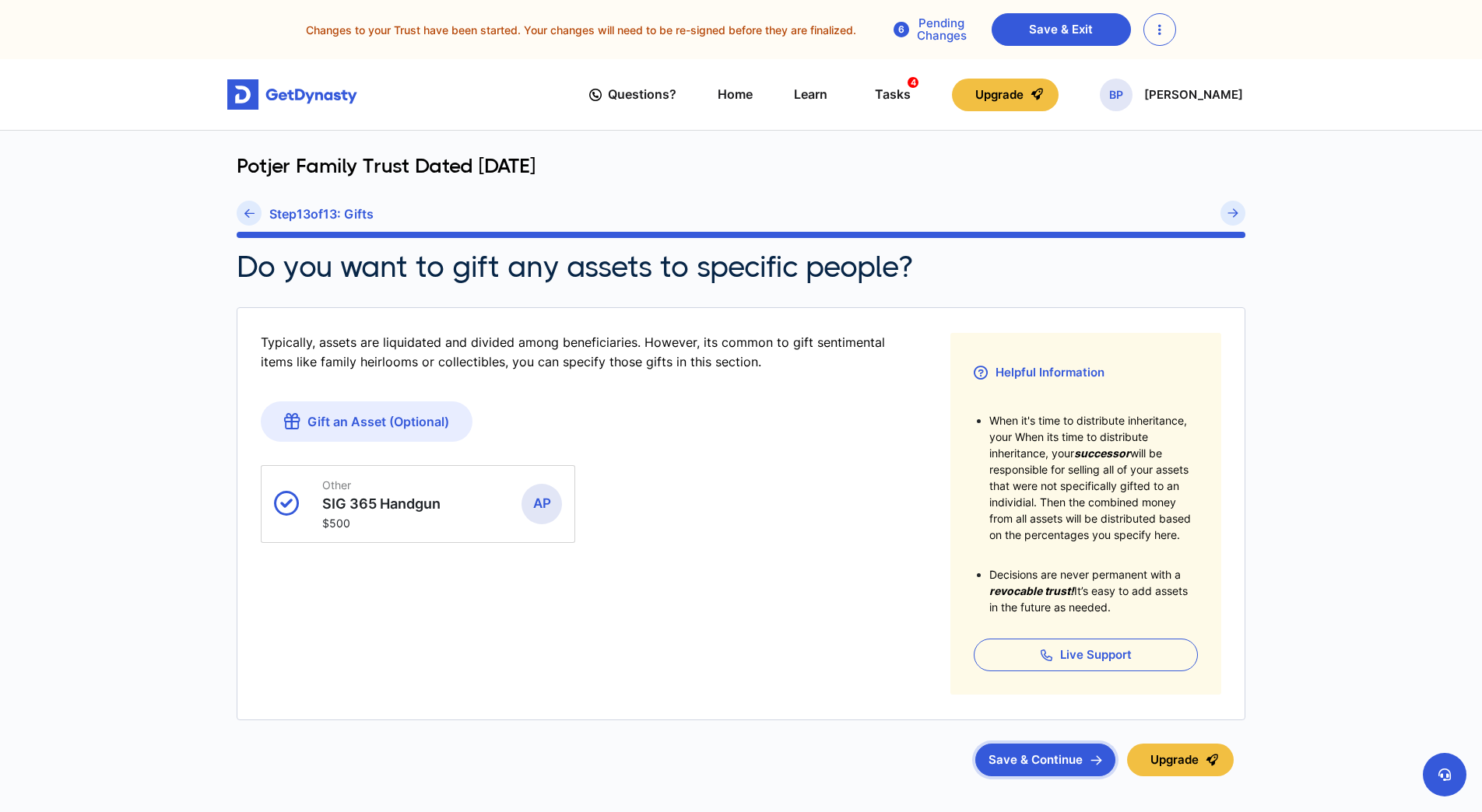
click at [1042, 753] on button "Save & Continue" at bounding box center [1045, 760] width 140 height 32
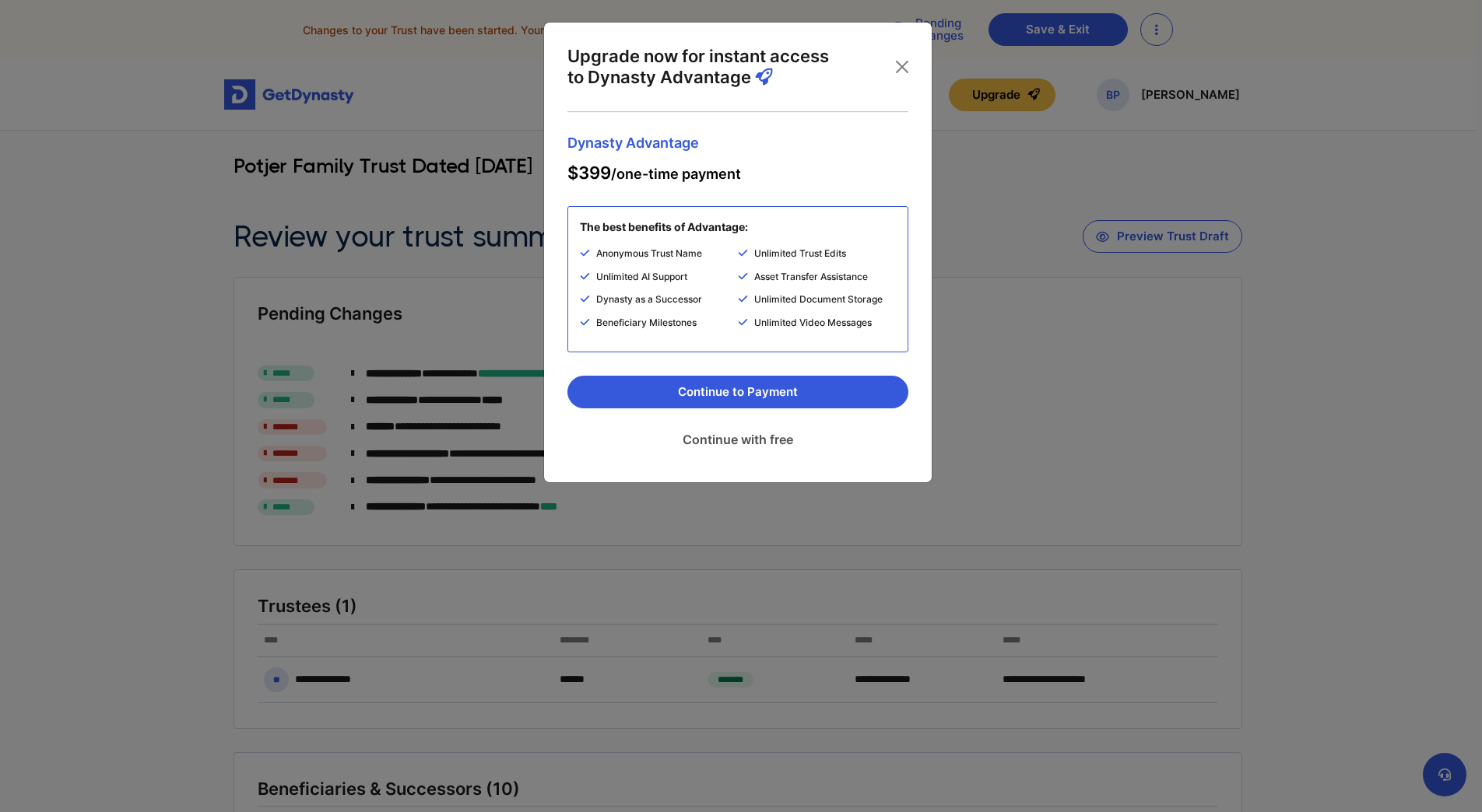
click at [713, 432] on link "Continue with free" at bounding box center [737, 439] width 341 height 39
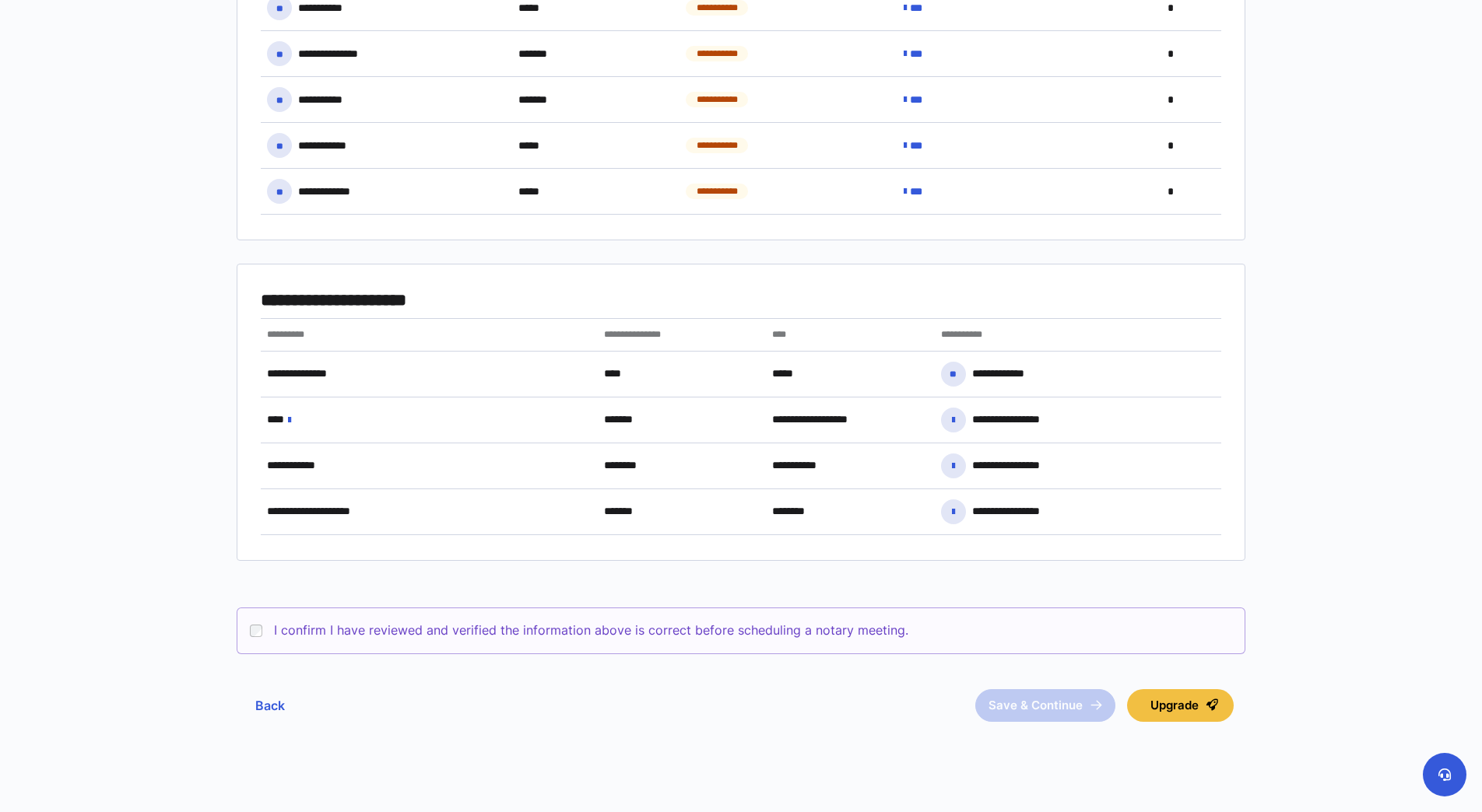
scroll to position [1090, 0]
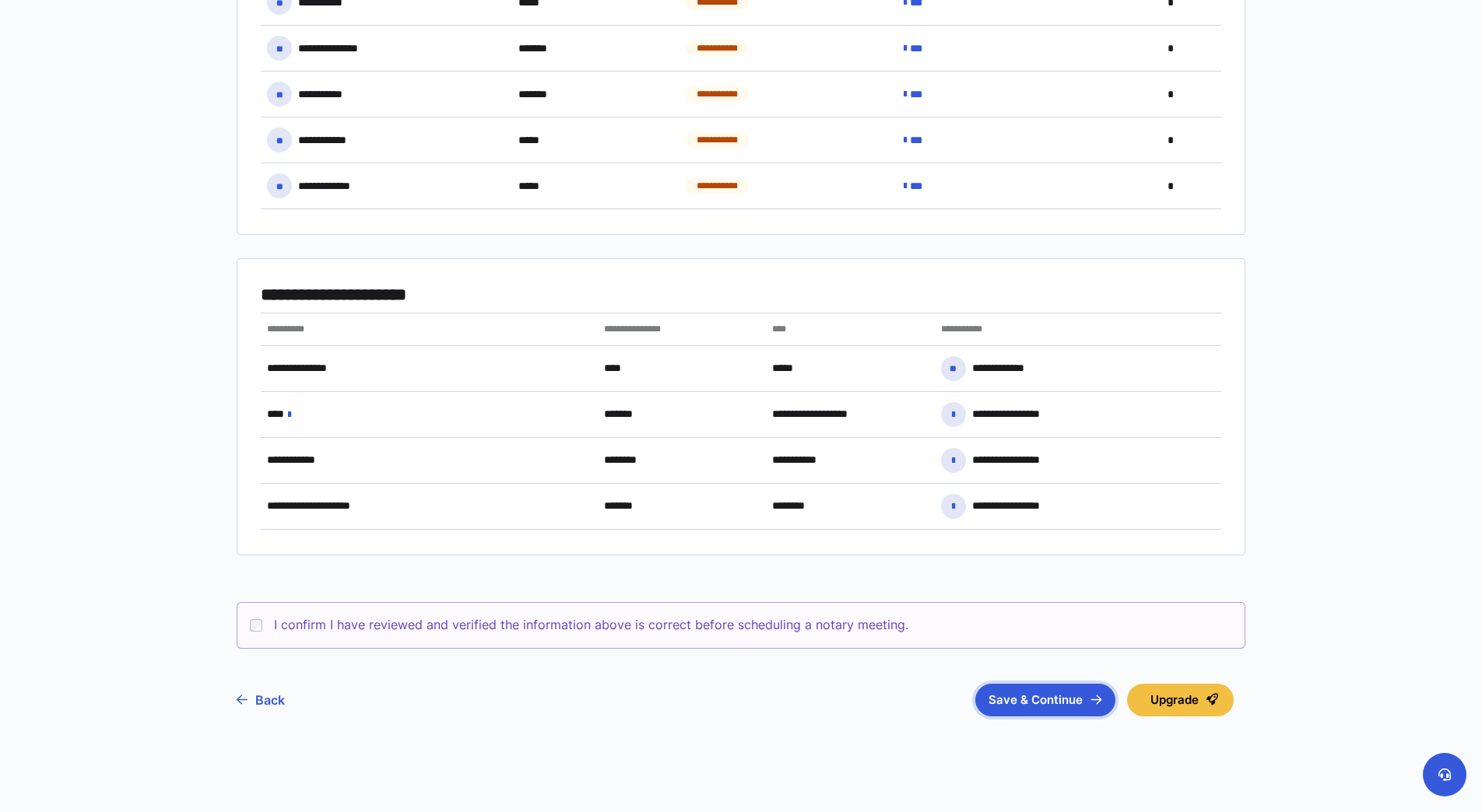
click at [1050, 699] on button "Save & Continue" at bounding box center [1045, 700] width 140 height 32
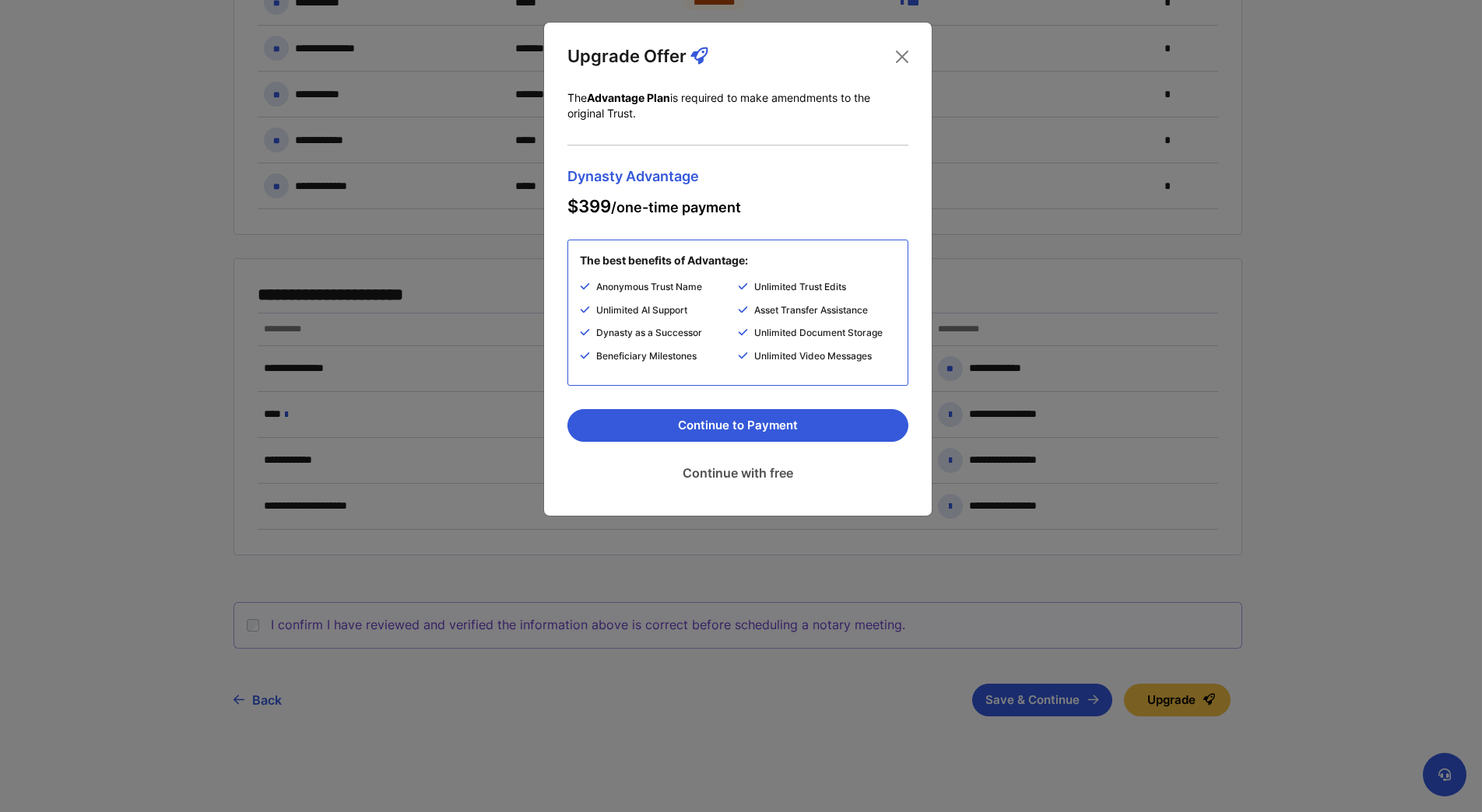
click at [719, 468] on link "Continue with free" at bounding box center [737, 472] width 341 height 39
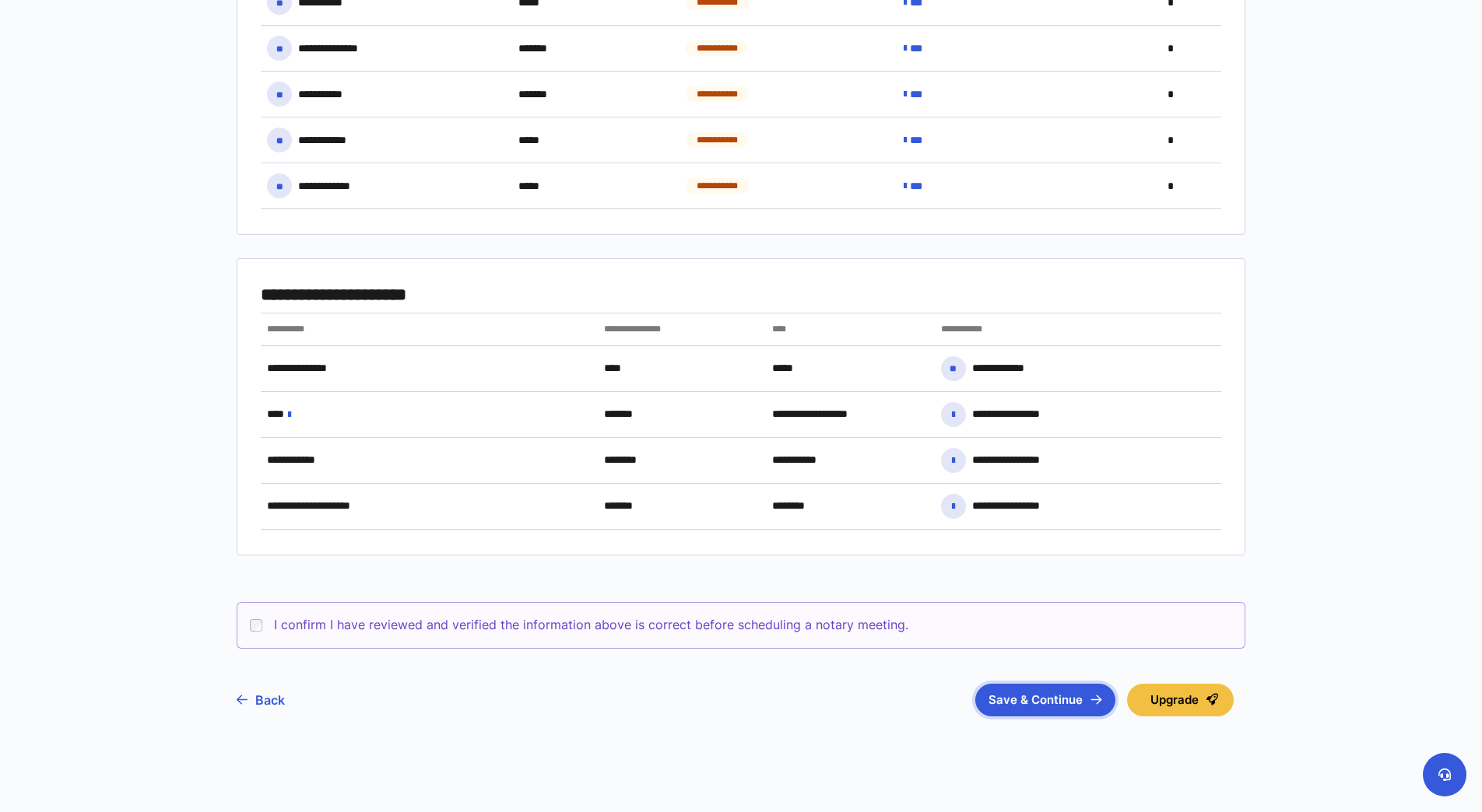
click at [1027, 699] on button "Save & Continue" at bounding box center [1045, 700] width 140 height 32
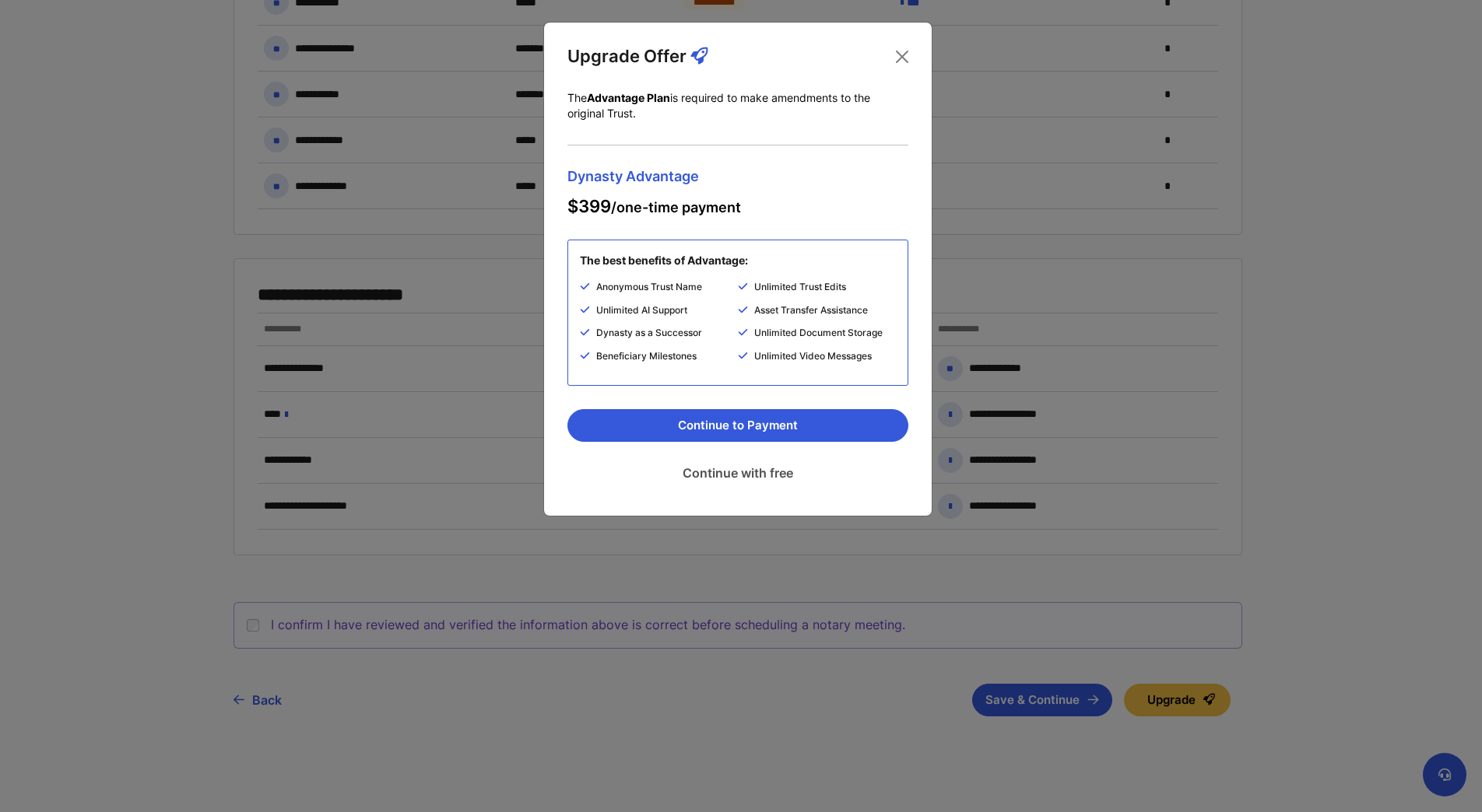
click at [714, 470] on link "Continue with free" at bounding box center [737, 472] width 341 height 39
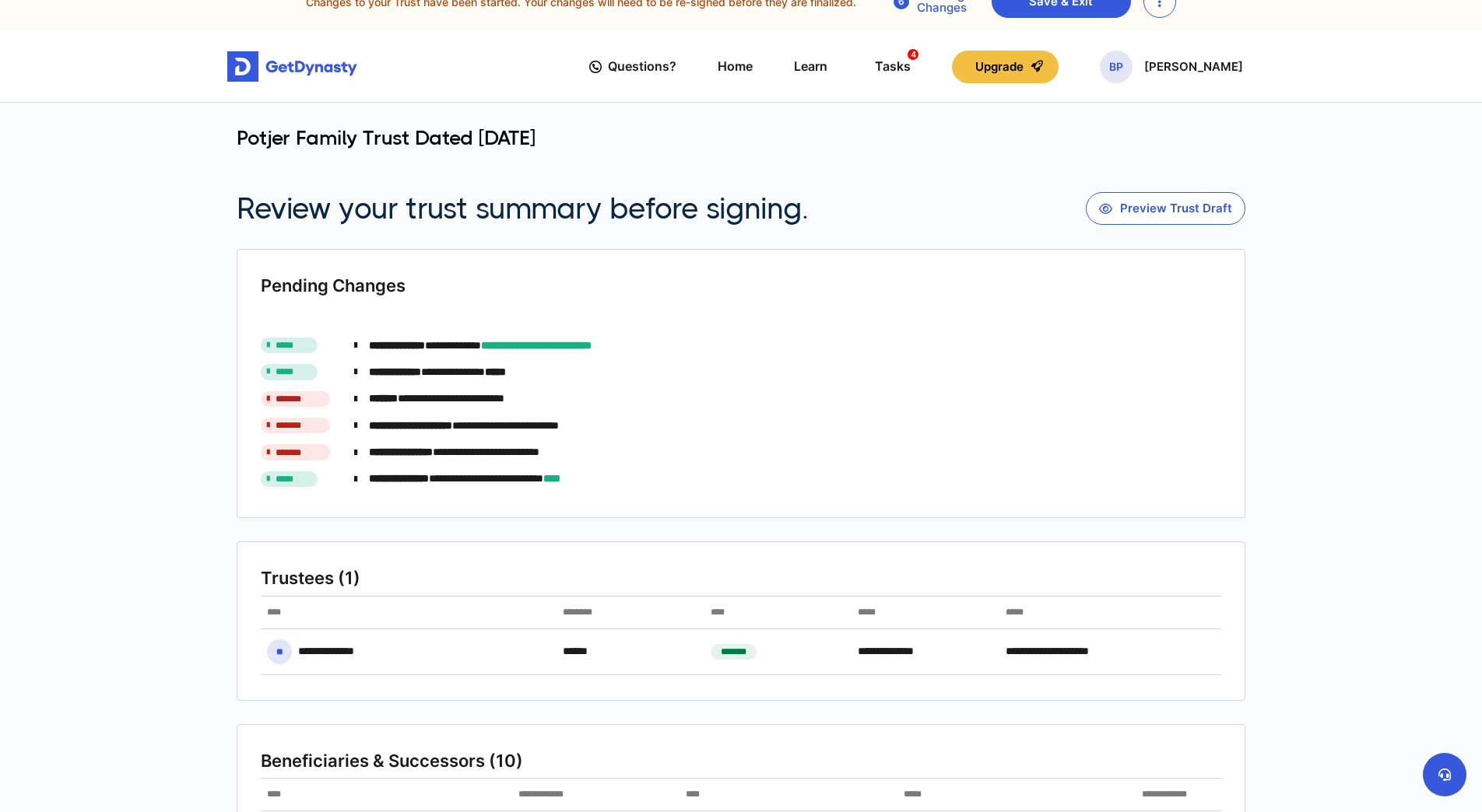
scroll to position [0, 0]
